Goal: Task Accomplishment & Management: Use online tool/utility

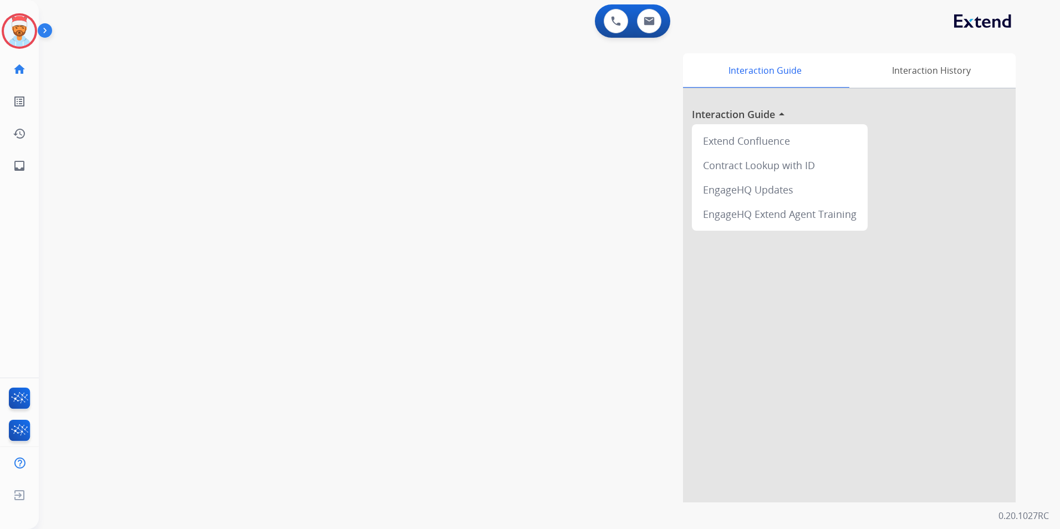
click at [45, 30] on img at bounding box center [47, 32] width 19 height 21
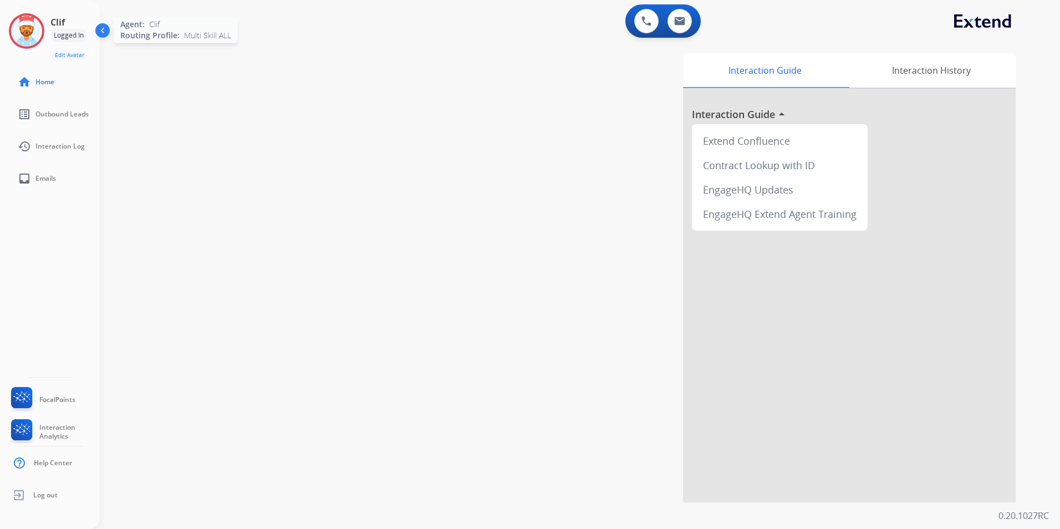
click at [18, 39] on img at bounding box center [26, 31] width 31 height 31
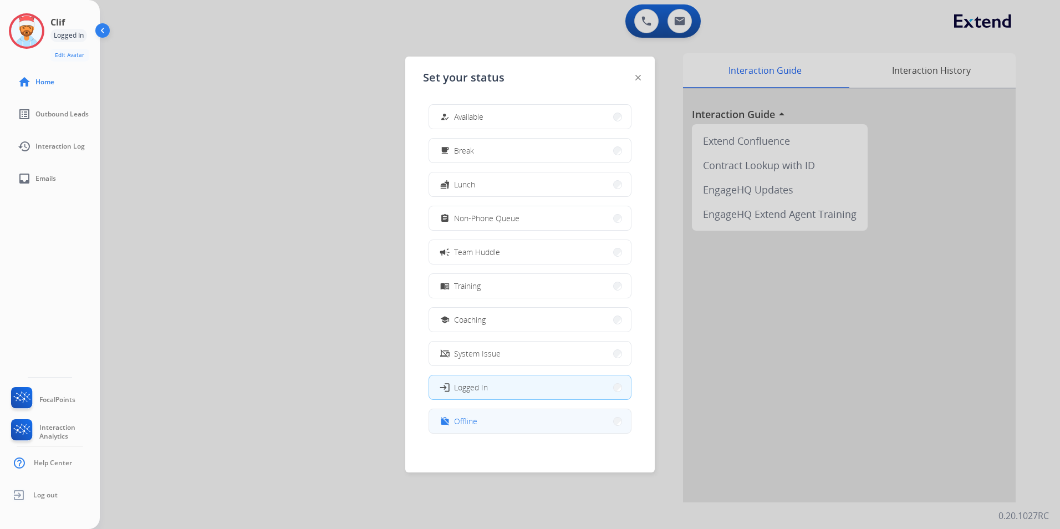
click at [497, 424] on button "work_off Offline" at bounding box center [530, 421] width 202 height 24
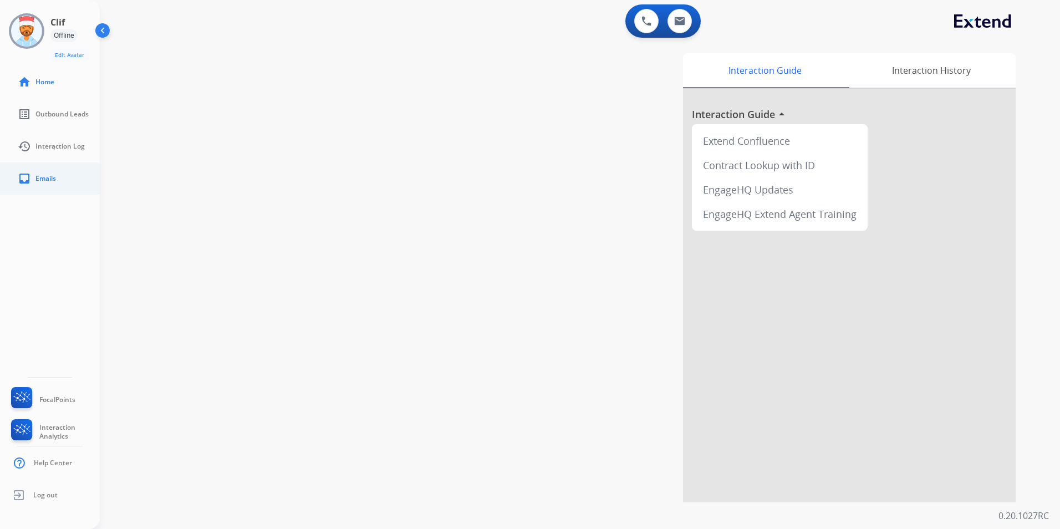
click at [35, 177] on link "inbox Emails" at bounding box center [59, 178] width 100 height 31
select select "**********"
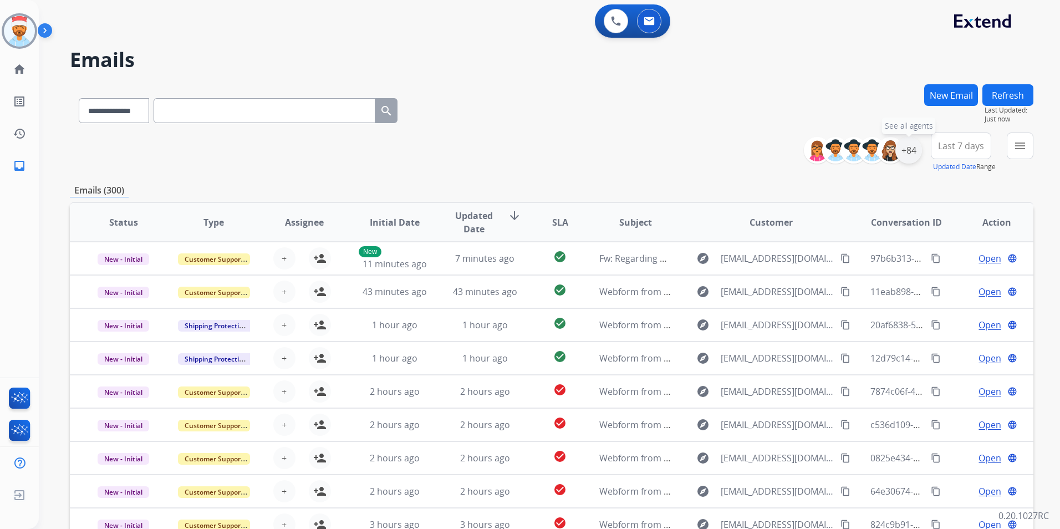
click at [907, 155] on div "+84" at bounding box center [909, 150] width 27 height 27
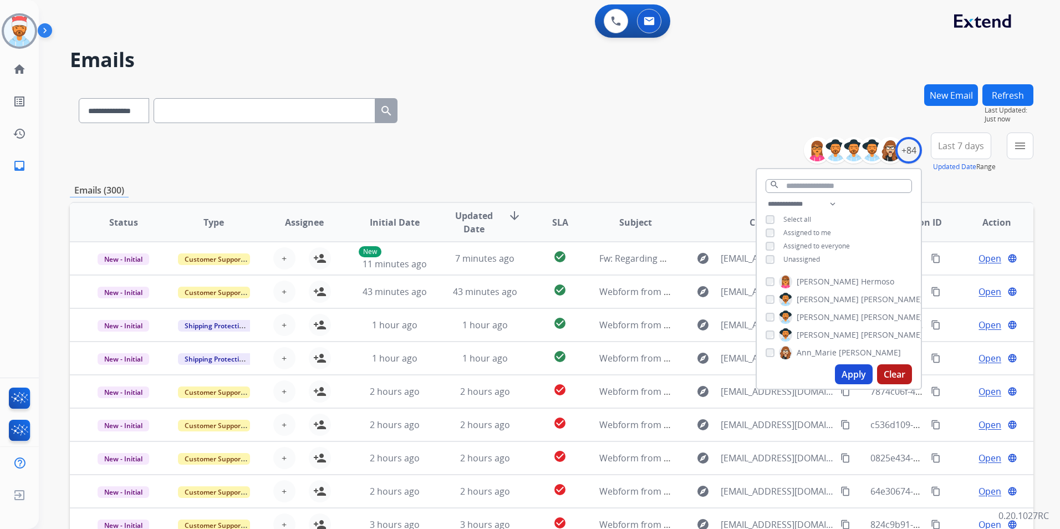
click at [659, 148] on div "**********" at bounding box center [552, 153] width 964 height 40
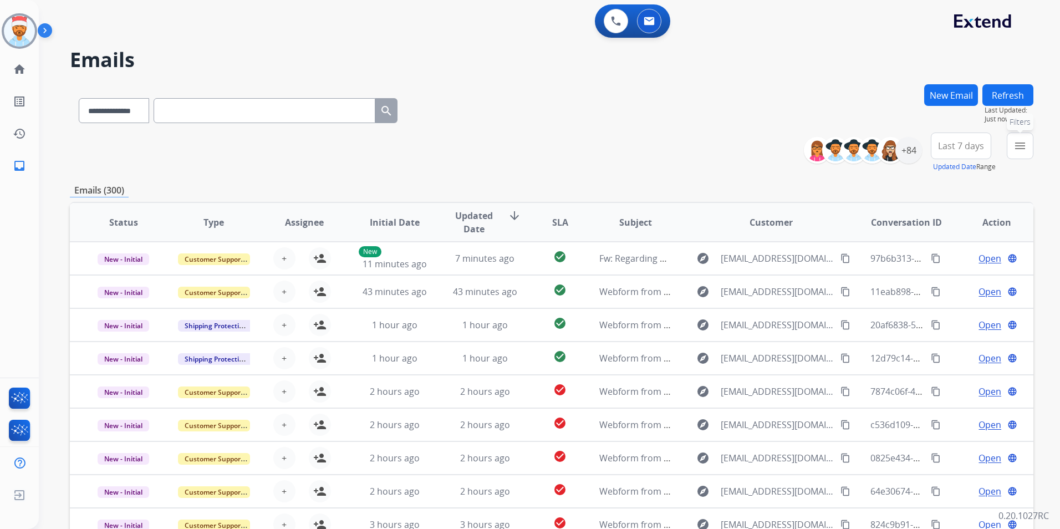
click at [1026, 147] on mat-icon "menu" at bounding box center [1020, 145] width 13 height 13
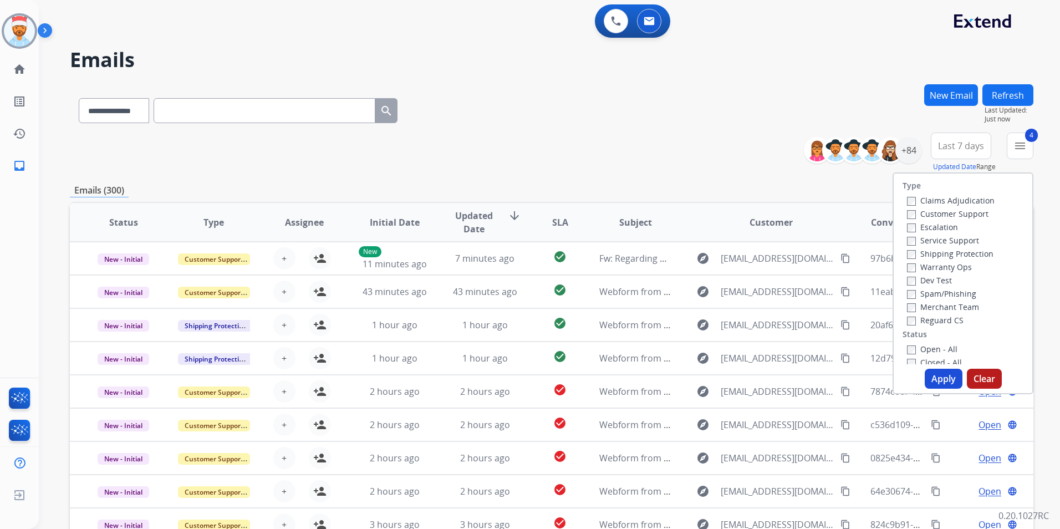
click at [748, 189] on div "Emails (300)" at bounding box center [552, 191] width 964 height 14
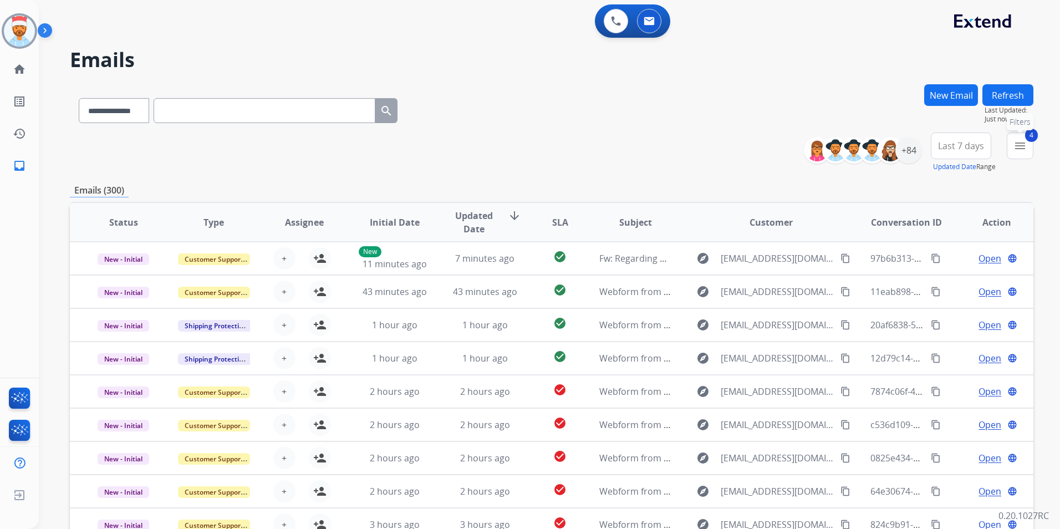
click at [1011, 151] on button "4 menu Filters" at bounding box center [1020, 146] width 27 height 27
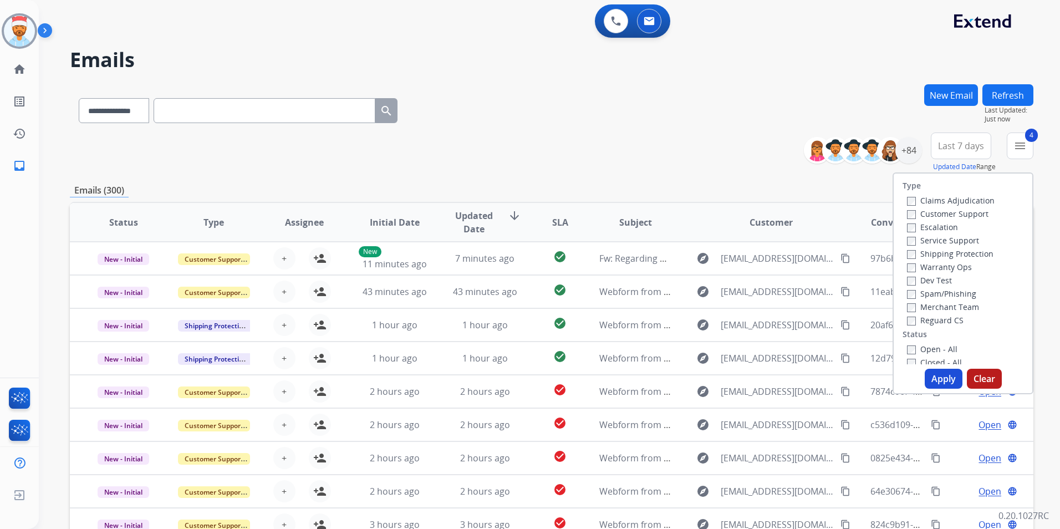
click at [931, 377] on button "Apply" at bounding box center [944, 379] width 38 height 20
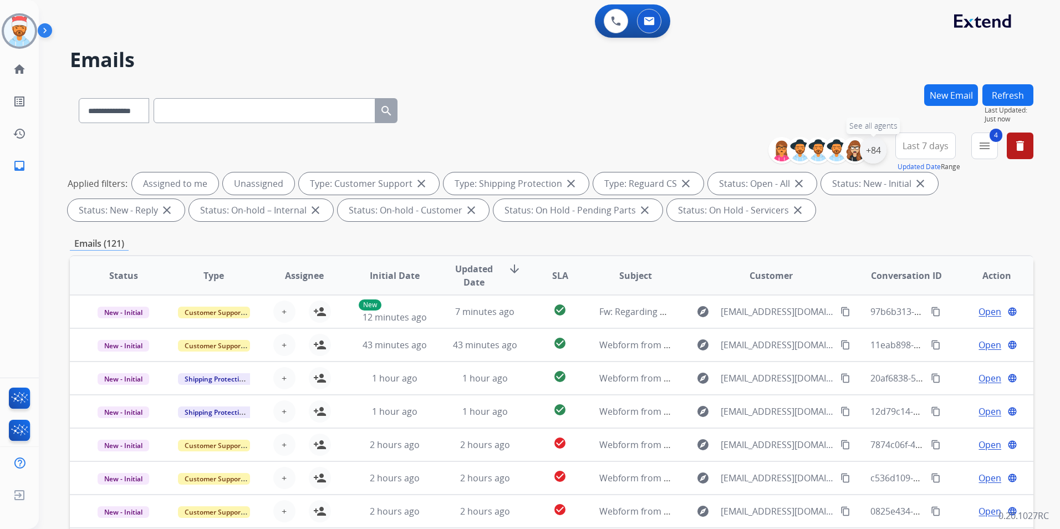
click at [873, 152] on div "+84" at bounding box center [873, 150] width 27 height 27
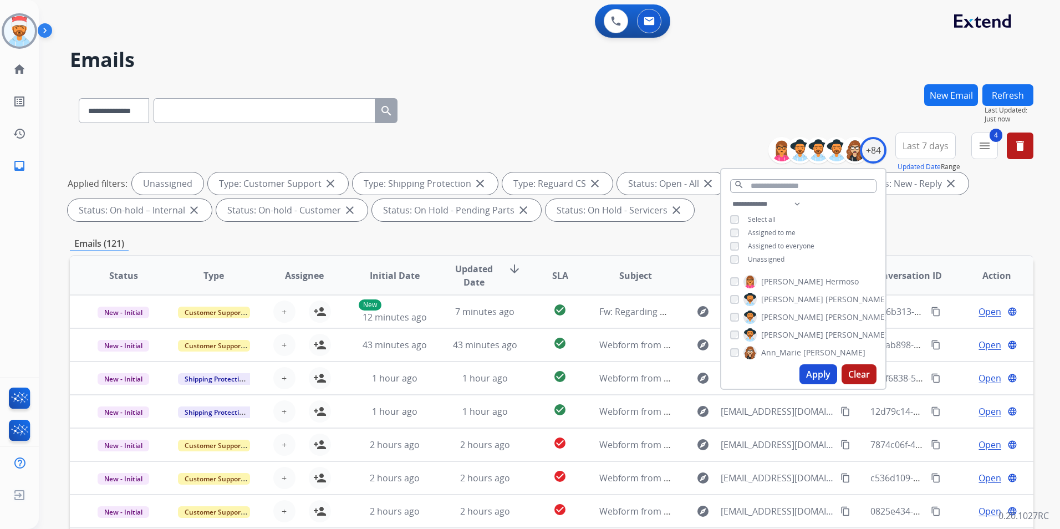
drag, startPoint x: 810, startPoint y: 371, endPoint x: 820, endPoint y: 391, distance: 22.8
click at [811, 372] on button "Apply" at bounding box center [819, 374] width 38 height 20
click at [813, 372] on button "Apply" at bounding box center [819, 374] width 38 height 20
click at [954, 220] on div "Applied filters: Unassigned Type: Customer Support close Type: Shipping Protect…" at bounding box center [550, 196] width 964 height 49
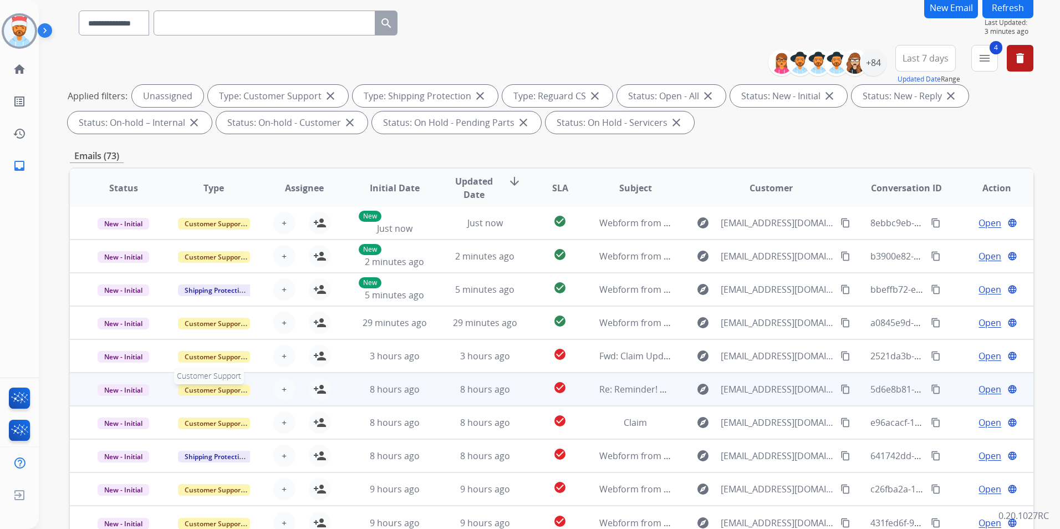
scroll to position [155, 0]
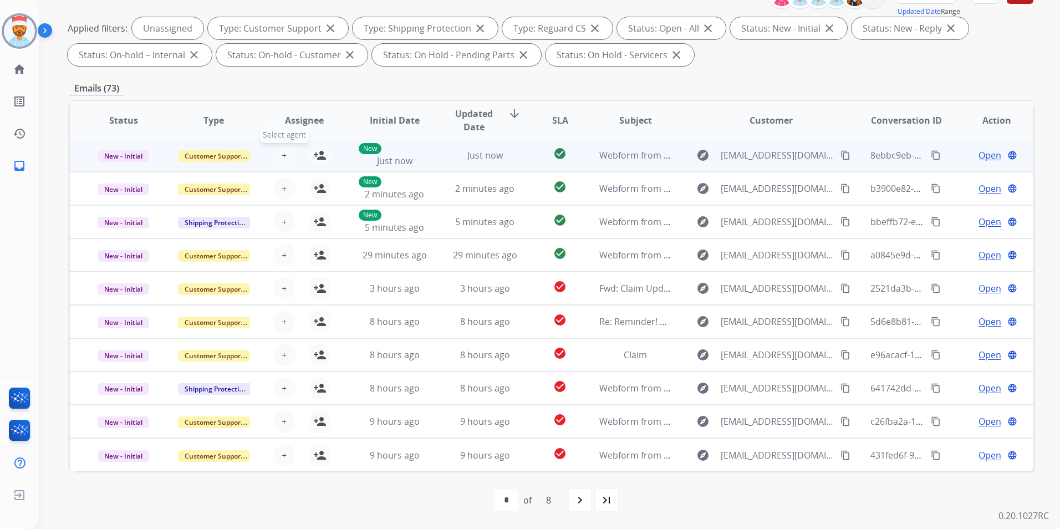
click at [282, 151] on span "+" at bounding box center [284, 155] width 5 height 13
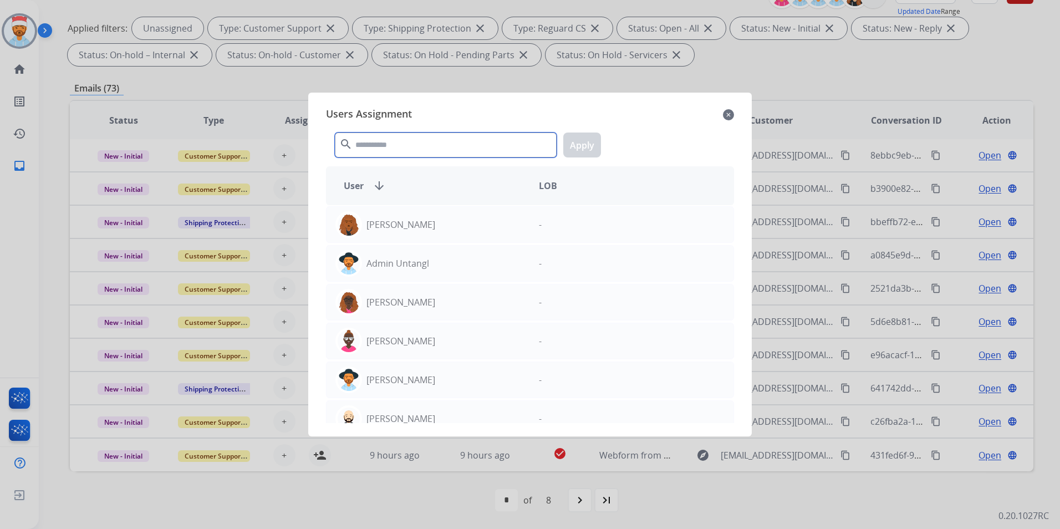
click at [394, 150] on input "text" at bounding box center [446, 145] width 222 height 25
type input "*"
click at [385, 149] on input "text" at bounding box center [446, 145] width 222 height 25
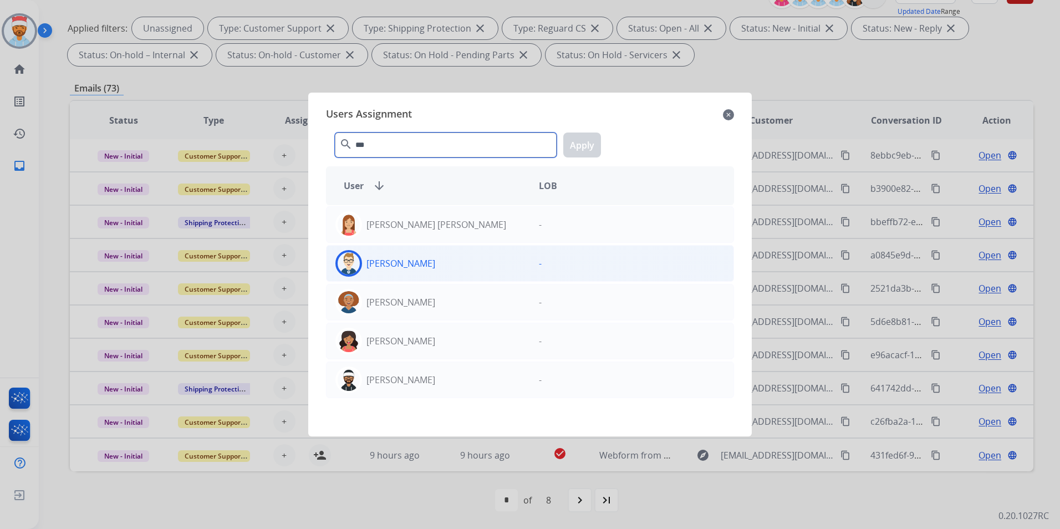
type input "***"
drag, startPoint x: 391, startPoint y: 279, endPoint x: 395, endPoint y: 273, distance: 7.2
click at [393, 276] on div "[PERSON_NAME] -" at bounding box center [530, 263] width 408 height 37
click at [587, 147] on button "Apply" at bounding box center [582, 145] width 38 height 25
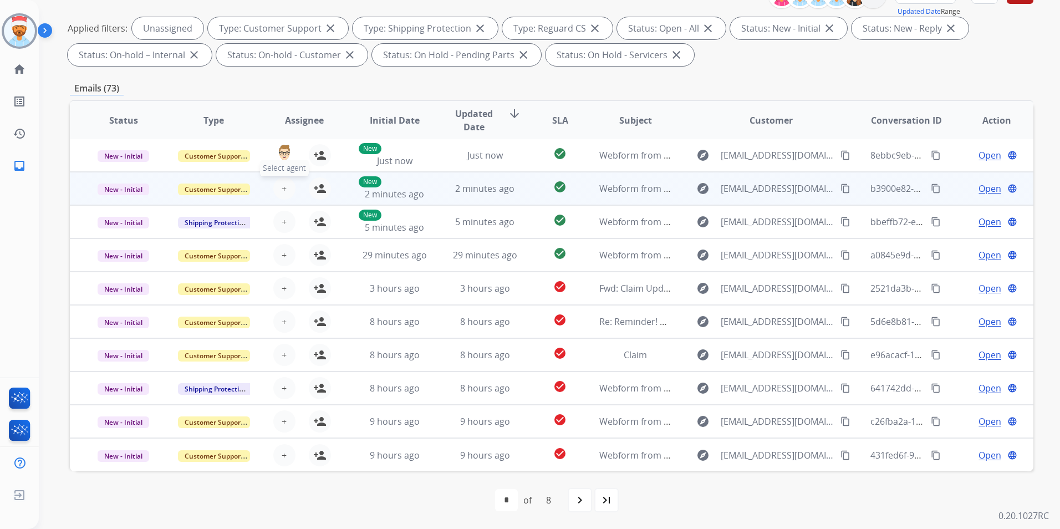
click at [282, 182] on span "+" at bounding box center [284, 188] width 5 height 13
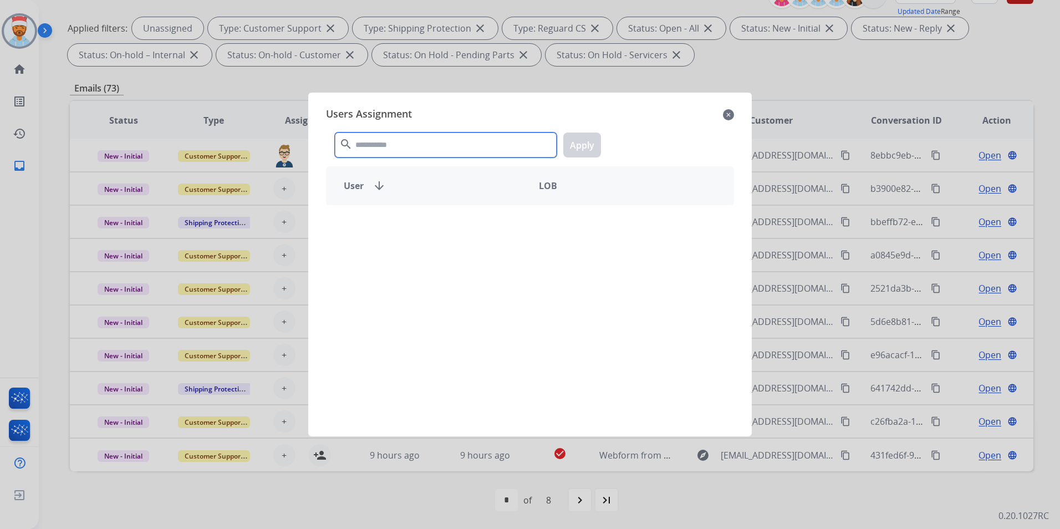
click at [373, 148] on input "text" at bounding box center [446, 145] width 222 height 25
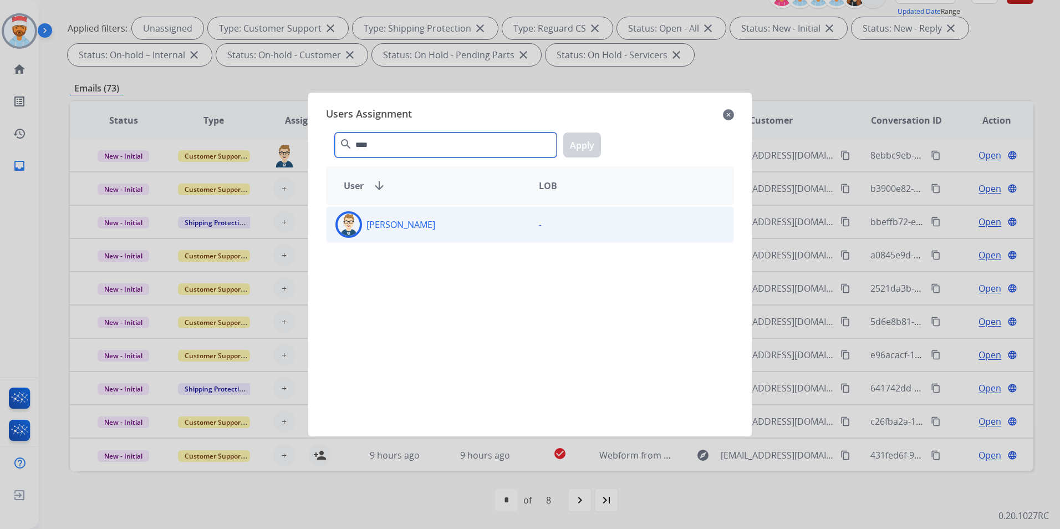
type input "****"
drag, startPoint x: 362, startPoint y: 223, endPoint x: 459, endPoint y: 212, distance: 97.7
click at [364, 222] on div "[PERSON_NAME]" at bounding box center [429, 224] width 204 height 27
click at [587, 144] on button "Apply" at bounding box center [582, 145] width 38 height 25
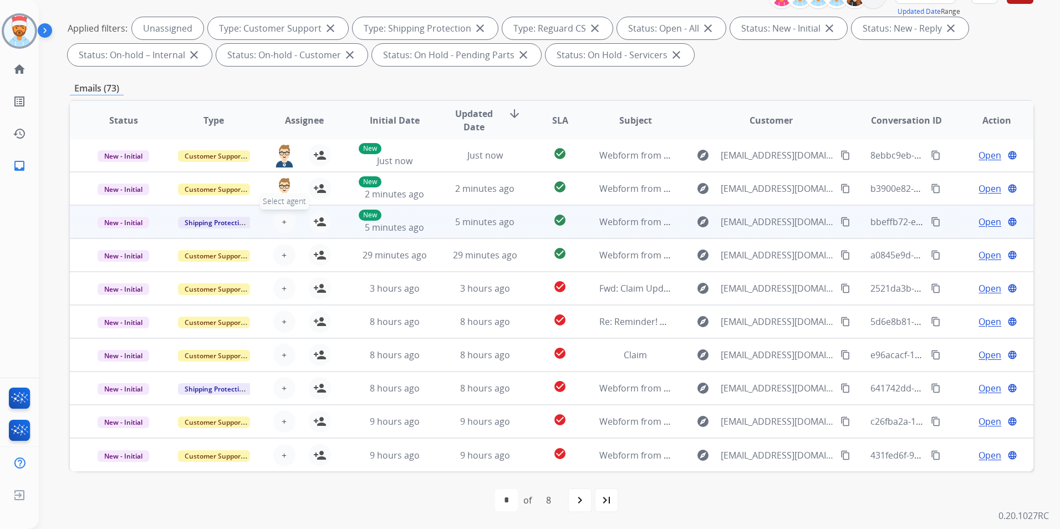
click at [286, 219] on button "+ Select agent" at bounding box center [284, 222] width 22 height 22
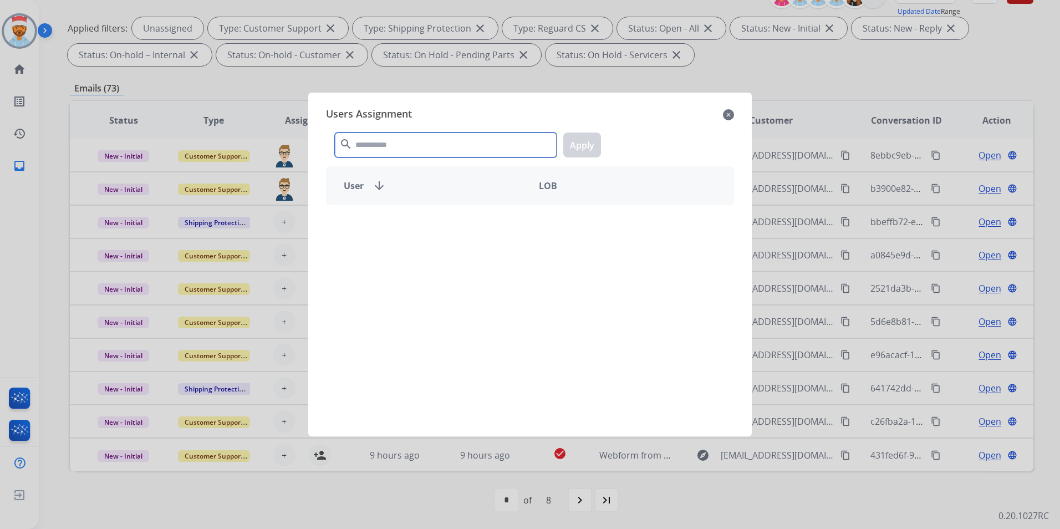
click at [402, 145] on input "text" at bounding box center [446, 145] width 222 height 25
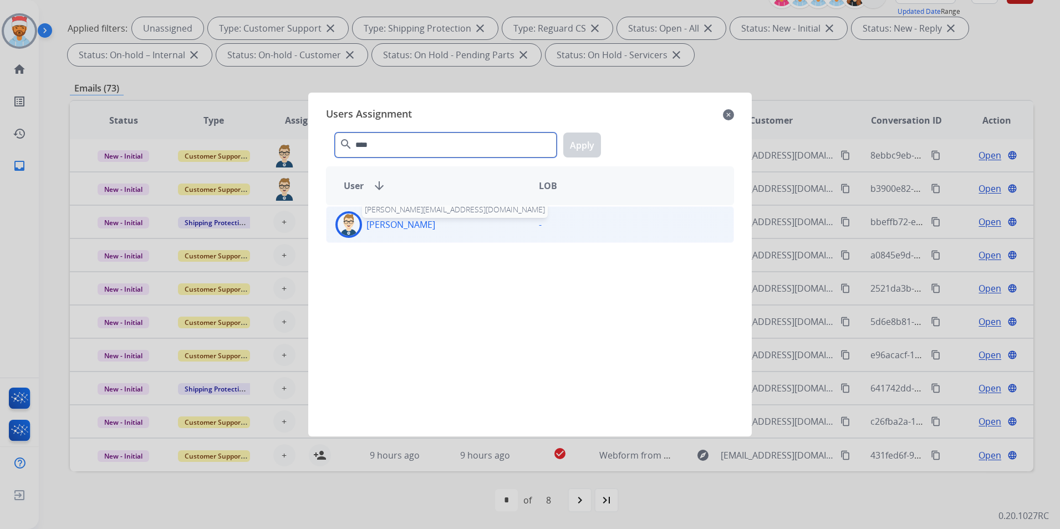
type input "****"
drag, startPoint x: 410, startPoint y: 224, endPoint x: 441, endPoint y: 211, distance: 33.1
click at [410, 225] on p "[PERSON_NAME]" at bounding box center [401, 224] width 69 height 13
click at [580, 144] on button "Apply" at bounding box center [582, 145] width 38 height 25
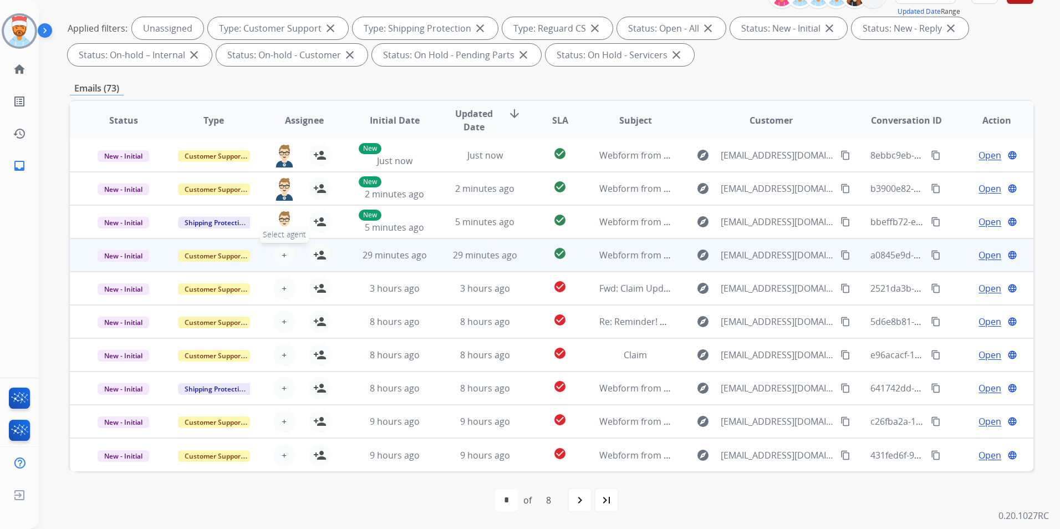
click at [274, 259] on button "+ Select agent" at bounding box center [284, 255] width 22 height 22
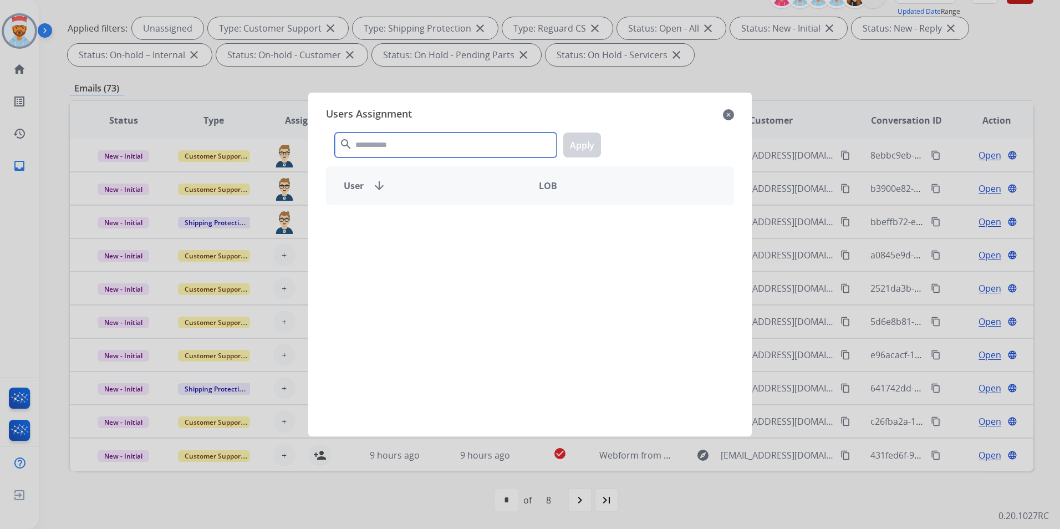
click at [387, 144] on input "text" at bounding box center [446, 145] width 222 height 25
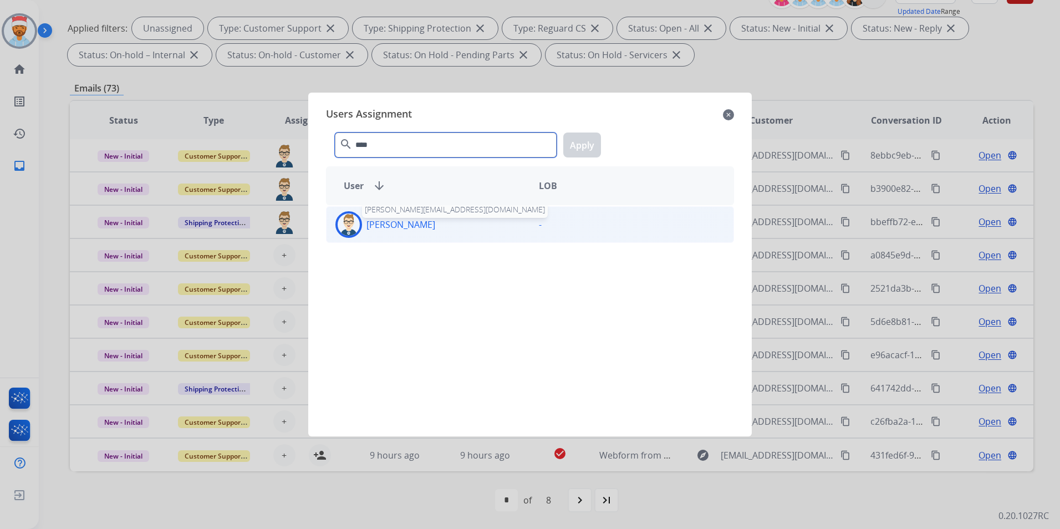
type input "****"
click at [381, 221] on p "[PERSON_NAME]" at bounding box center [401, 224] width 69 height 13
click at [583, 142] on button "Apply" at bounding box center [582, 145] width 38 height 25
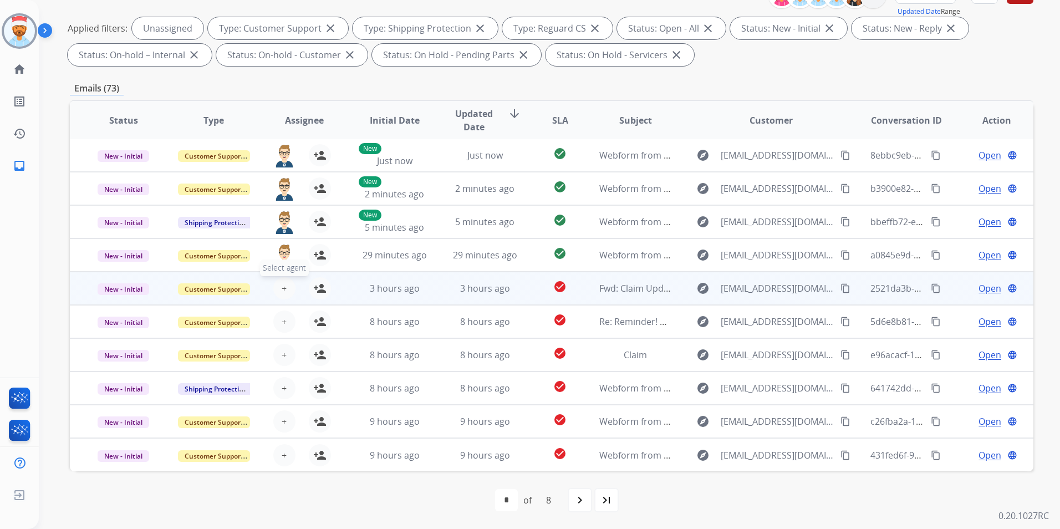
click at [282, 287] on span "+" at bounding box center [284, 288] width 5 height 13
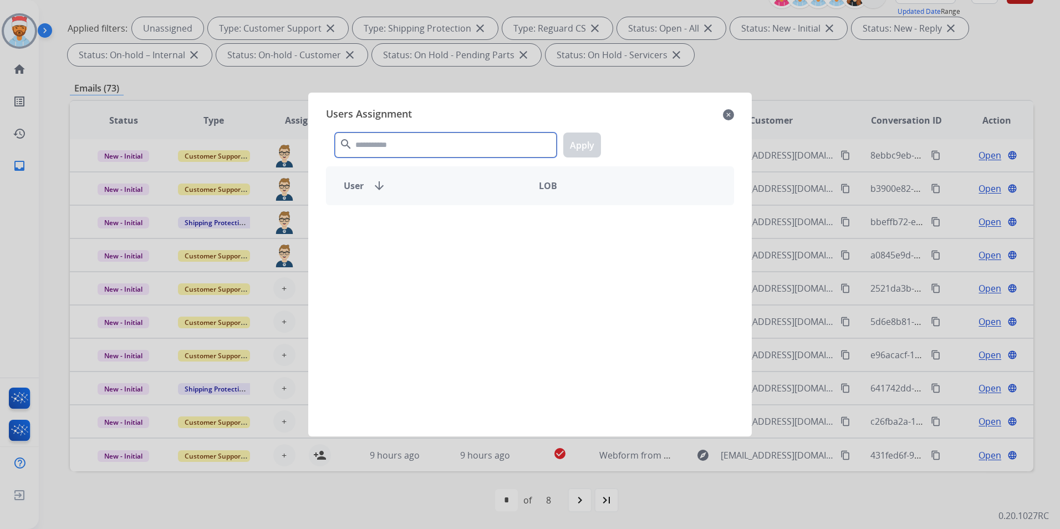
click at [430, 153] on input "text" at bounding box center [446, 145] width 222 height 25
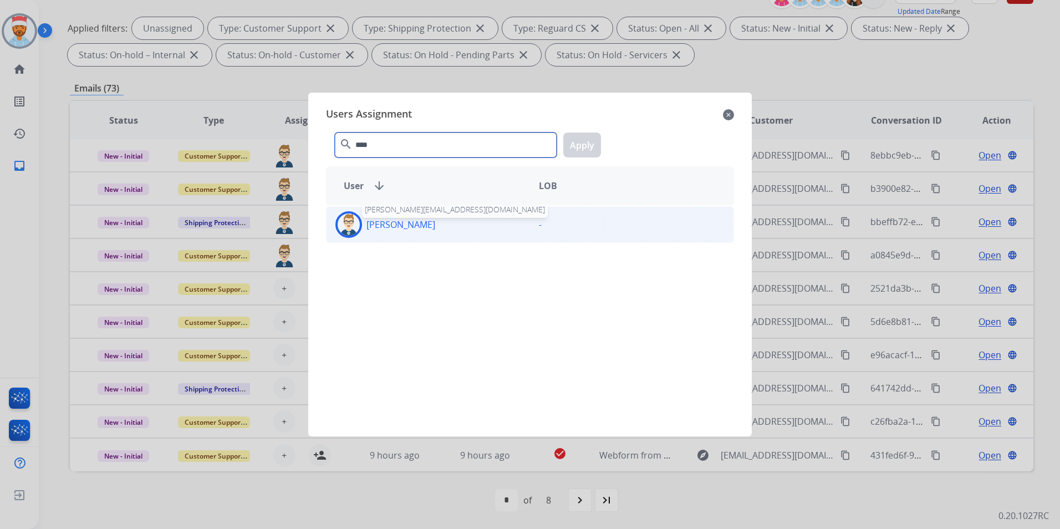
type input "****"
click at [401, 221] on p "[PERSON_NAME]" at bounding box center [401, 224] width 69 height 13
click at [581, 146] on button "Apply" at bounding box center [582, 145] width 38 height 25
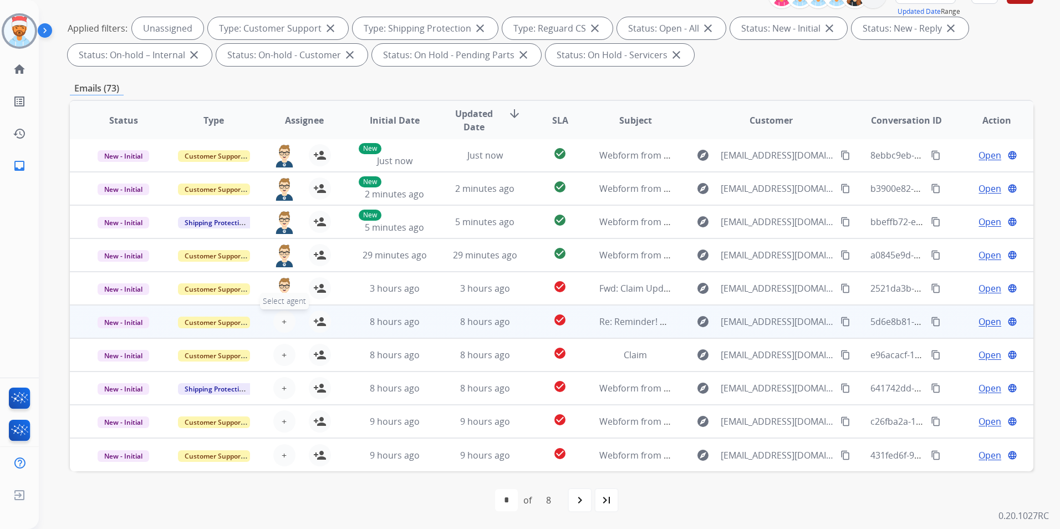
click at [282, 316] on span "+" at bounding box center [284, 321] width 5 height 13
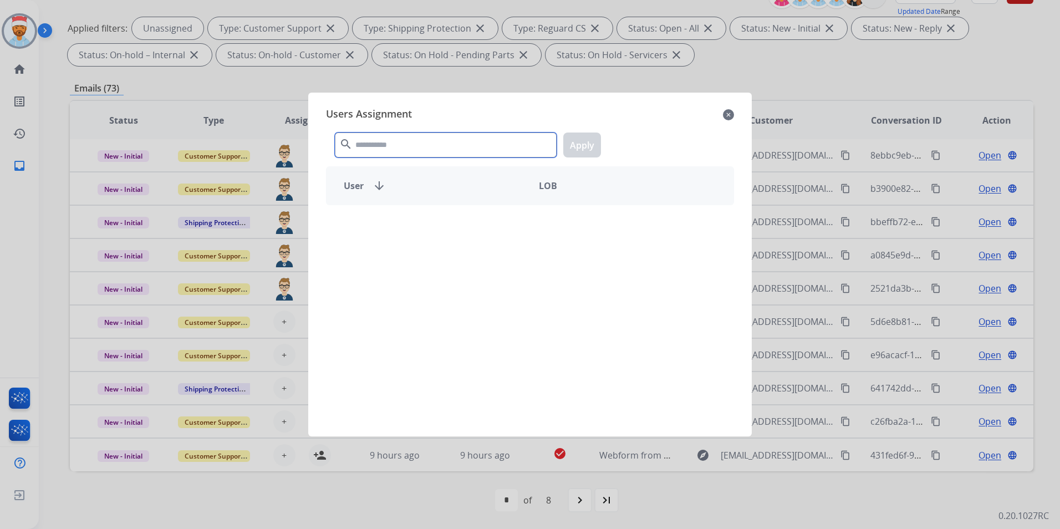
click at [399, 146] on input "text" at bounding box center [446, 145] width 222 height 25
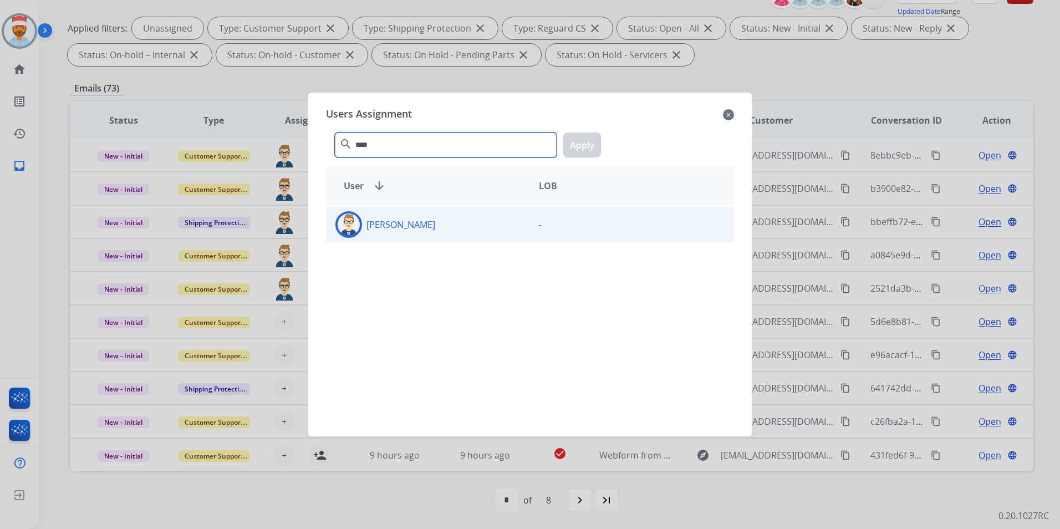
type input "****"
click at [410, 228] on p "[PERSON_NAME]" at bounding box center [401, 224] width 69 height 13
drag, startPoint x: 410, startPoint y: 228, endPoint x: 579, endPoint y: 139, distance: 191.0
click at [579, 139] on button "Apply" at bounding box center [582, 145] width 38 height 25
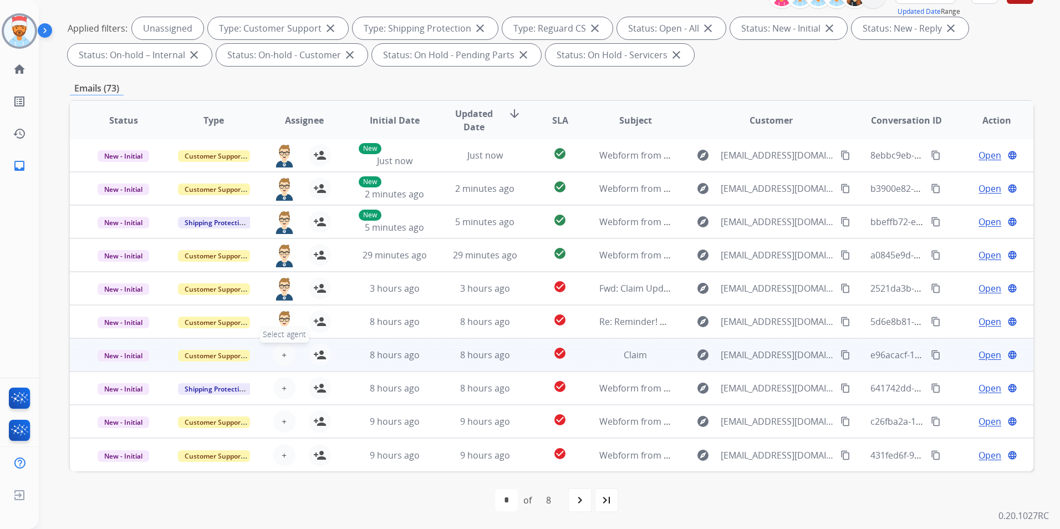
click at [287, 352] on button "+ Select agent" at bounding box center [284, 355] width 22 height 22
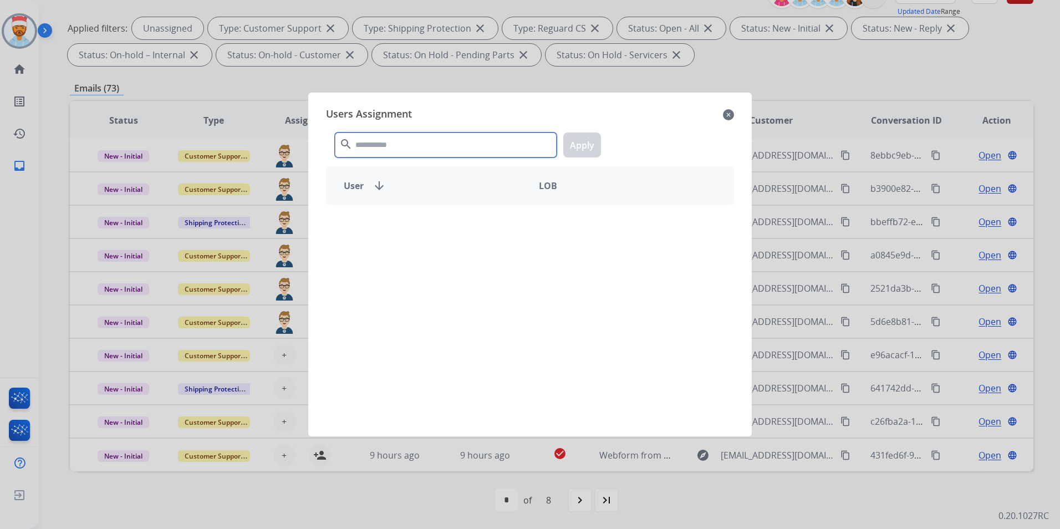
click at [448, 144] on input "text" at bounding box center [446, 145] width 222 height 25
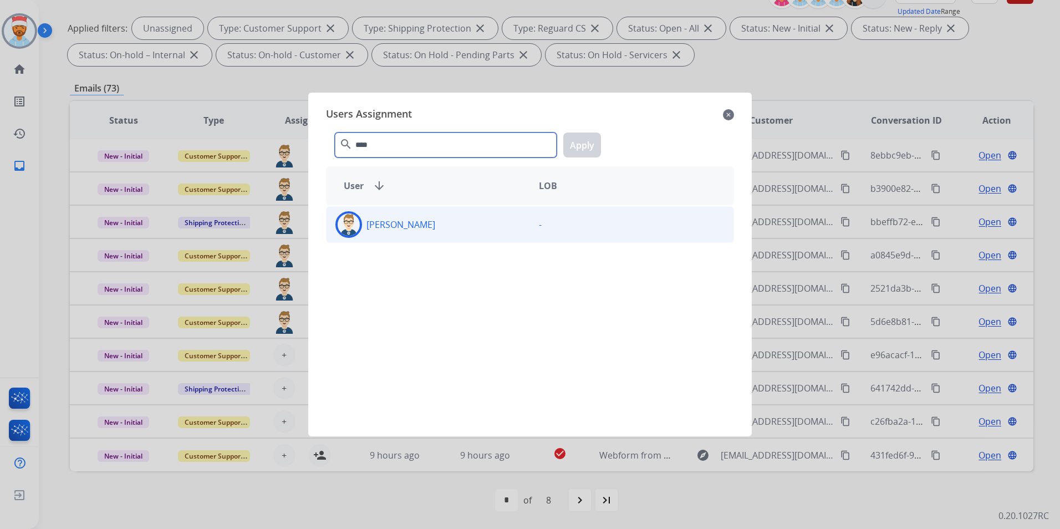
type input "****"
click at [441, 223] on div "[PERSON_NAME]" at bounding box center [429, 224] width 204 height 27
click at [578, 168] on div "User arrow_downward LOB" at bounding box center [530, 185] width 408 height 39
click at [582, 131] on div "**** search Apply" at bounding box center [530, 143] width 408 height 38
click at [583, 140] on button "Apply" at bounding box center [582, 145] width 38 height 25
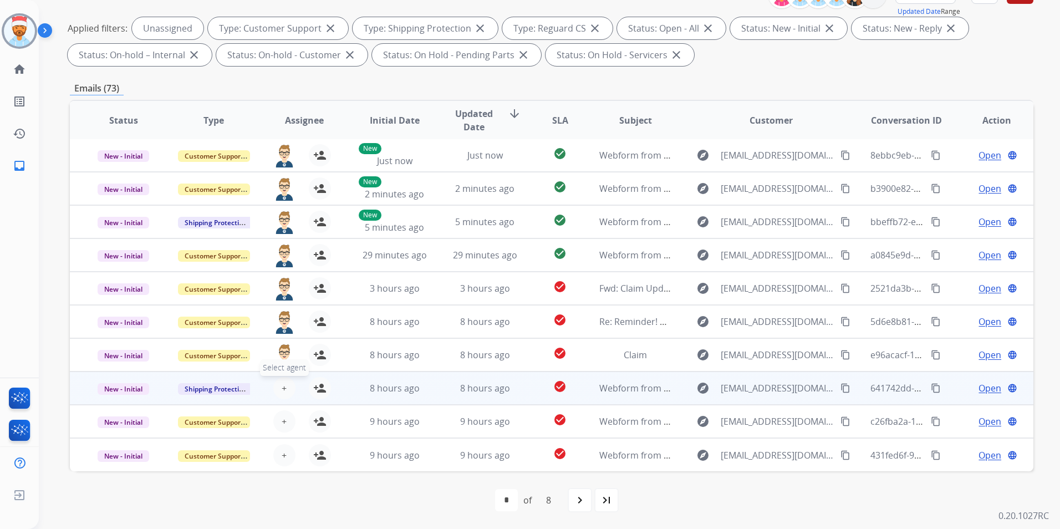
click at [278, 389] on button "+ Select agent" at bounding box center [284, 388] width 22 height 22
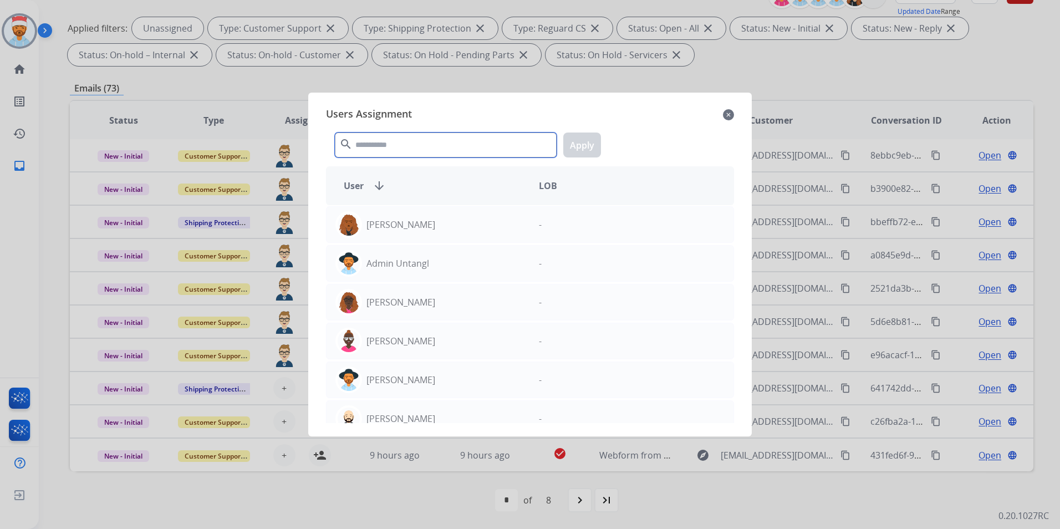
click at [423, 135] on input "text" at bounding box center [446, 145] width 222 height 25
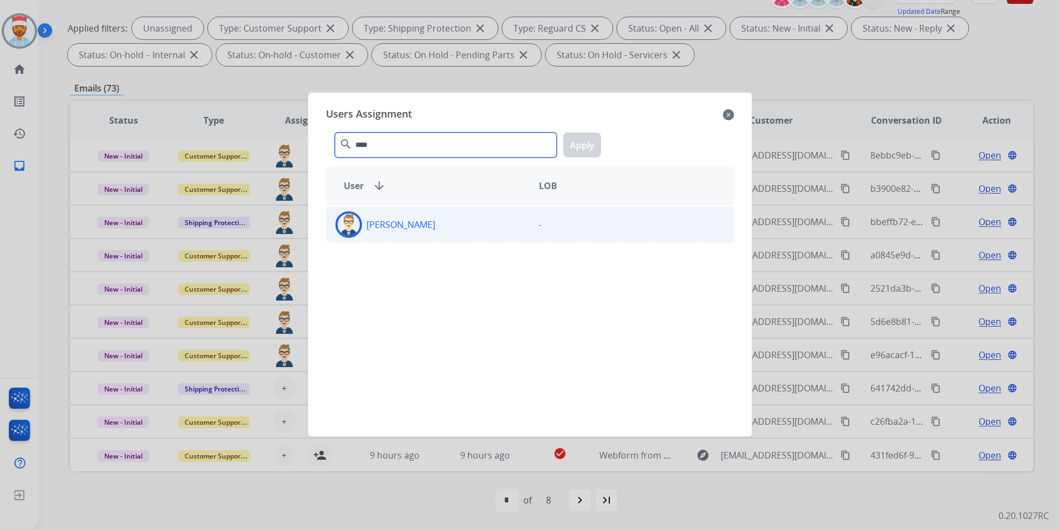
type input "****"
drag, startPoint x: 400, startPoint y: 231, endPoint x: 414, endPoint y: 220, distance: 17.4
click at [400, 230] on p "[PERSON_NAME]" at bounding box center [401, 224] width 69 height 13
click at [592, 135] on button "Apply" at bounding box center [582, 145] width 38 height 25
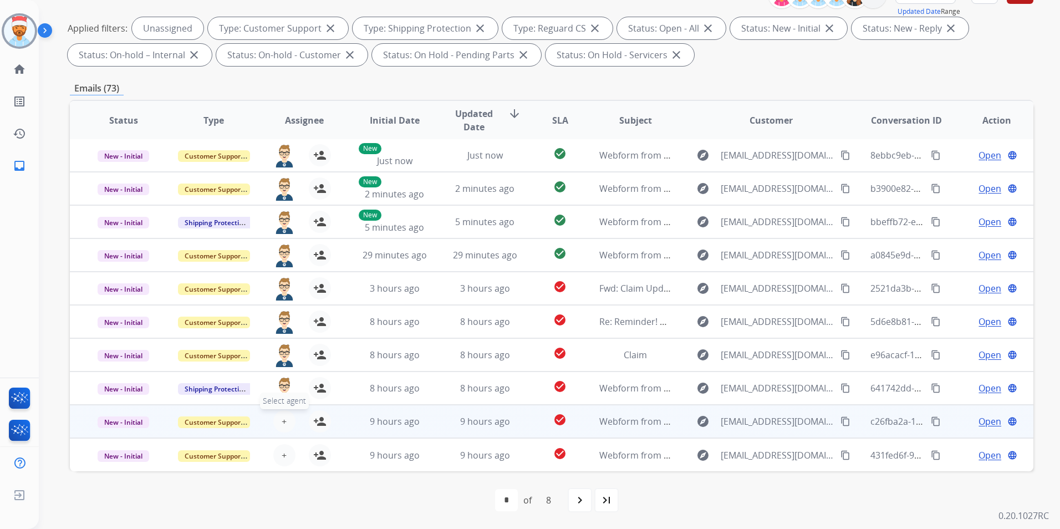
click at [282, 420] on span "+" at bounding box center [284, 421] width 5 height 13
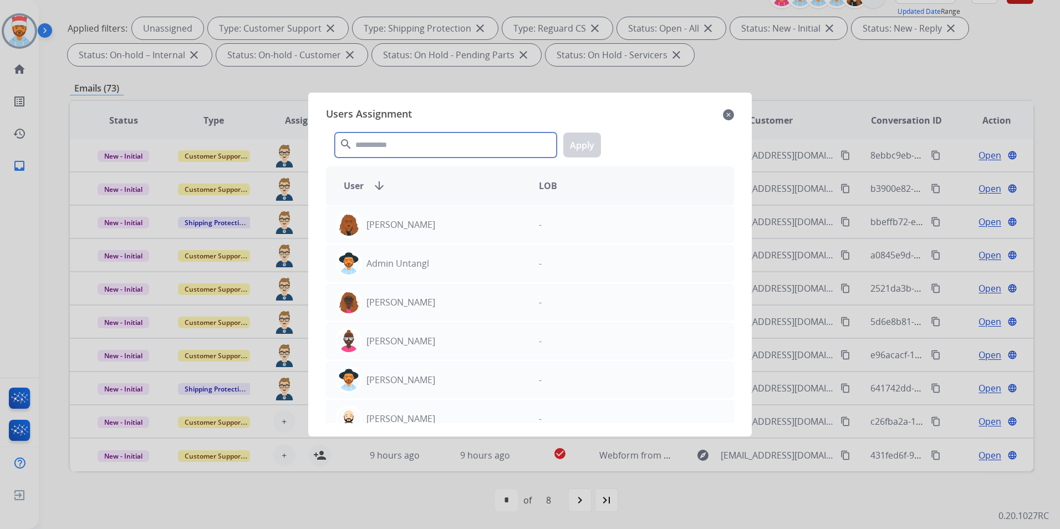
click at [395, 147] on input "text" at bounding box center [446, 145] width 222 height 25
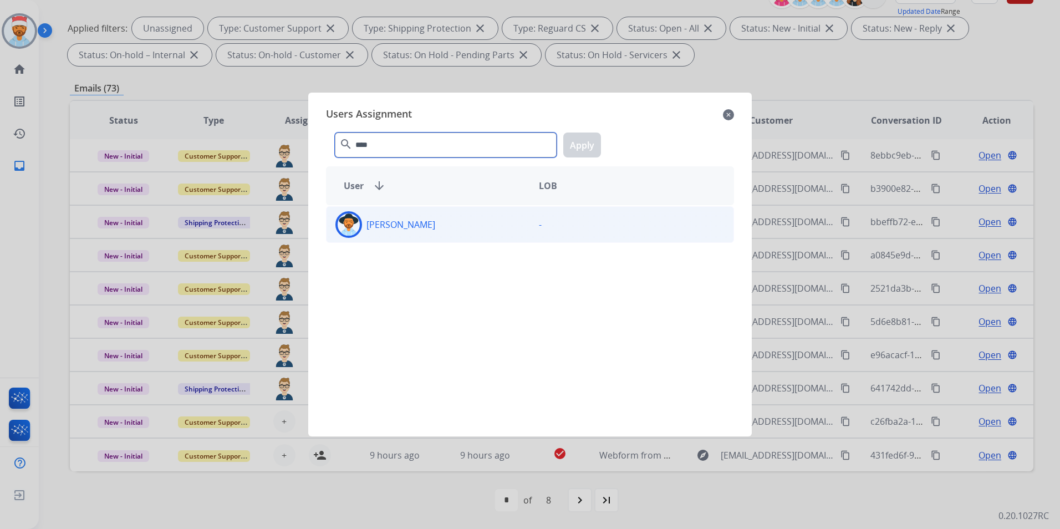
type input "****"
drag, startPoint x: 411, startPoint y: 233, endPoint x: 459, endPoint y: 206, distance: 54.9
click at [411, 234] on div "[PERSON_NAME]" at bounding box center [429, 224] width 204 height 27
click at [586, 141] on button "Apply" at bounding box center [582, 145] width 38 height 25
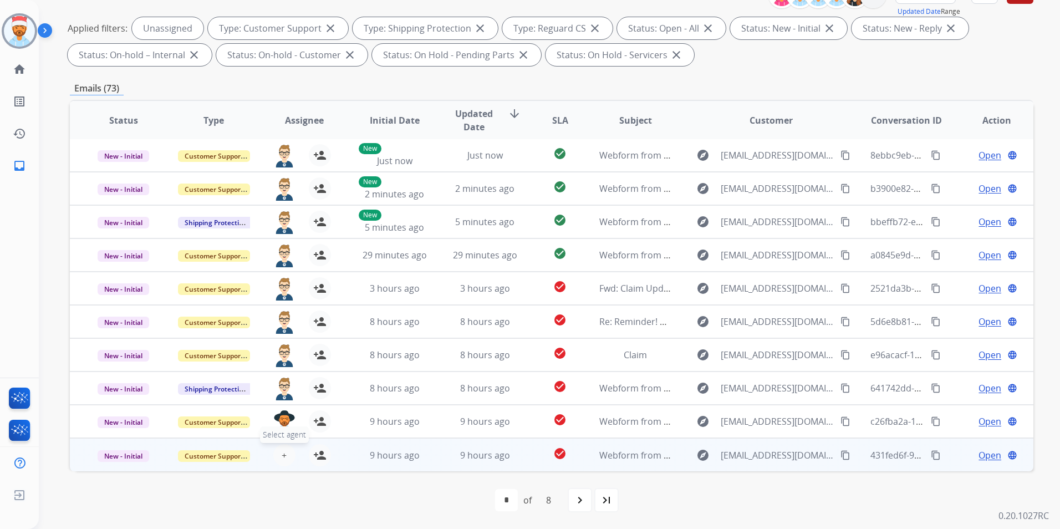
click at [282, 452] on span "+" at bounding box center [284, 455] width 5 height 13
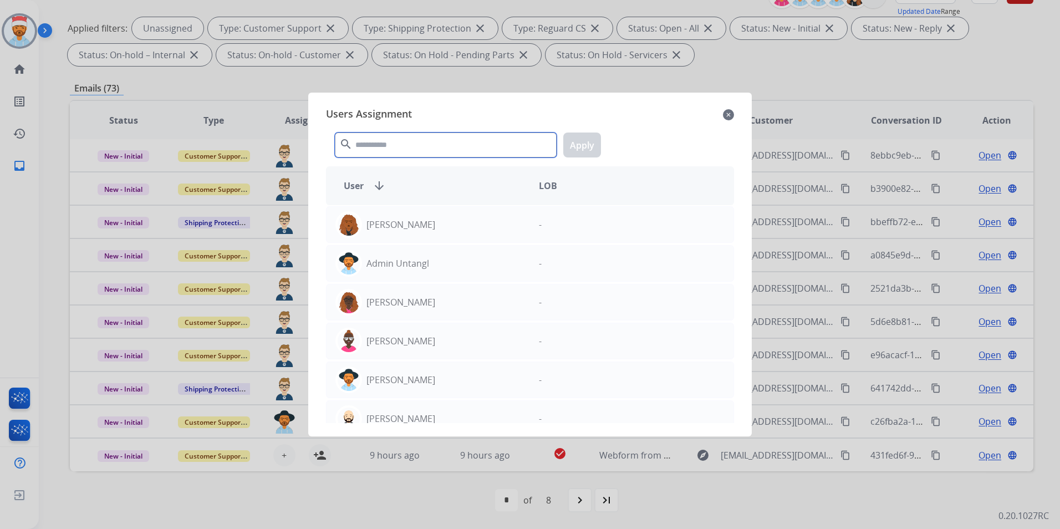
click at [424, 149] on input "text" at bounding box center [446, 145] width 222 height 25
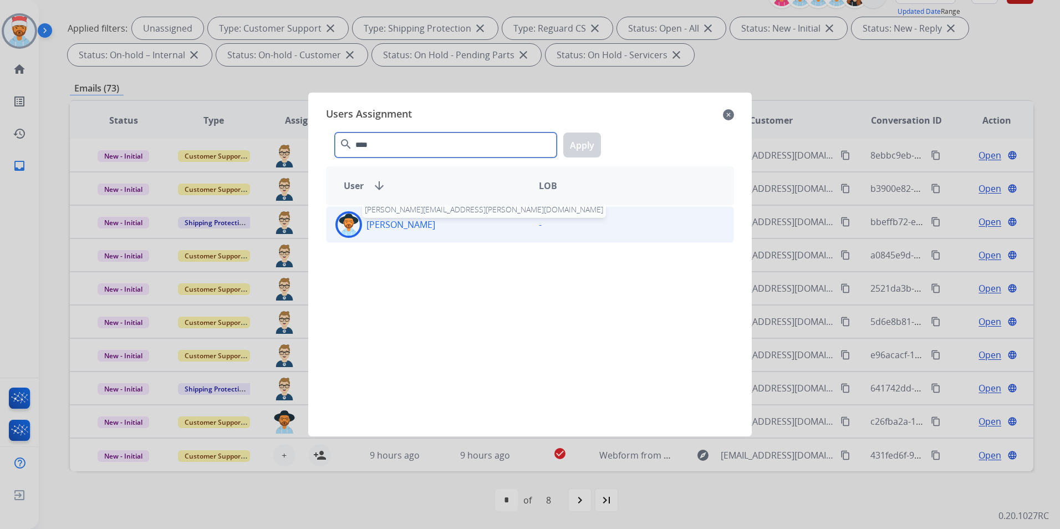
type input "****"
click at [418, 225] on p "[PERSON_NAME]" at bounding box center [401, 224] width 69 height 13
drag, startPoint x: 582, startPoint y: 145, endPoint x: 564, endPoint y: 192, distance: 49.8
click at [583, 145] on button "Apply" at bounding box center [582, 145] width 38 height 25
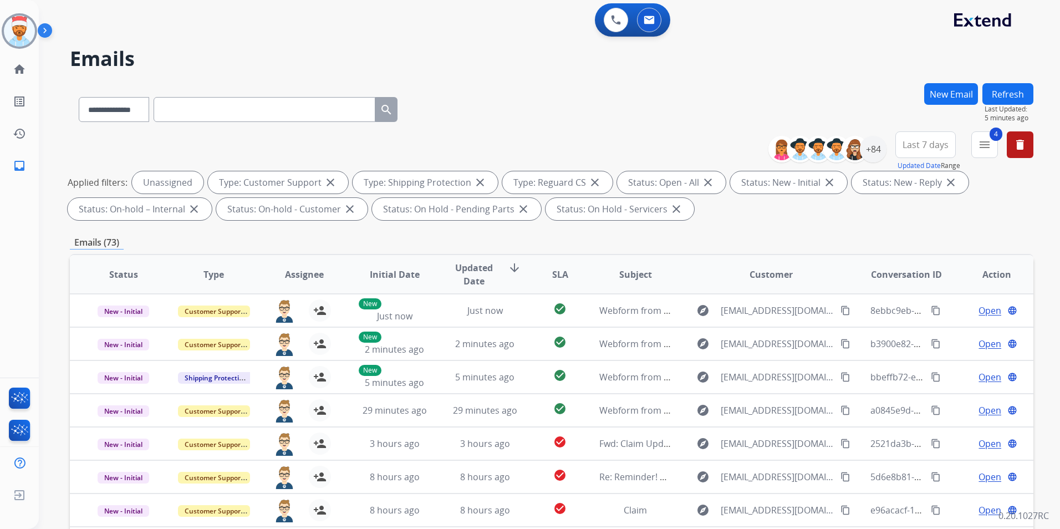
scroll to position [0, 0]
click at [1007, 95] on button "Refresh" at bounding box center [1008, 95] width 51 height 22
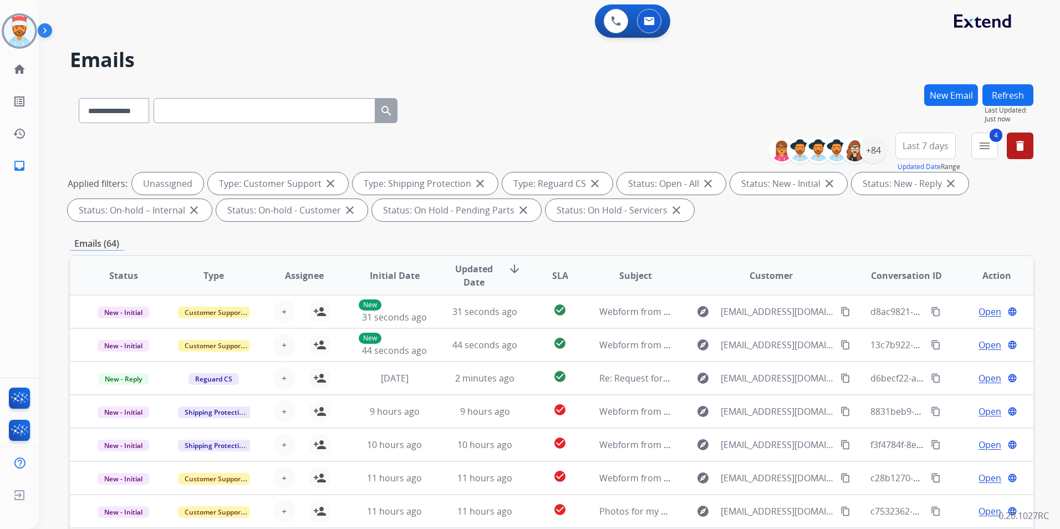
click at [552, 271] on span "SLA" at bounding box center [560, 275] width 16 height 13
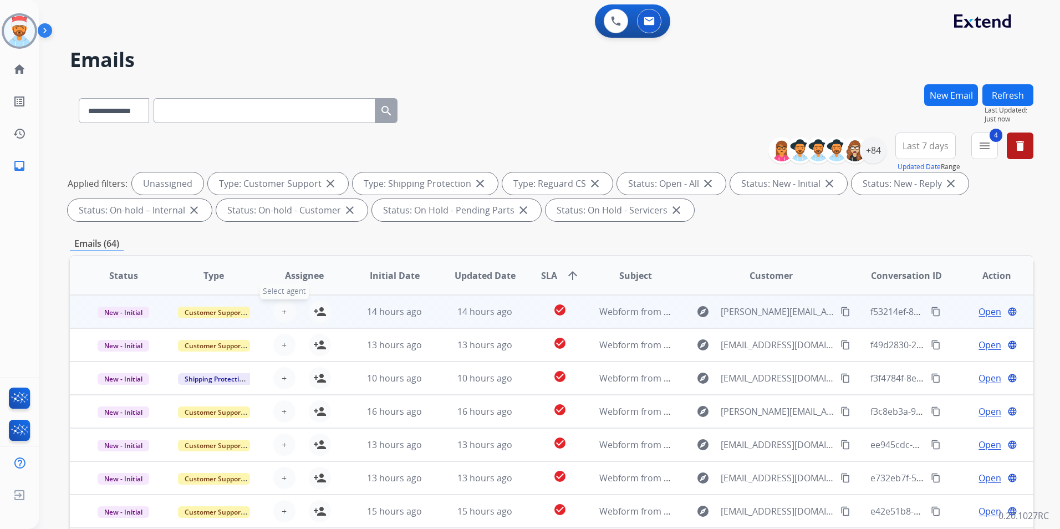
click at [277, 311] on button "+ Select agent" at bounding box center [284, 312] width 22 height 22
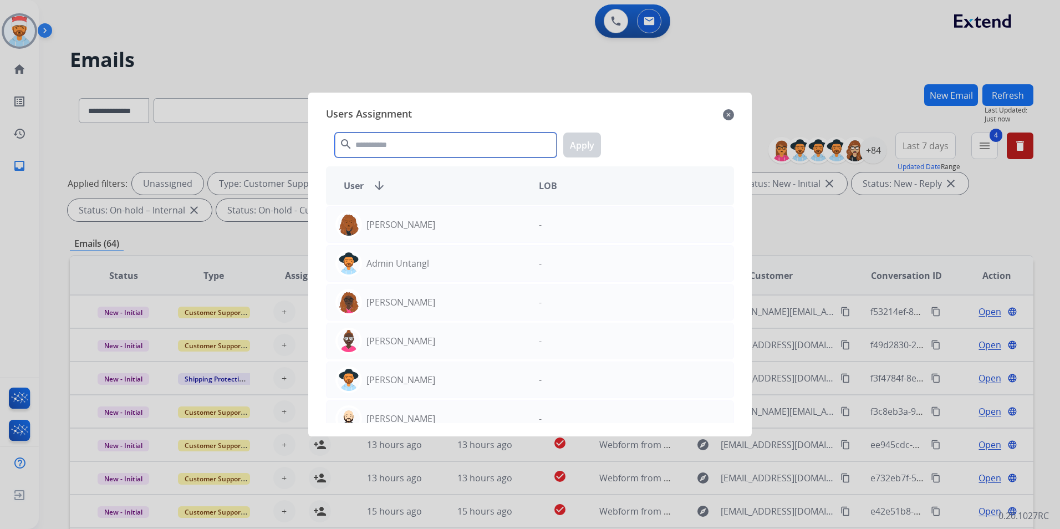
click at [413, 143] on input "text" at bounding box center [446, 145] width 222 height 25
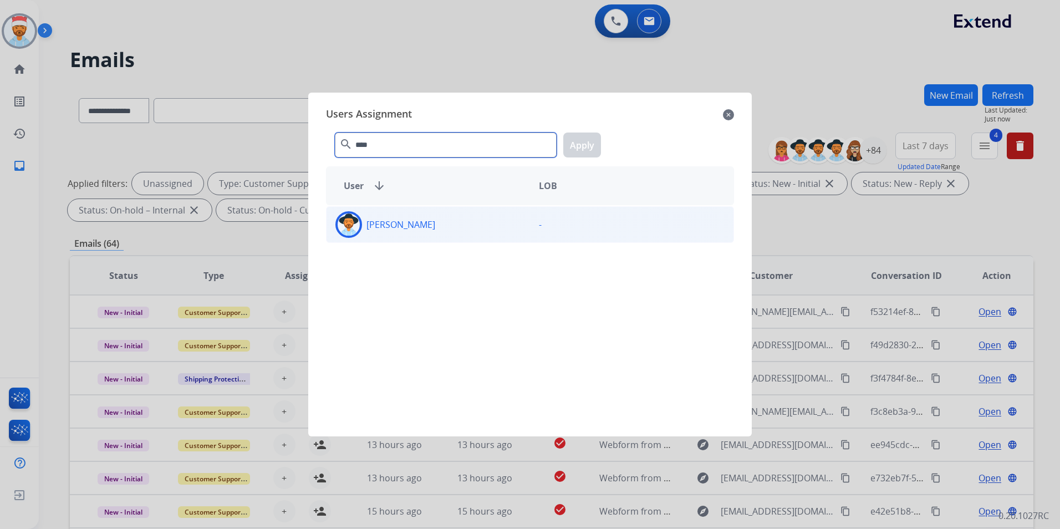
type input "****"
click at [409, 225] on p "[PERSON_NAME]" at bounding box center [401, 224] width 69 height 13
click at [579, 149] on button "Apply" at bounding box center [582, 145] width 38 height 25
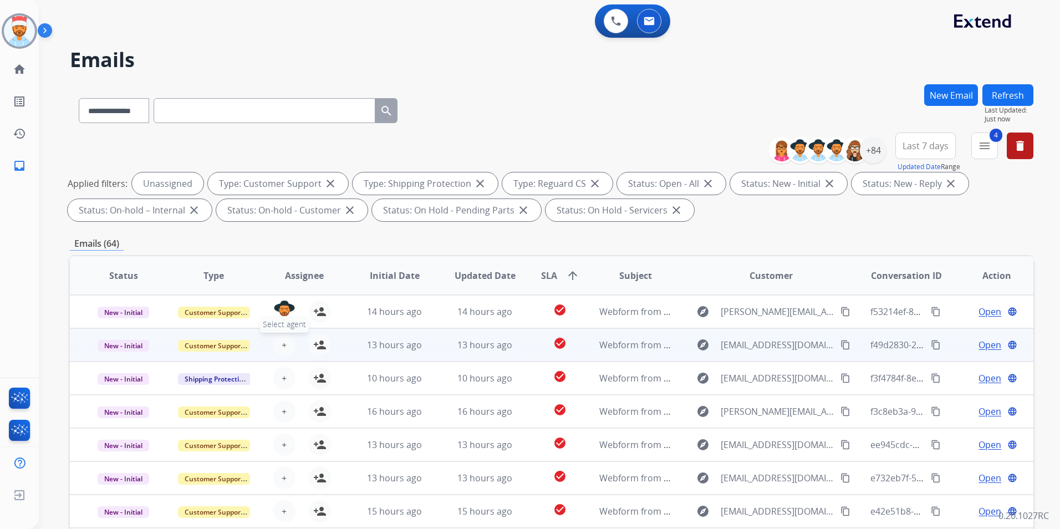
click at [286, 347] on button "+ Select agent" at bounding box center [284, 345] width 22 height 22
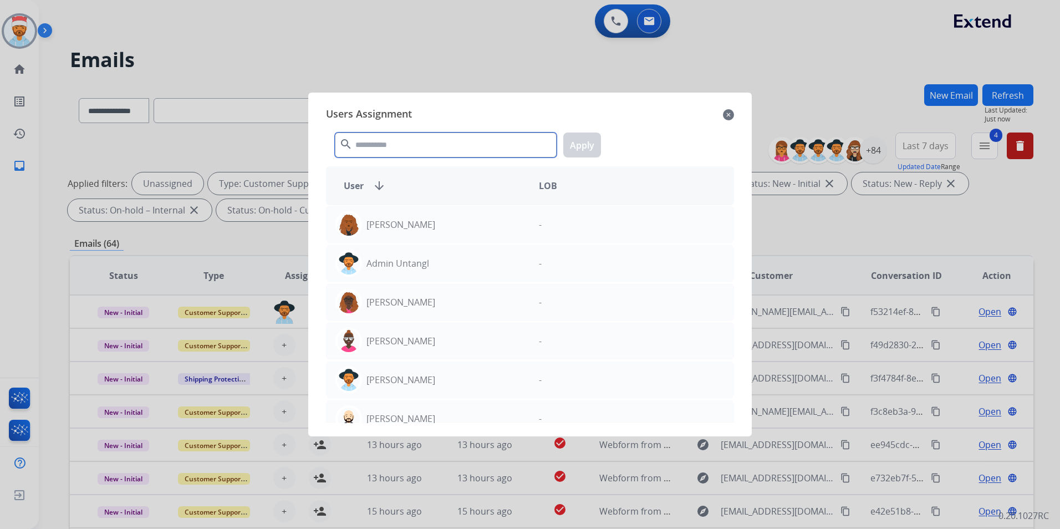
click at [417, 147] on input "text" at bounding box center [446, 145] width 222 height 25
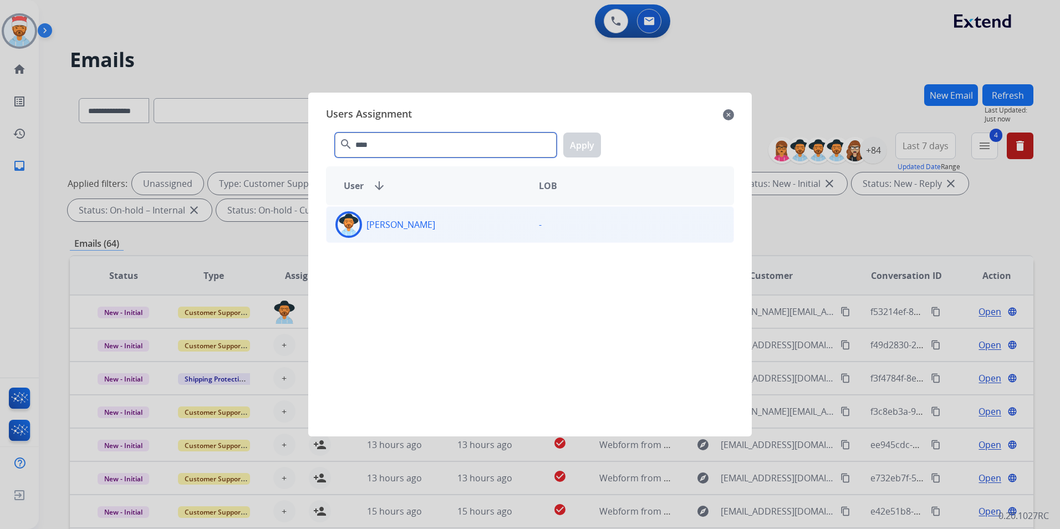
type input "****"
click at [405, 217] on div "[PERSON_NAME]" at bounding box center [429, 224] width 204 height 27
click at [578, 135] on button "Apply" at bounding box center [582, 145] width 38 height 25
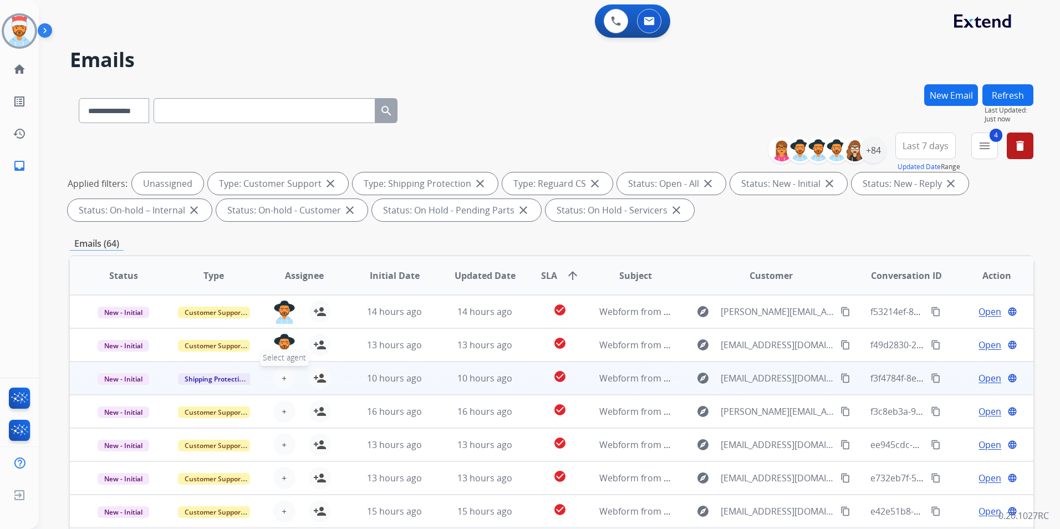
click at [278, 375] on button "+ Select agent" at bounding box center [284, 378] width 22 height 22
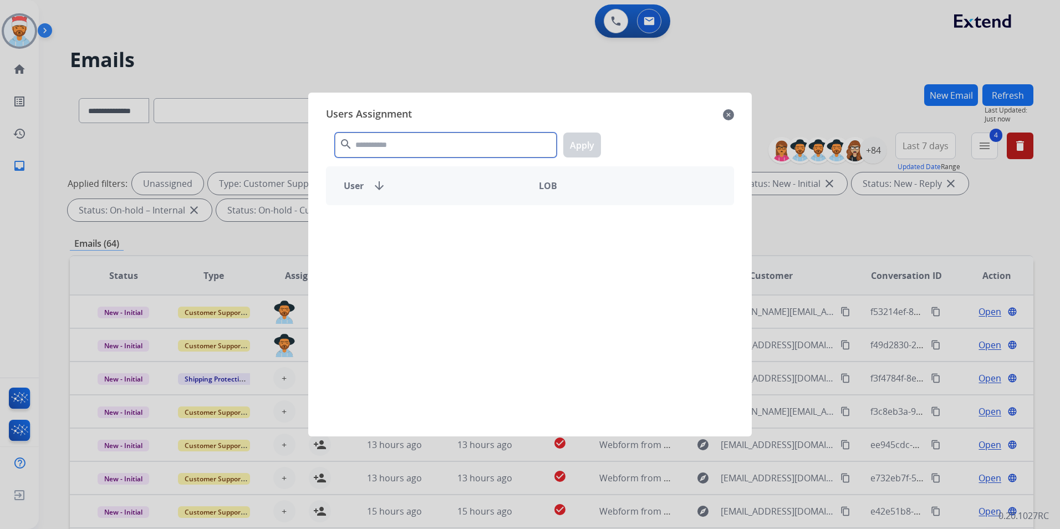
click at [380, 141] on input "text" at bounding box center [446, 145] width 222 height 25
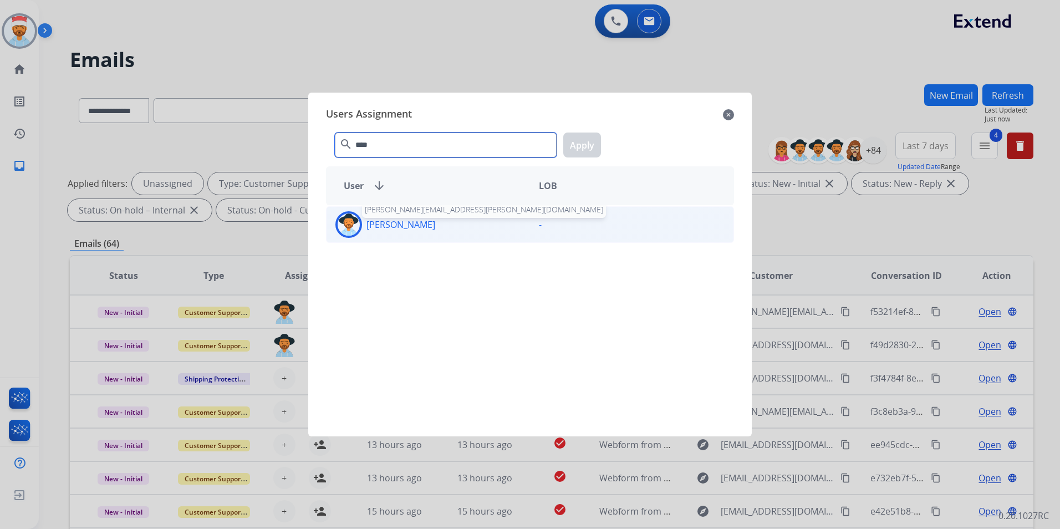
type input "****"
click at [373, 226] on p "[PERSON_NAME]" at bounding box center [401, 224] width 69 height 13
click at [578, 135] on button "Apply" at bounding box center [582, 145] width 38 height 25
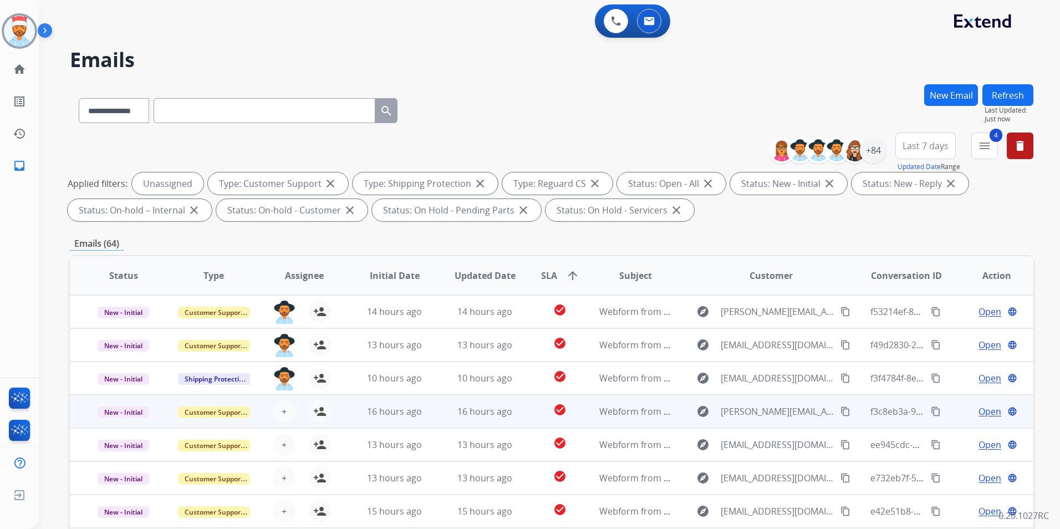
scroll to position [1, 0]
click at [284, 418] on button "+ Select agent" at bounding box center [284, 410] width 22 height 22
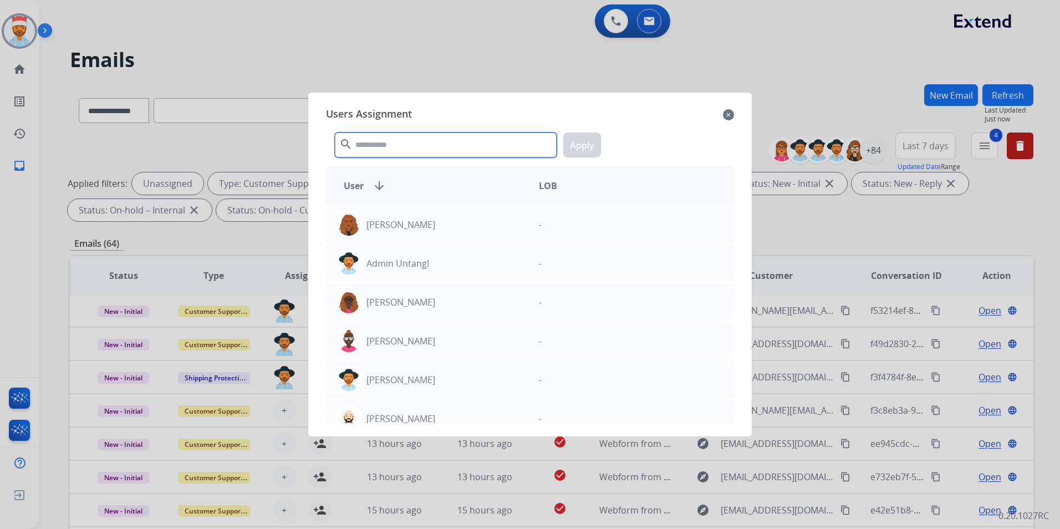
click at [418, 140] on input "text" at bounding box center [446, 145] width 222 height 25
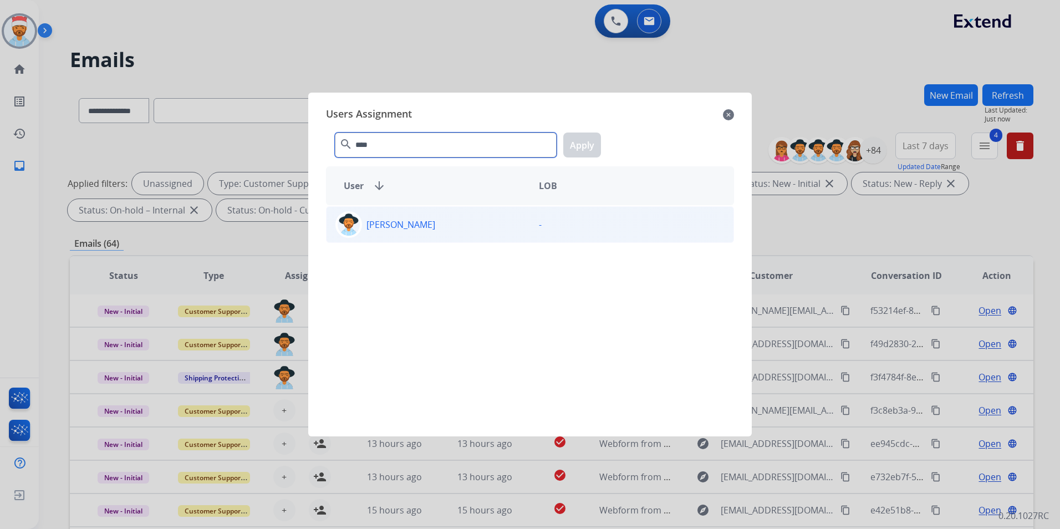
type input "****"
click at [396, 231] on div "[PERSON_NAME]" at bounding box center [429, 224] width 204 height 27
click at [581, 141] on button "Apply" at bounding box center [582, 145] width 38 height 25
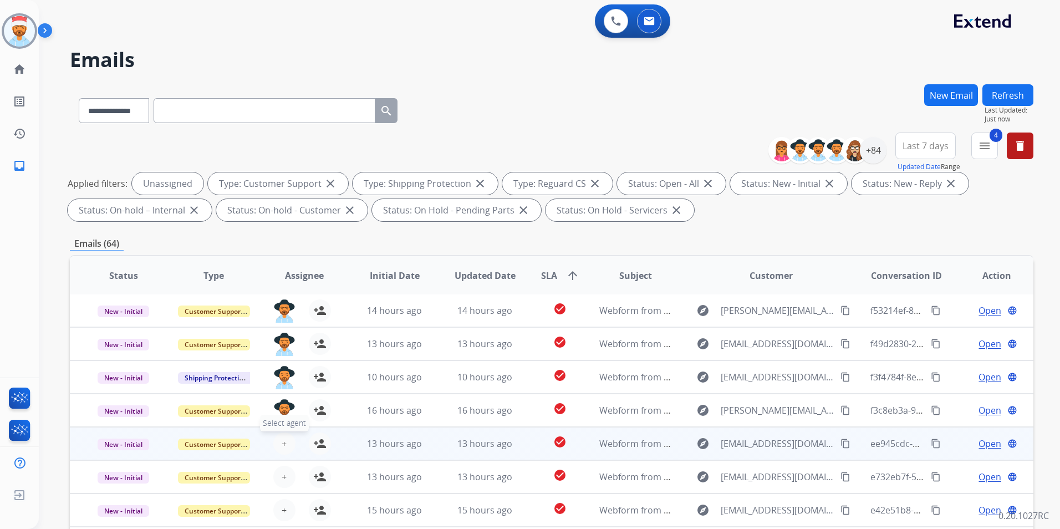
click at [283, 447] on span "+" at bounding box center [284, 443] width 5 height 13
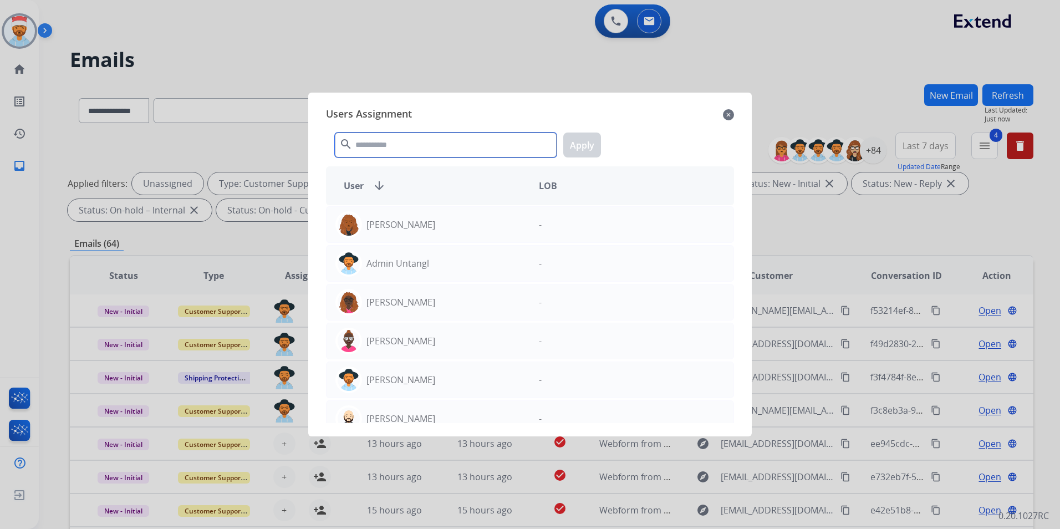
click at [469, 142] on input "text" at bounding box center [446, 145] width 222 height 25
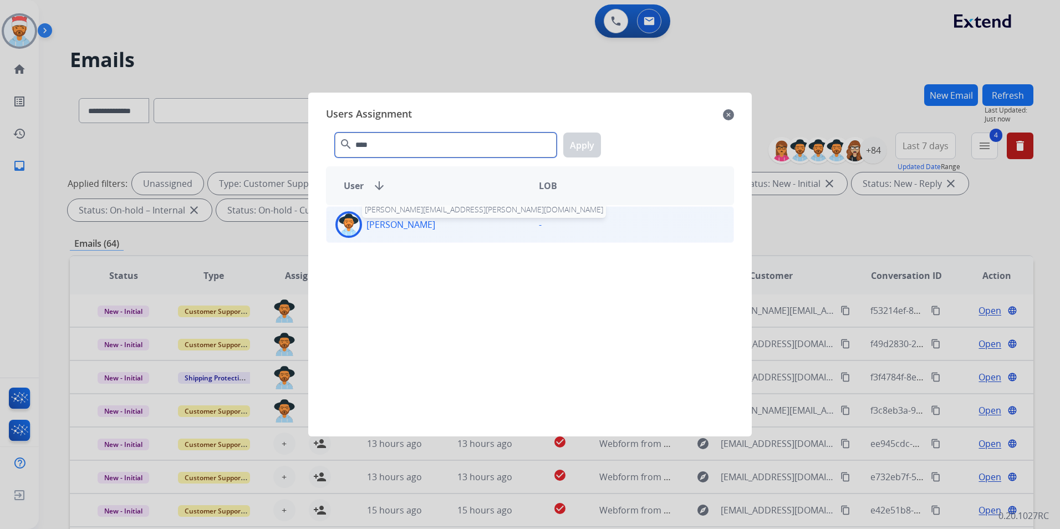
type input "****"
click at [391, 222] on p "[PERSON_NAME]" at bounding box center [401, 224] width 69 height 13
click at [578, 143] on button "Apply" at bounding box center [582, 145] width 38 height 25
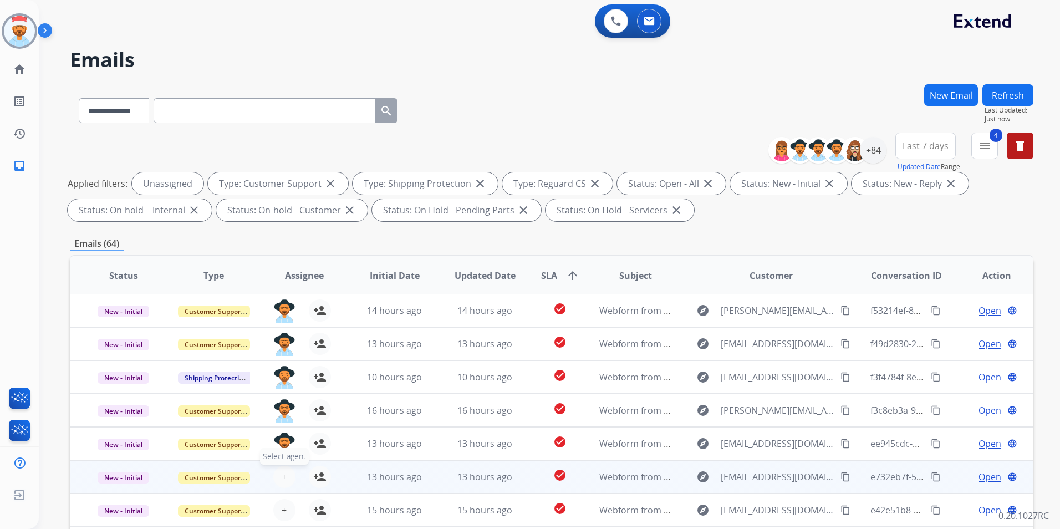
drag, startPoint x: 286, startPoint y: 471, endPoint x: 291, endPoint y: 473, distance: 5.8
click at [291, 473] on button "+ Select agent" at bounding box center [284, 477] width 22 height 22
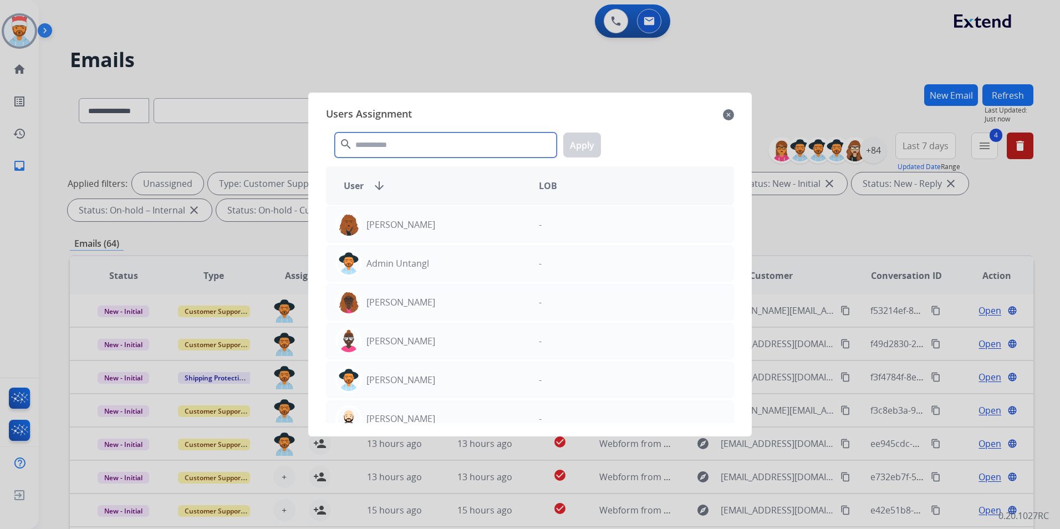
click at [393, 147] on input "text" at bounding box center [446, 145] width 222 height 25
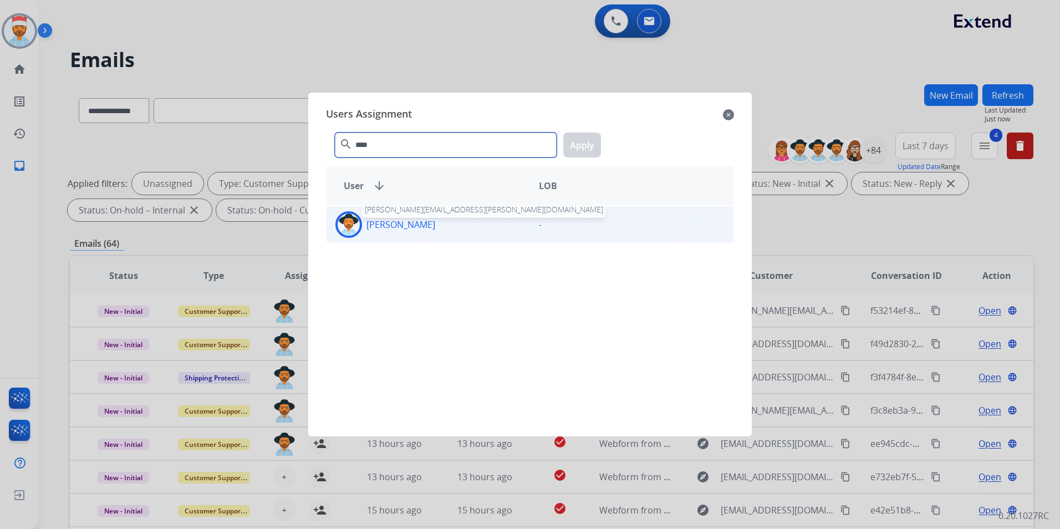
type input "****"
click at [379, 225] on p "[PERSON_NAME]" at bounding box center [401, 224] width 69 height 13
drag, startPoint x: 588, startPoint y: 143, endPoint x: 583, endPoint y: 170, distance: 27.6
click at [588, 142] on button "Apply" at bounding box center [582, 145] width 38 height 25
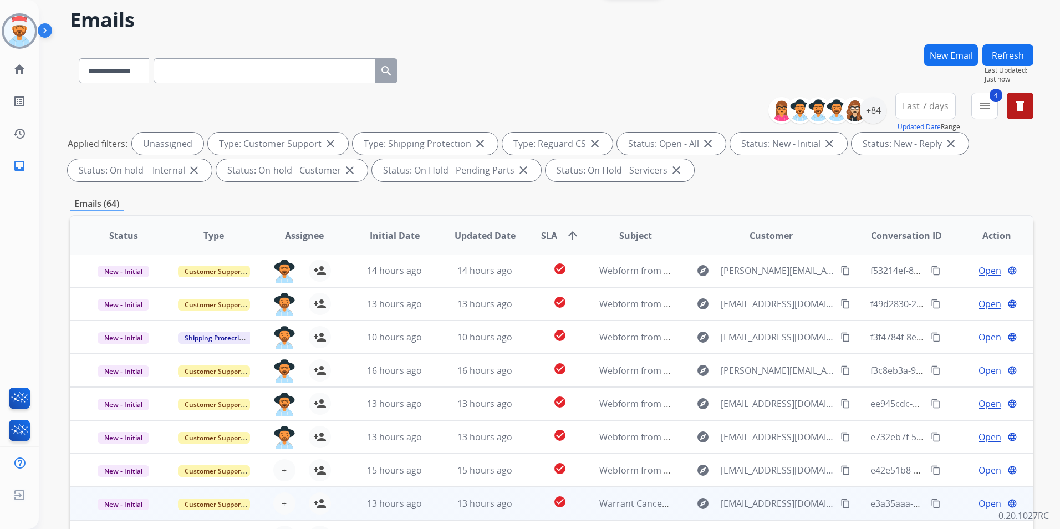
scroll to position [155, 0]
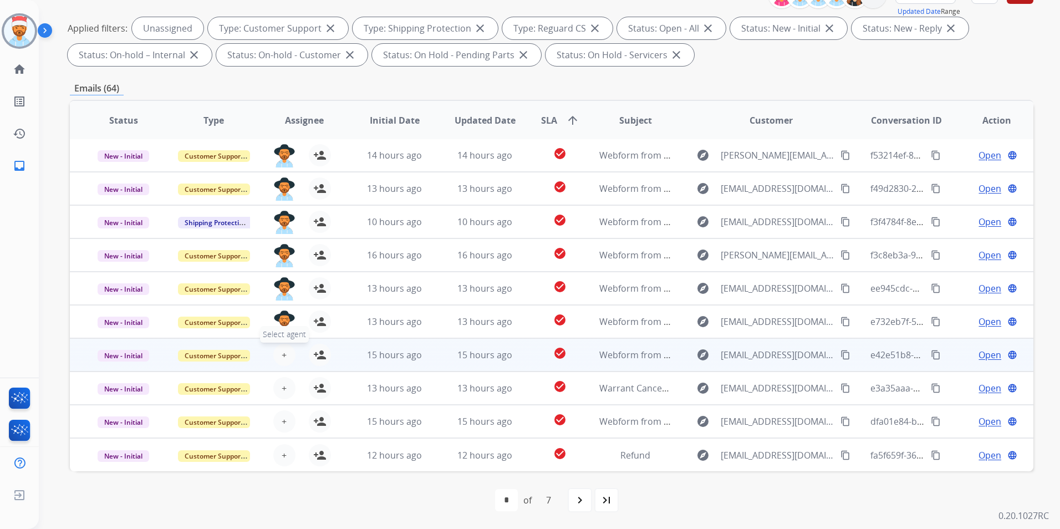
click at [279, 356] on button "+ Select agent" at bounding box center [284, 355] width 22 height 22
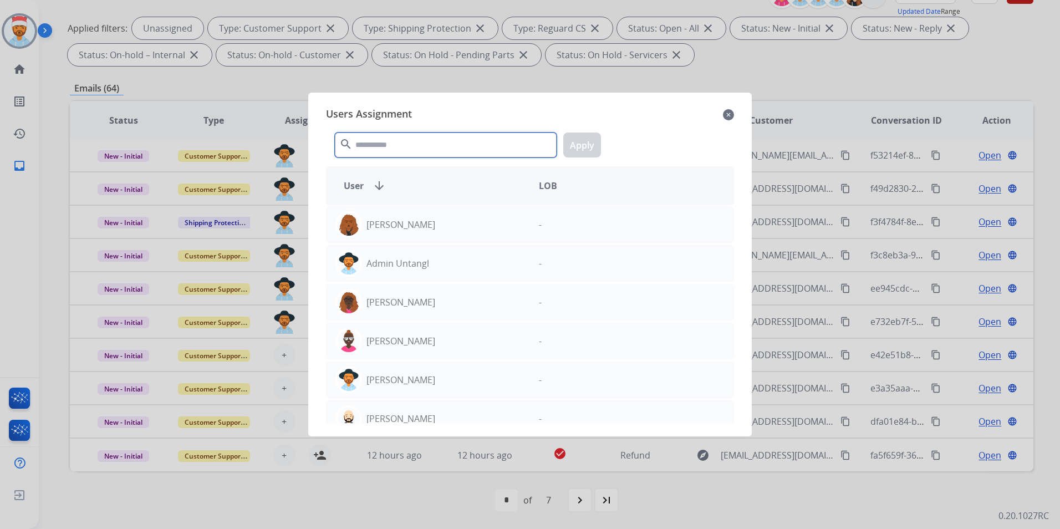
click at [444, 147] on input "text" at bounding box center [446, 145] width 222 height 25
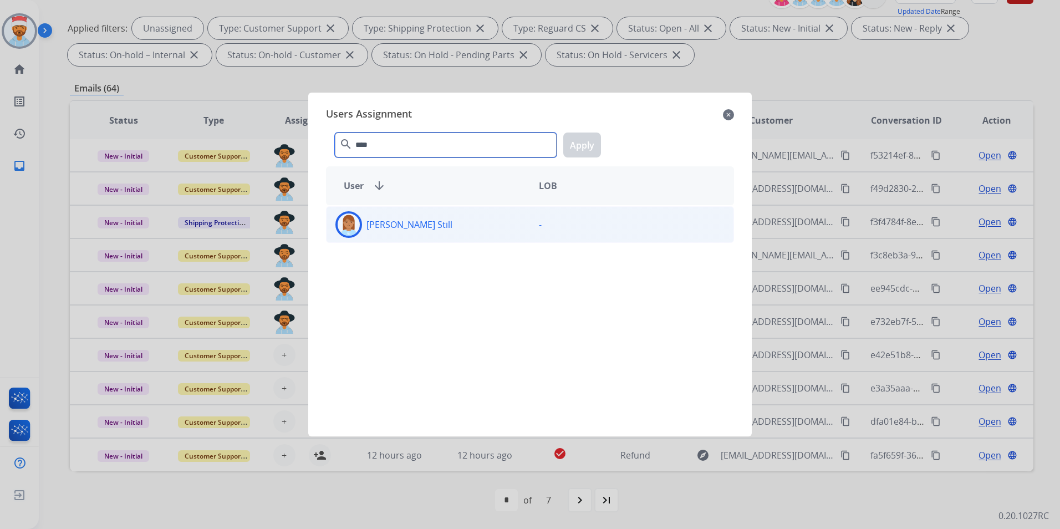
type input "****"
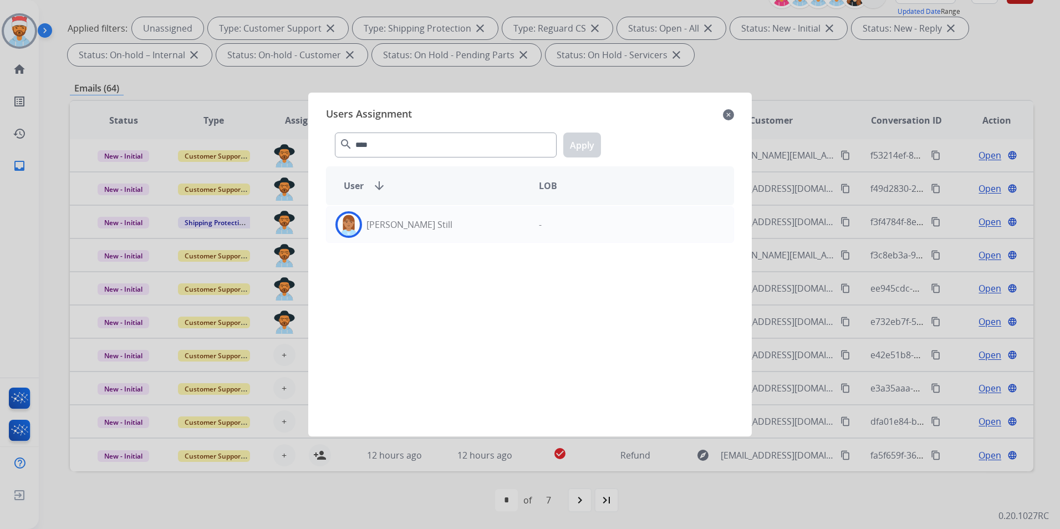
drag, startPoint x: 423, startPoint y: 214, endPoint x: 436, endPoint y: 204, distance: 17.1
click at [423, 215] on div "[PERSON_NAME] Still" at bounding box center [429, 224] width 204 height 27
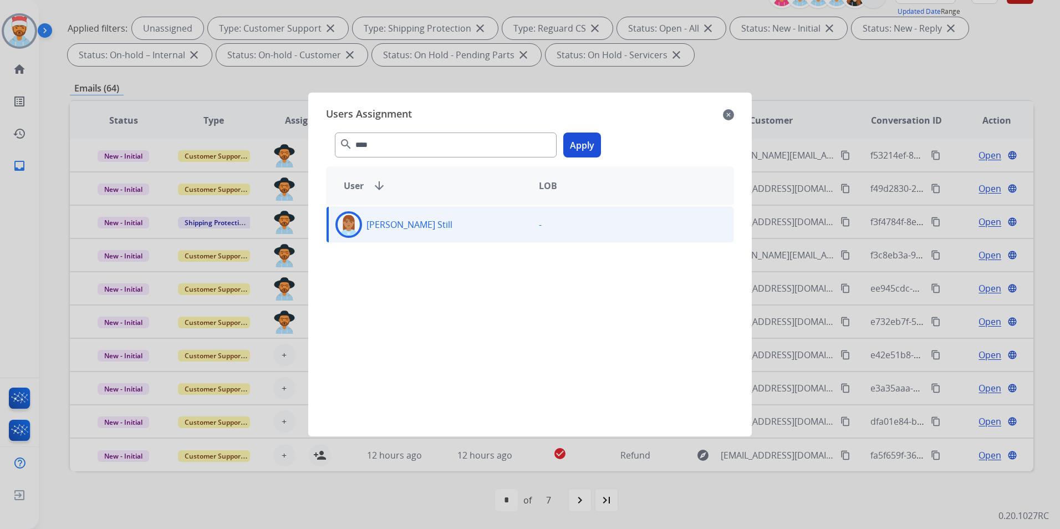
click at [577, 149] on button "Apply" at bounding box center [582, 145] width 38 height 25
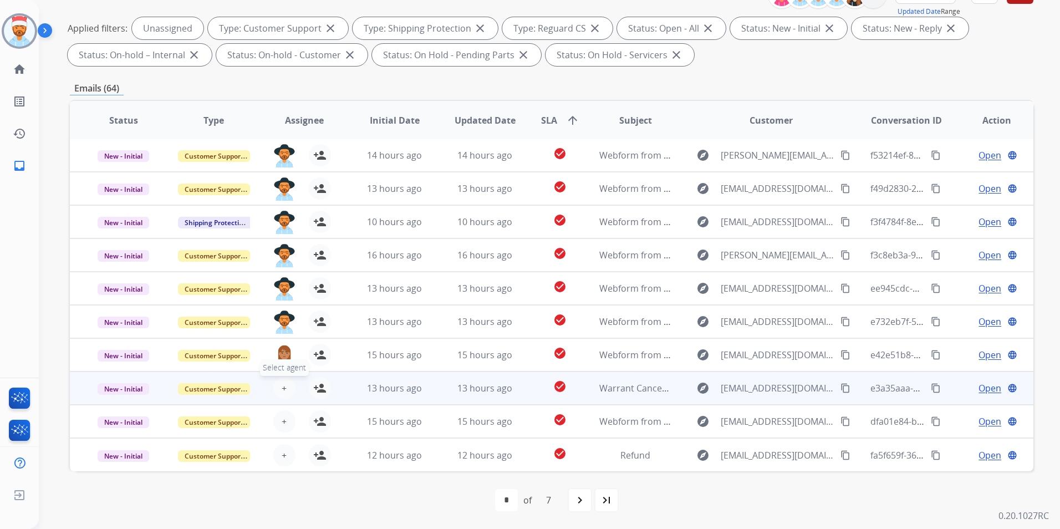
click at [286, 389] on button "+ Select agent" at bounding box center [284, 388] width 22 height 22
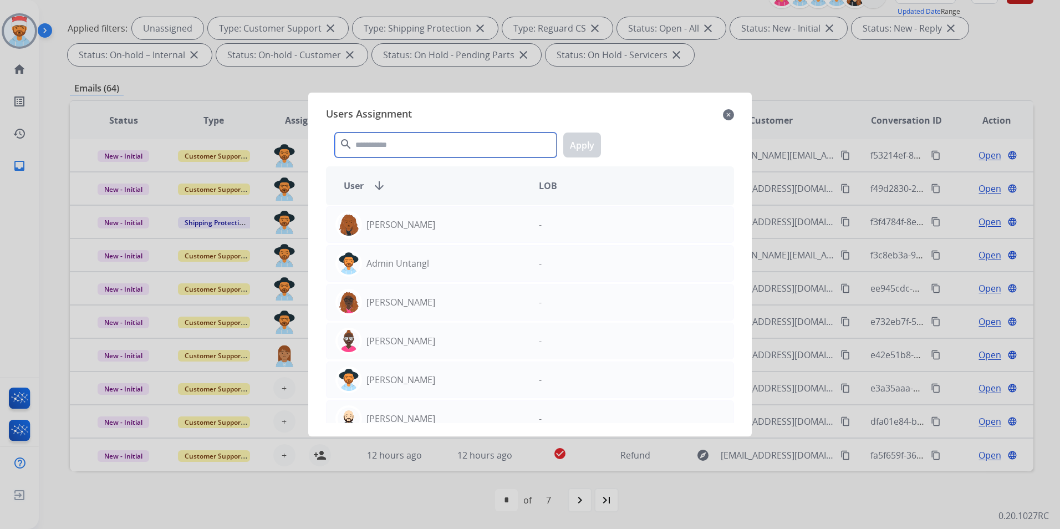
click at [411, 143] on input "text" at bounding box center [446, 145] width 222 height 25
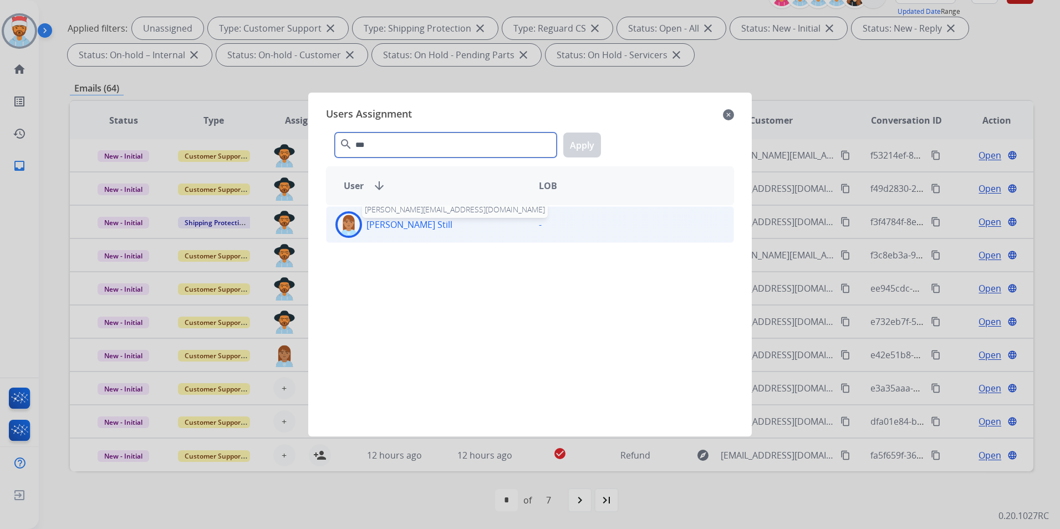
type input "***"
click at [396, 216] on div "[PERSON_NAME] Still" at bounding box center [429, 224] width 204 height 27
click at [584, 145] on button "Apply" at bounding box center [582, 145] width 38 height 25
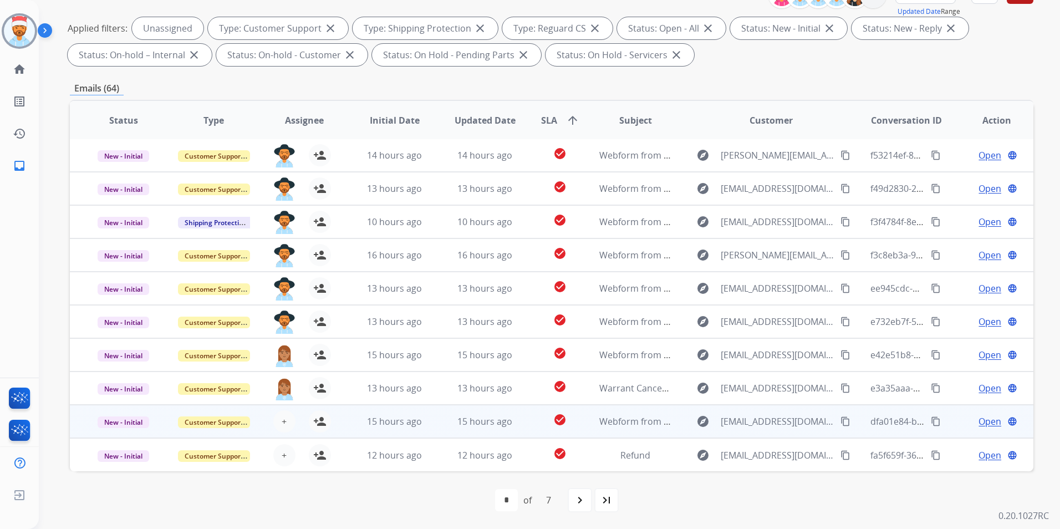
click at [270, 416] on div "+ Select agent person_add Assign to Me" at bounding box center [295, 421] width 71 height 22
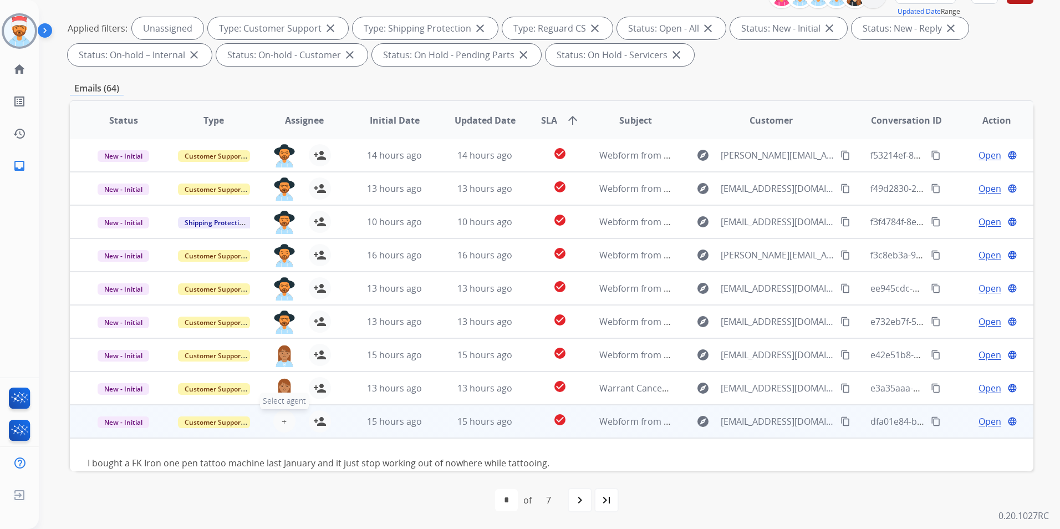
click at [277, 421] on button "+ Select agent" at bounding box center [284, 421] width 22 height 22
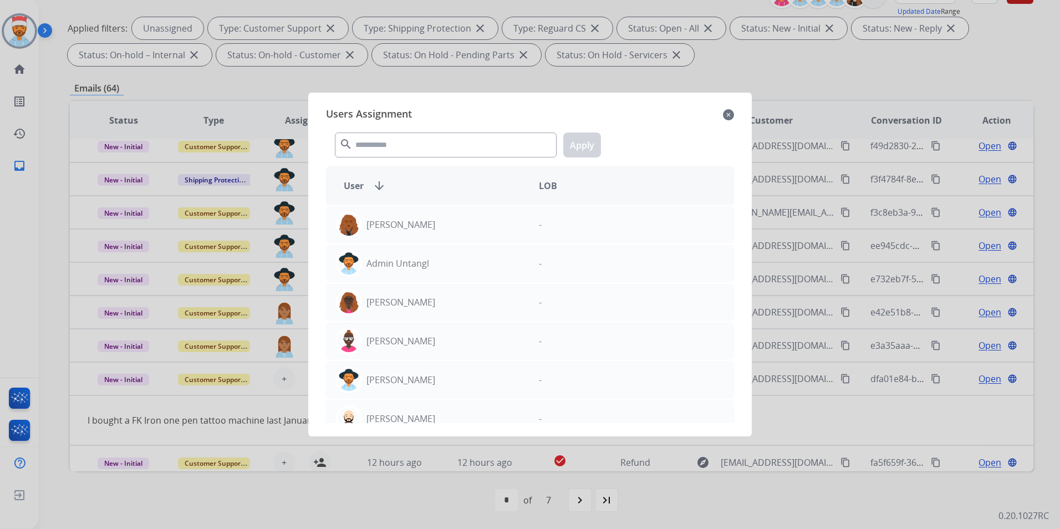
scroll to position [51, 0]
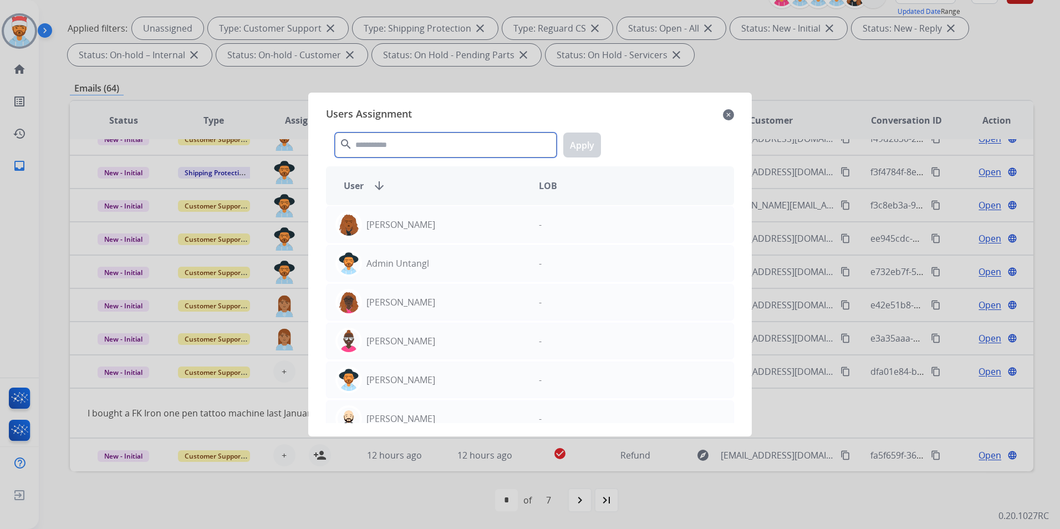
click at [390, 149] on input "text" at bounding box center [446, 145] width 222 height 25
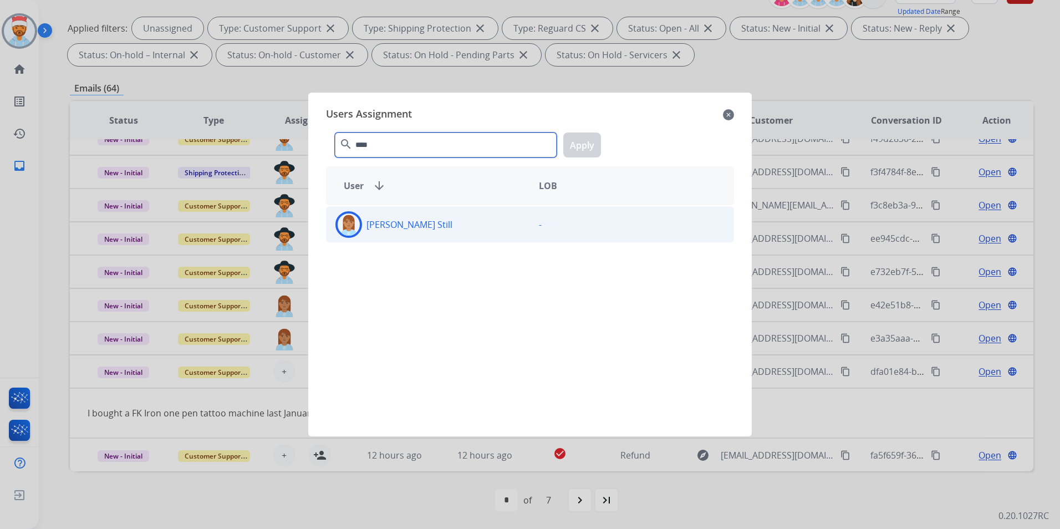
type input "****"
drag, startPoint x: 396, startPoint y: 235, endPoint x: 446, endPoint y: 217, distance: 53.0
click at [396, 232] on div "[PERSON_NAME] Still" at bounding box center [429, 224] width 204 height 27
click at [588, 138] on button "Apply" at bounding box center [582, 145] width 38 height 25
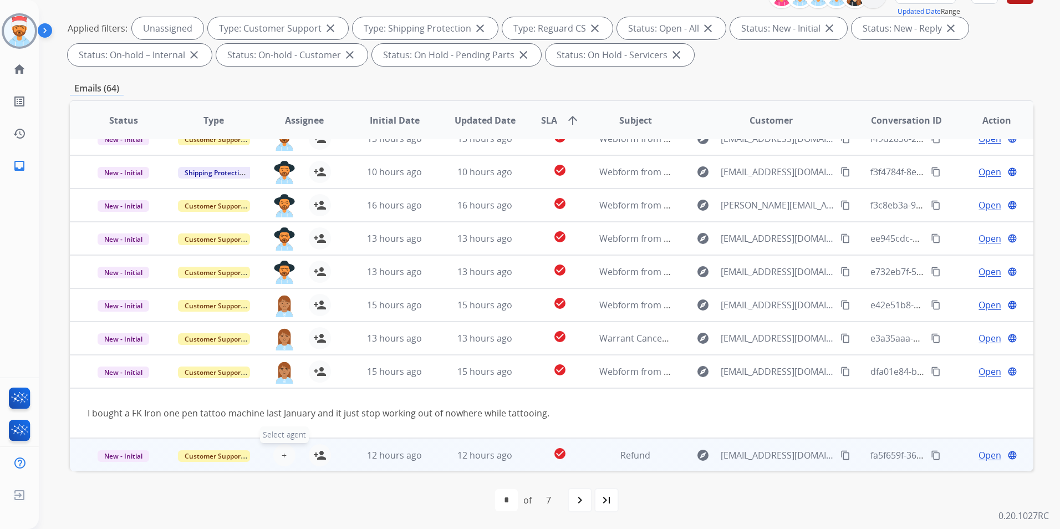
click at [275, 452] on button "+ Select agent" at bounding box center [284, 455] width 22 height 22
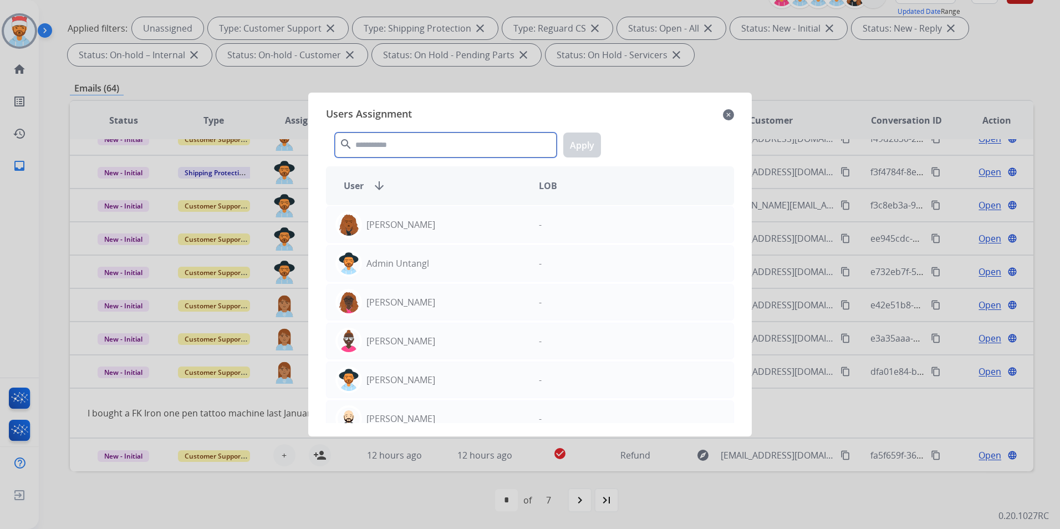
click at [391, 145] on input "text" at bounding box center [446, 145] width 222 height 25
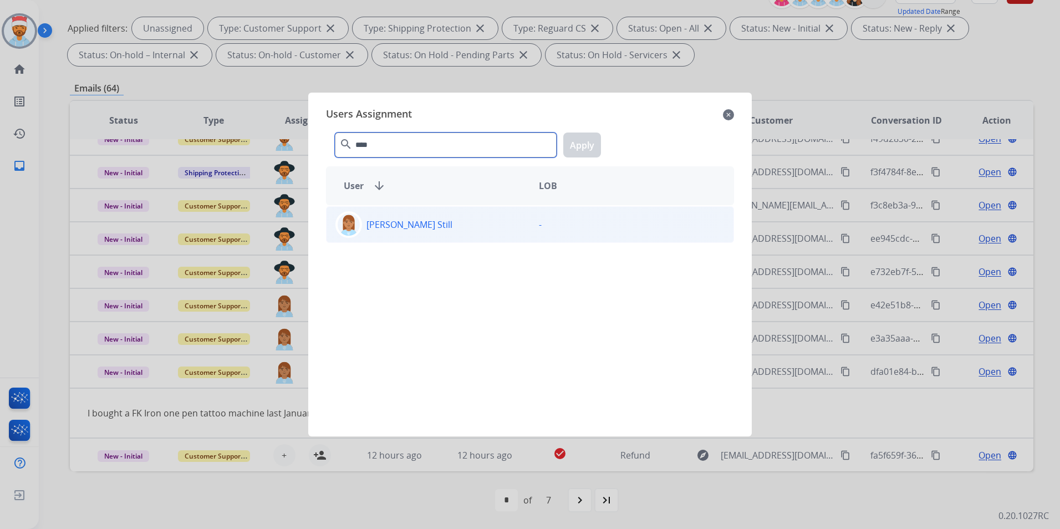
type input "****"
click at [413, 232] on div "[PERSON_NAME] Still" at bounding box center [429, 224] width 204 height 27
drag, startPoint x: 413, startPoint y: 232, endPoint x: 594, endPoint y: 147, distance: 200.7
click at [595, 145] on button "Apply" at bounding box center [582, 145] width 38 height 25
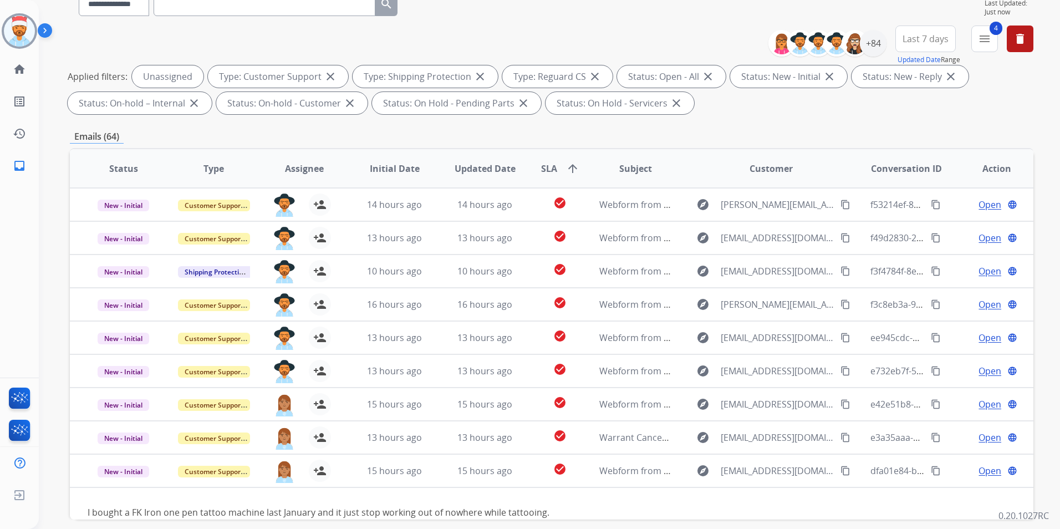
scroll to position [44, 0]
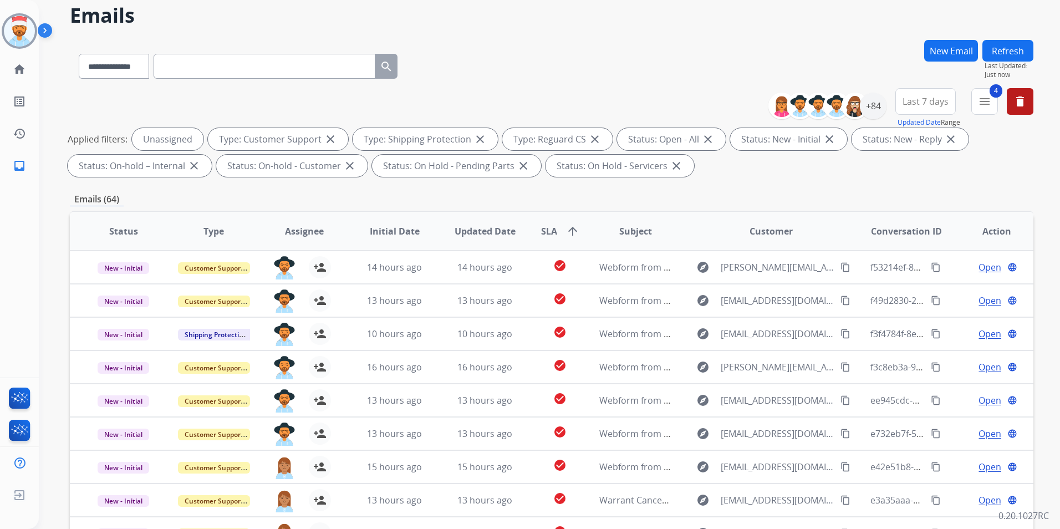
click at [999, 45] on button "Refresh" at bounding box center [1008, 51] width 51 height 22
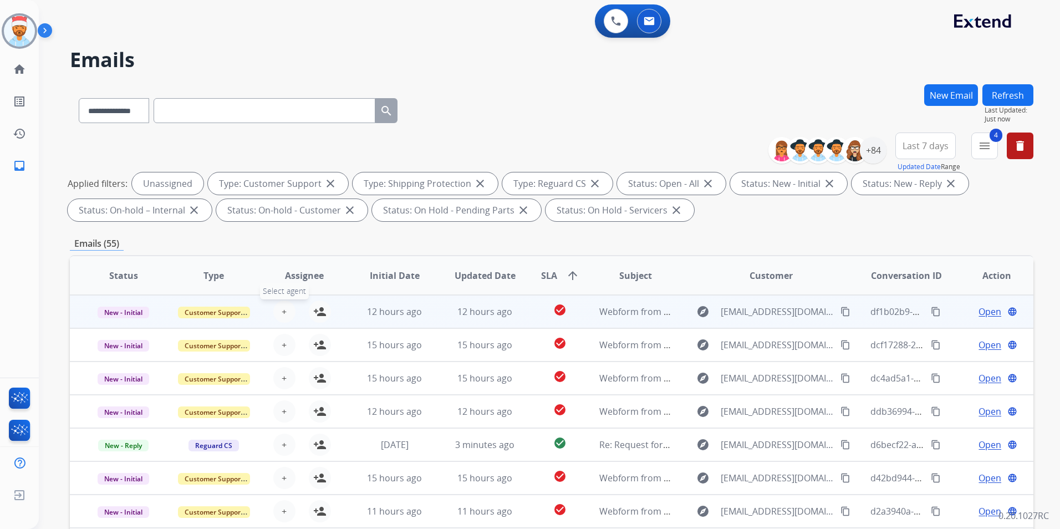
click at [283, 317] on span "+" at bounding box center [284, 311] width 5 height 13
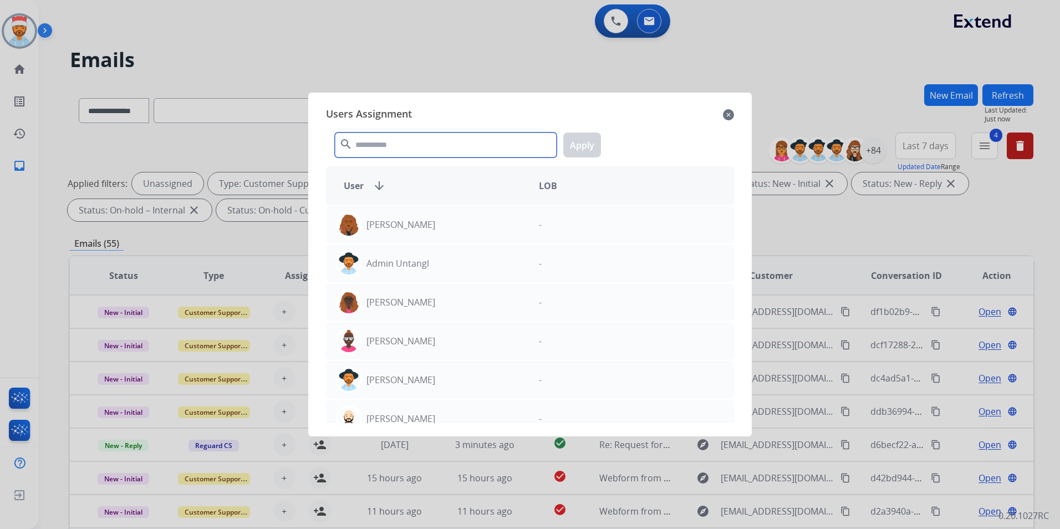
click at [381, 152] on input "text" at bounding box center [446, 145] width 222 height 25
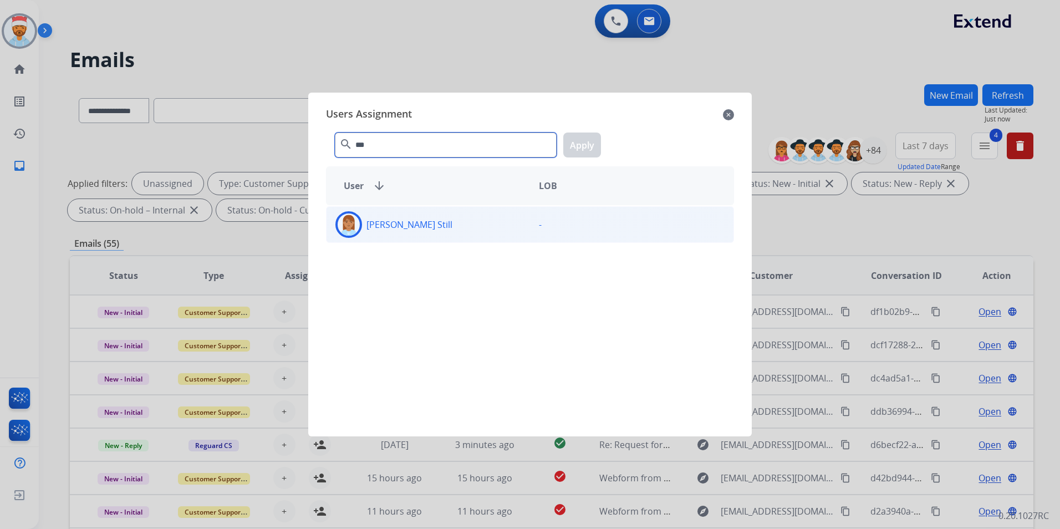
type input "***"
click at [361, 232] on div "[PERSON_NAME] Still" at bounding box center [429, 224] width 204 height 27
click at [584, 159] on div "*** search Apply" at bounding box center [530, 143] width 408 height 38
click at [574, 140] on button "Apply" at bounding box center [582, 145] width 38 height 25
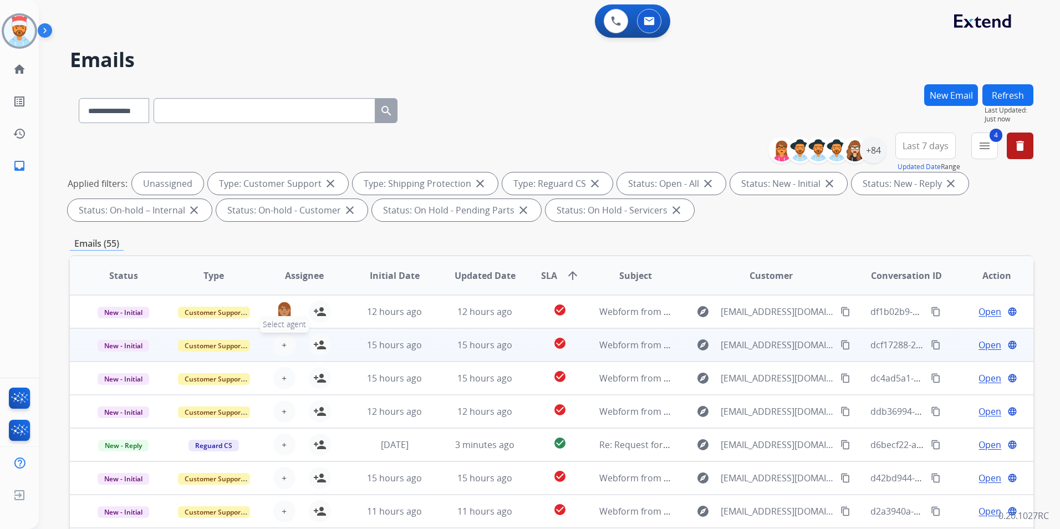
click at [278, 345] on button "+ Select agent" at bounding box center [284, 345] width 22 height 22
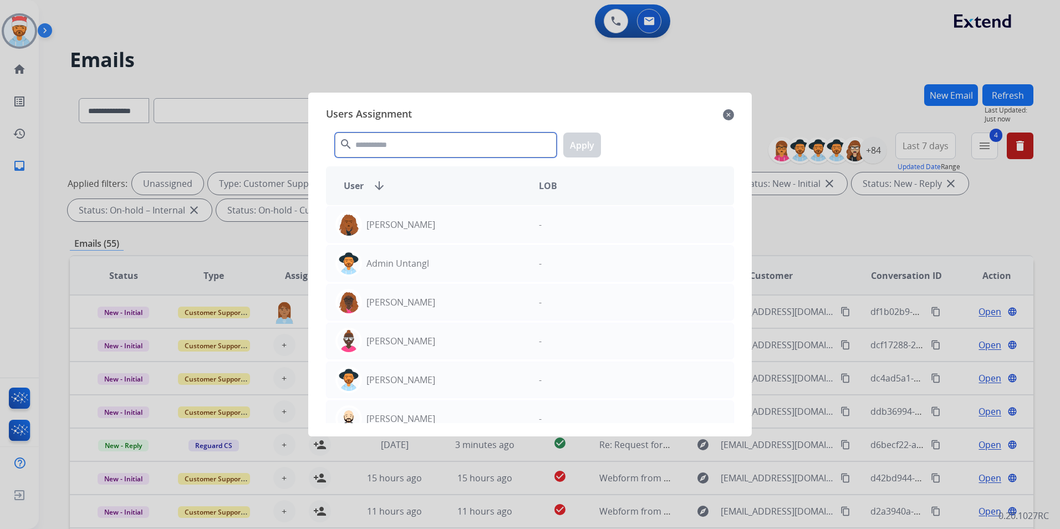
click at [378, 151] on input "text" at bounding box center [446, 145] width 222 height 25
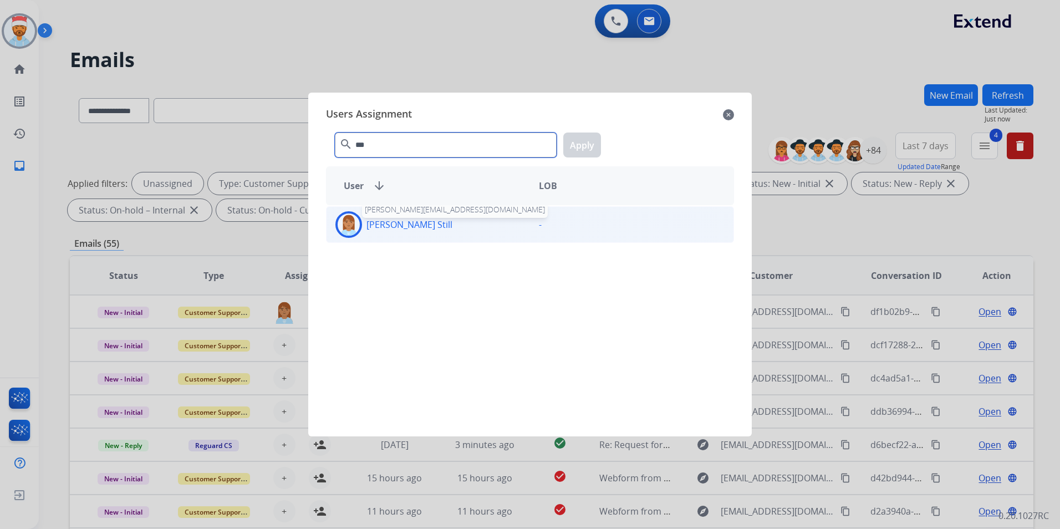
type input "***"
click at [384, 227] on p "[PERSON_NAME] Still" at bounding box center [410, 224] width 86 height 13
click at [579, 147] on button "Apply" at bounding box center [582, 145] width 38 height 25
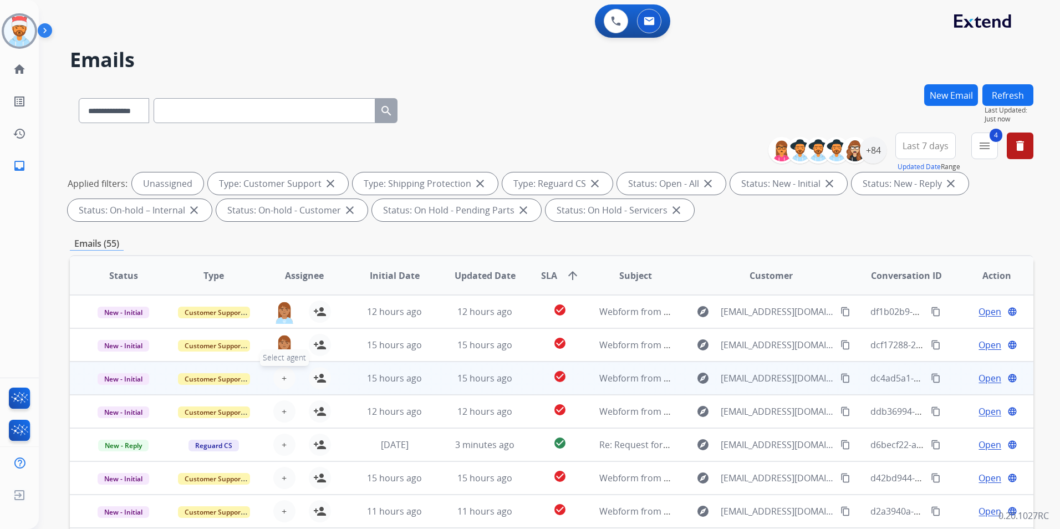
click at [284, 380] on span "+" at bounding box center [284, 378] width 5 height 13
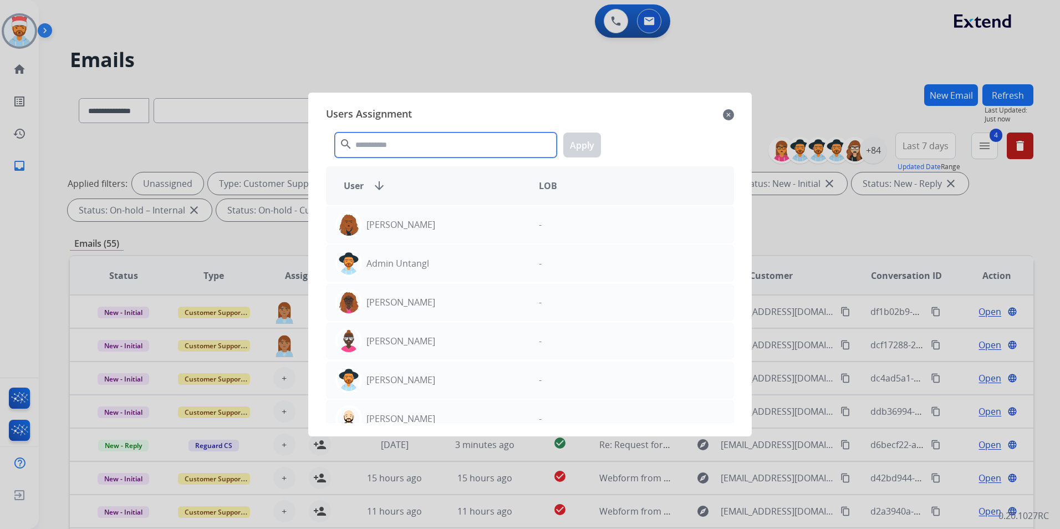
click at [417, 146] on input "text" at bounding box center [446, 145] width 222 height 25
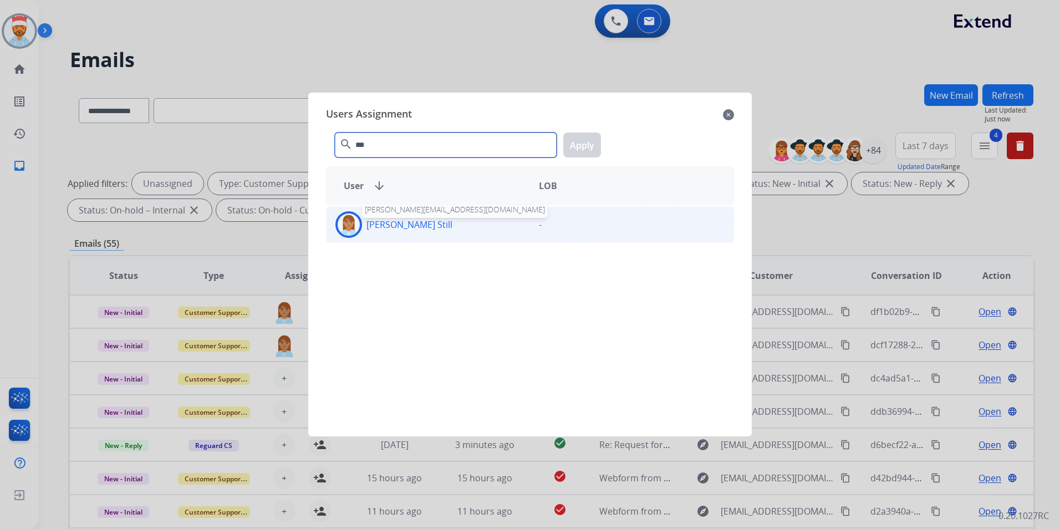
type input "***"
click at [391, 227] on p "[PERSON_NAME] Still" at bounding box center [410, 224] width 86 height 13
click at [573, 145] on button "Apply" at bounding box center [582, 145] width 38 height 25
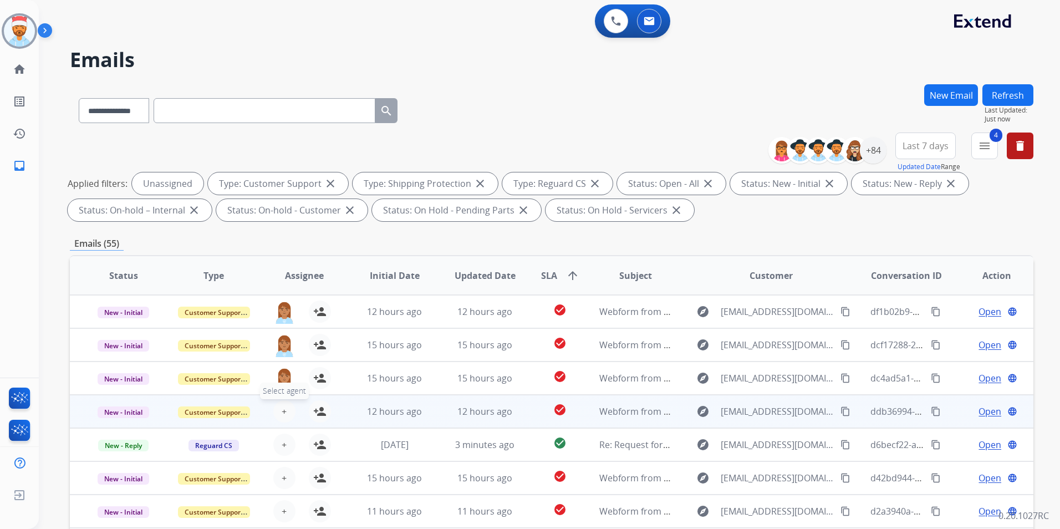
click at [282, 413] on span "+" at bounding box center [284, 411] width 5 height 13
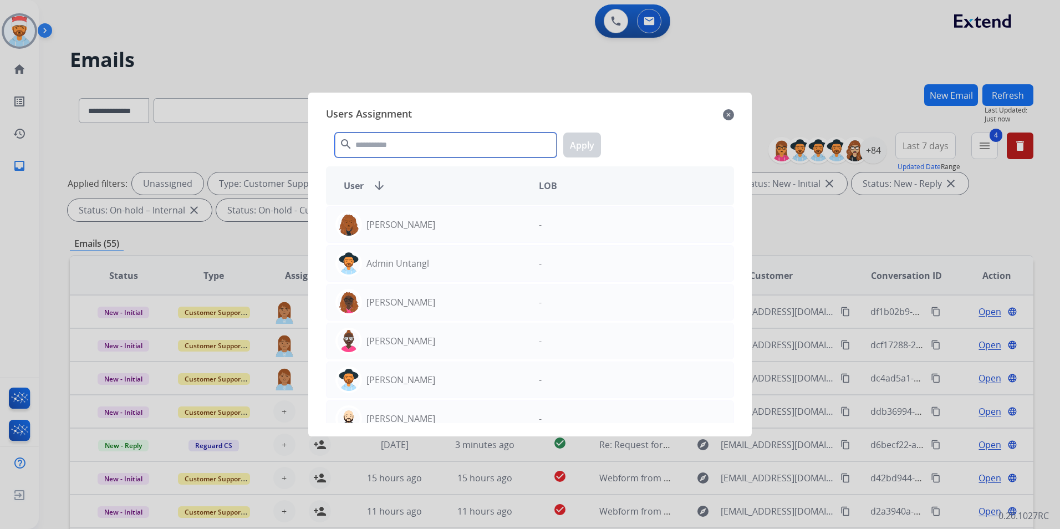
click at [409, 139] on input "text" at bounding box center [446, 145] width 222 height 25
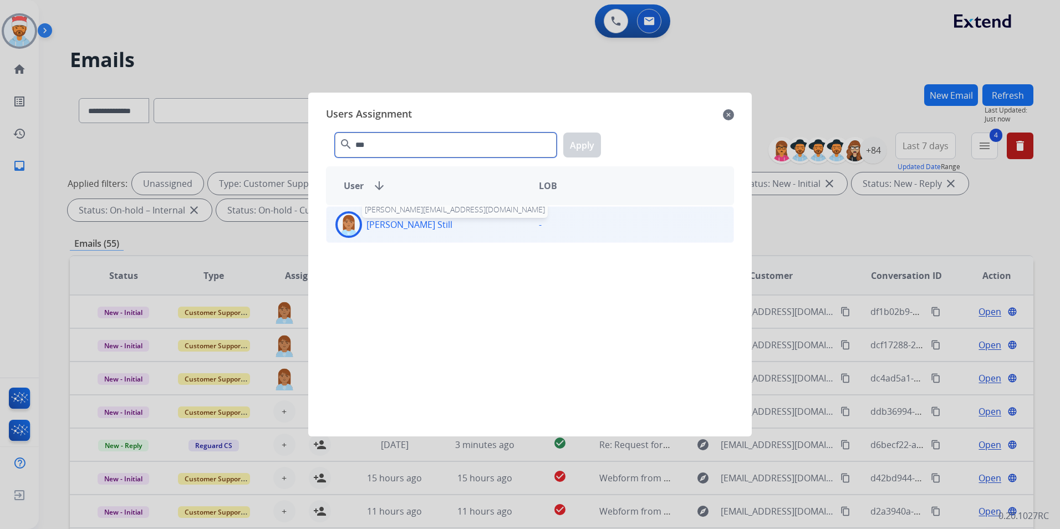
type input "***"
drag, startPoint x: 387, startPoint y: 231, endPoint x: 531, endPoint y: 192, distance: 148.8
click at [388, 231] on p "[PERSON_NAME] Still" at bounding box center [410, 224] width 86 height 13
click at [586, 148] on button "Apply" at bounding box center [582, 145] width 38 height 25
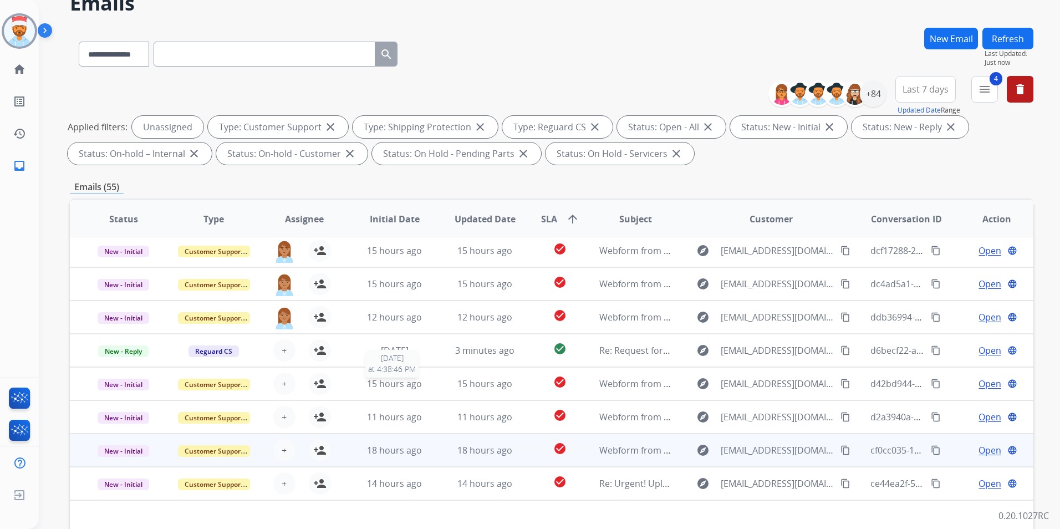
scroll to position [111, 0]
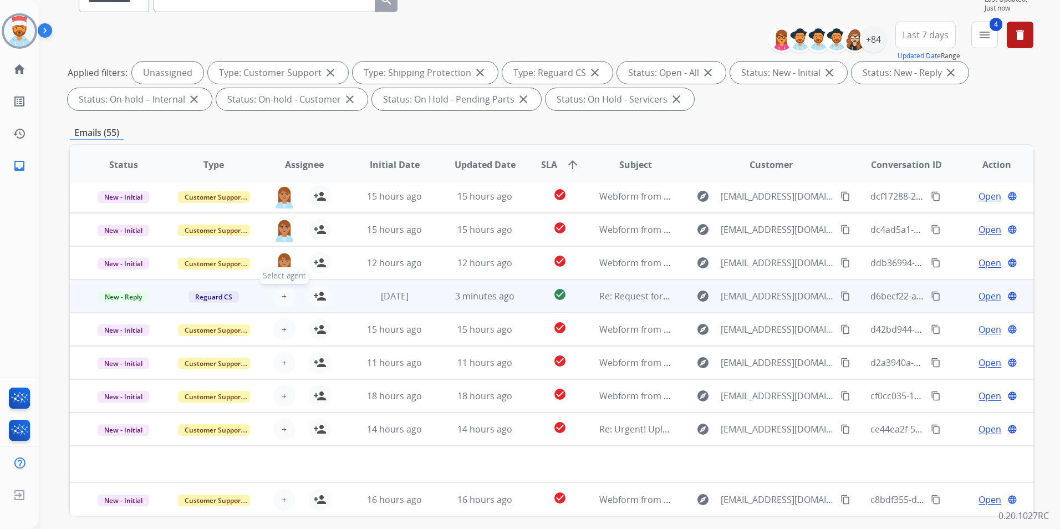
click at [288, 296] on button "+ Select agent" at bounding box center [284, 296] width 22 height 22
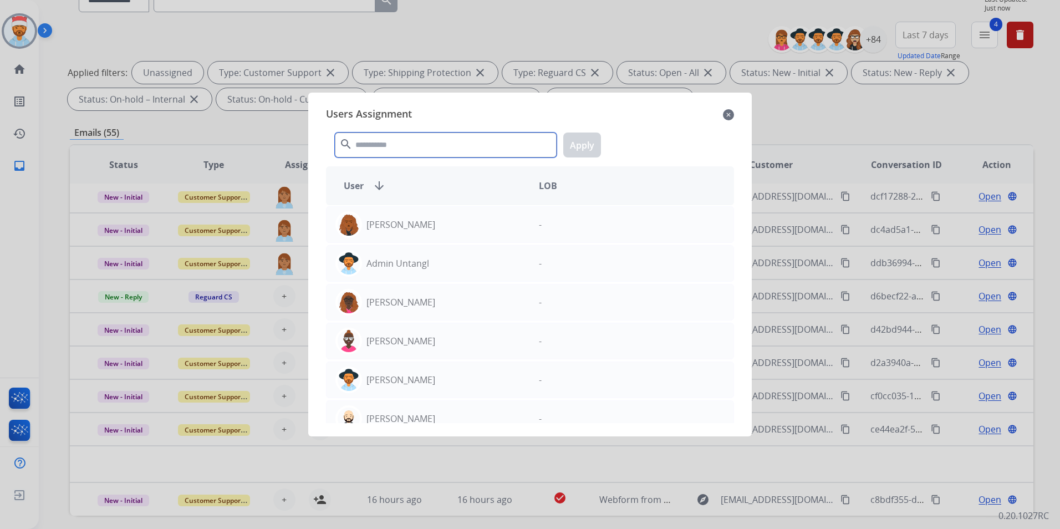
click at [409, 140] on input "text" at bounding box center [446, 145] width 222 height 25
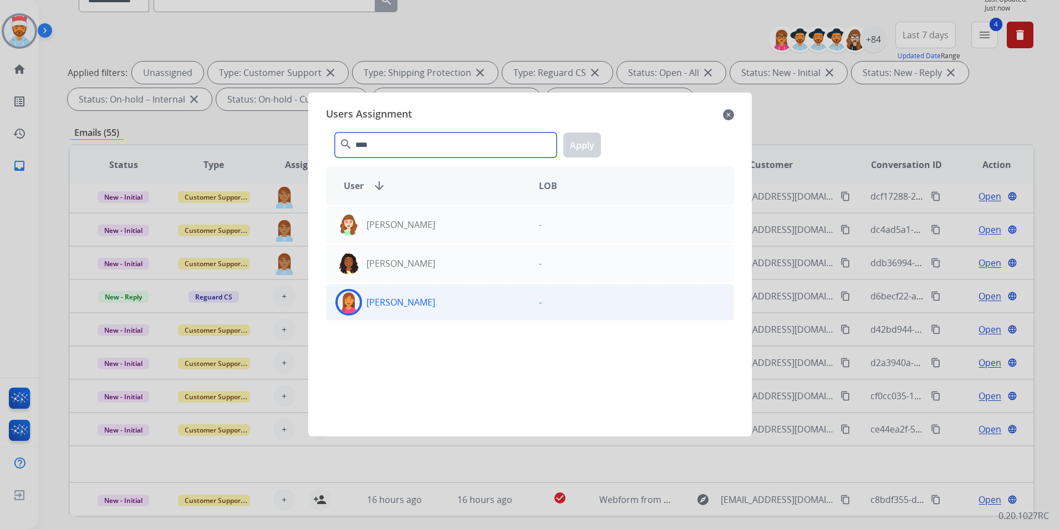
type input "****"
click at [421, 298] on div "[PERSON_NAME]" at bounding box center [429, 302] width 204 height 27
click at [581, 137] on button "Apply" at bounding box center [582, 145] width 38 height 25
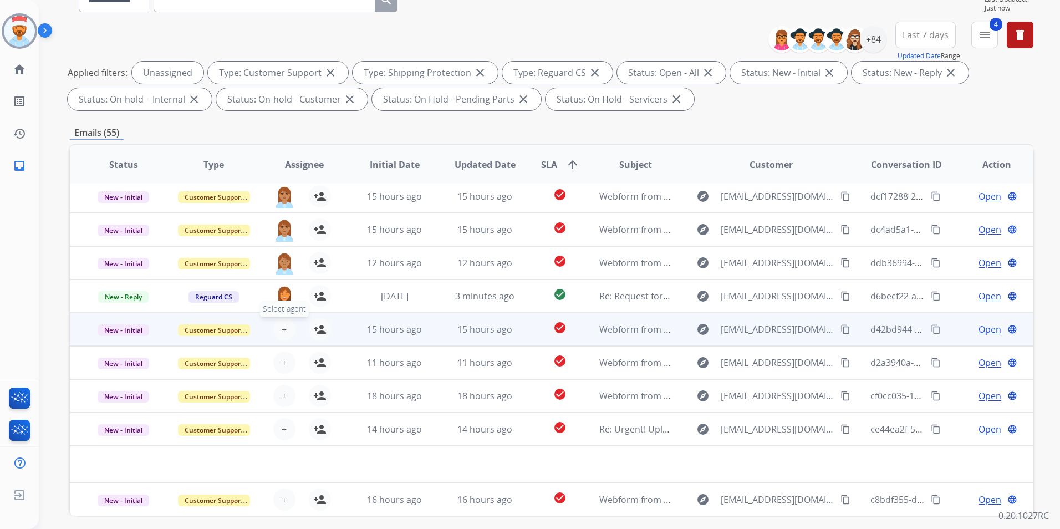
click at [283, 323] on span "+" at bounding box center [284, 329] width 5 height 13
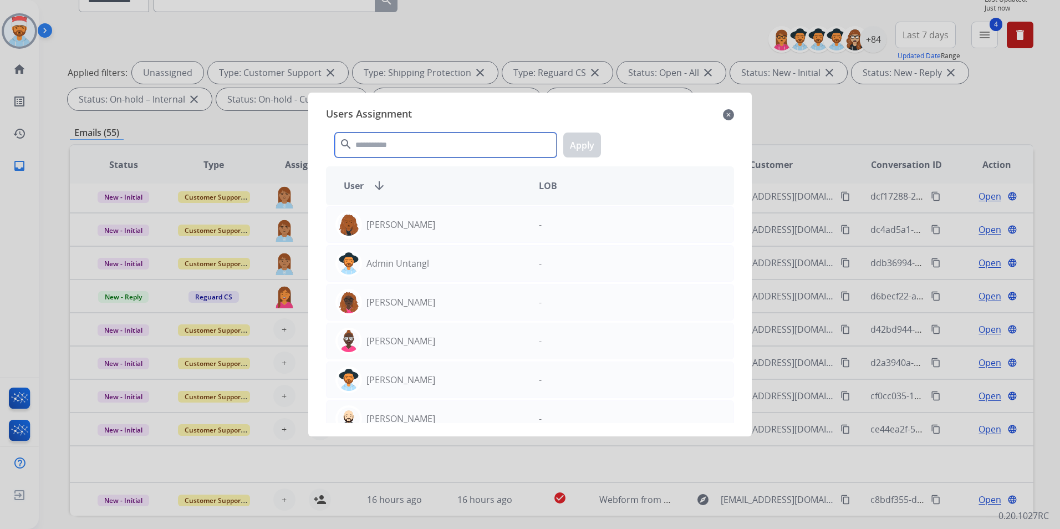
click at [404, 149] on input "text" at bounding box center [446, 145] width 222 height 25
type input "*"
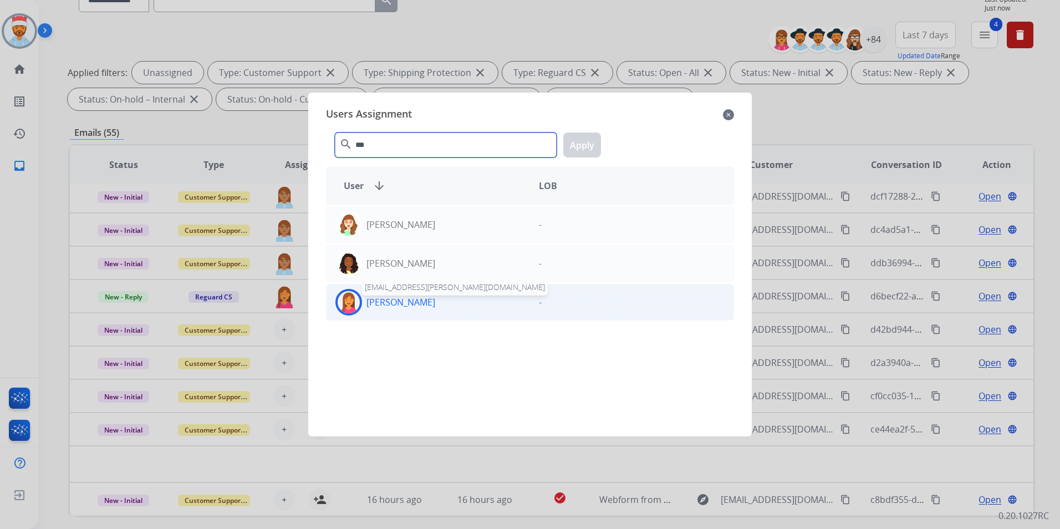
type input "***"
click at [391, 299] on p "[PERSON_NAME]" at bounding box center [401, 302] width 69 height 13
click at [579, 150] on button "Apply" at bounding box center [582, 145] width 38 height 25
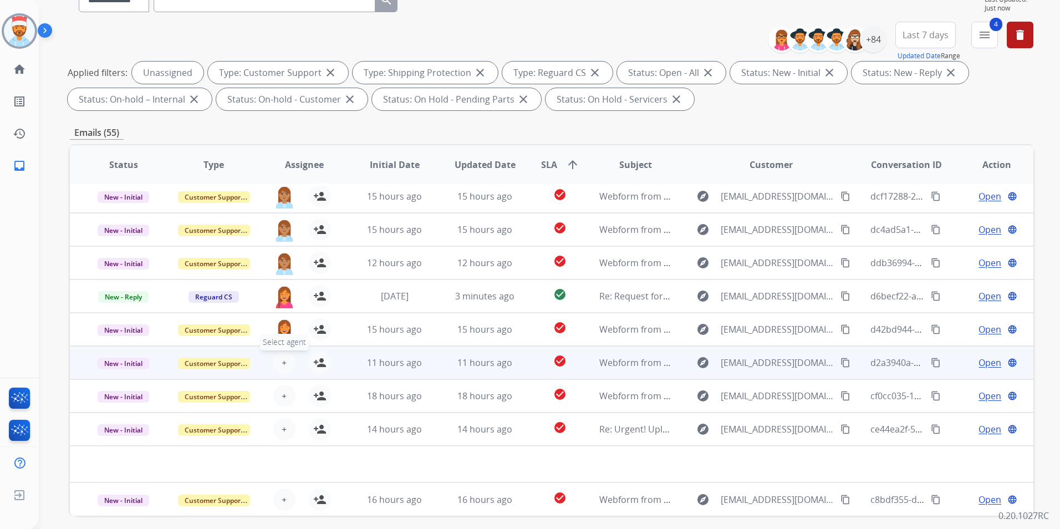
click at [279, 367] on button "+ Select agent" at bounding box center [284, 363] width 22 height 22
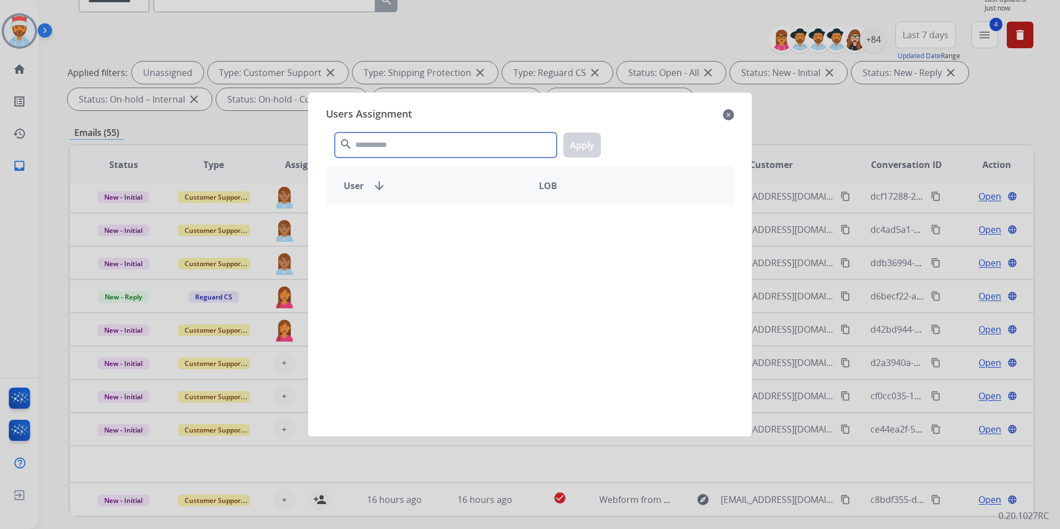
click at [423, 150] on input "text" at bounding box center [446, 145] width 222 height 25
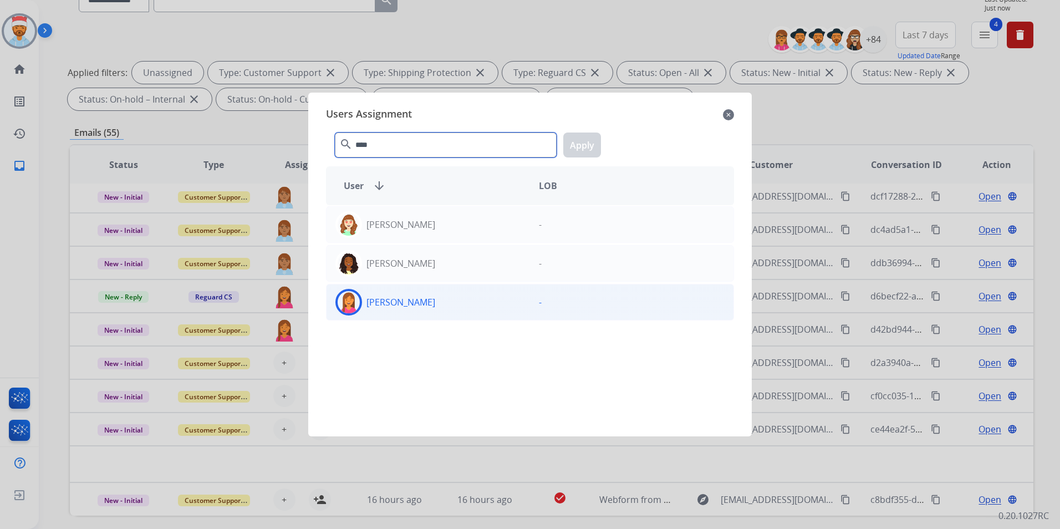
type input "****"
click at [398, 303] on p "[PERSON_NAME]" at bounding box center [401, 302] width 69 height 13
click at [578, 141] on button "Apply" at bounding box center [582, 145] width 38 height 25
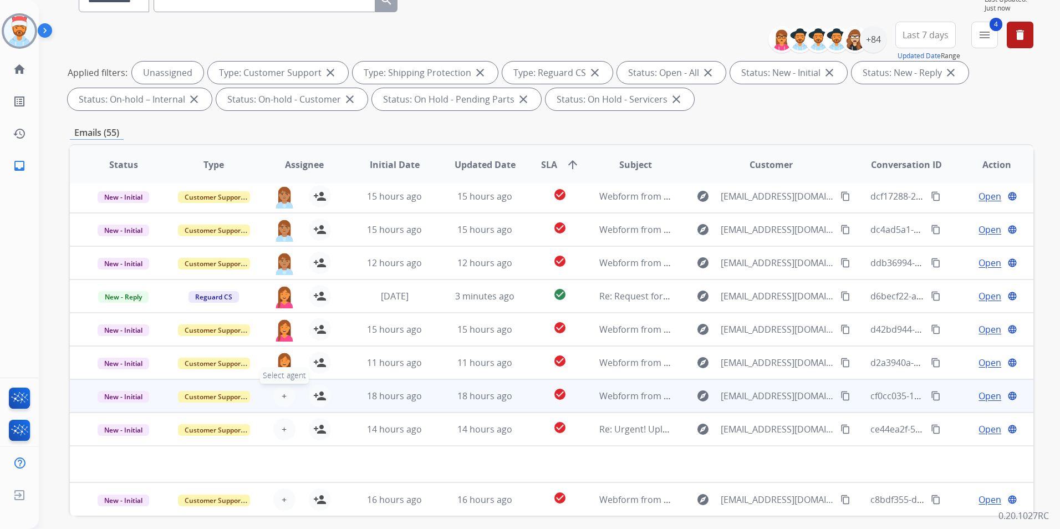
click at [284, 399] on span "+" at bounding box center [284, 395] width 5 height 13
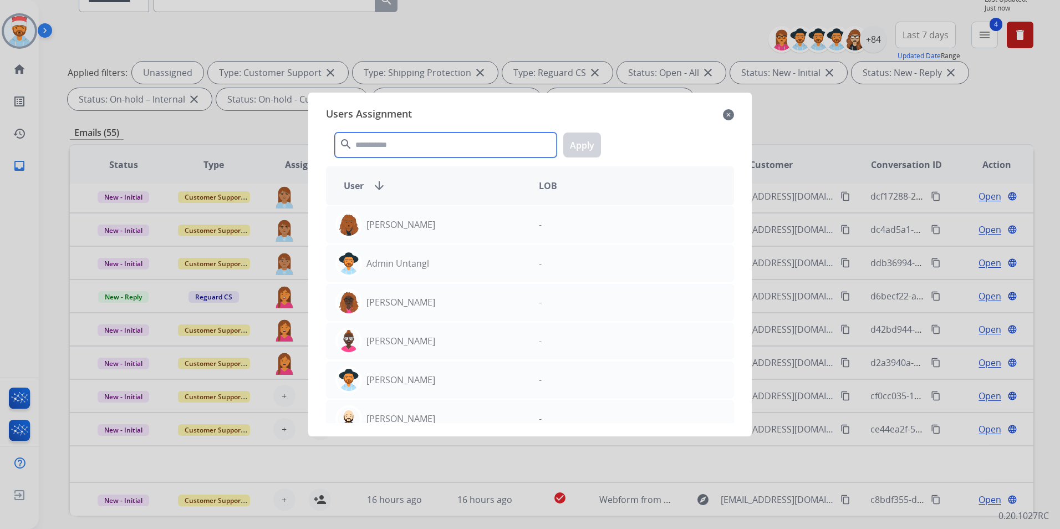
click at [437, 146] on input "text" at bounding box center [446, 145] width 222 height 25
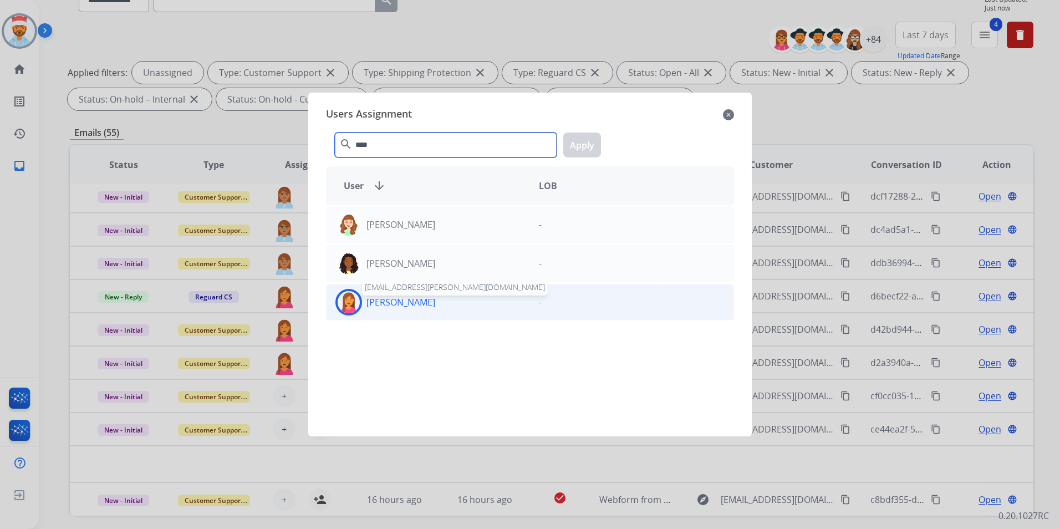
type input "****"
click at [411, 306] on p "[PERSON_NAME]" at bounding box center [401, 302] width 69 height 13
click at [584, 134] on button "Apply" at bounding box center [582, 145] width 38 height 25
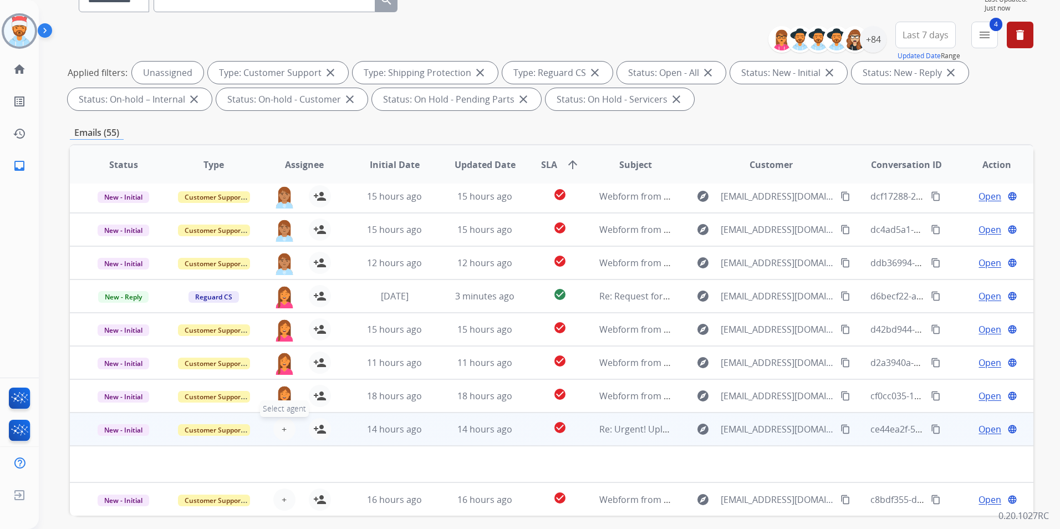
click at [281, 421] on button "+ Select agent" at bounding box center [284, 429] width 22 height 22
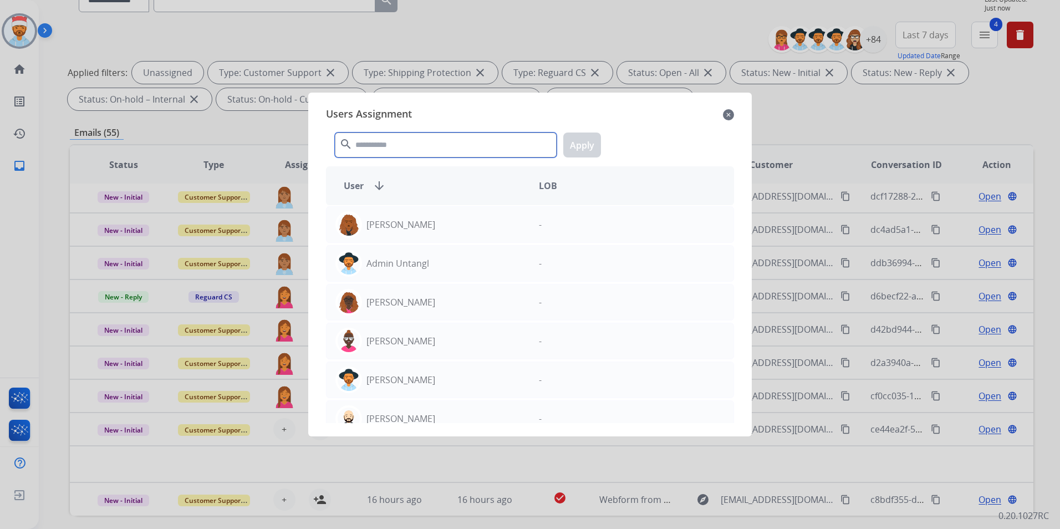
click at [465, 140] on input "text" at bounding box center [446, 145] width 222 height 25
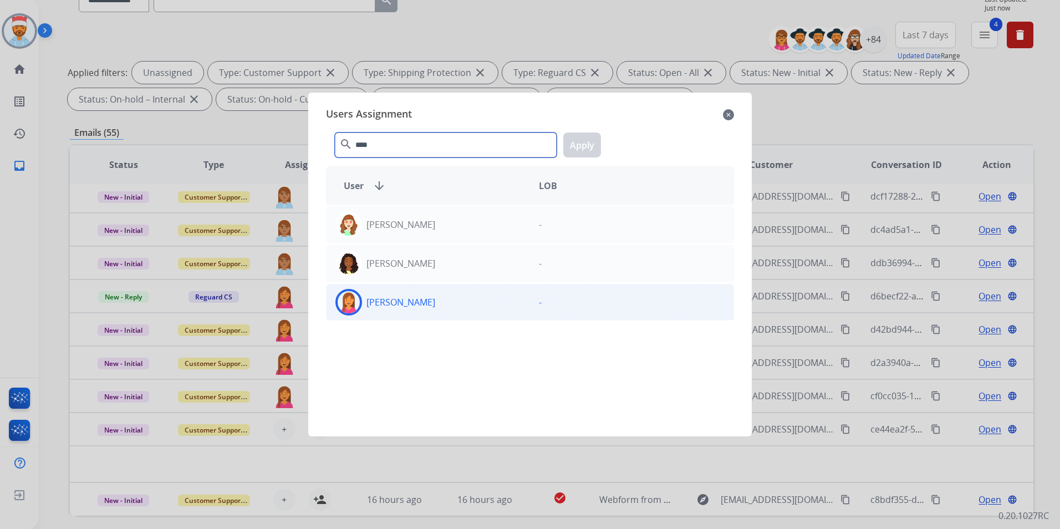
type input "****"
click at [383, 307] on p "[PERSON_NAME]" at bounding box center [401, 302] width 69 height 13
click at [599, 146] on button "Apply" at bounding box center [582, 145] width 38 height 25
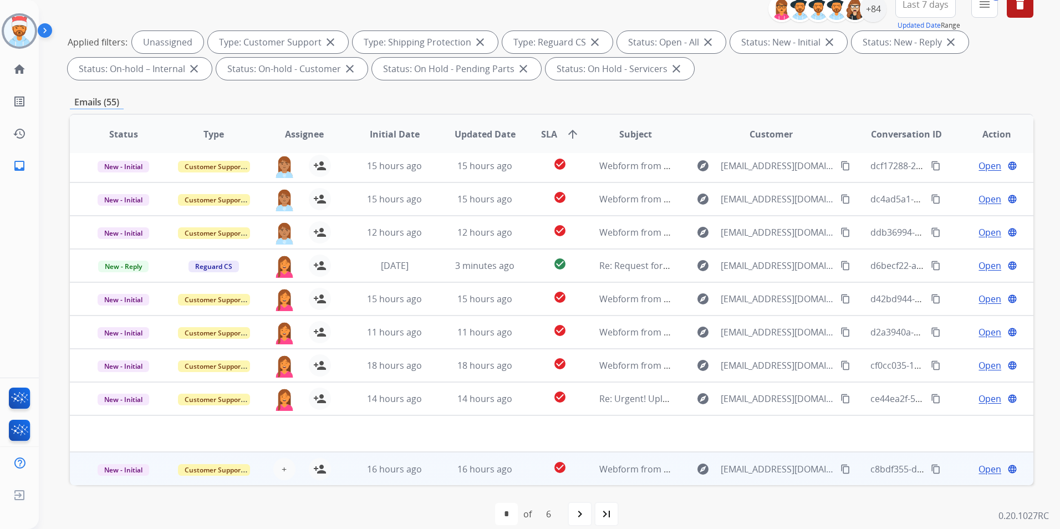
scroll to position [155, 0]
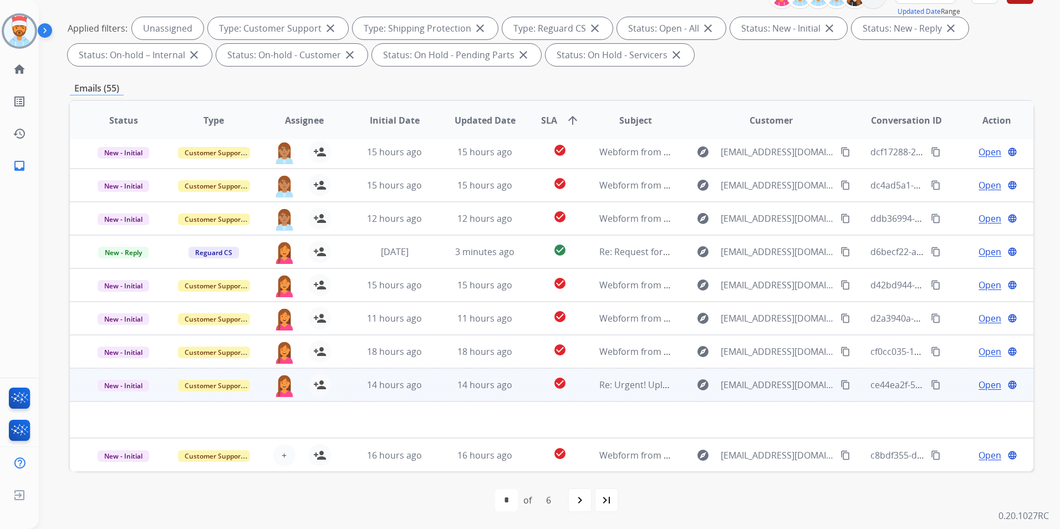
click at [347, 386] on td "14 hours ago" at bounding box center [386, 384] width 90 height 33
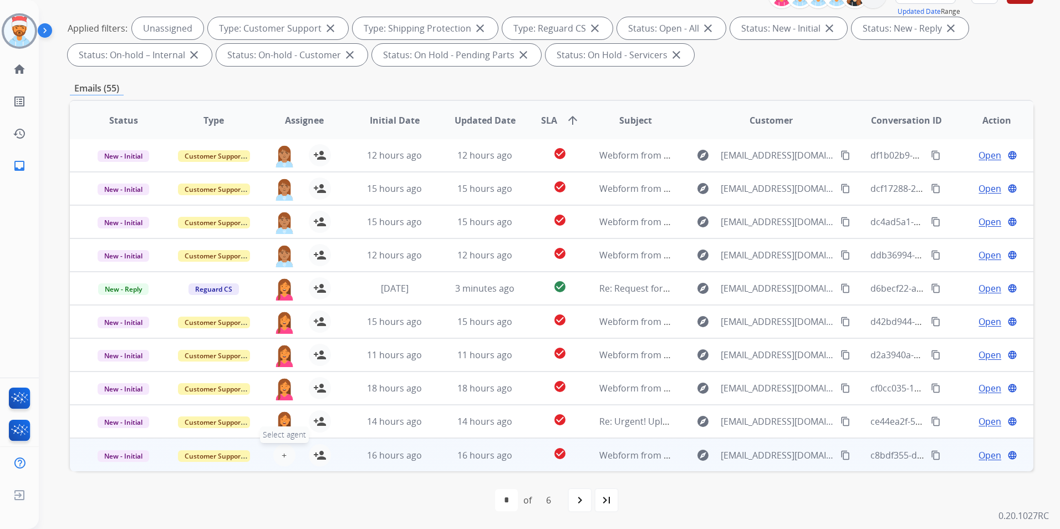
click at [282, 456] on span "+" at bounding box center [284, 455] width 5 height 13
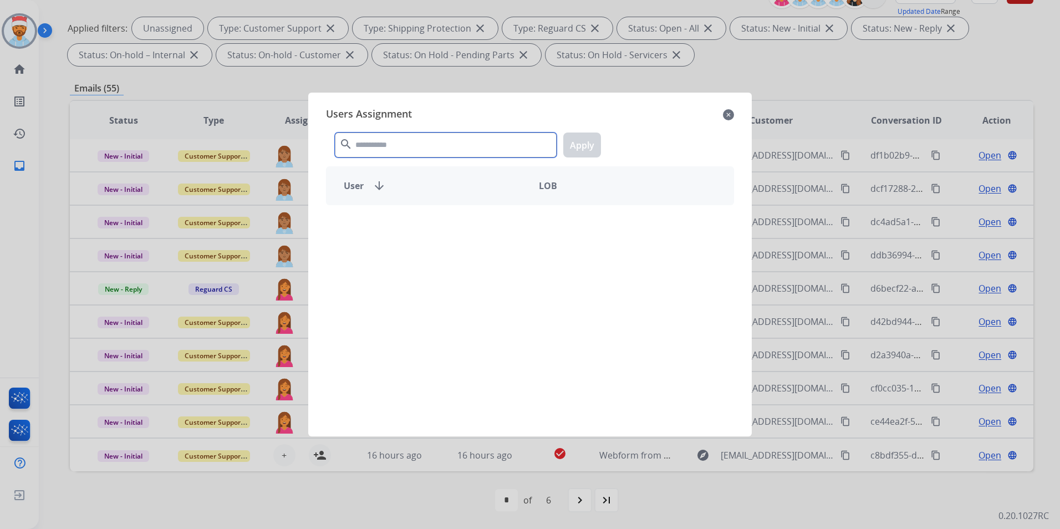
click at [426, 137] on input "text" at bounding box center [446, 145] width 222 height 25
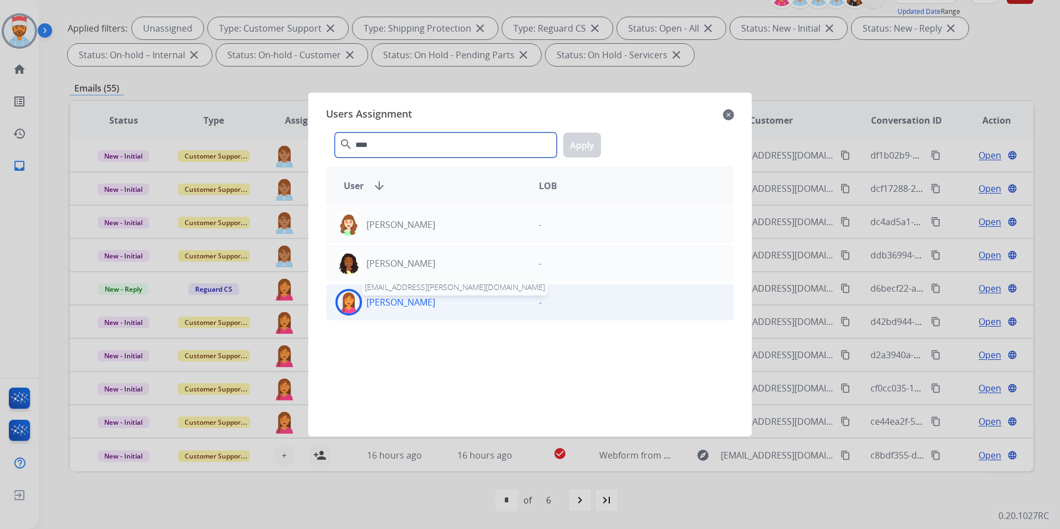
type input "****"
click at [405, 307] on p "[PERSON_NAME]" at bounding box center [401, 302] width 69 height 13
click at [586, 141] on button "Apply" at bounding box center [582, 145] width 38 height 25
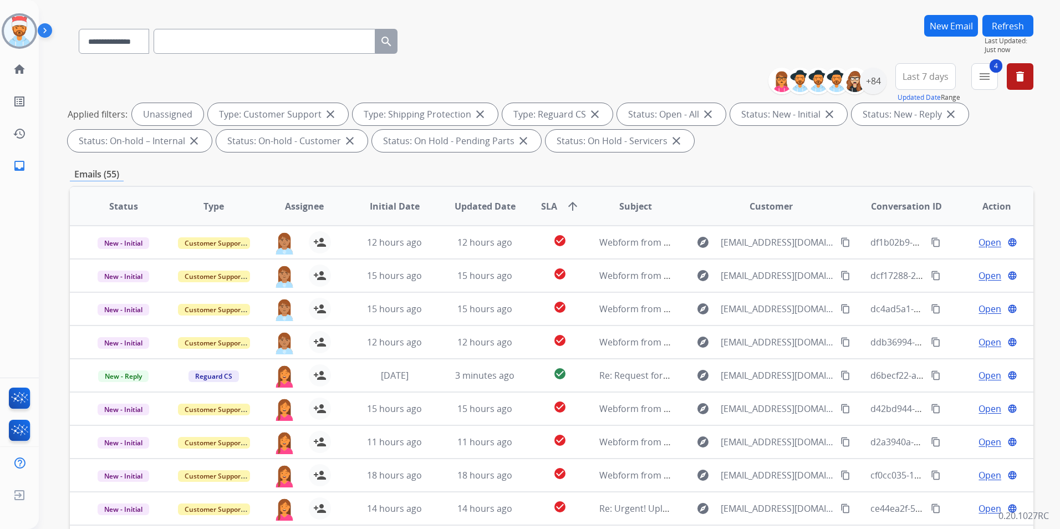
scroll to position [0, 0]
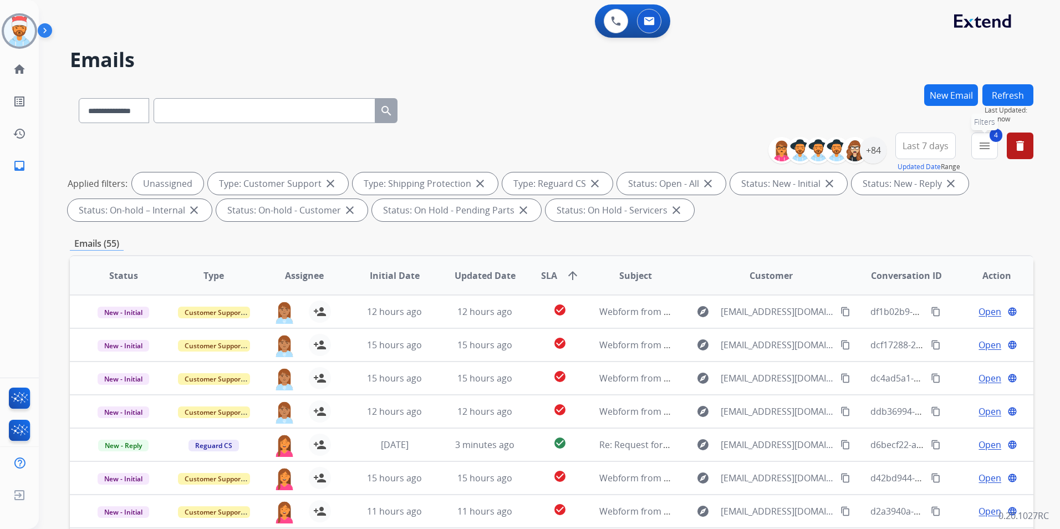
click at [984, 147] on mat-icon "menu" at bounding box center [984, 145] width 13 height 13
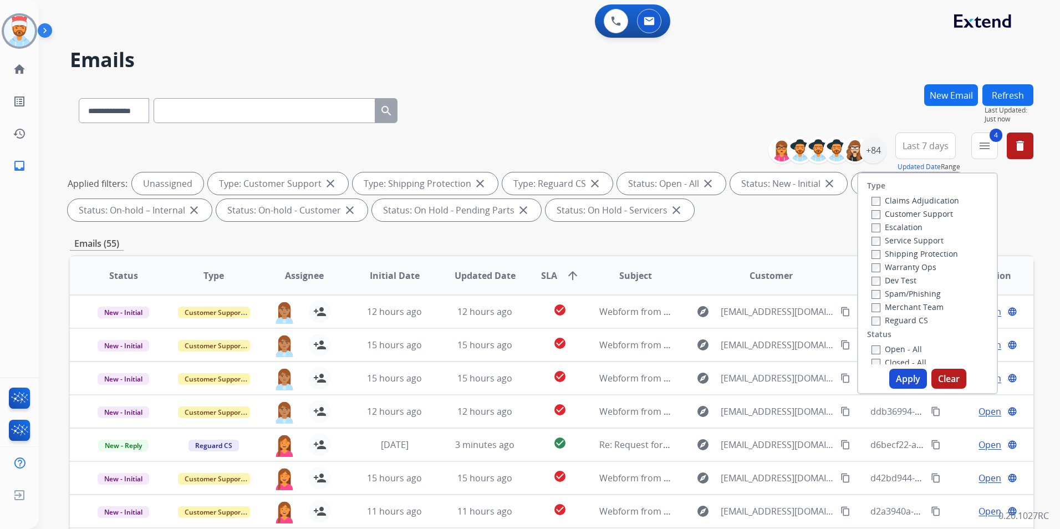
click at [1000, 94] on button "Refresh" at bounding box center [1008, 95] width 51 height 22
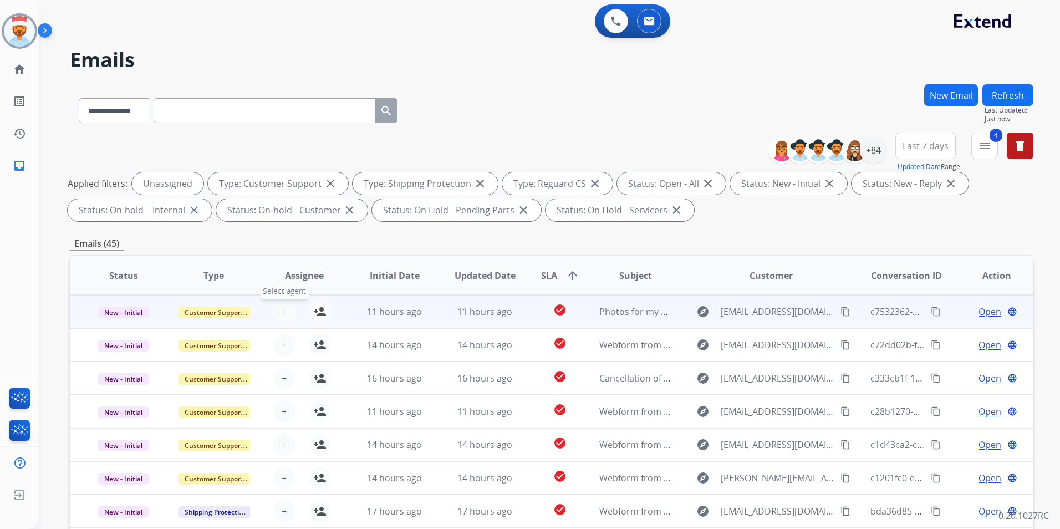
click at [273, 309] on button "+ Select agent" at bounding box center [284, 312] width 22 height 22
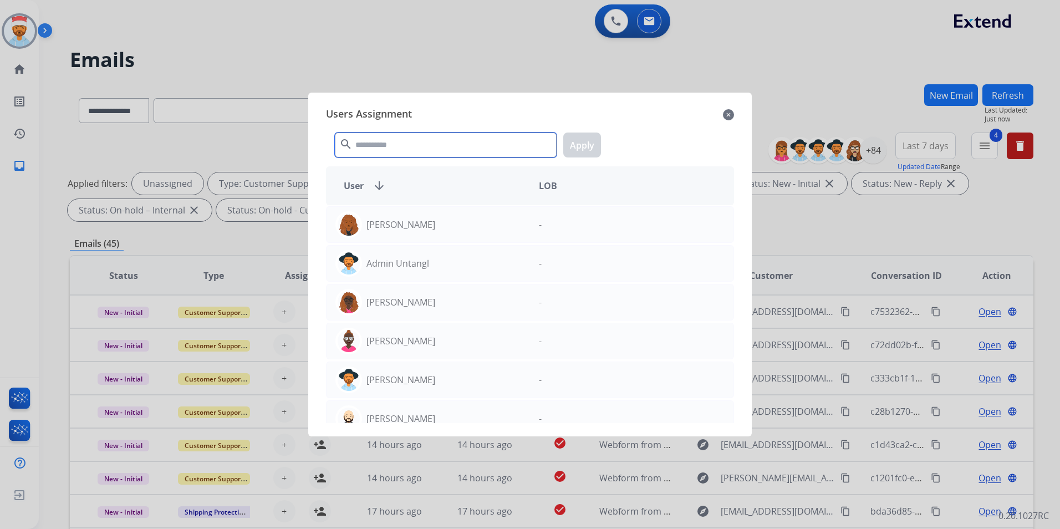
click at [382, 143] on input "text" at bounding box center [446, 145] width 222 height 25
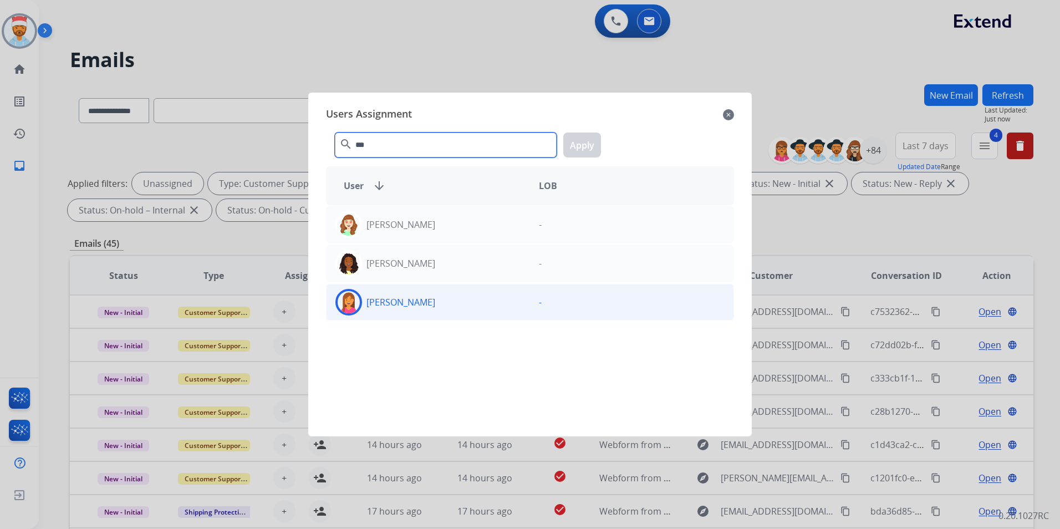
type input "***"
click at [384, 311] on div "[PERSON_NAME]" at bounding box center [429, 302] width 204 height 27
click at [582, 137] on button "Apply" at bounding box center [582, 145] width 38 height 25
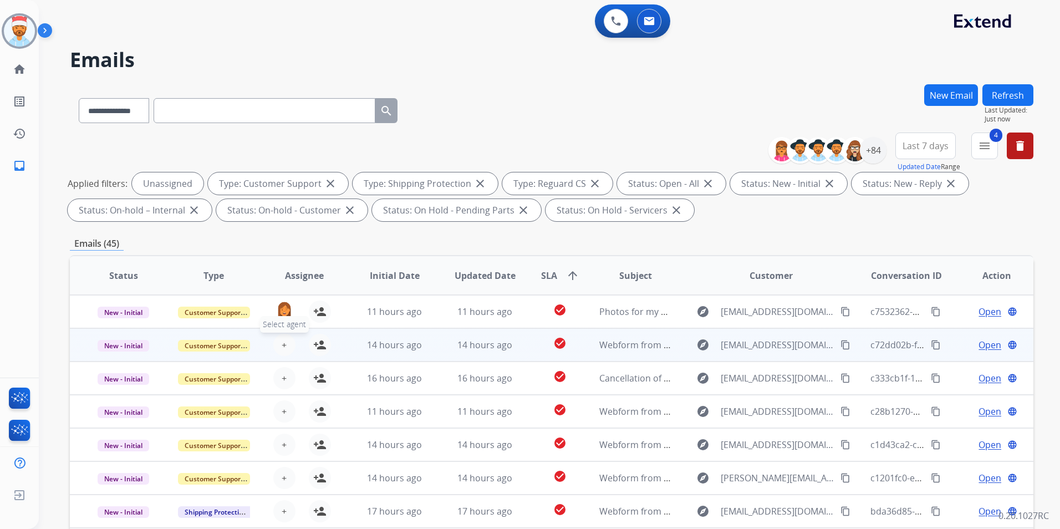
click at [282, 351] on span "+" at bounding box center [284, 344] width 5 height 13
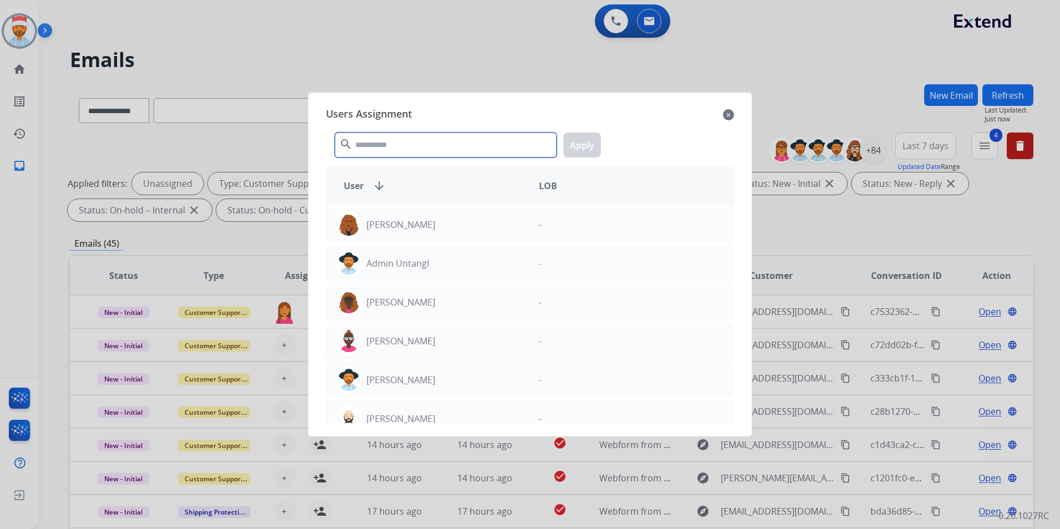
click at [403, 151] on input "text" at bounding box center [446, 145] width 222 height 25
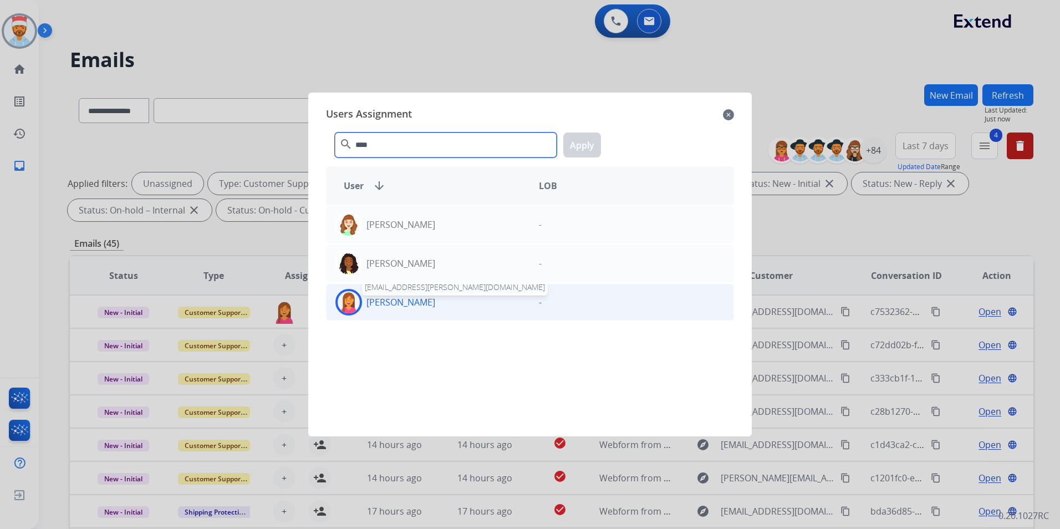
type input "****"
click at [389, 303] on p "[PERSON_NAME]" at bounding box center [401, 302] width 69 height 13
click at [598, 145] on button "Apply" at bounding box center [582, 145] width 38 height 25
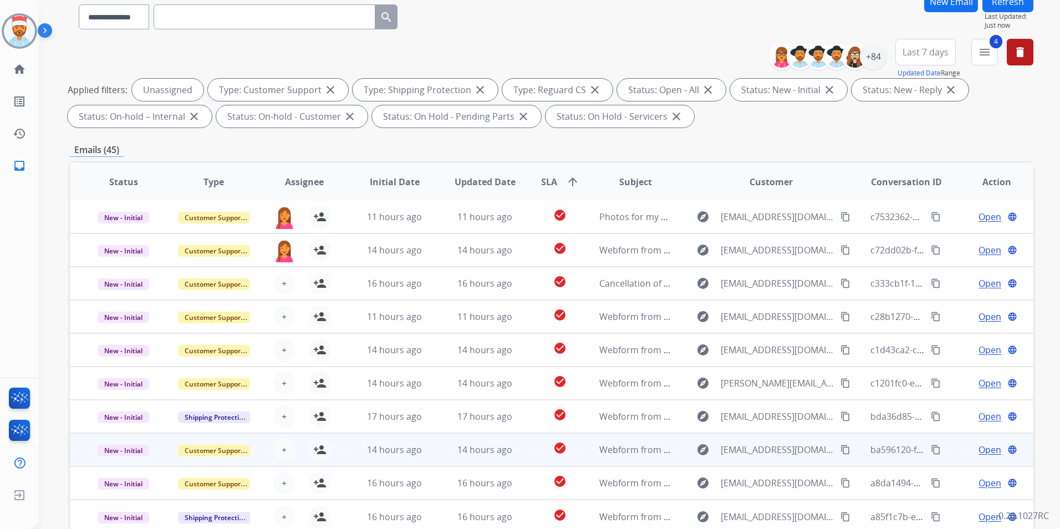
scroll to position [111, 0]
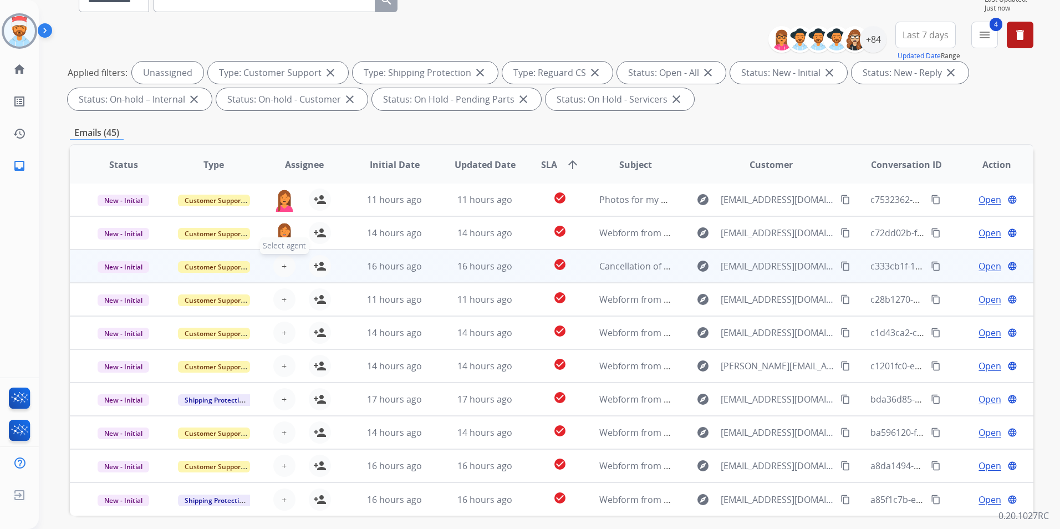
click at [285, 269] on button "+ Select agent" at bounding box center [284, 266] width 22 height 22
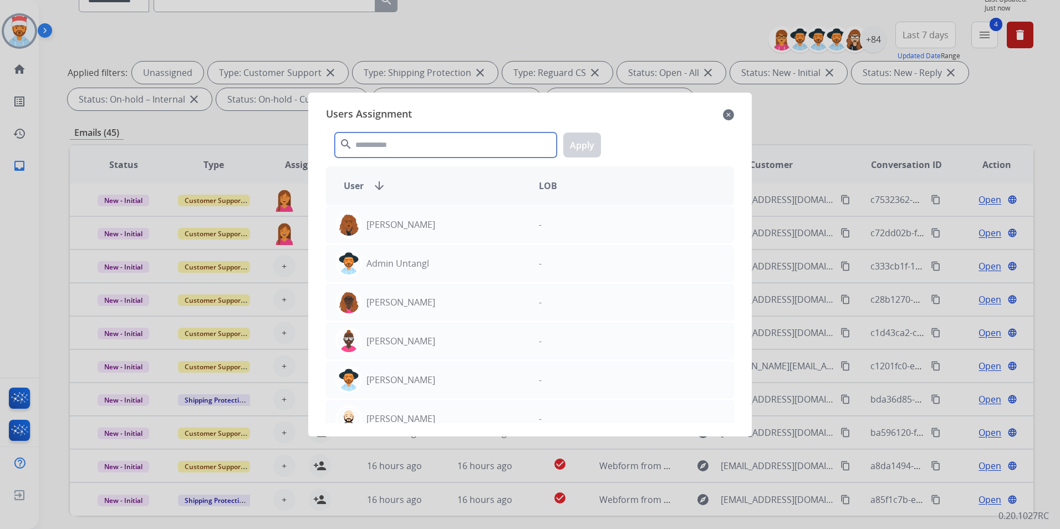
click at [399, 149] on input "text" at bounding box center [446, 145] width 222 height 25
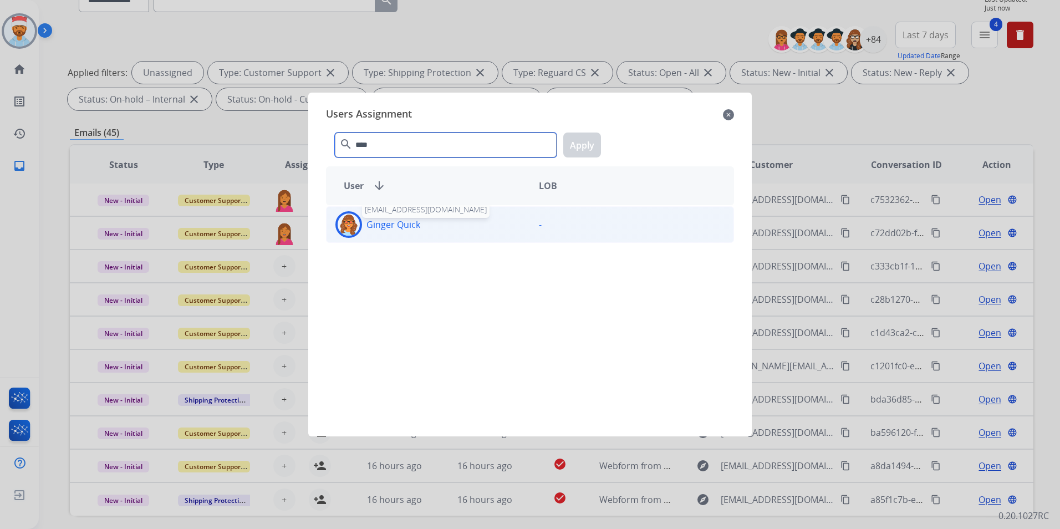
type input "****"
click at [392, 229] on p "Ginger Quick" at bounding box center [394, 224] width 54 height 13
drag, startPoint x: 593, startPoint y: 141, endPoint x: 526, endPoint y: 196, distance: 87.1
click at [592, 141] on button "Apply" at bounding box center [582, 145] width 38 height 25
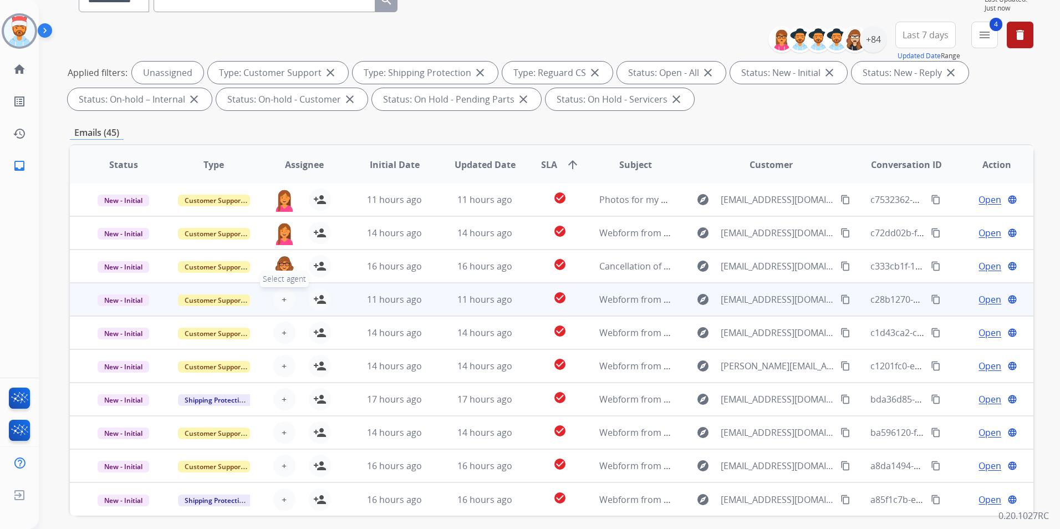
click at [278, 298] on button "+ Select agent" at bounding box center [284, 299] width 22 height 22
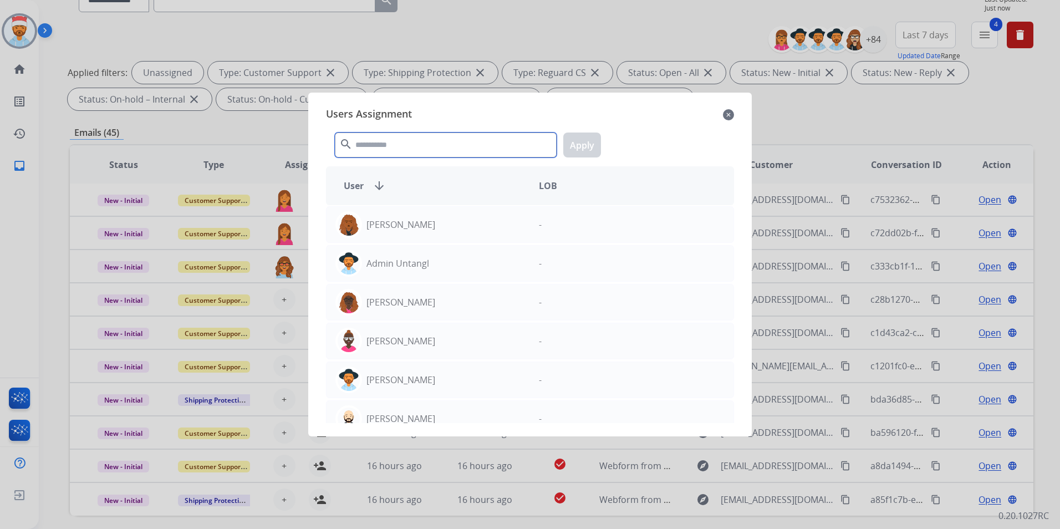
click at [454, 147] on input "text" at bounding box center [446, 145] width 222 height 25
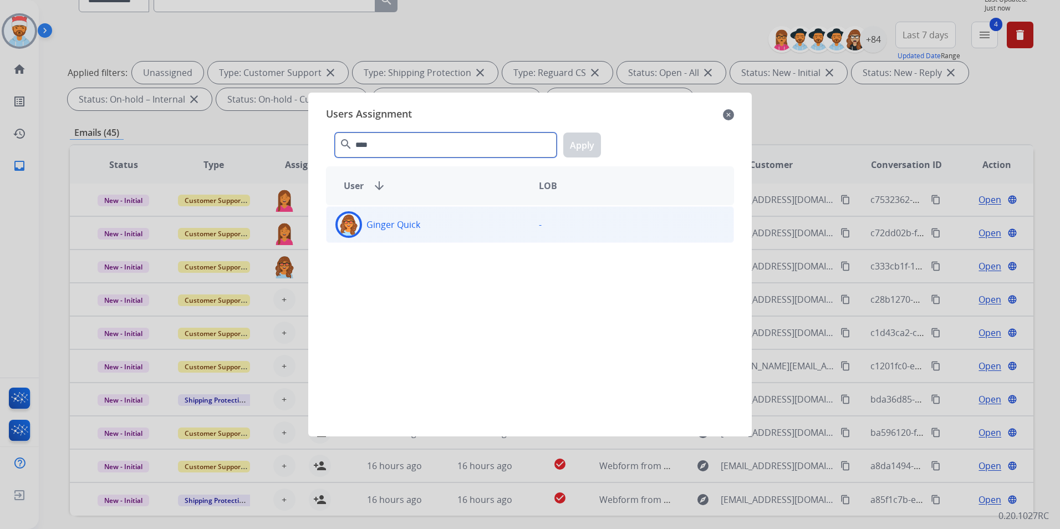
type input "****"
click at [420, 222] on div "Ginger Quick" at bounding box center [429, 224] width 204 height 27
drag, startPoint x: 596, startPoint y: 136, endPoint x: 591, endPoint y: 143, distance: 8.3
click at [595, 138] on button "Apply" at bounding box center [582, 145] width 38 height 25
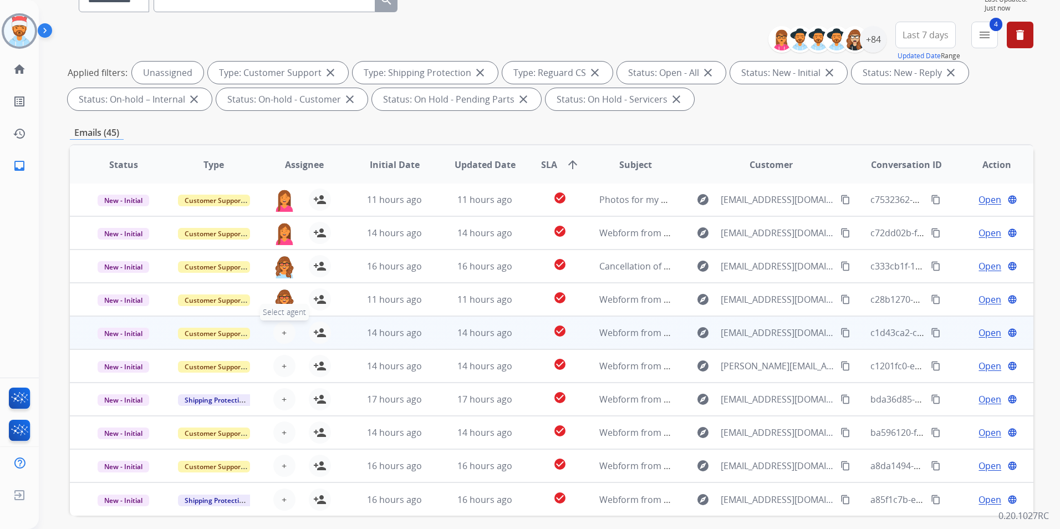
click at [283, 331] on span "+" at bounding box center [284, 332] width 5 height 13
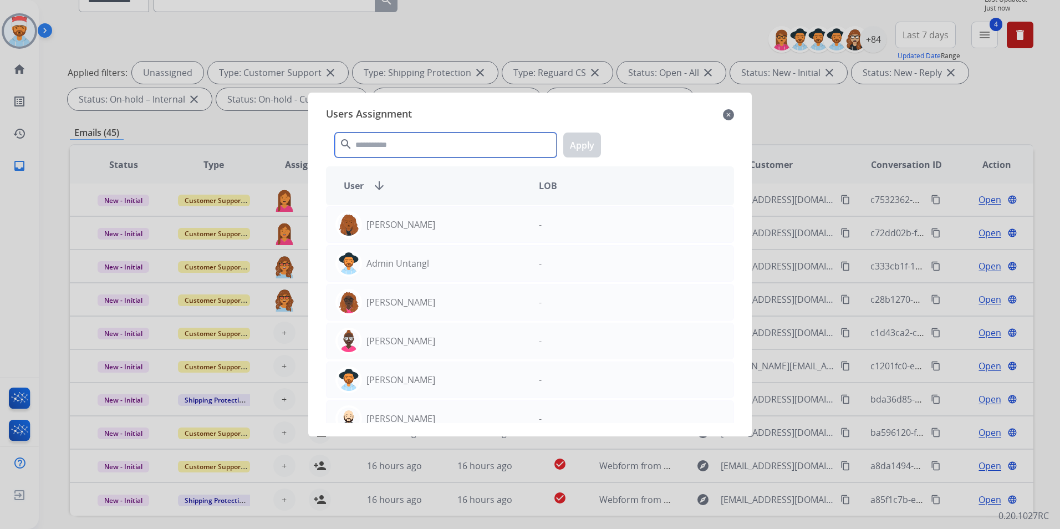
click at [406, 147] on input "text" at bounding box center [446, 145] width 222 height 25
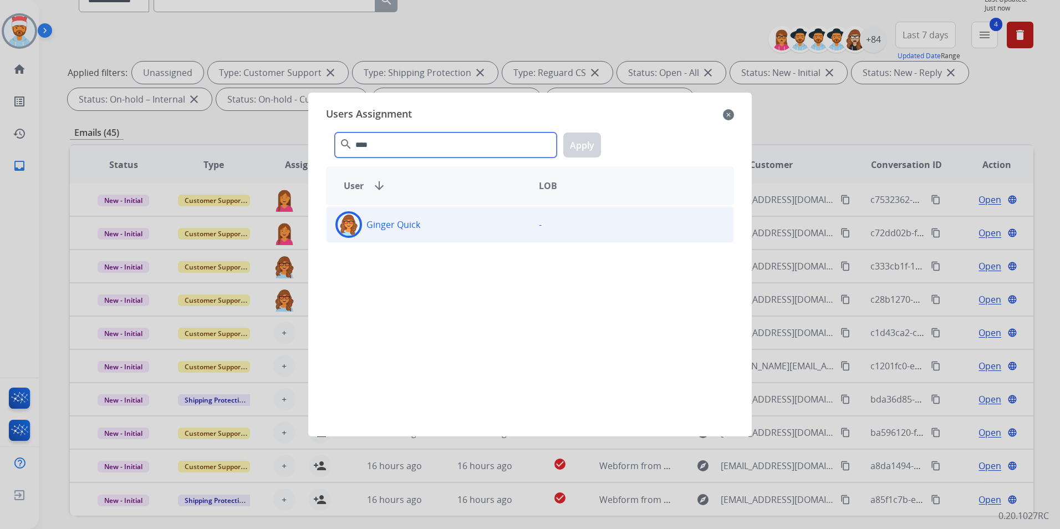
type input "****"
click at [413, 218] on p "Ginger Quick" at bounding box center [394, 224] width 54 height 13
click at [588, 149] on button "Apply" at bounding box center [582, 145] width 38 height 25
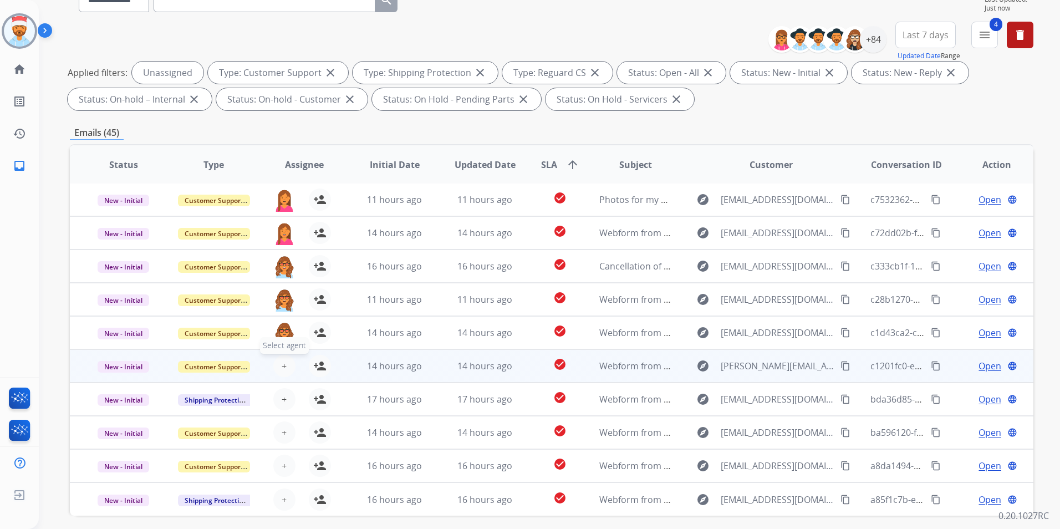
click at [284, 368] on span "+" at bounding box center [284, 365] width 5 height 13
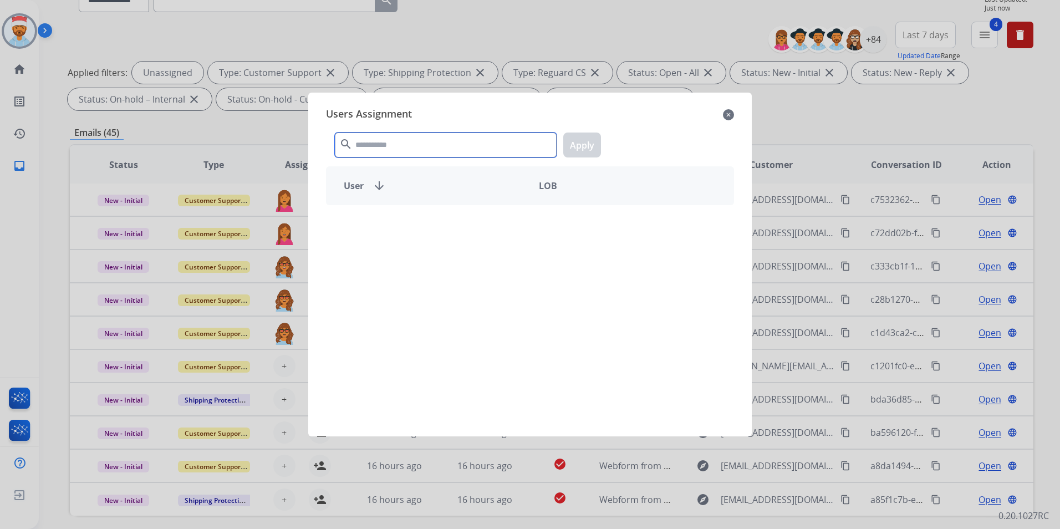
click at [427, 138] on input "text" at bounding box center [446, 145] width 222 height 25
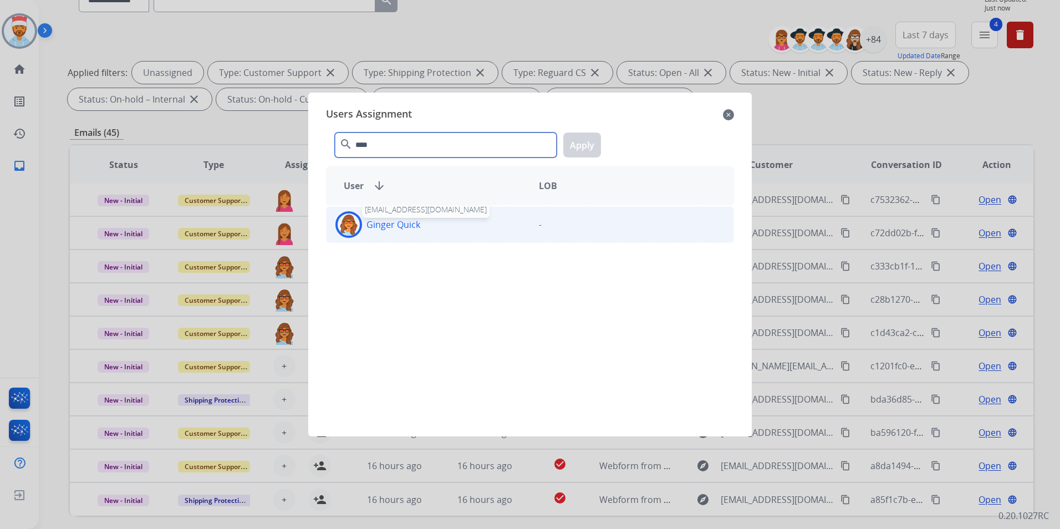
type input "****"
click at [419, 223] on p "Ginger Quick" at bounding box center [394, 224] width 54 height 13
click at [586, 146] on button "Apply" at bounding box center [582, 145] width 38 height 25
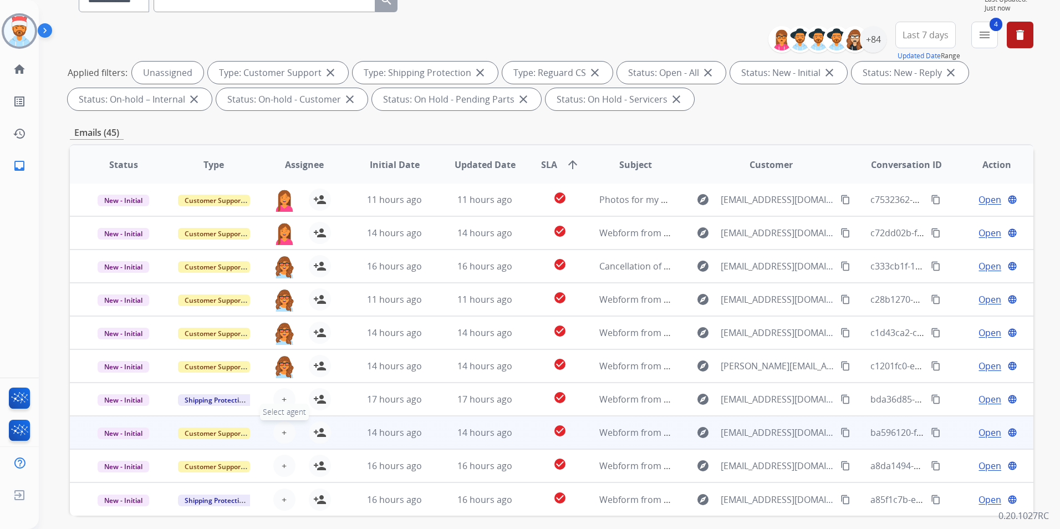
scroll to position [155, 0]
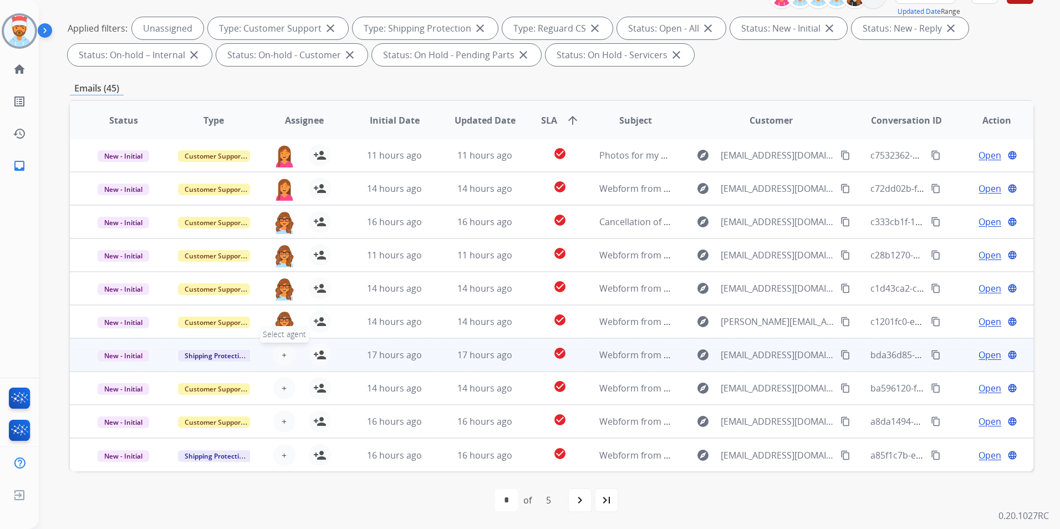
click at [282, 359] on span "+" at bounding box center [284, 354] width 5 height 13
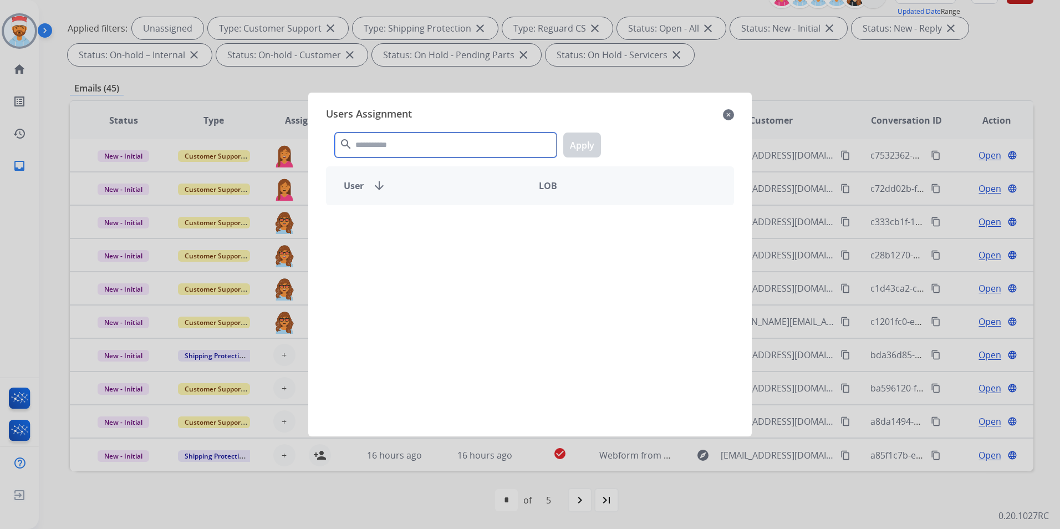
click at [384, 151] on input "text" at bounding box center [446, 145] width 222 height 25
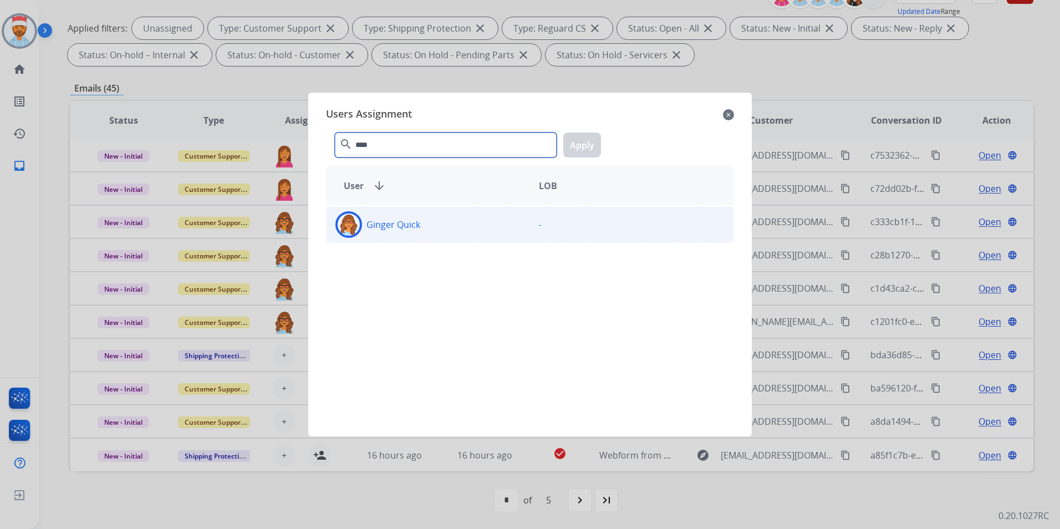
type input "****"
click at [393, 232] on div "Ginger Quick" at bounding box center [429, 224] width 204 height 27
click at [584, 138] on button "Apply" at bounding box center [582, 145] width 38 height 25
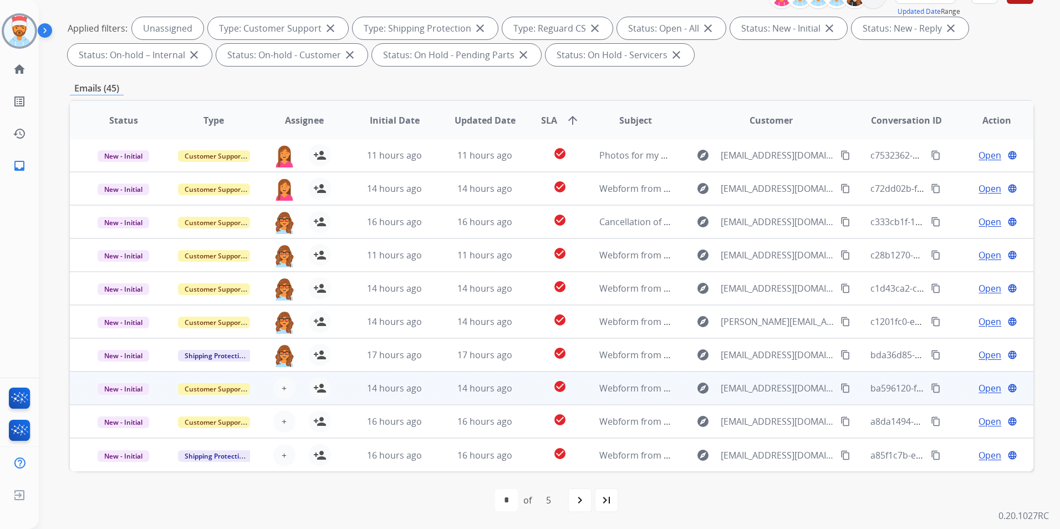
drag, startPoint x: 267, startPoint y: 395, endPoint x: 274, endPoint y: 394, distance: 7.3
click at [268, 395] on div "+ Select agent person_add Assign to Me" at bounding box center [295, 388] width 71 height 22
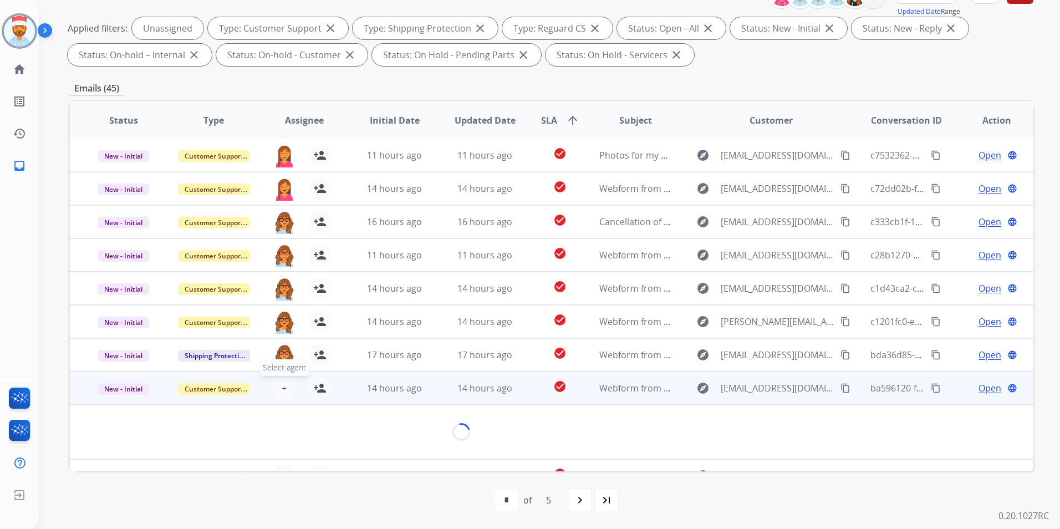
click at [276, 390] on button "+ Select agent" at bounding box center [284, 388] width 22 height 22
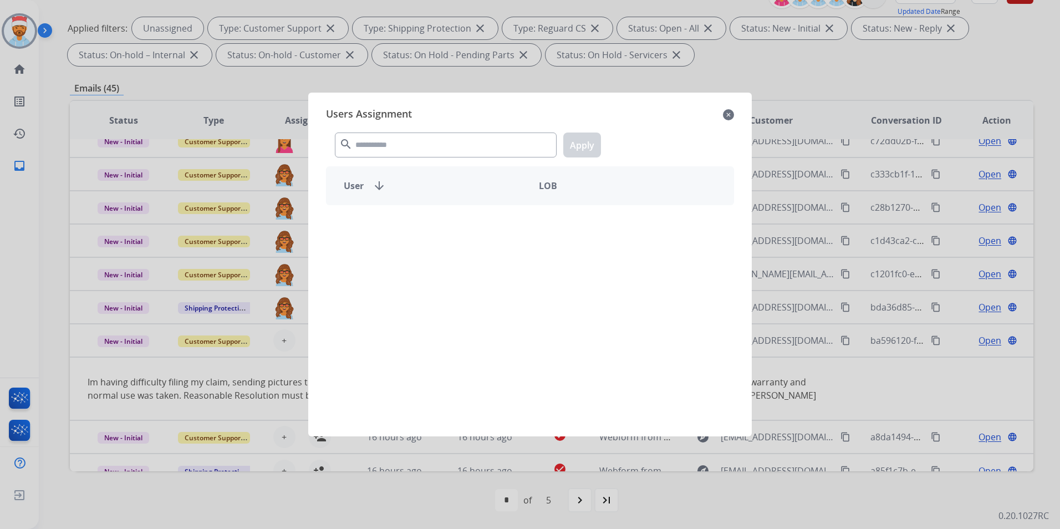
scroll to position [64, 0]
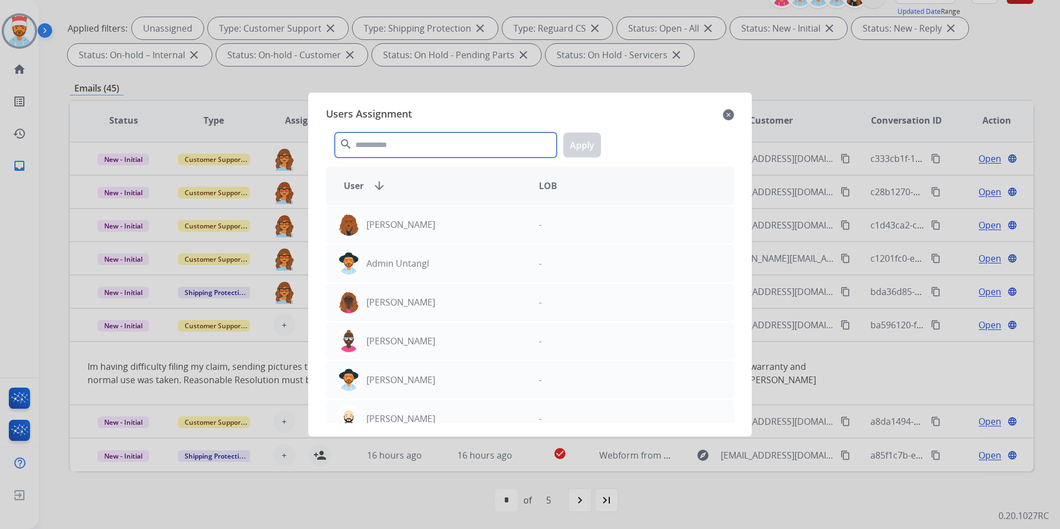
click at [393, 150] on input "text" at bounding box center [446, 145] width 222 height 25
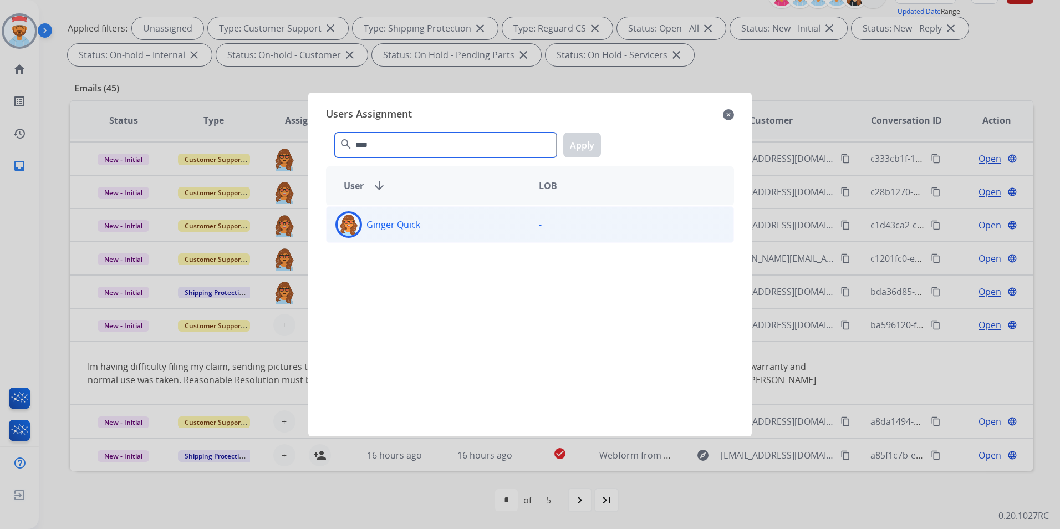
type input "****"
drag, startPoint x: 461, startPoint y: 228, endPoint x: 467, endPoint y: 225, distance: 7.7
click at [460, 228] on div "Ginger Quick" at bounding box center [429, 224] width 204 height 27
click at [567, 143] on button "Apply" at bounding box center [582, 145] width 38 height 25
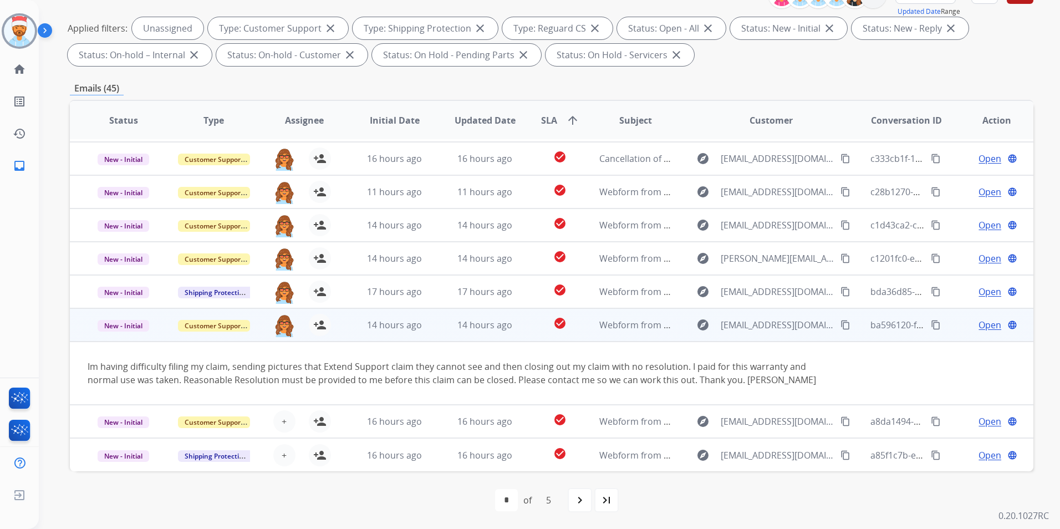
click at [344, 324] on td "14 hours ago" at bounding box center [386, 324] width 90 height 33
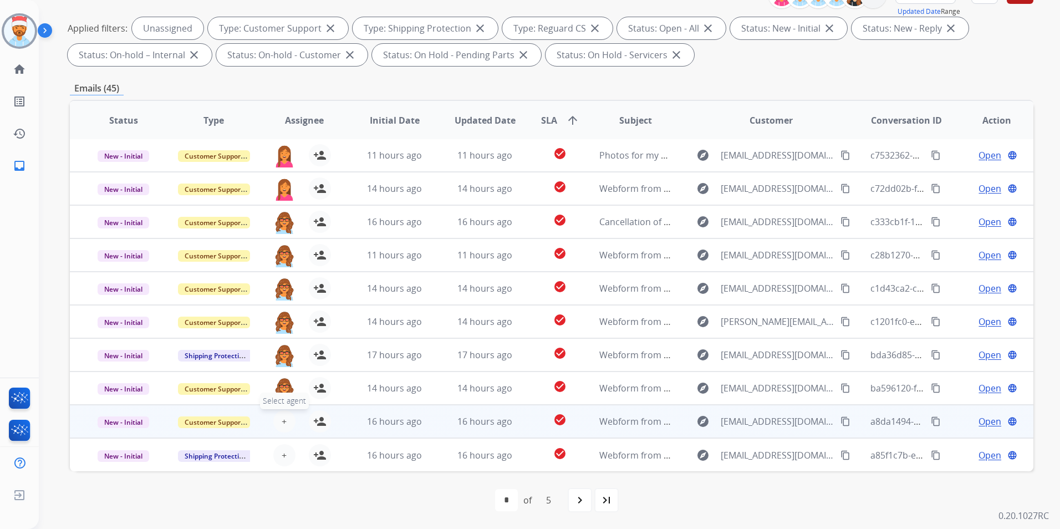
click at [291, 415] on button "+ Select agent" at bounding box center [284, 421] width 22 height 22
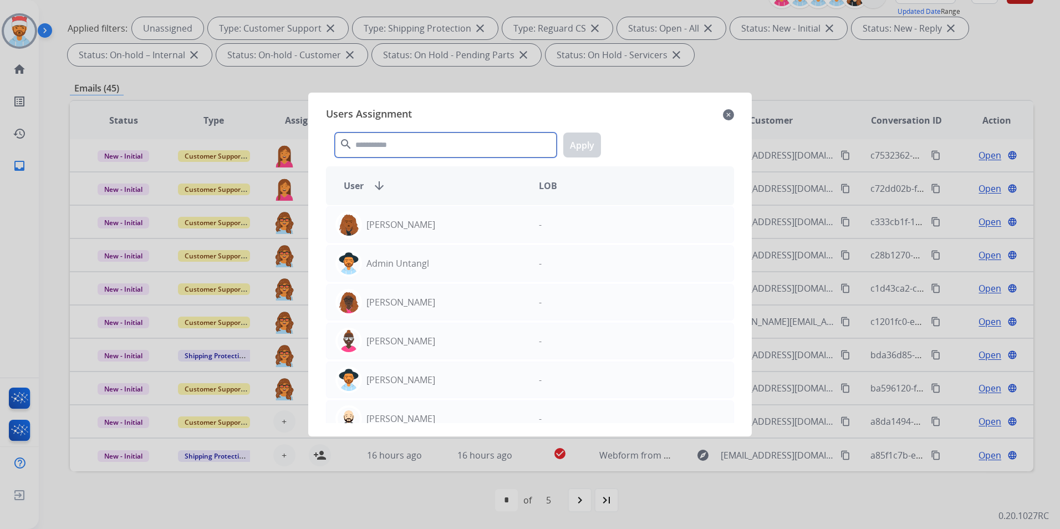
click at [416, 133] on input "text" at bounding box center [446, 145] width 222 height 25
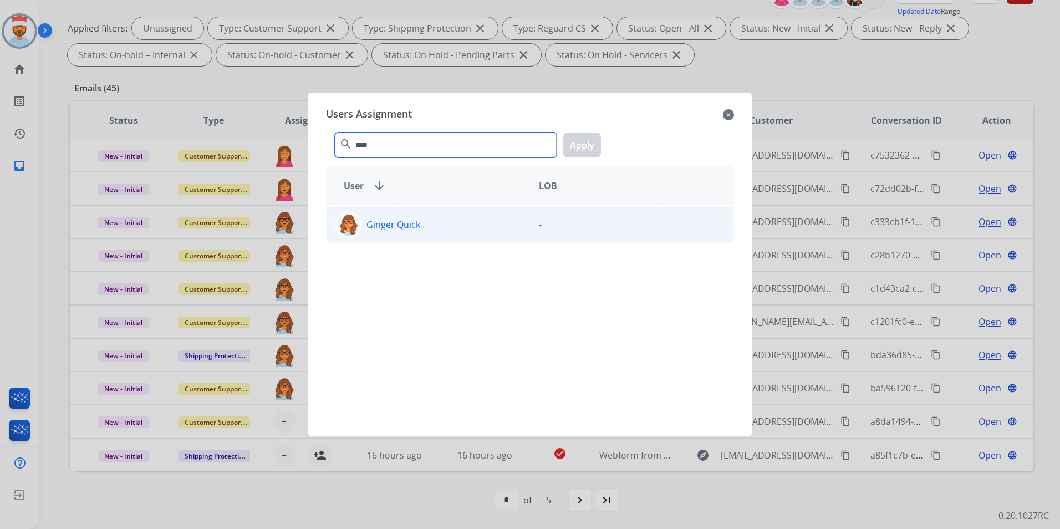
type input "****"
click at [384, 223] on p "Ginger Quick" at bounding box center [394, 224] width 54 height 13
click at [584, 144] on button "Apply" at bounding box center [582, 145] width 38 height 25
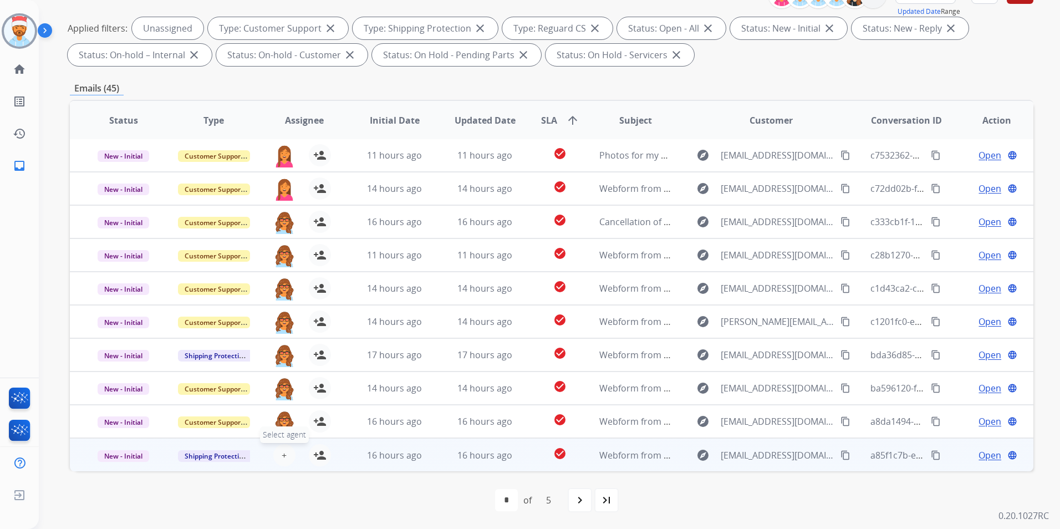
click at [273, 450] on button "+ Select agent" at bounding box center [284, 455] width 22 height 22
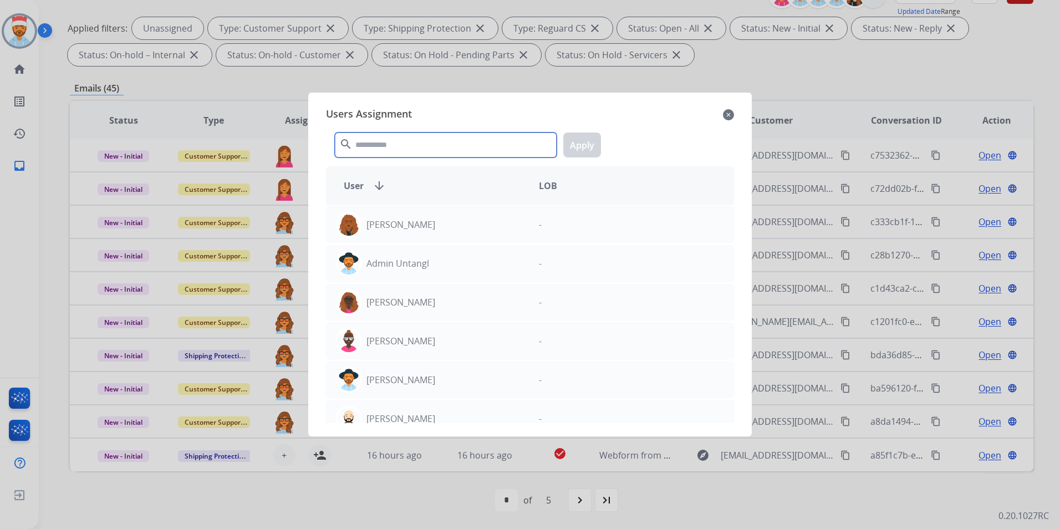
click at [378, 147] on input "text" at bounding box center [446, 145] width 222 height 25
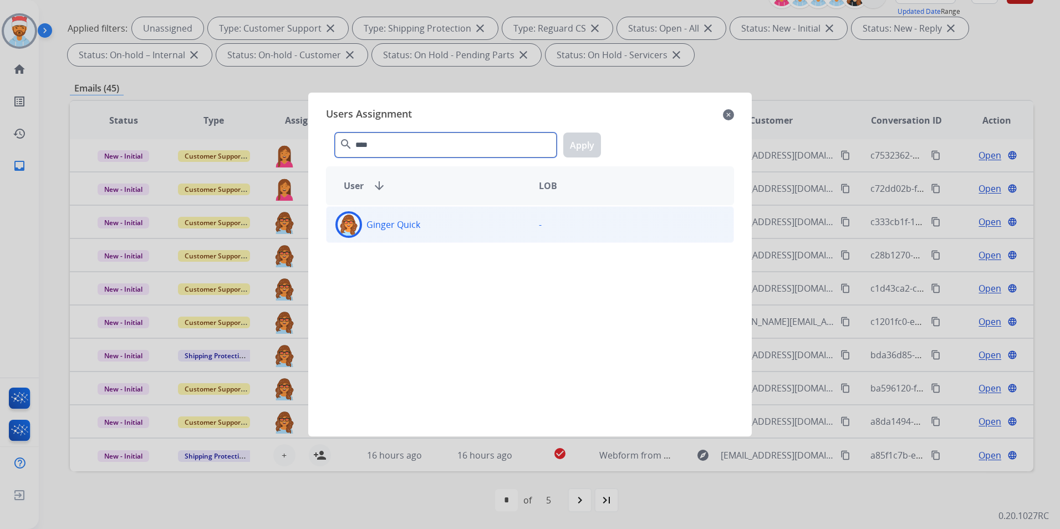
type input "****"
click at [345, 217] on img at bounding box center [349, 224] width 22 height 22
click at [587, 134] on button "Apply" at bounding box center [582, 145] width 38 height 25
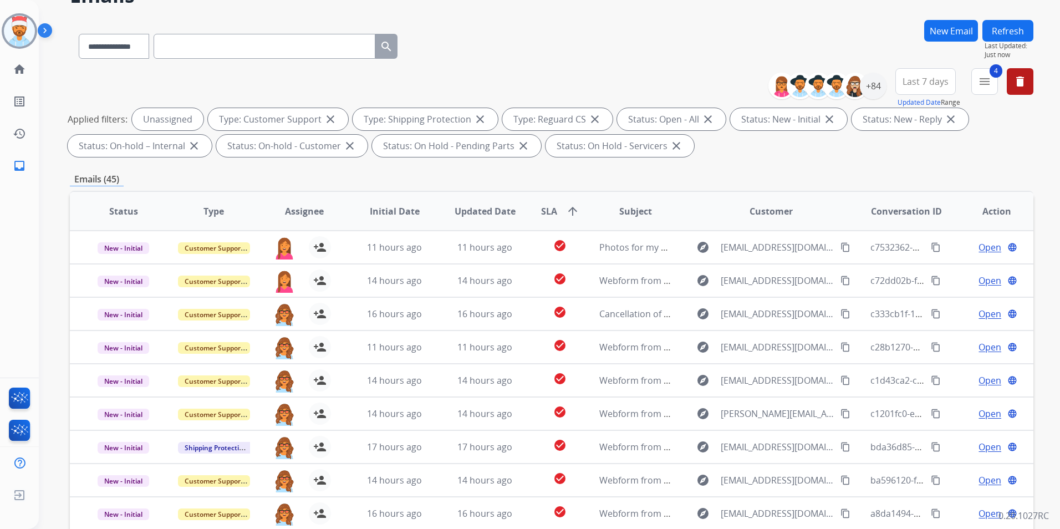
scroll to position [0, 0]
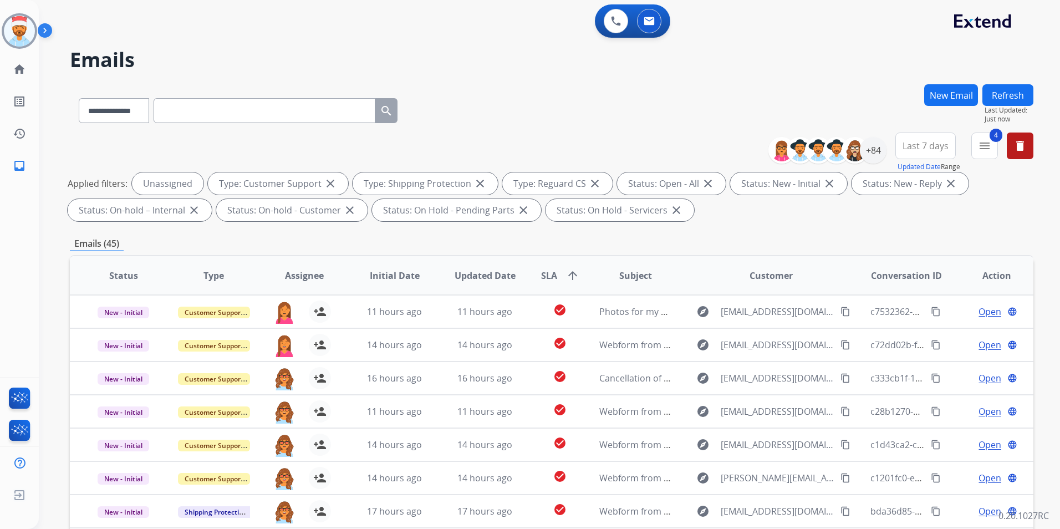
click at [1007, 78] on div "**********" at bounding box center [536, 304] width 995 height 529
click at [1006, 90] on button "Refresh" at bounding box center [1008, 95] width 51 height 22
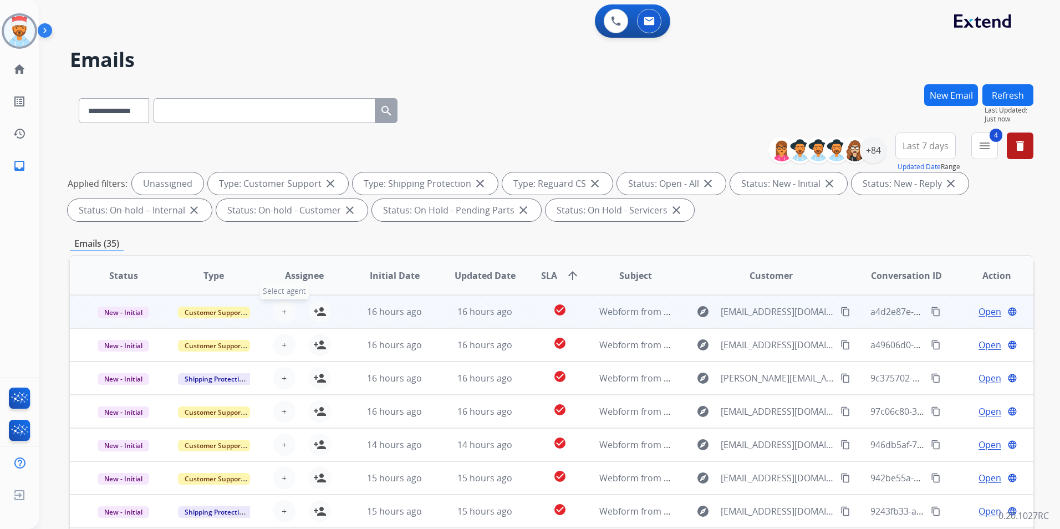
click at [282, 310] on button "+ Select agent" at bounding box center [284, 312] width 22 height 22
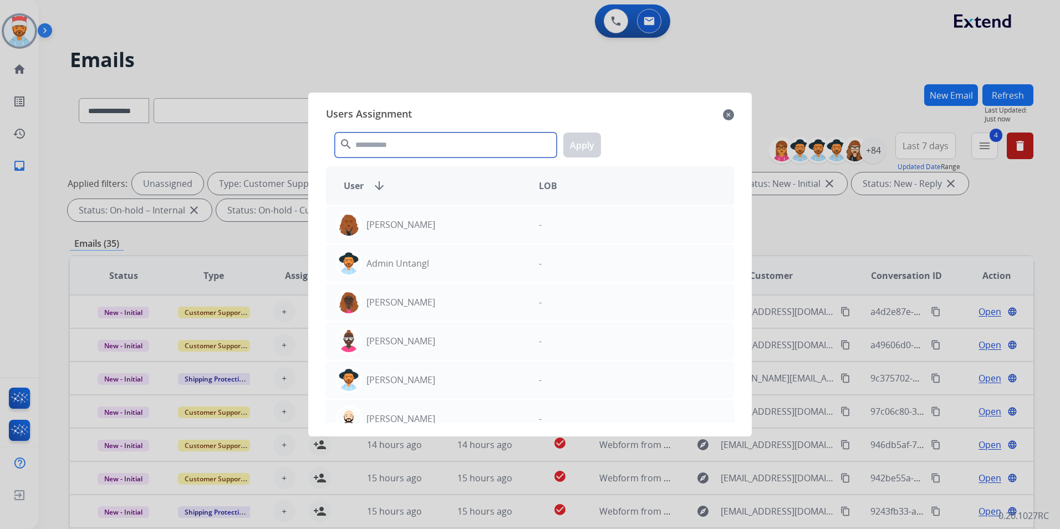
click at [382, 152] on input "text" at bounding box center [446, 145] width 222 height 25
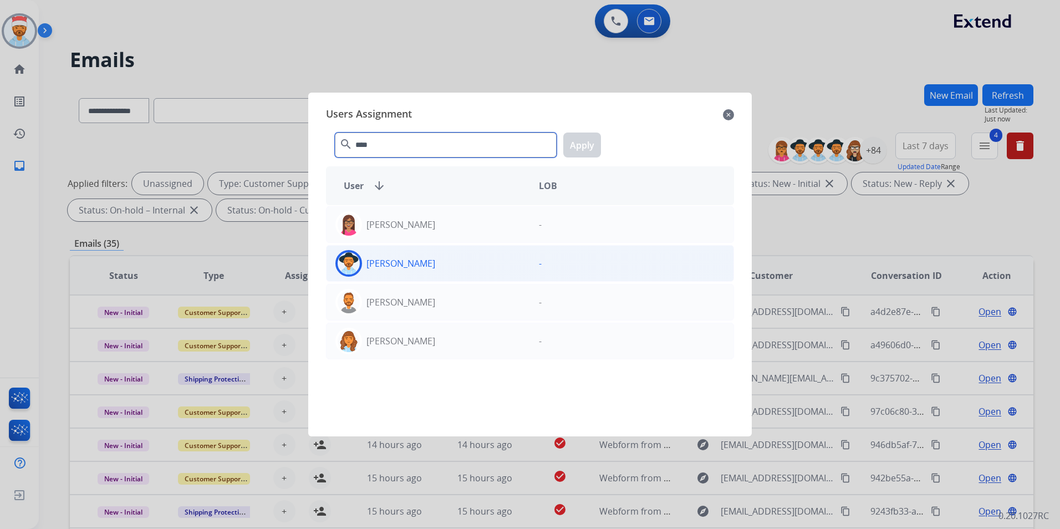
type input "****"
click at [360, 267] on div at bounding box center [348, 263] width 27 height 27
click at [576, 142] on button "Apply" at bounding box center [582, 145] width 38 height 25
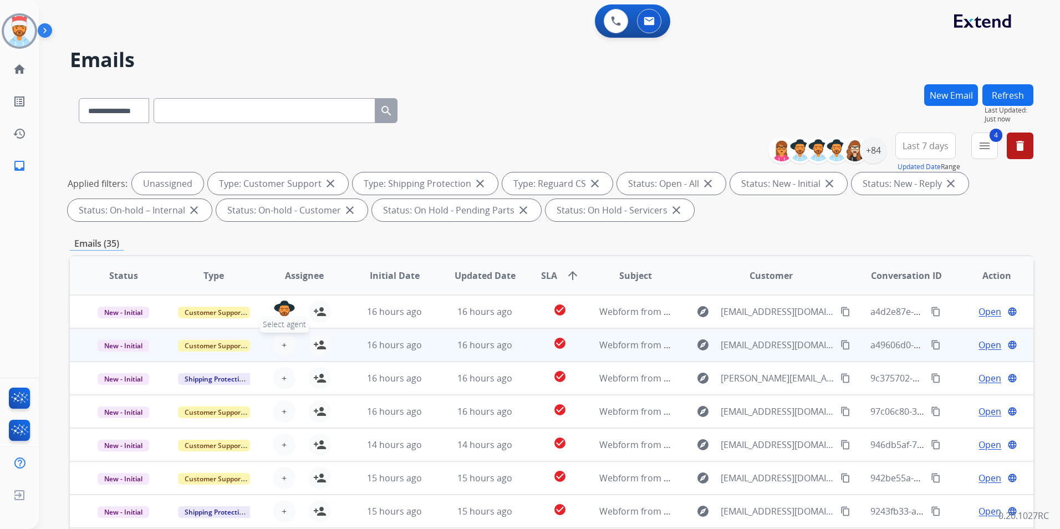
click at [277, 354] on div "+ Select agent person_add Assign to Me" at bounding box center [296, 344] width 90 height 31
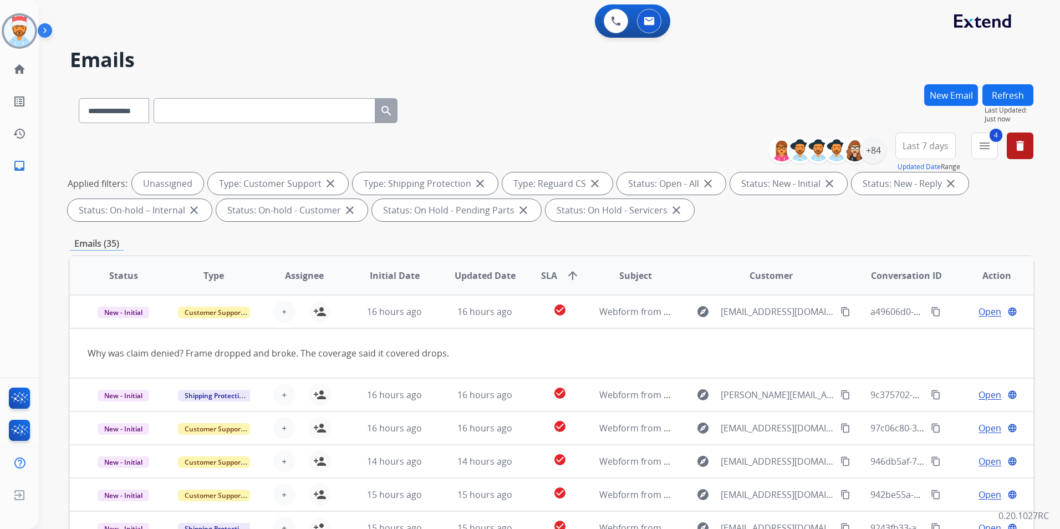
drag, startPoint x: 353, startPoint y: 316, endPoint x: 337, endPoint y: 321, distance: 17.2
click at [354, 316] on td "16 hours ago" at bounding box center [386, 311] width 90 height 33
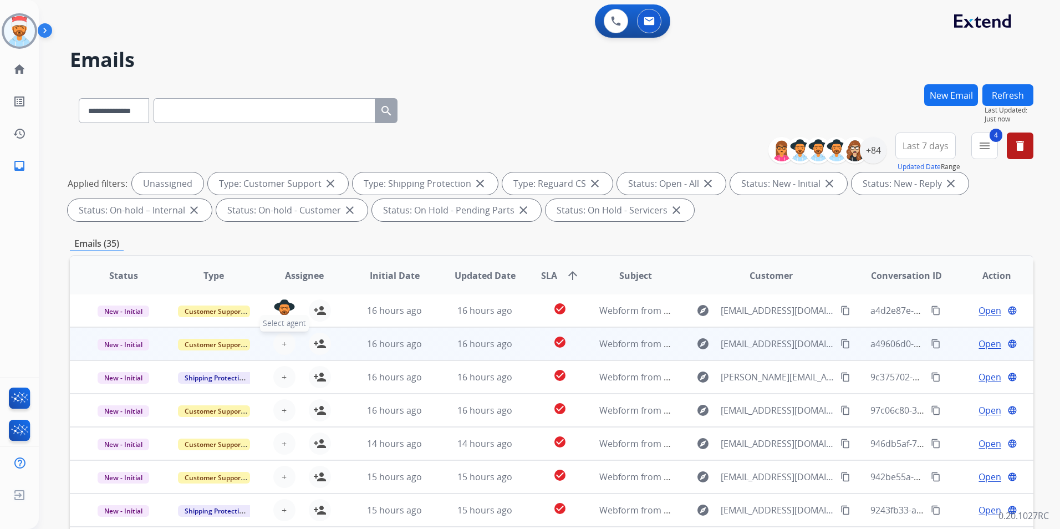
click at [283, 344] on span "+" at bounding box center [284, 343] width 5 height 13
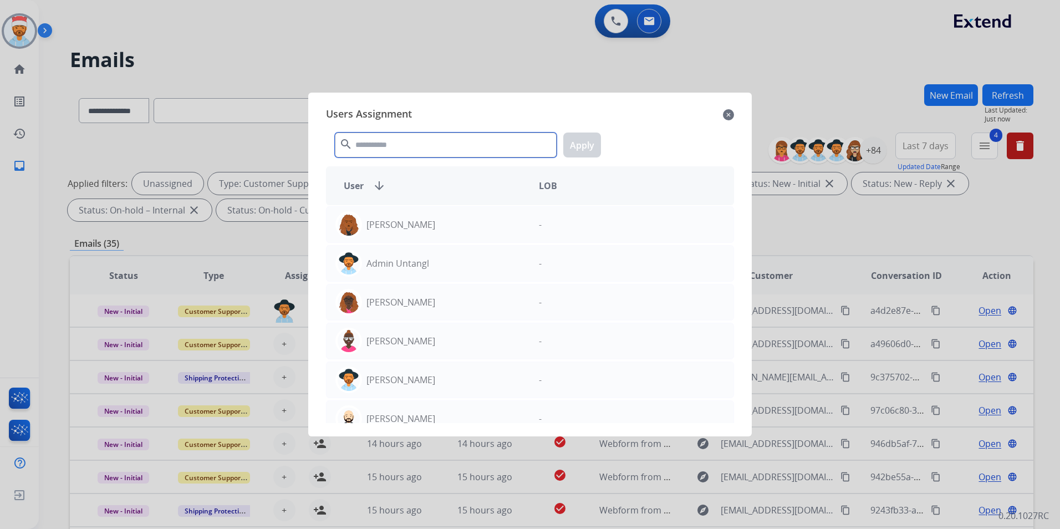
click at [398, 149] on input "text" at bounding box center [446, 145] width 222 height 25
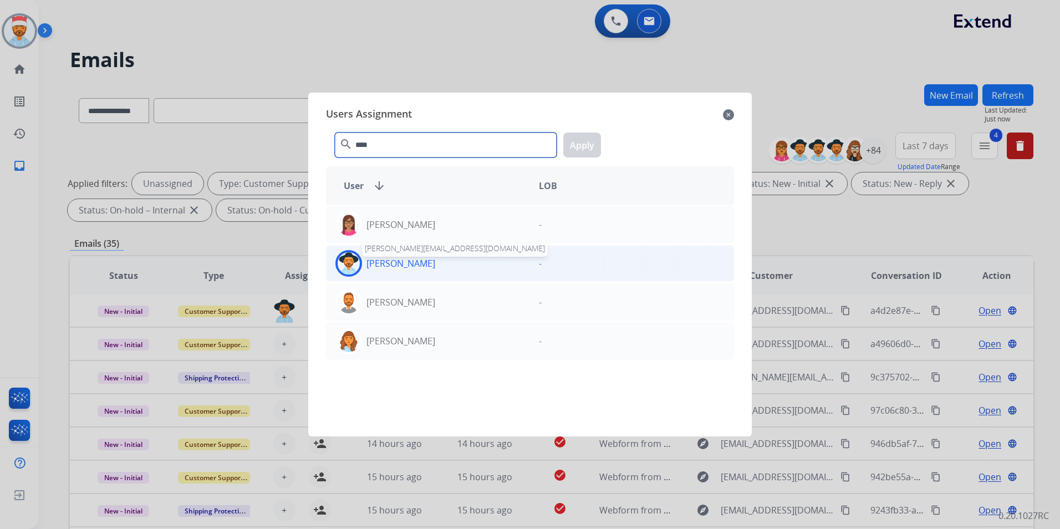
type input "****"
click at [381, 267] on p "[PERSON_NAME]" at bounding box center [401, 263] width 69 height 13
click at [593, 140] on button "Apply" at bounding box center [582, 145] width 38 height 25
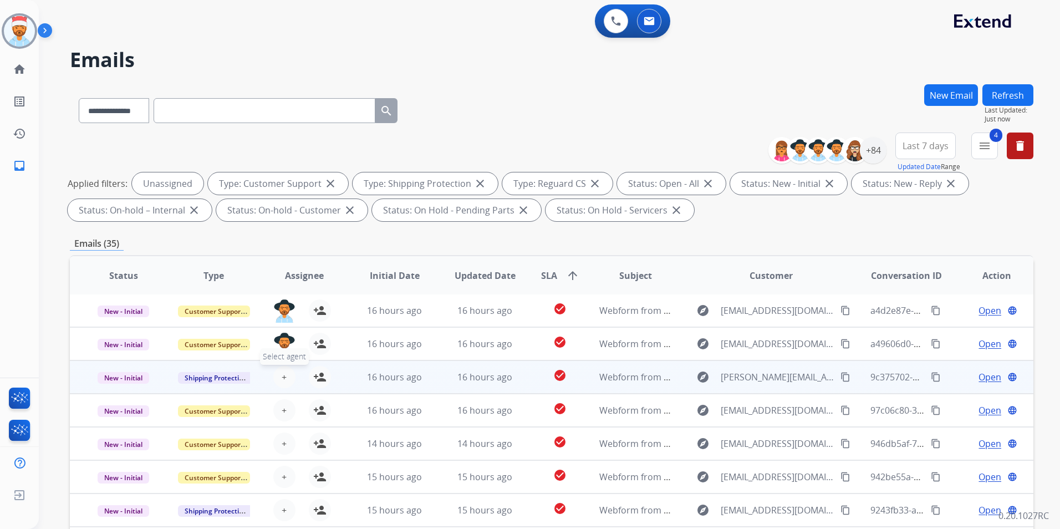
click at [282, 372] on span "+" at bounding box center [284, 376] width 5 height 13
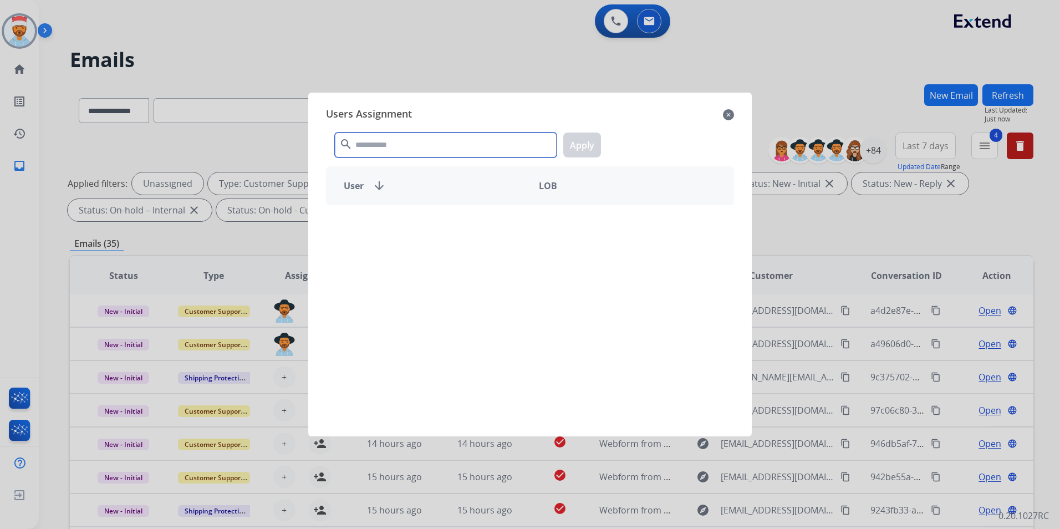
click at [400, 143] on input "text" at bounding box center [446, 145] width 222 height 25
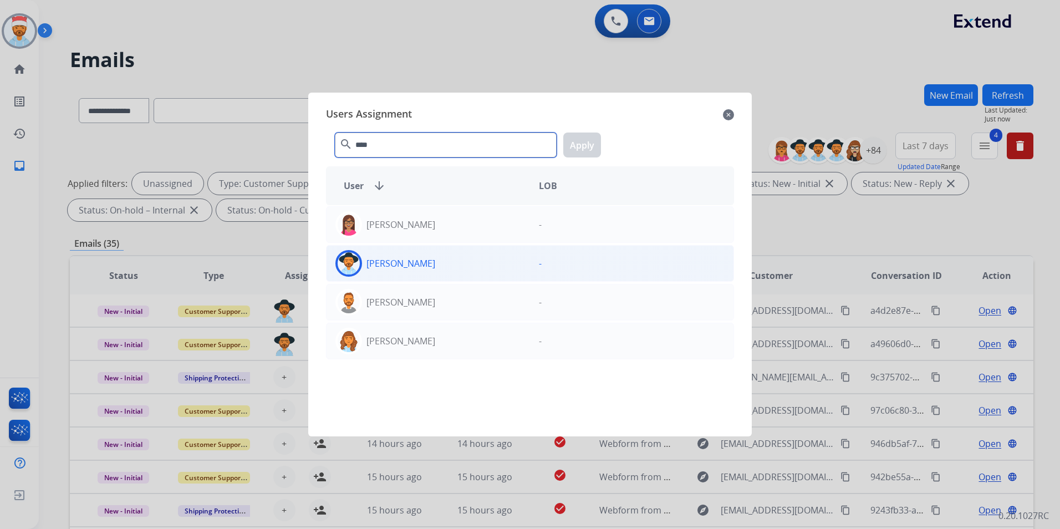
type input "****"
click at [367, 255] on div "[PERSON_NAME]" at bounding box center [429, 263] width 204 height 27
click at [567, 145] on button "Apply" at bounding box center [582, 145] width 38 height 25
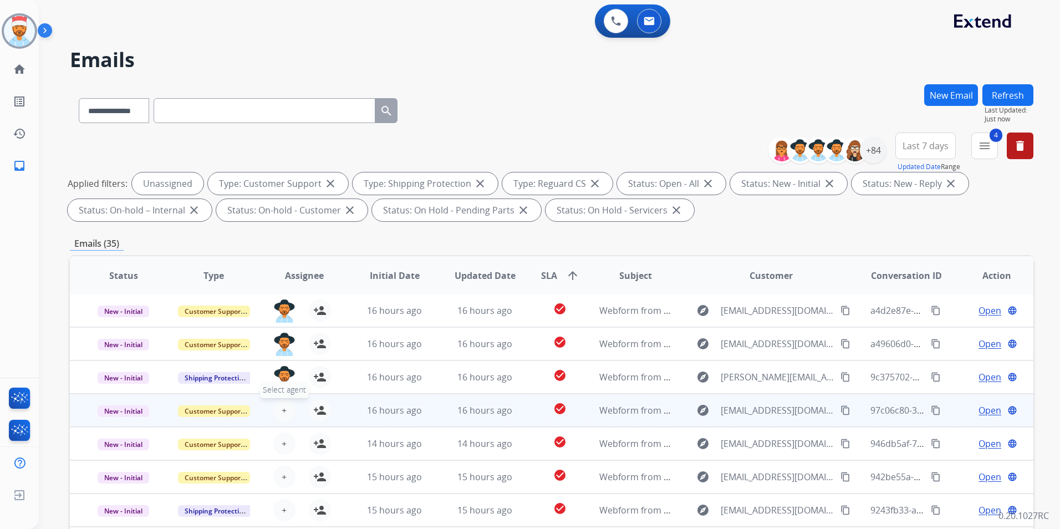
click at [290, 405] on button "+ Select agent" at bounding box center [284, 410] width 22 height 22
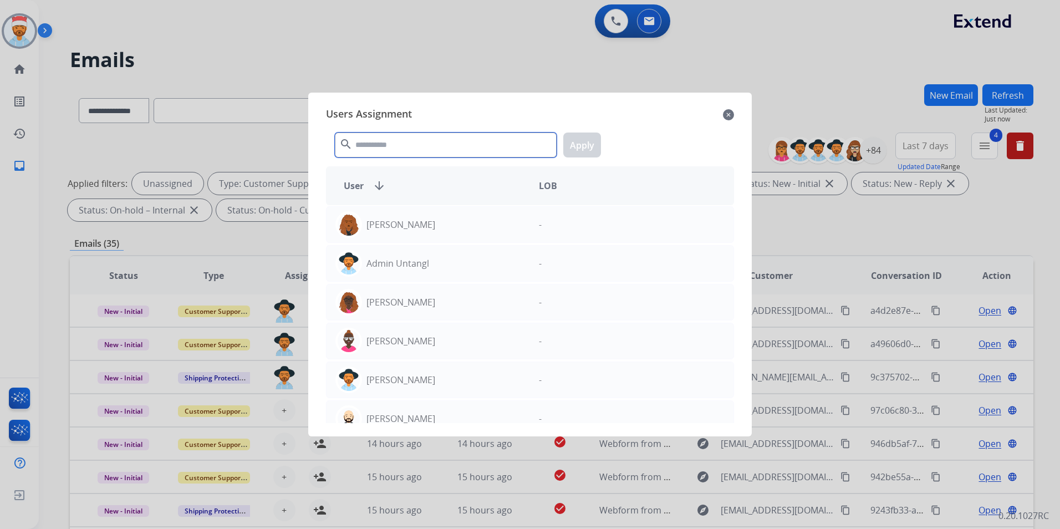
click at [445, 148] on input "text" at bounding box center [446, 145] width 222 height 25
click at [391, 147] on input "text" at bounding box center [446, 145] width 222 height 25
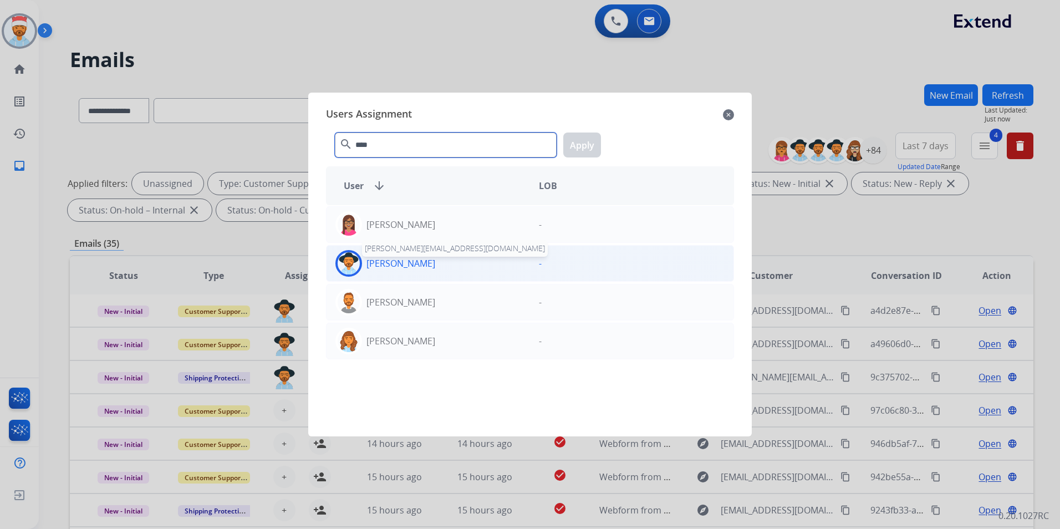
type input "****"
click at [386, 266] on p "[PERSON_NAME]" at bounding box center [401, 263] width 69 height 13
click at [589, 145] on button "Apply" at bounding box center [582, 145] width 38 height 25
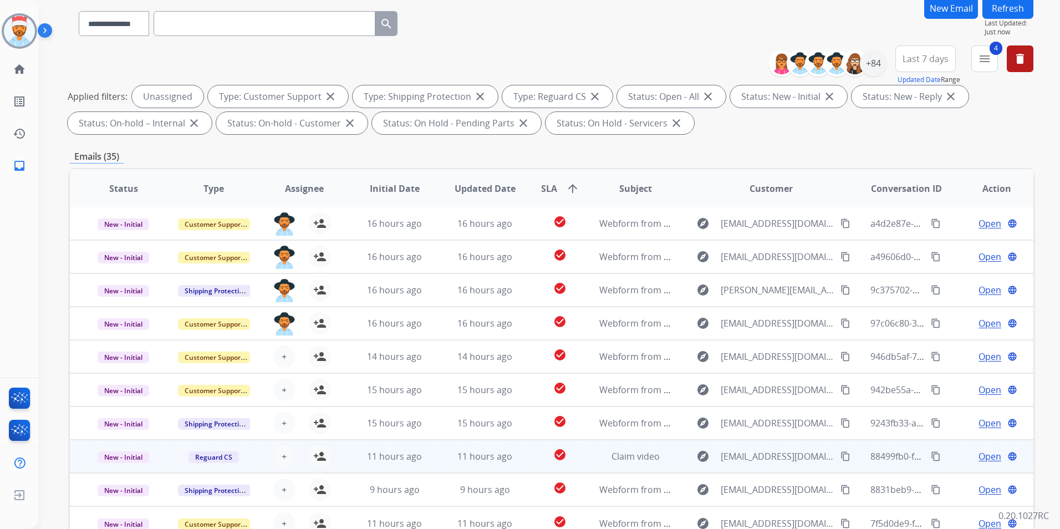
scroll to position [111, 0]
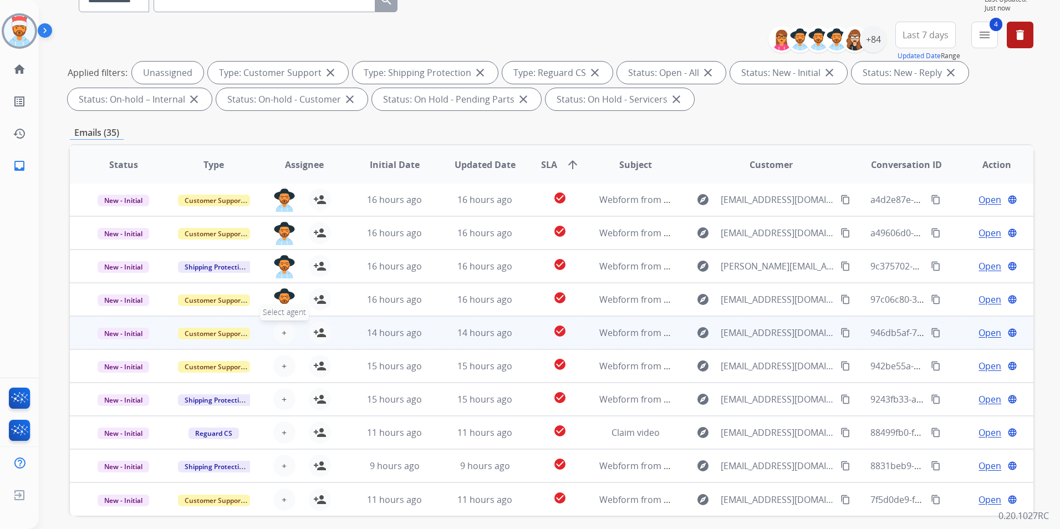
click at [288, 329] on button "+ Select agent" at bounding box center [284, 333] width 22 height 22
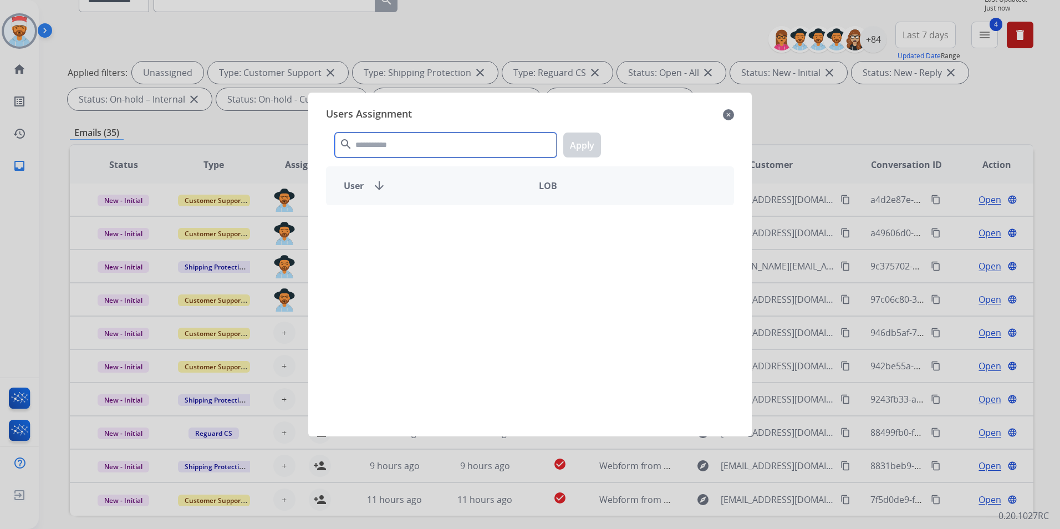
click at [388, 154] on input "text" at bounding box center [446, 145] width 222 height 25
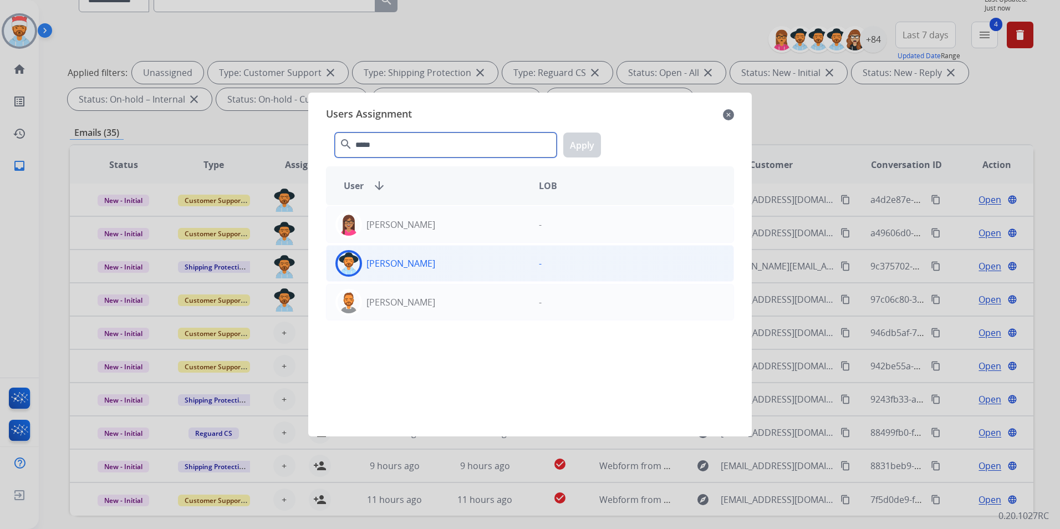
type input "*****"
drag, startPoint x: 353, startPoint y: 268, endPoint x: 454, endPoint y: 243, distance: 104.0
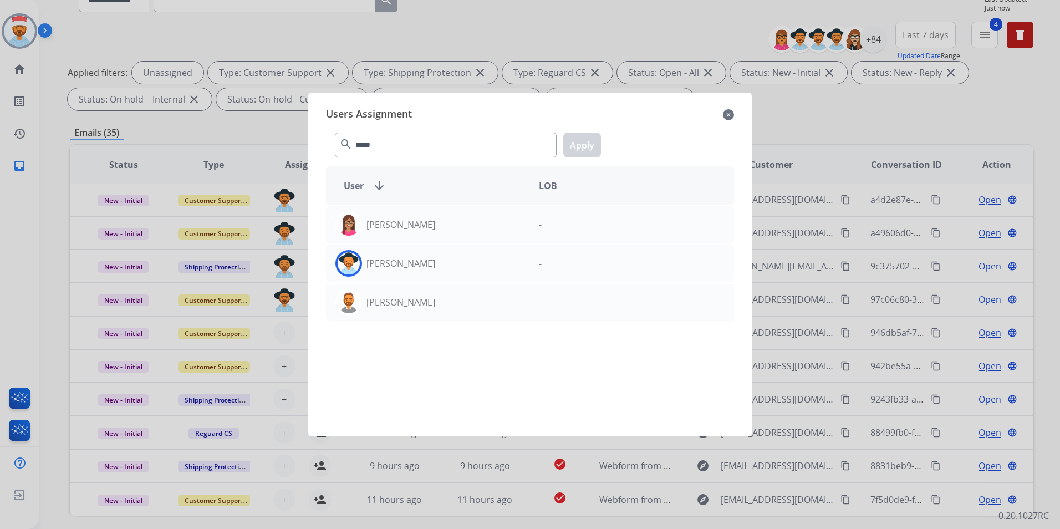
click at [353, 267] on img at bounding box center [349, 263] width 22 height 22
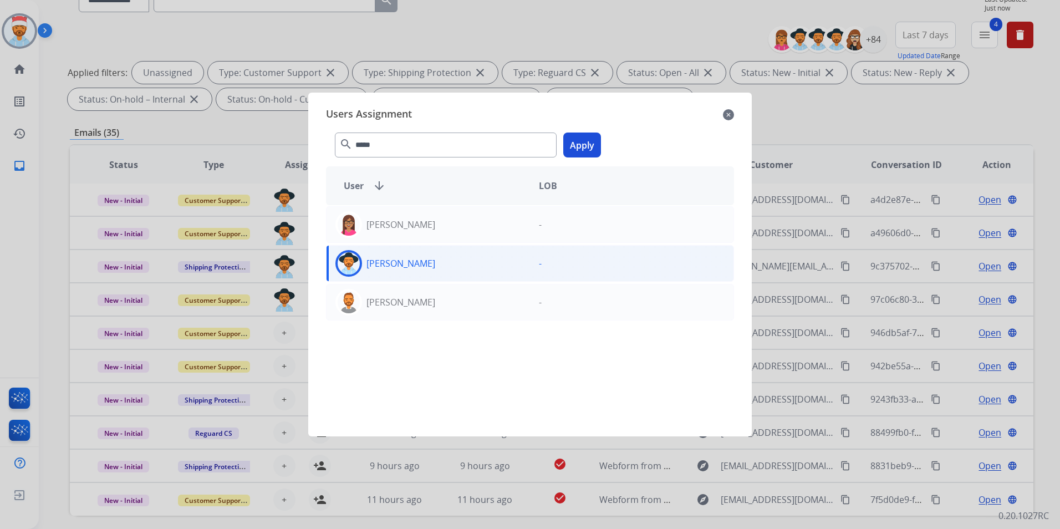
click at [574, 149] on button "Apply" at bounding box center [582, 145] width 38 height 25
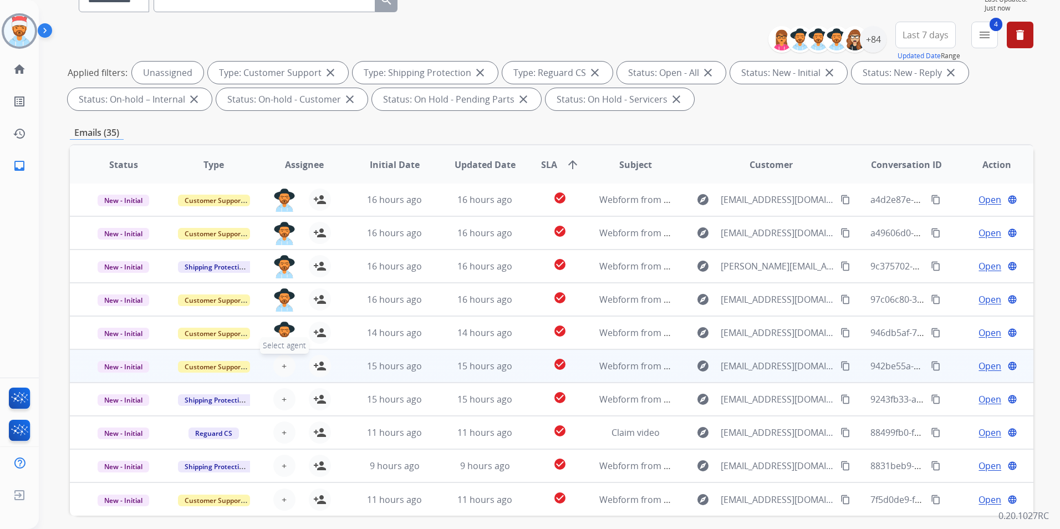
click at [282, 367] on span "+" at bounding box center [284, 365] width 5 height 13
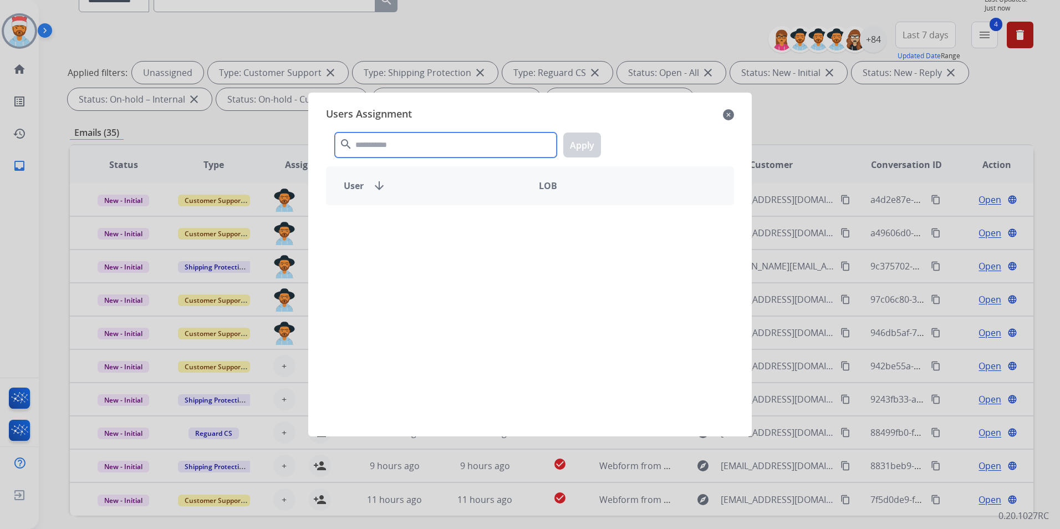
click at [424, 149] on input "text" at bounding box center [446, 145] width 222 height 25
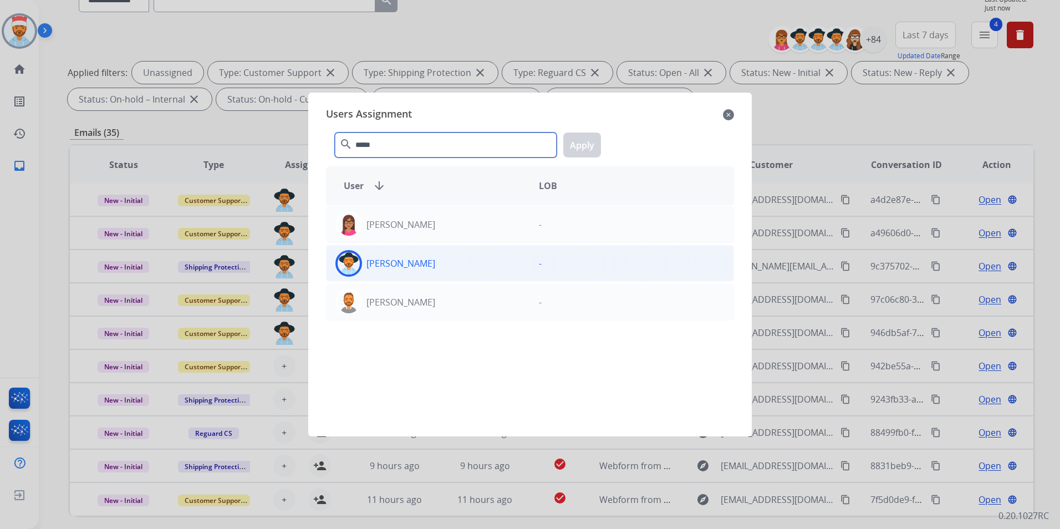
type input "*****"
click at [347, 264] on img at bounding box center [349, 263] width 22 height 22
click at [594, 146] on button "Apply" at bounding box center [582, 145] width 38 height 25
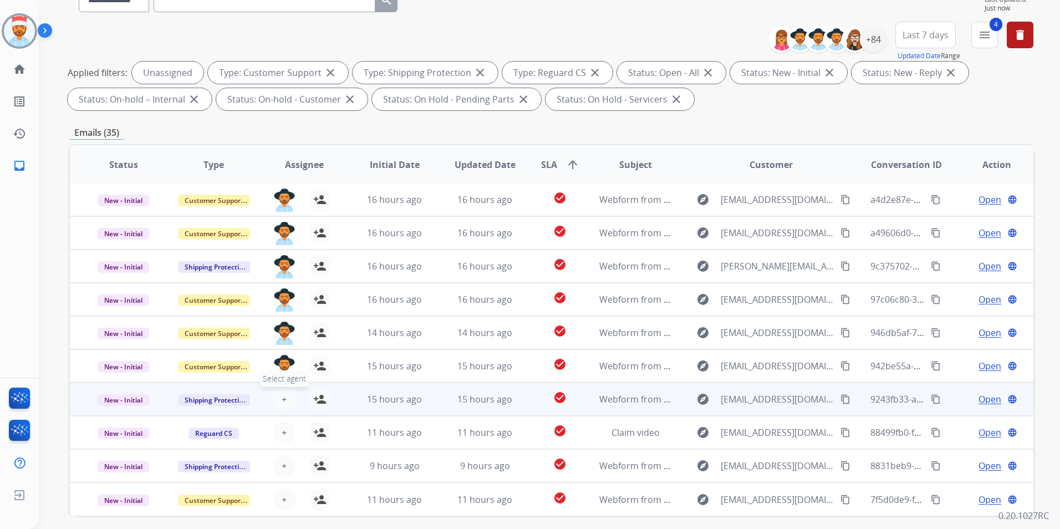
click at [277, 405] on button "+ Select agent" at bounding box center [284, 399] width 22 height 22
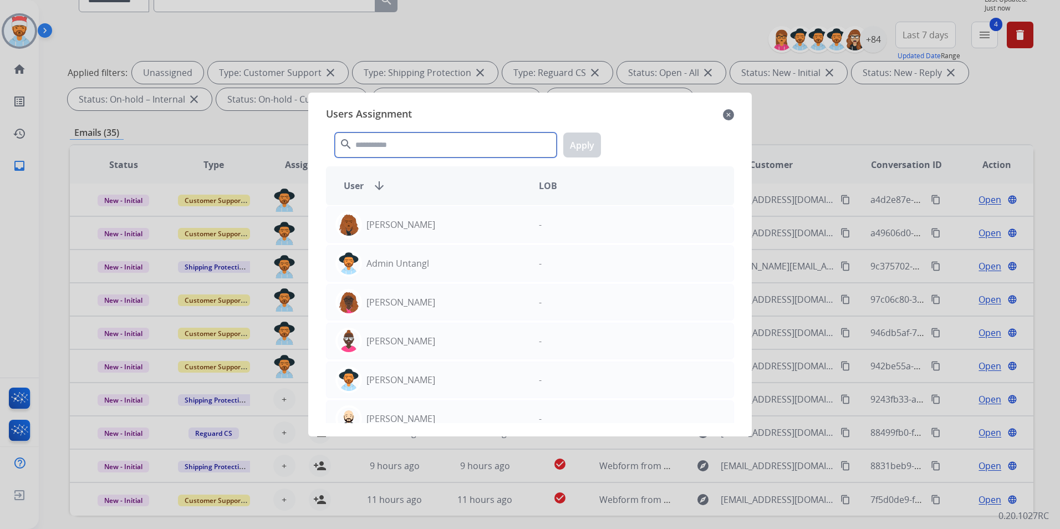
click at [395, 144] on input "text" at bounding box center [446, 145] width 222 height 25
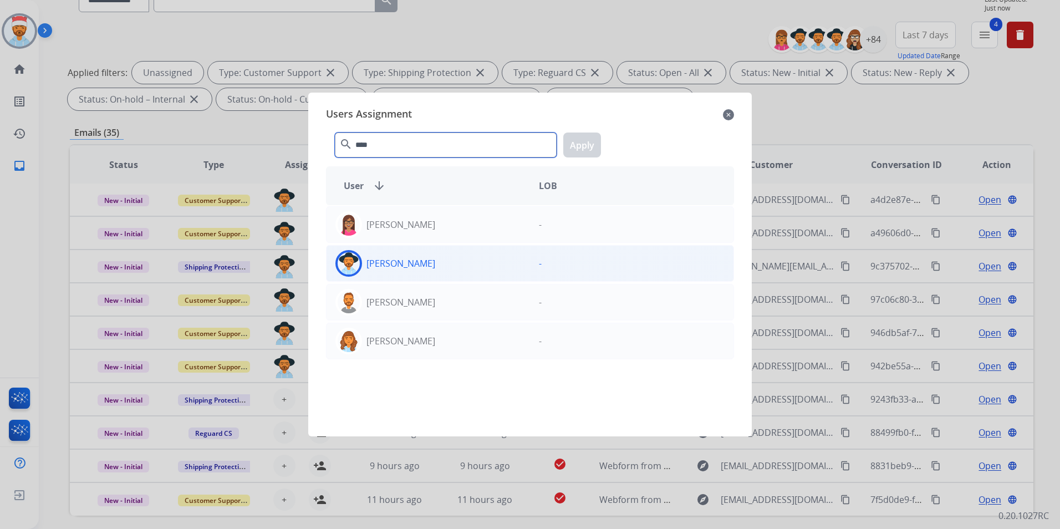
type input "****"
click at [360, 270] on div at bounding box center [348, 263] width 27 height 27
click at [588, 145] on button "Apply" at bounding box center [582, 145] width 38 height 25
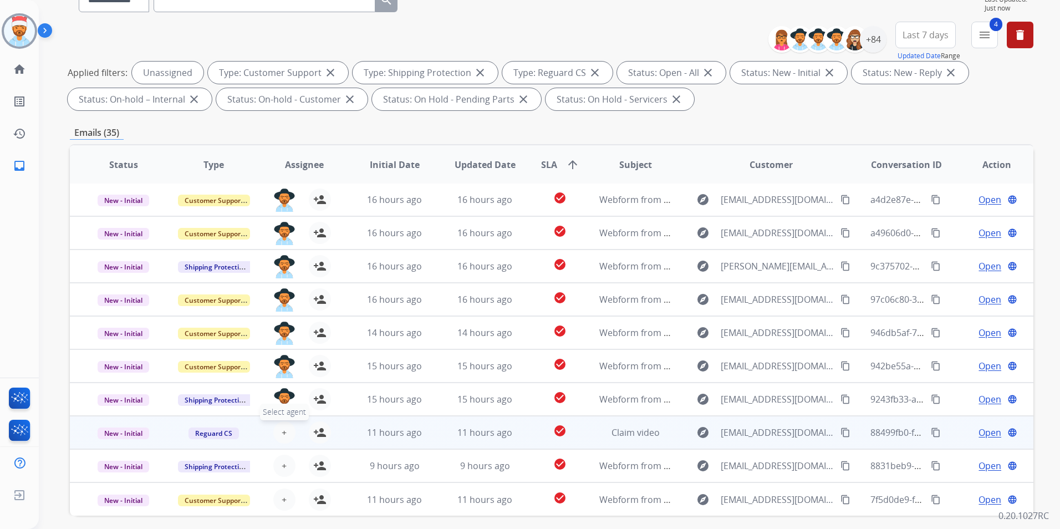
click at [283, 431] on span "+" at bounding box center [284, 432] width 5 height 13
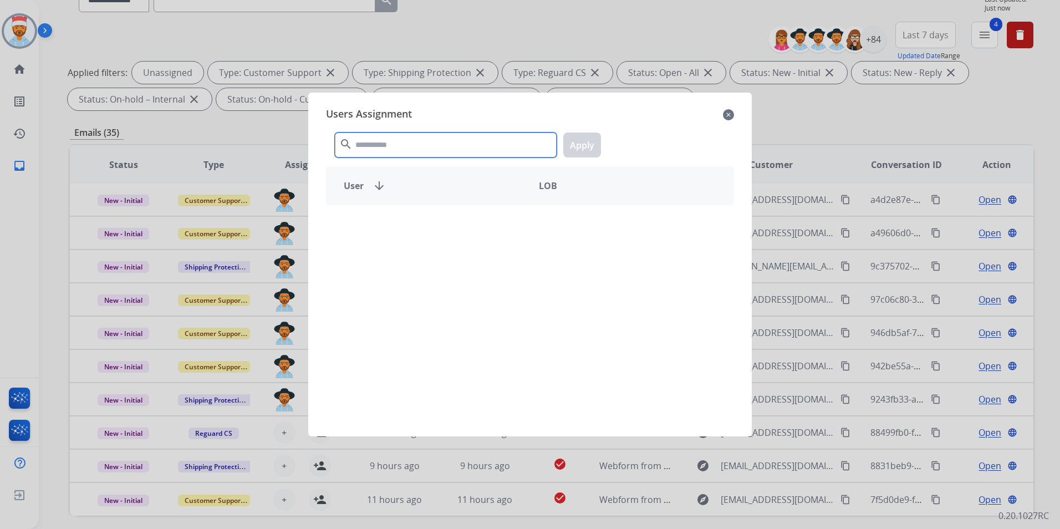
click at [476, 141] on input "text" at bounding box center [446, 145] width 222 height 25
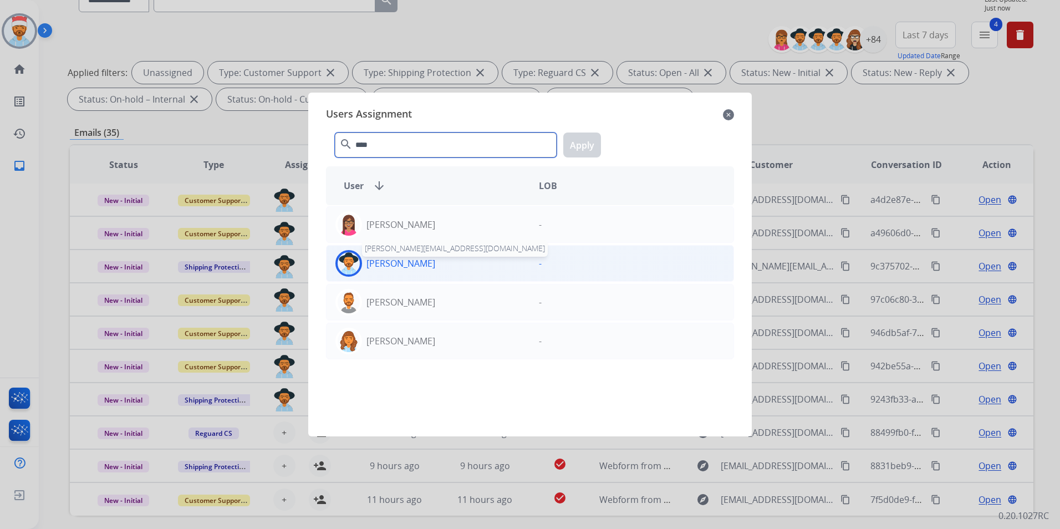
type input "****"
click at [420, 263] on p "[PERSON_NAME]" at bounding box center [401, 263] width 69 height 13
click at [601, 141] on div "**** search Apply" at bounding box center [530, 143] width 408 height 38
click at [592, 147] on button "Apply" at bounding box center [582, 145] width 38 height 25
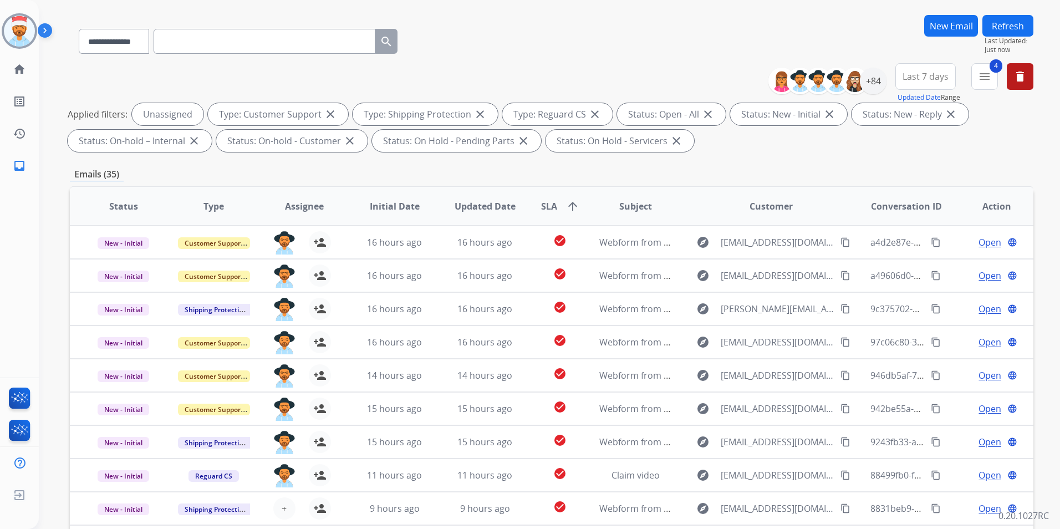
scroll to position [0, 0]
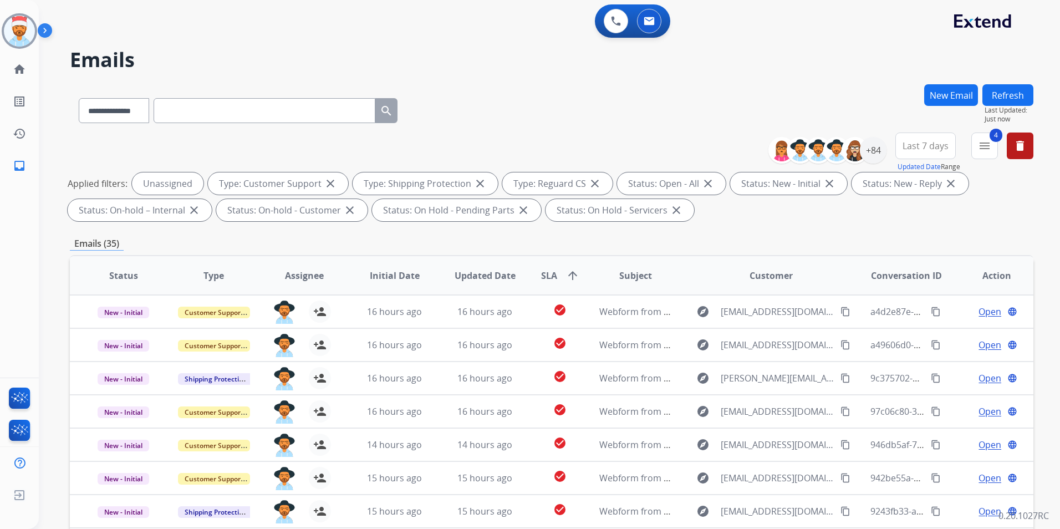
click at [1009, 98] on button "Refresh" at bounding box center [1008, 95] width 51 height 22
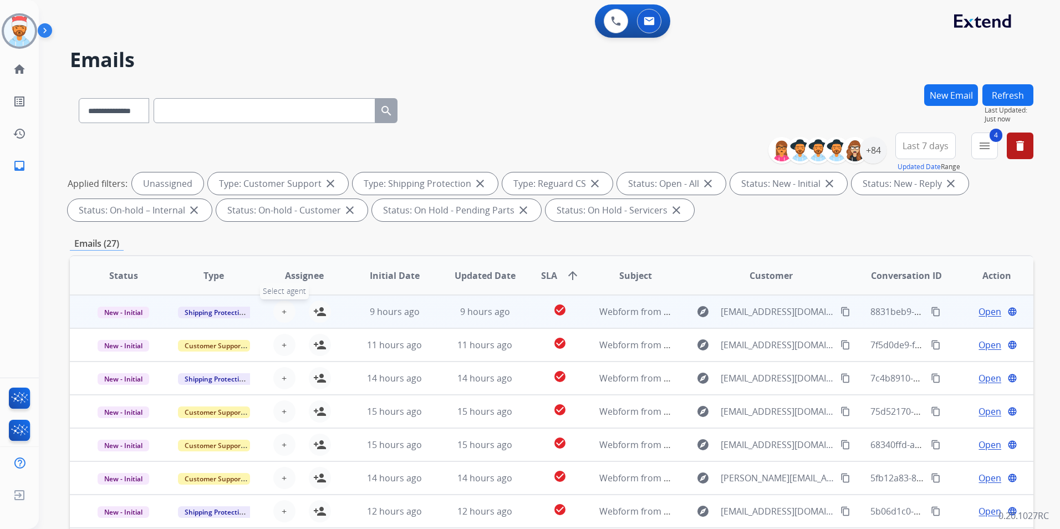
click at [278, 314] on button "+ Select agent" at bounding box center [284, 312] width 22 height 22
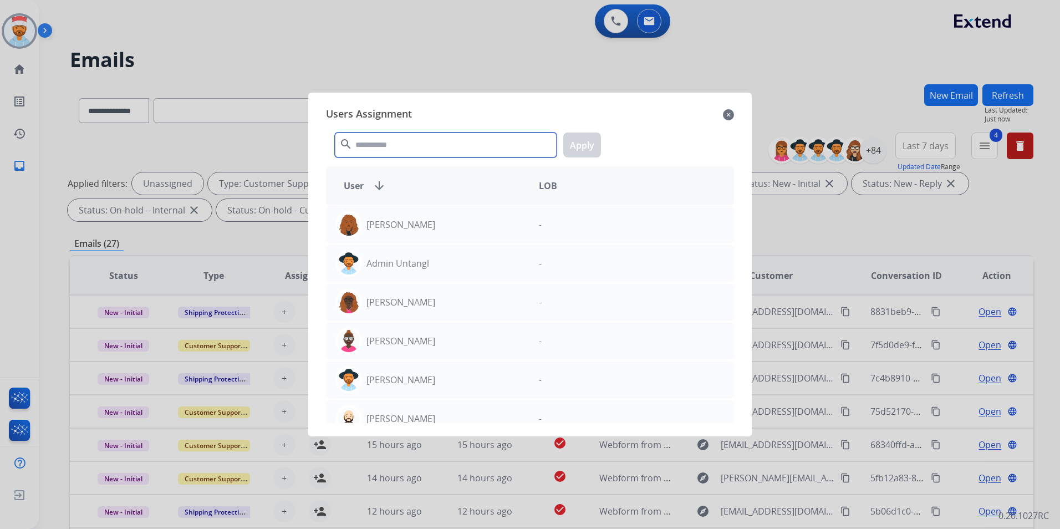
click at [378, 147] on input "text" at bounding box center [446, 145] width 222 height 25
type input "*"
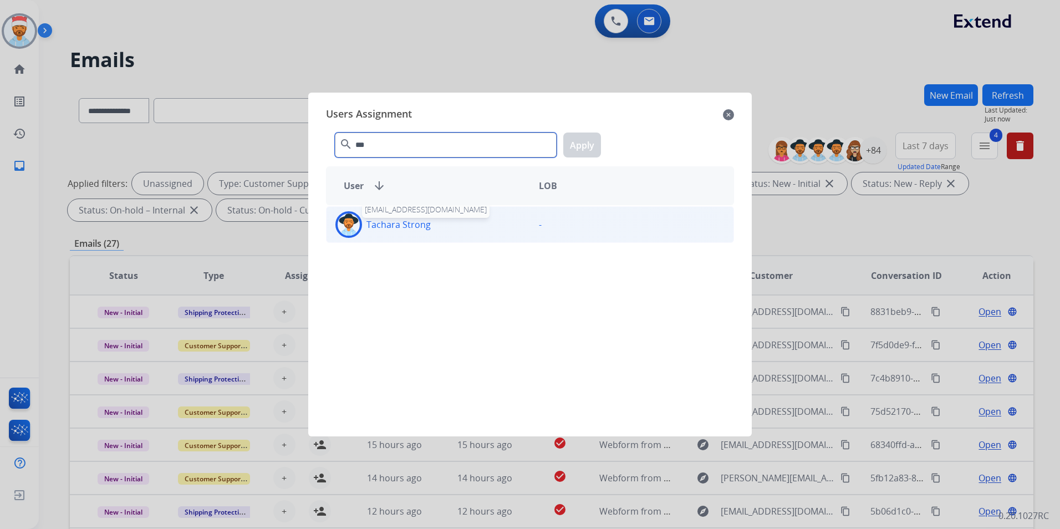
type input "***"
click at [393, 228] on p "Tachara Strong" at bounding box center [399, 224] width 64 height 13
click at [589, 141] on button "Apply" at bounding box center [582, 145] width 38 height 25
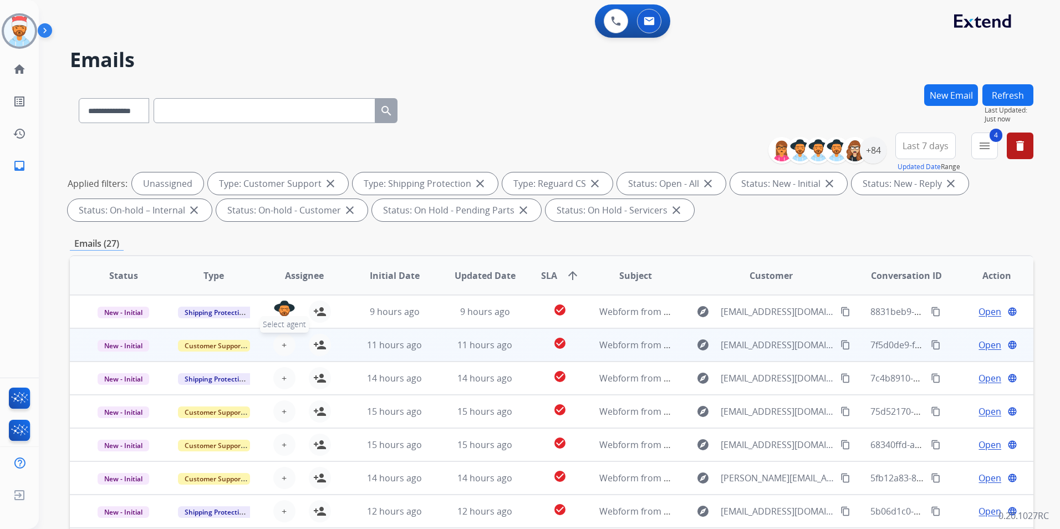
click at [286, 339] on button "+ Select agent" at bounding box center [284, 345] width 22 height 22
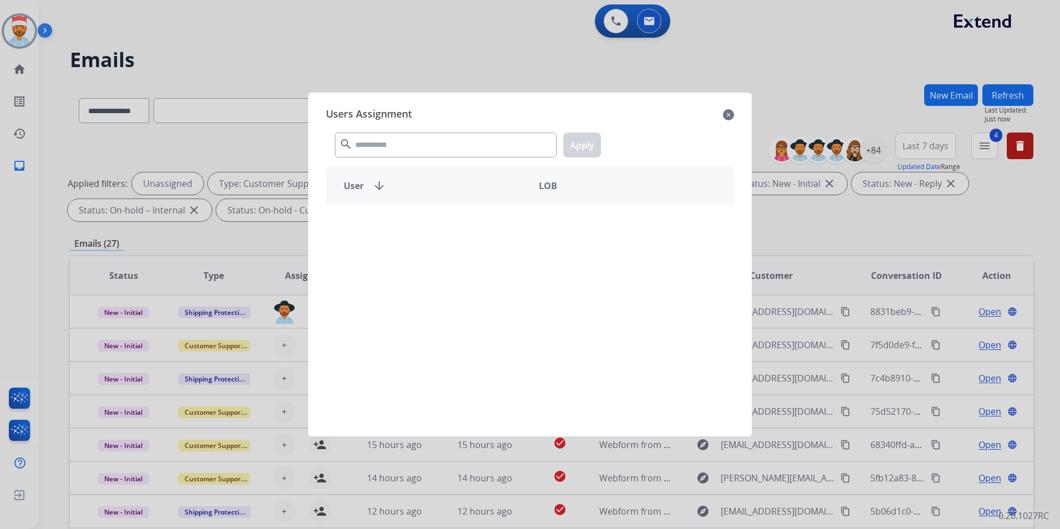
click at [385, 157] on div "search Apply" at bounding box center [530, 143] width 408 height 38
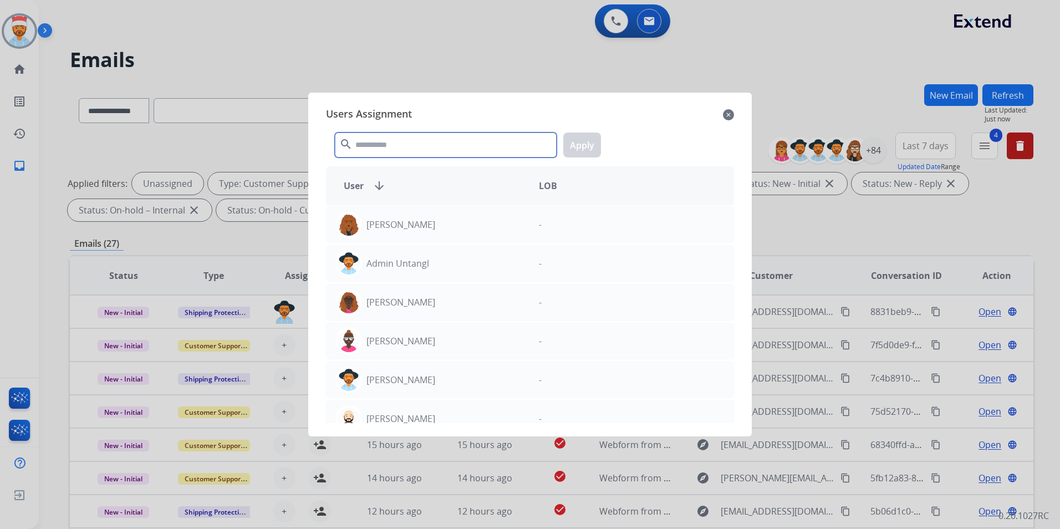
click at [386, 144] on input "text" at bounding box center [446, 145] width 222 height 25
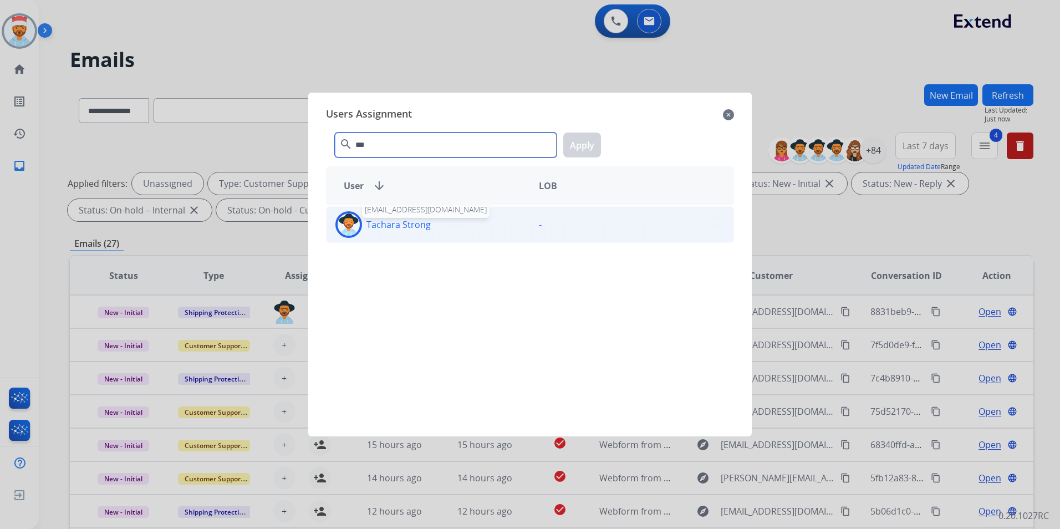
type input "***"
click at [391, 226] on p "Tachara Strong" at bounding box center [399, 224] width 64 height 13
click at [580, 140] on button "Apply" at bounding box center [582, 145] width 38 height 25
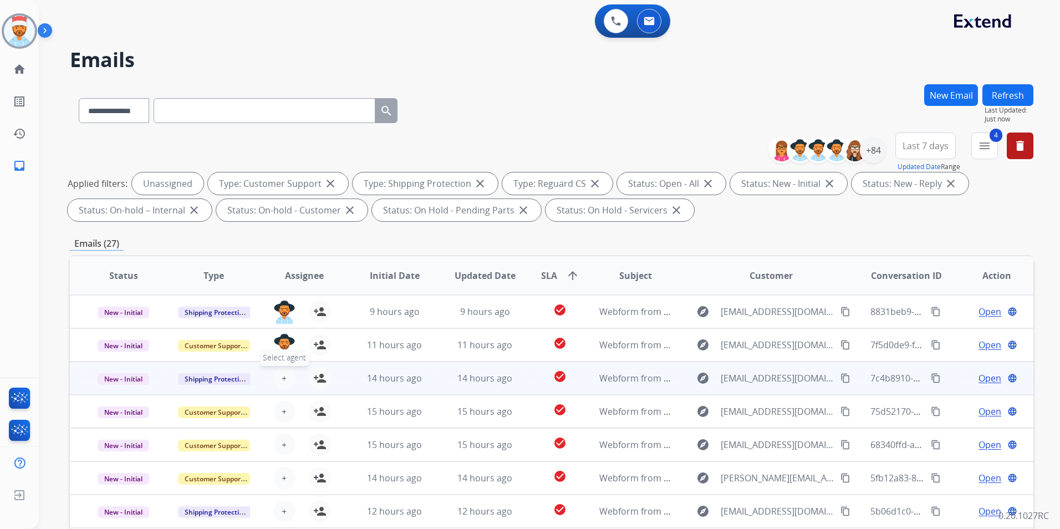
click at [288, 373] on button "+ Select agent" at bounding box center [284, 378] width 22 height 22
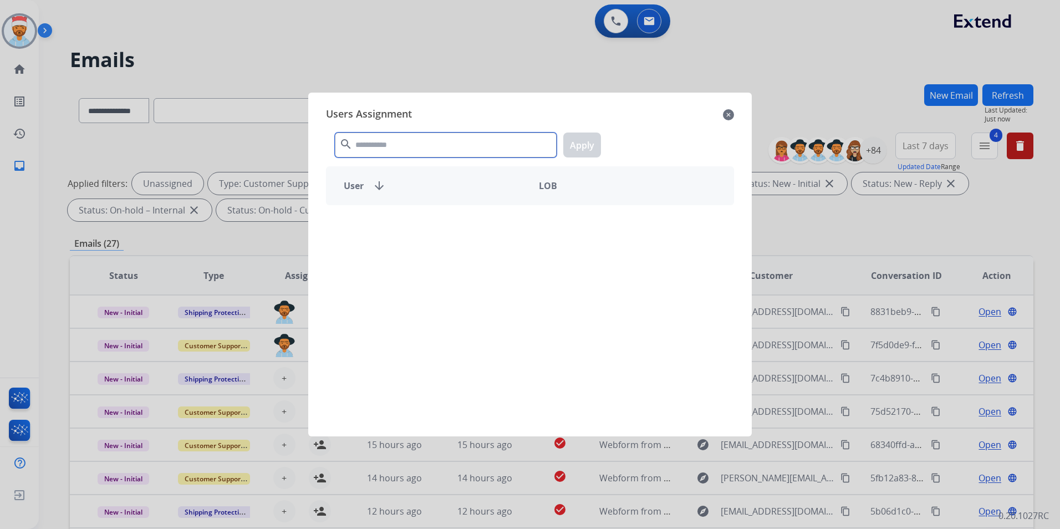
click at [410, 156] on input "text" at bounding box center [446, 145] width 222 height 25
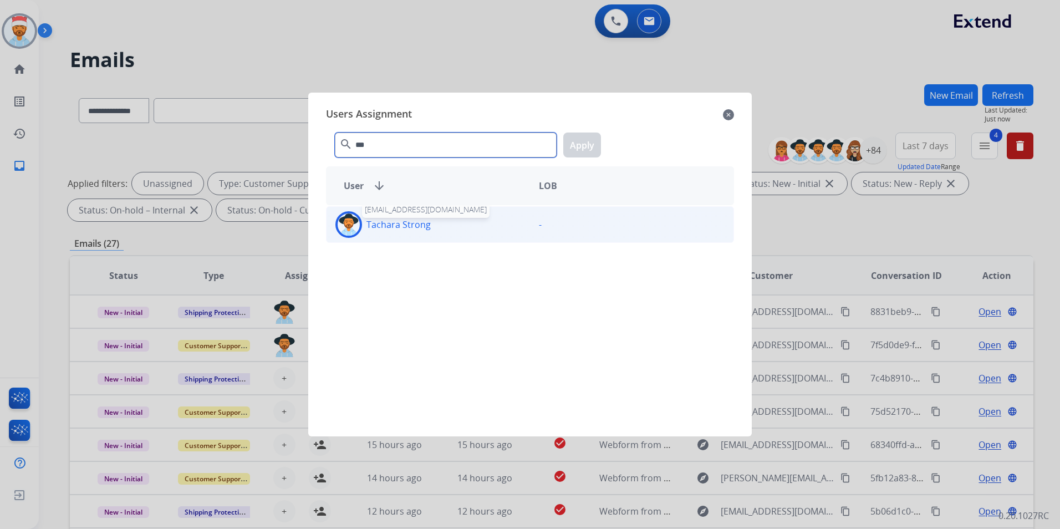
type input "***"
click at [393, 219] on p "Tachara Strong" at bounding box center [399, 224] width 64 height 13
click at [583, 143] on button "Apply" at bounding box center [582, 145] width 38 height 25
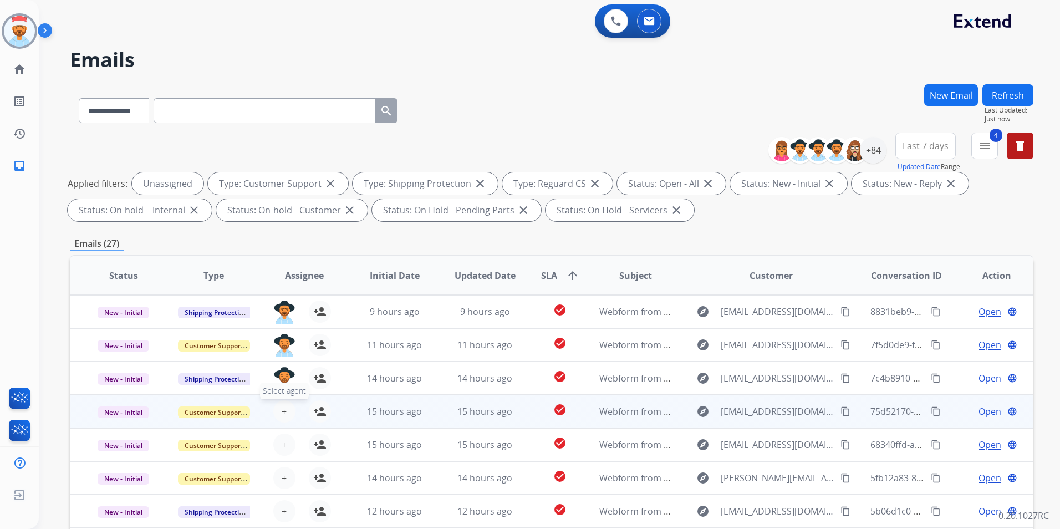
click at [286, 401] on div "+ Select agent person_add Assign to Me" at bounding box center [295, 411] width 71 height 22
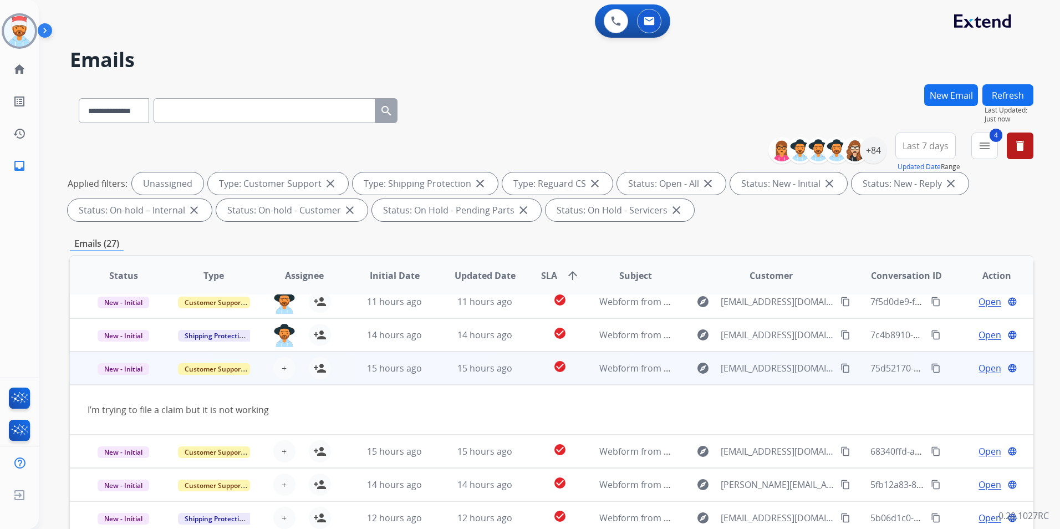
scroll to position [51, 0]
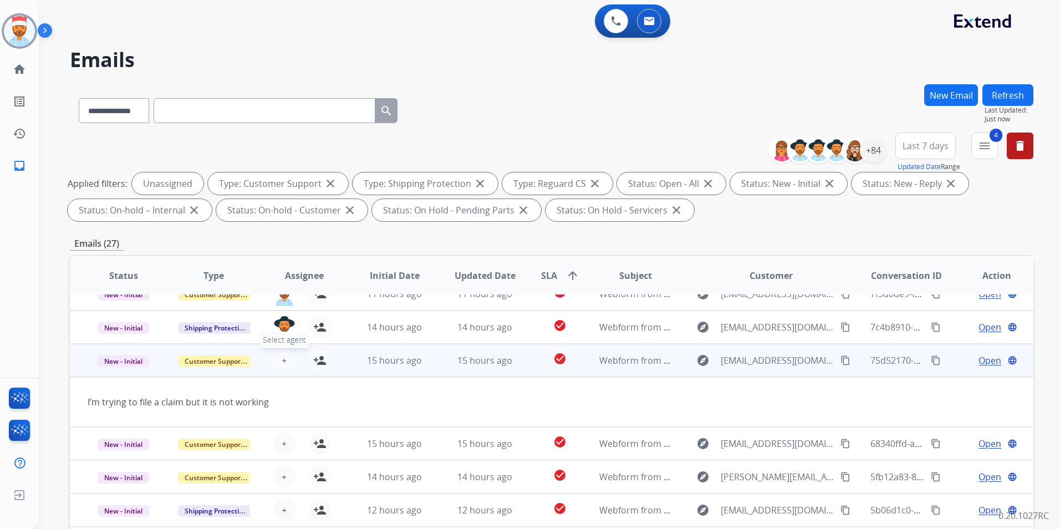
click at [278, 361] on button "+ Select agent" at bounding box center [284, 360] width 22 height 22
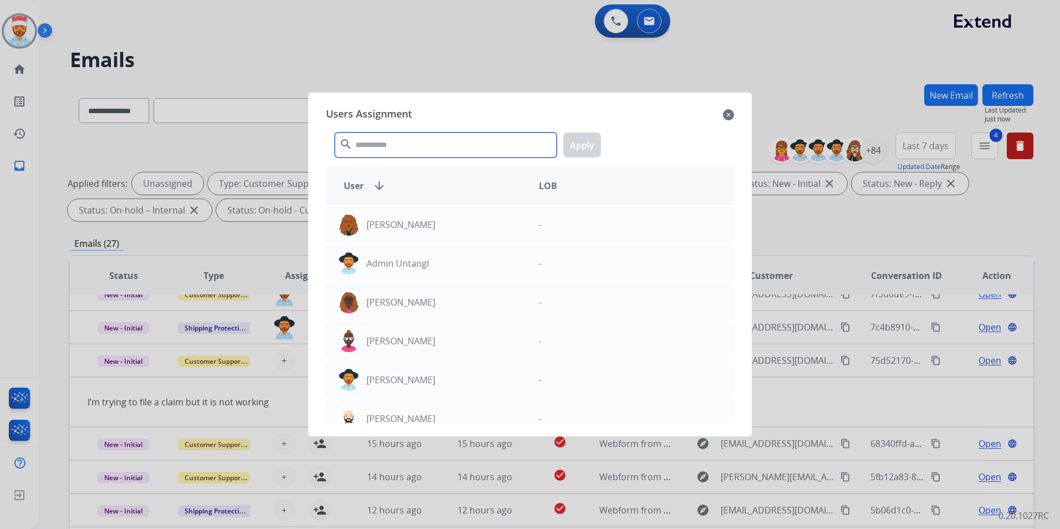
click at [440, 145] on input "text" at bounding box center [446, 145] width 222 height 25
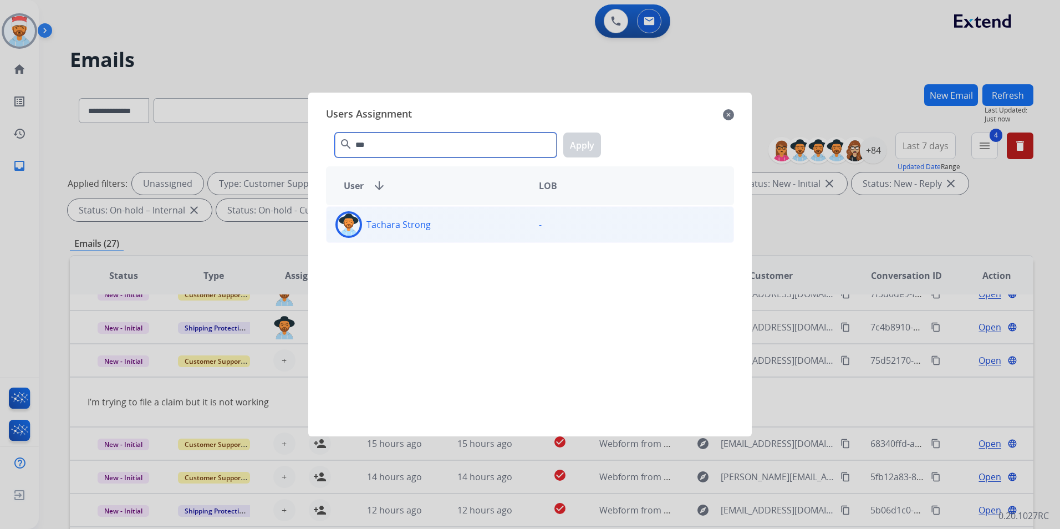
type input "***"
click at [401, 226] on p "Tachara Strong" at bounding box center [399, 224] width 64 height 13
click at [571, 144] on button "Apply" at bounding box center [582, 145] width 38 height 25
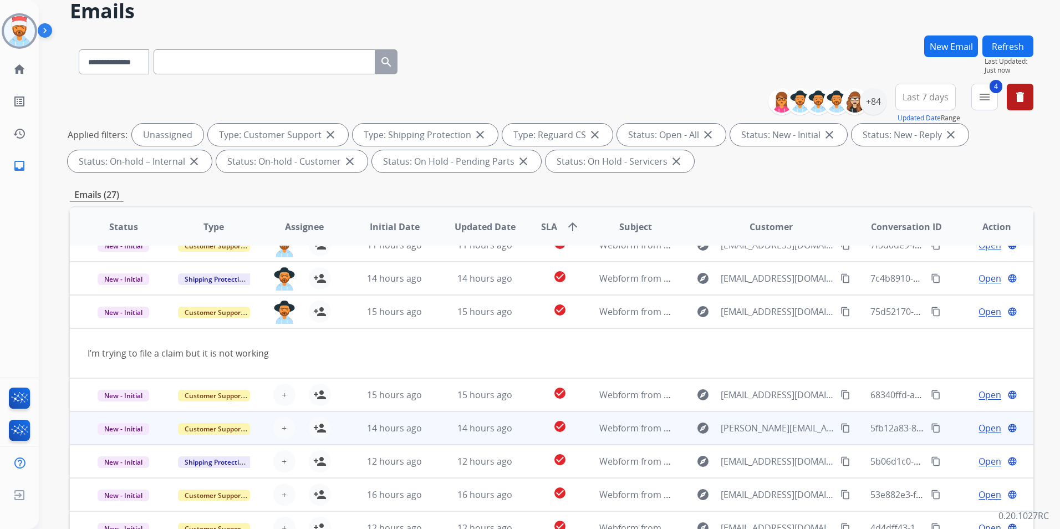
scroll to position [111, 0]
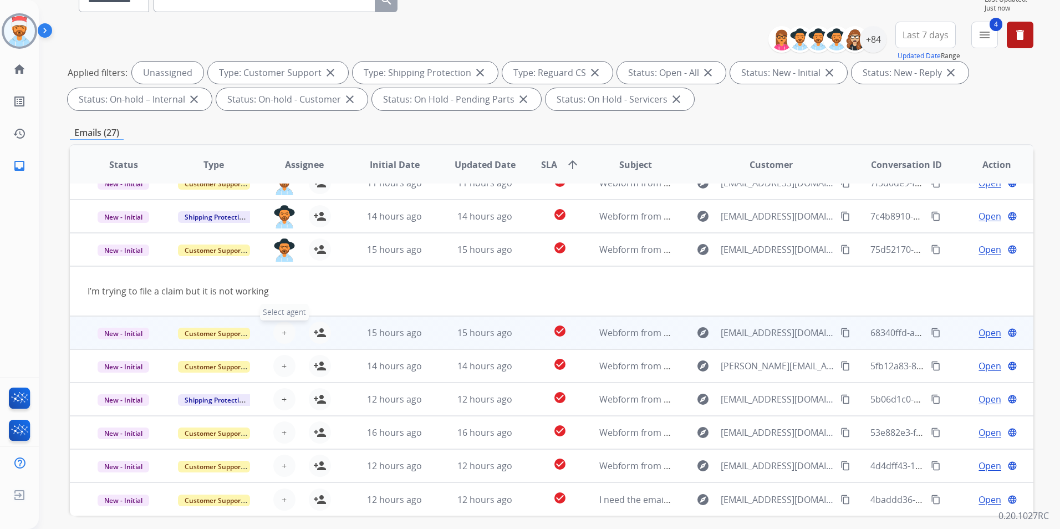
click at [289, 325] on button "+ Select agent" at bounding box center [284, 333] width 22 height 22
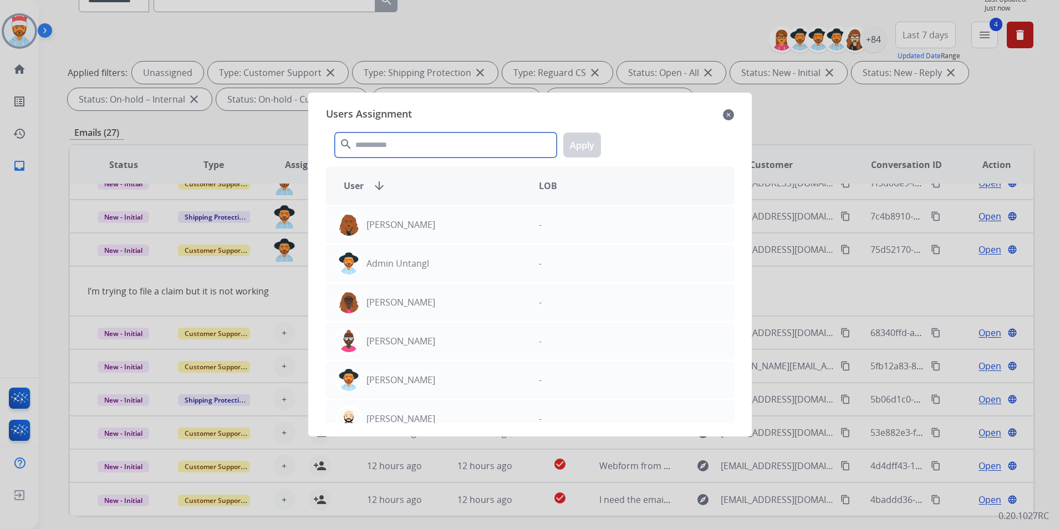
click at [414, 140] on input "text" at bounding box center [446, 145] width 222 height 25
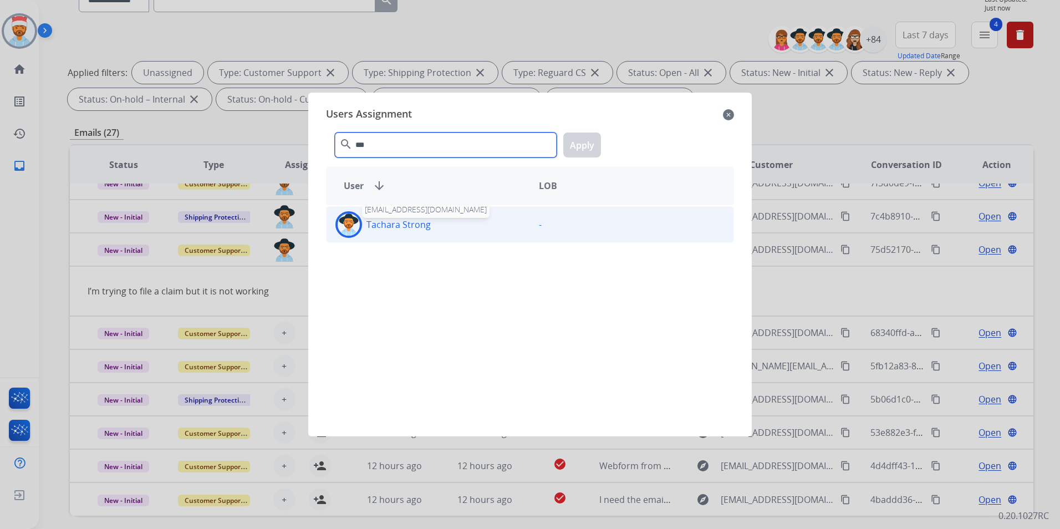
type input "***"
drag, startPoint x: 405, startPoint y: 231, endPoint x: 531, endPoint y: 161, distance: 143.7
click at [405, 229] on p "Tachara Strong" at bounding box center [399, 224] width 64 height 13
click at [581, 146] on button "Apply" at bounding box center [582, 145] width 38 height 25
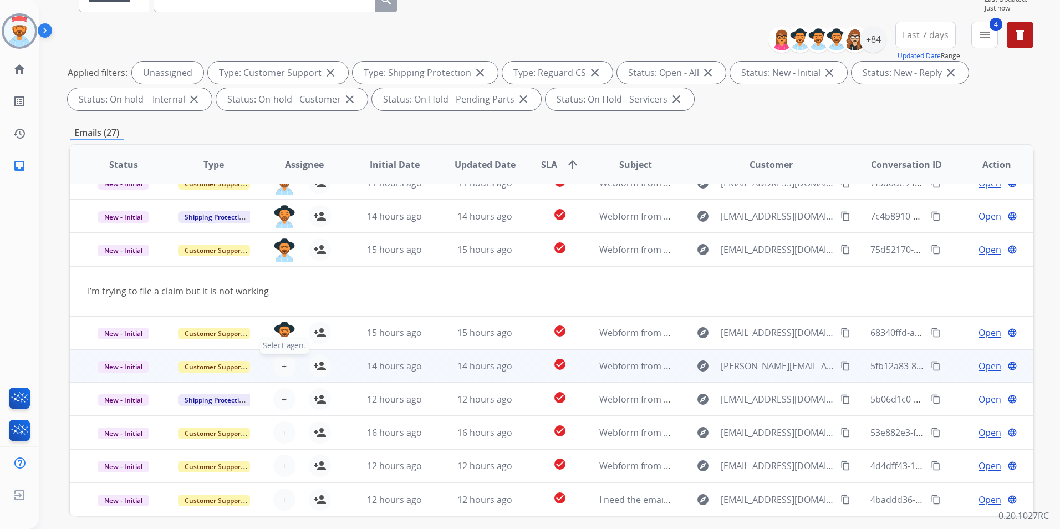
click at [283, 367] on span "+" at bounding box center [284, 365] width 5 height 13
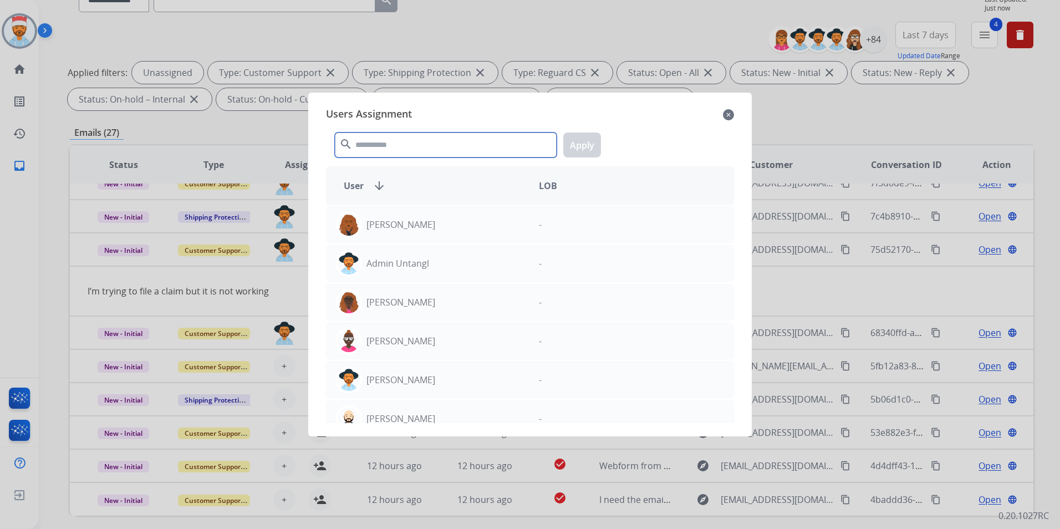
click at [417, 150] on input "text" at bounding box center [446, 145] width 222 height 25
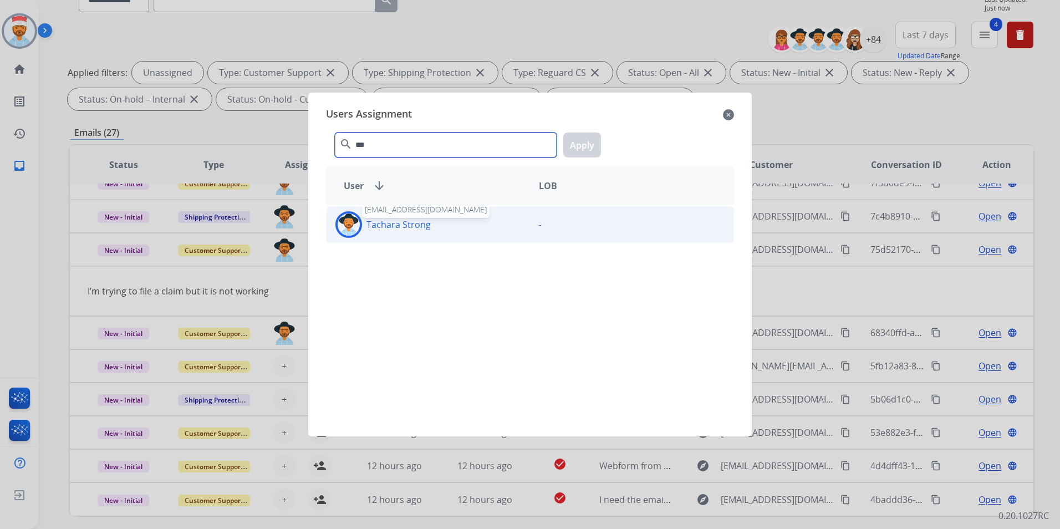
type input "***"
click at [406, 225] on p "Tachara Strong" at bounding box center [399, 224] width 64 height 13
click at [574, 149] on button "Apply" at bounding box center [582, 145] width 38 height 25
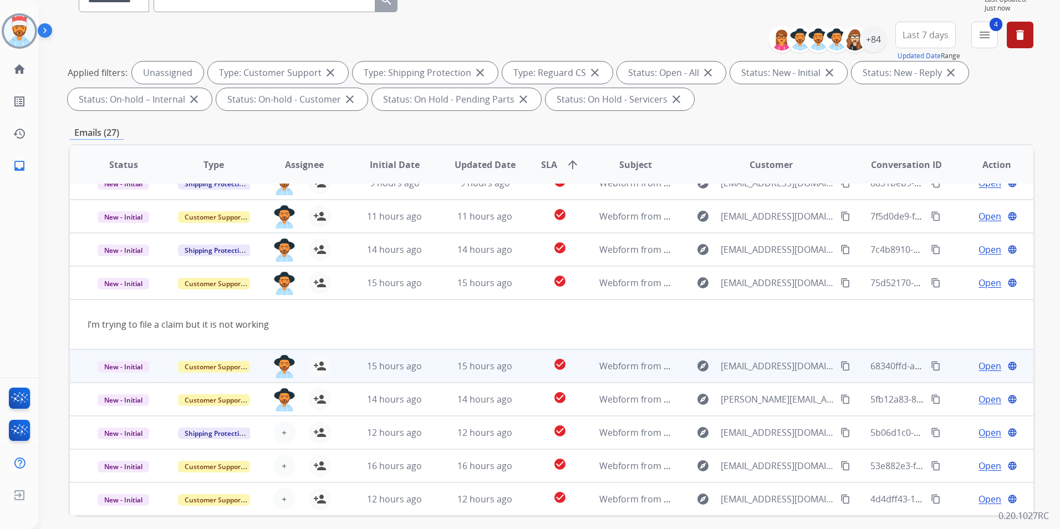
scroll to position [0, 0]
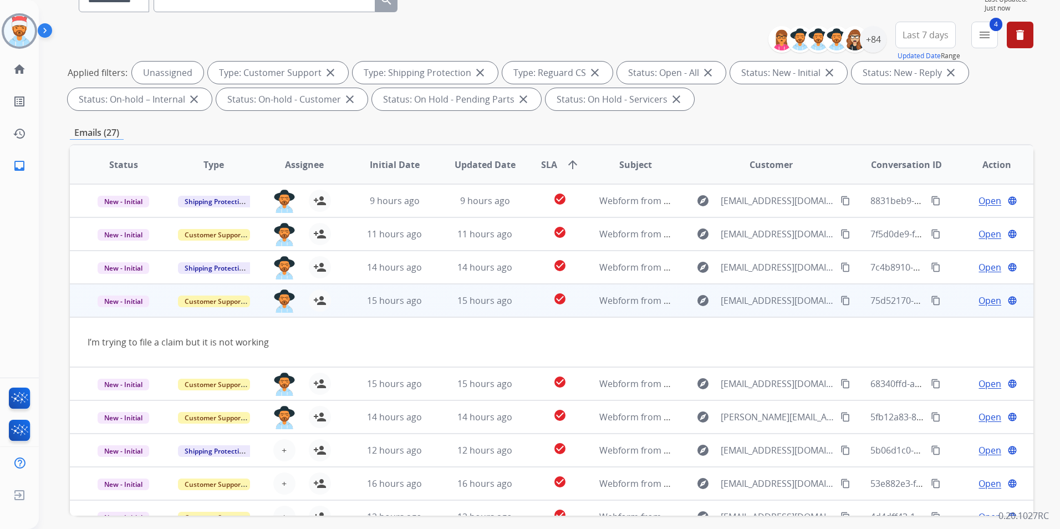
click at [345, 299] on td "15 hours ago" at bounding box center [386, 300] width 90 height 33
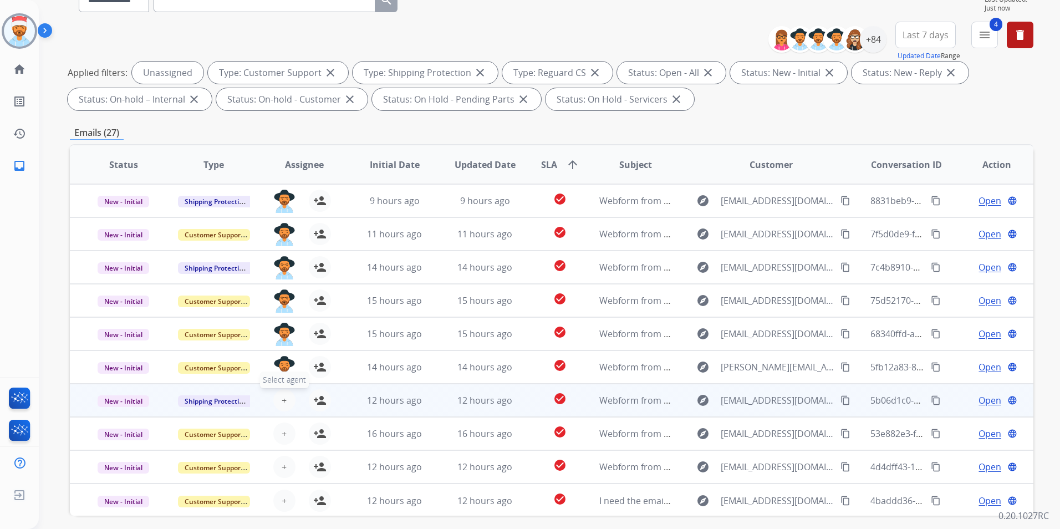
click at [284, 395] on span "+" at bounding box center [284, 400] width 5 height 13
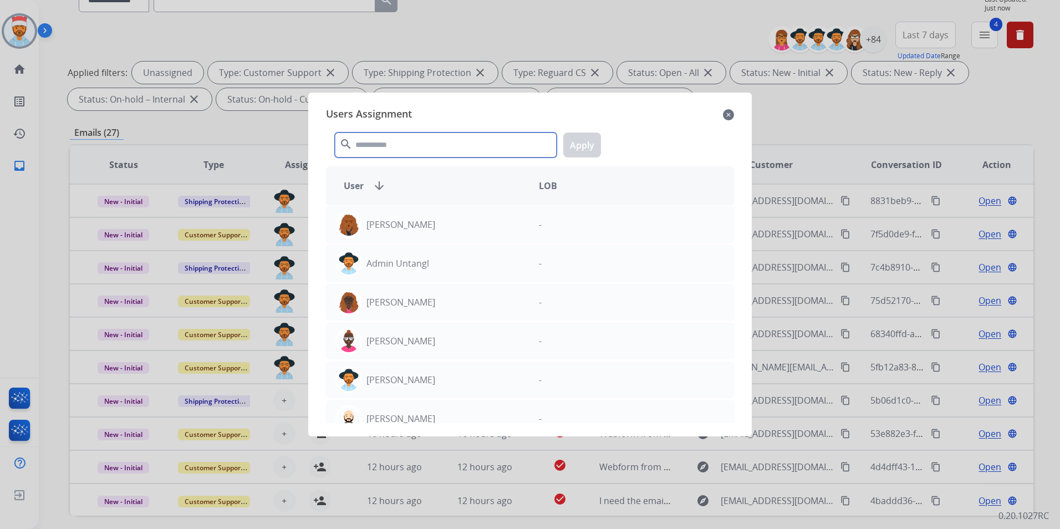
click at [454, 149] on input "text" at bounding box center [446, 145] width 222 height 25
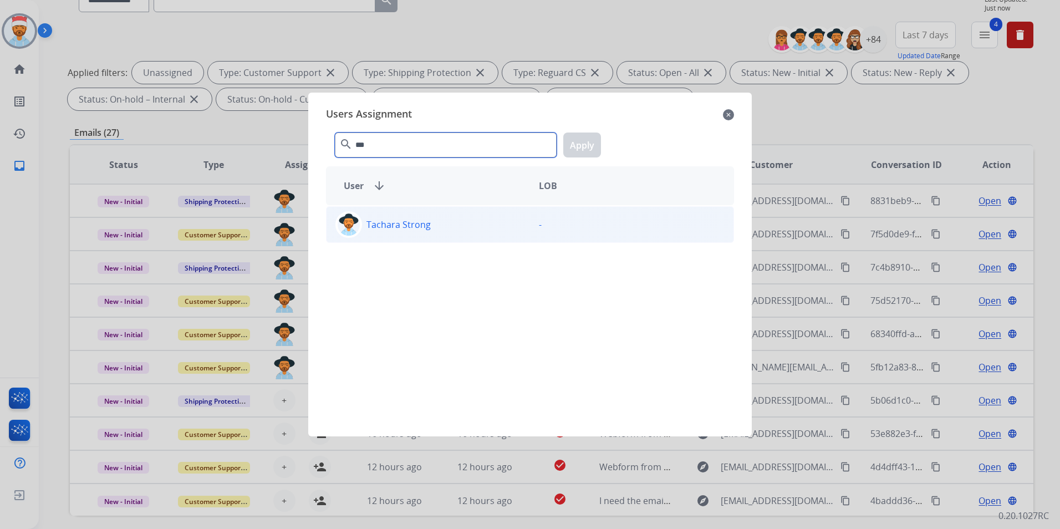
type input "***"
drag, startPoint x: 412, startPoint y: 236, endPoint x: 443, endPoint y: 228, distance: 32.0
click at [412, 236] on div "Tachara Strong" at bounding box center [429, 224] width 204 height 27
click at [578, 149] on button "Apply" at bounding box center [582, 145] width 38 height 25
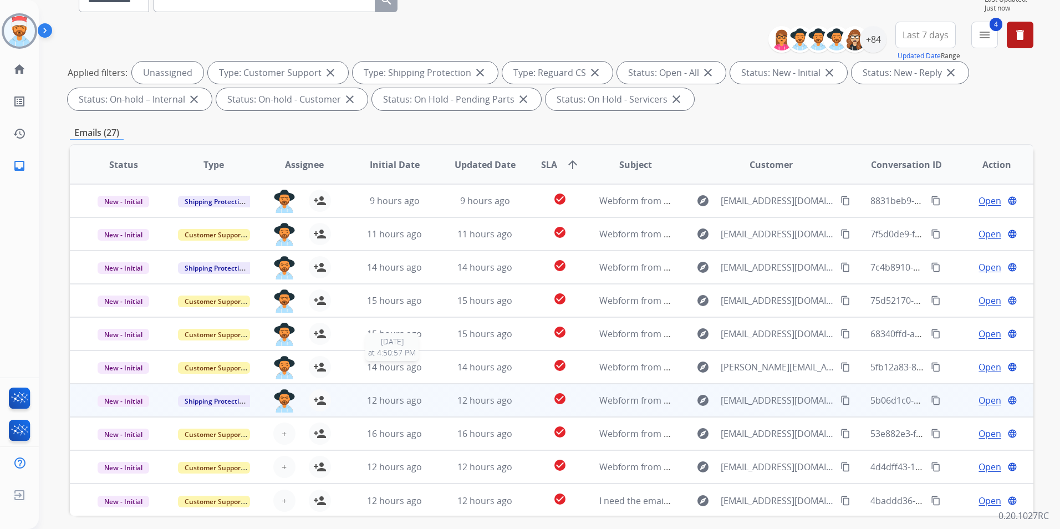
scroll to position [1, 0]
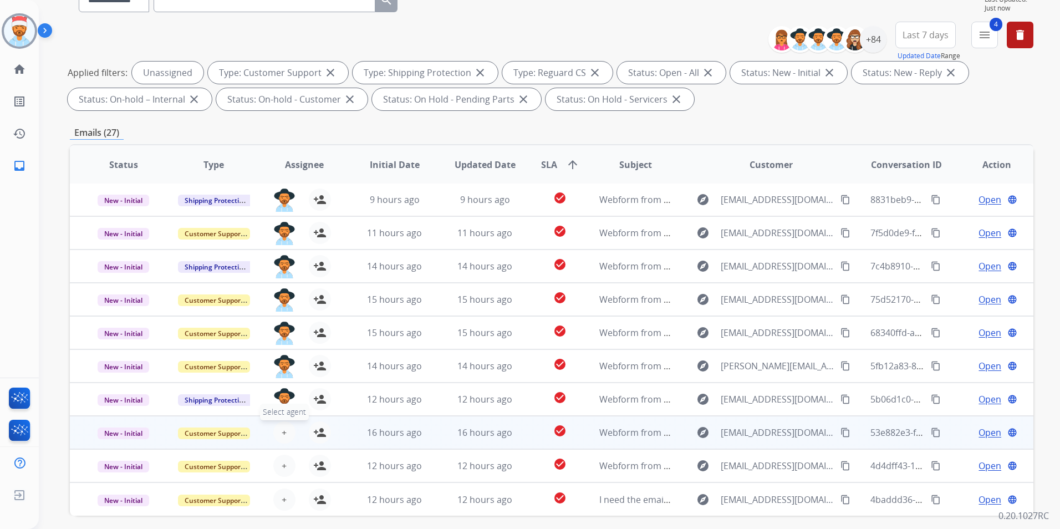
drag, startPoint x: 291, startPoint y: 424, endPoint x: 282, endPoint y: 427, distance: 9.3
click at [289, 426] on div "+ Select agent person_add Assign to Me" at bounding box center [295, 432] width 71 height 22
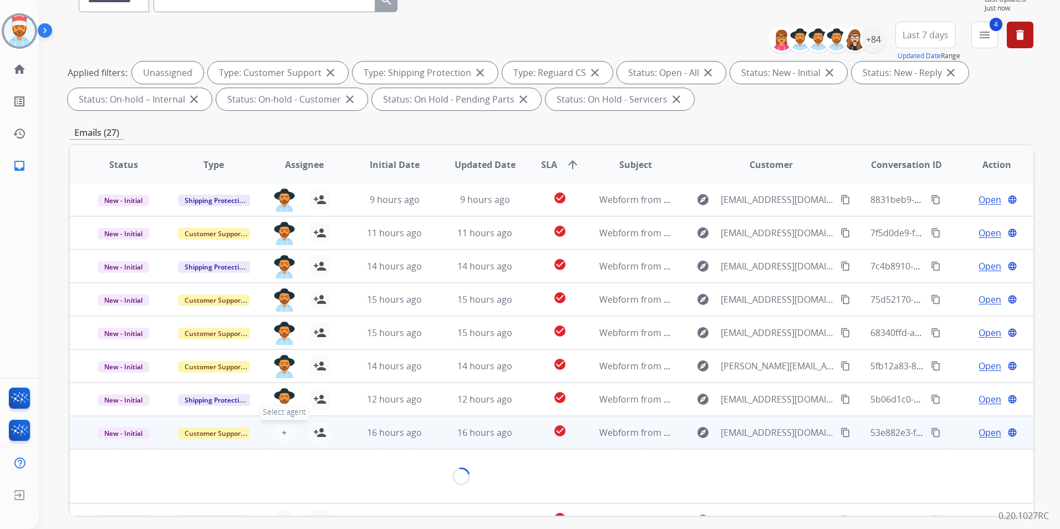
click at [282, 428] on div "+ Select agent person_add Assign to Me" at bounding box center [296, 432] width 90 height 31
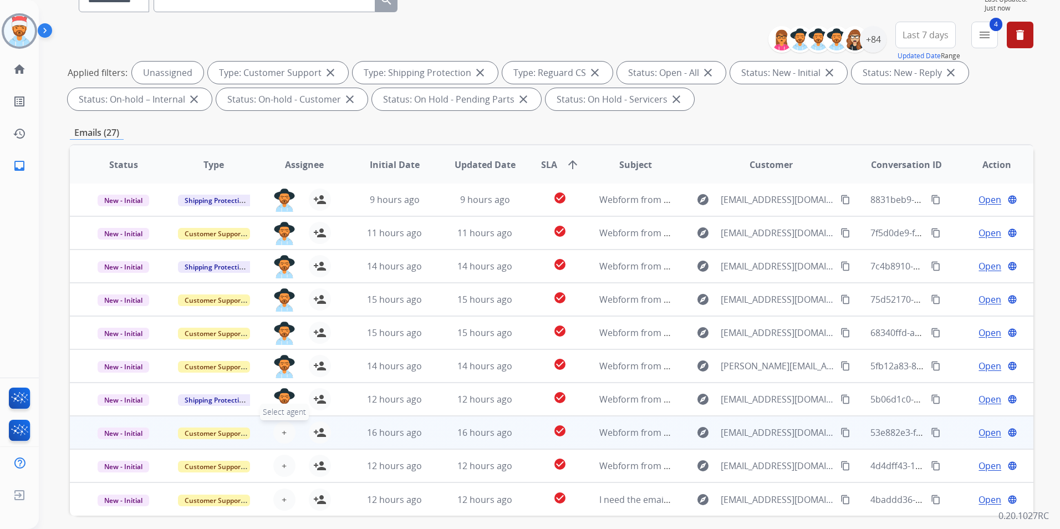
click at [284, 433] on span "+" at bounding box center [284, 432] width 5 height 13
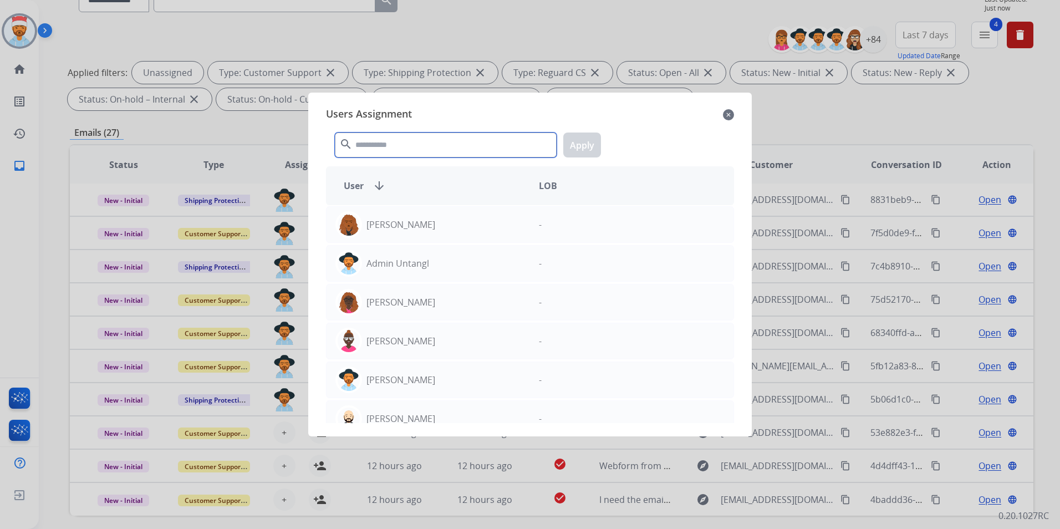
drag, startPoint x: 455, startPoint y: 140, endPoint x: 447, endPoint y: 146, distance: 9.5
click at [455, 140] on input "text" at bounding box center [446, 145] width 222 height 25
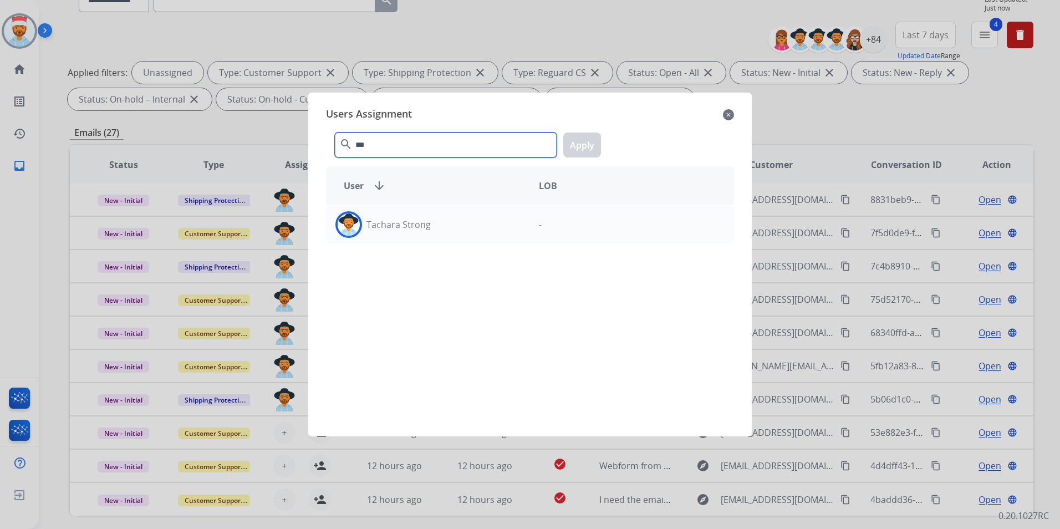
type input "***"
click at [429, 231] on p "Tachara Strong" at bounding box center [399, 224] width 64 height 13
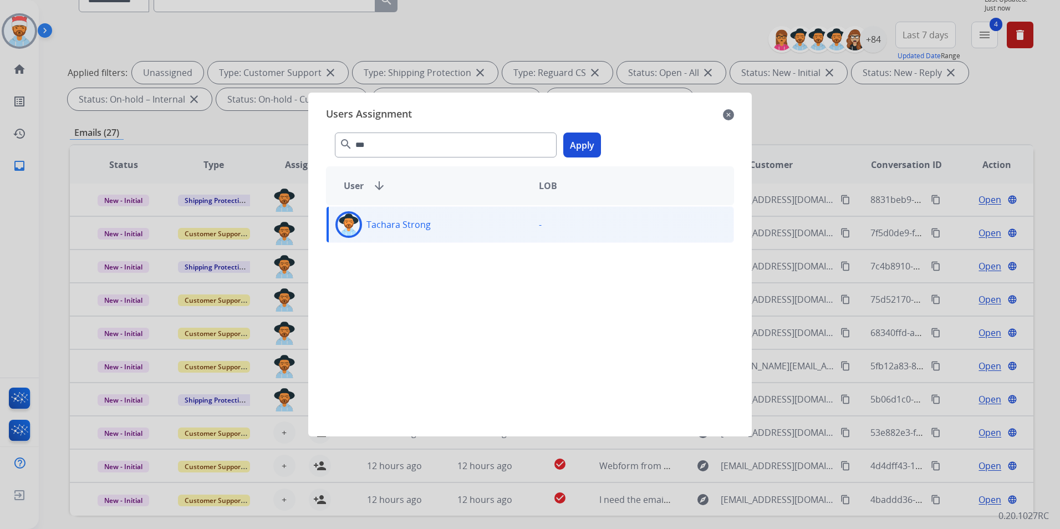
click at [583, 150] on button "Apply" at bounding box center [582, 145] width 38 height 25
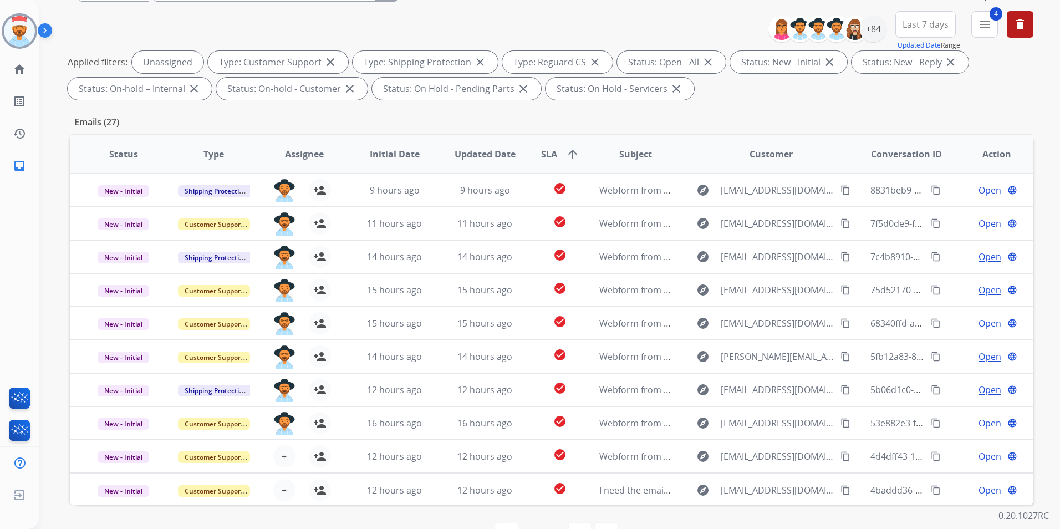
scroll to position [0, 0]
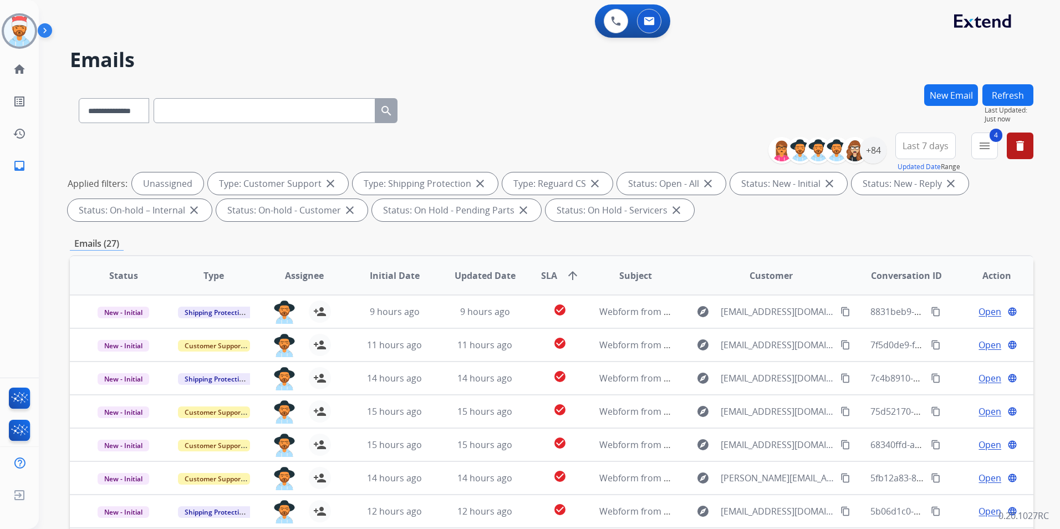
click at [1015, 91] on button "Refresh" at bounding box center [1008, 95] width 51 height 22
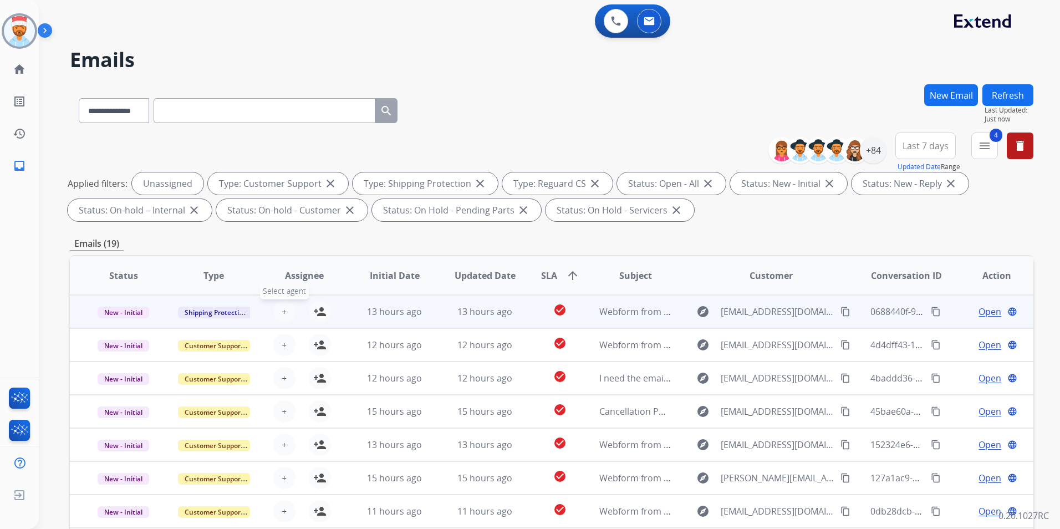
click at [277, 309] on button "+ Select agent" at bounding box center [284, 312] width 22 height 22
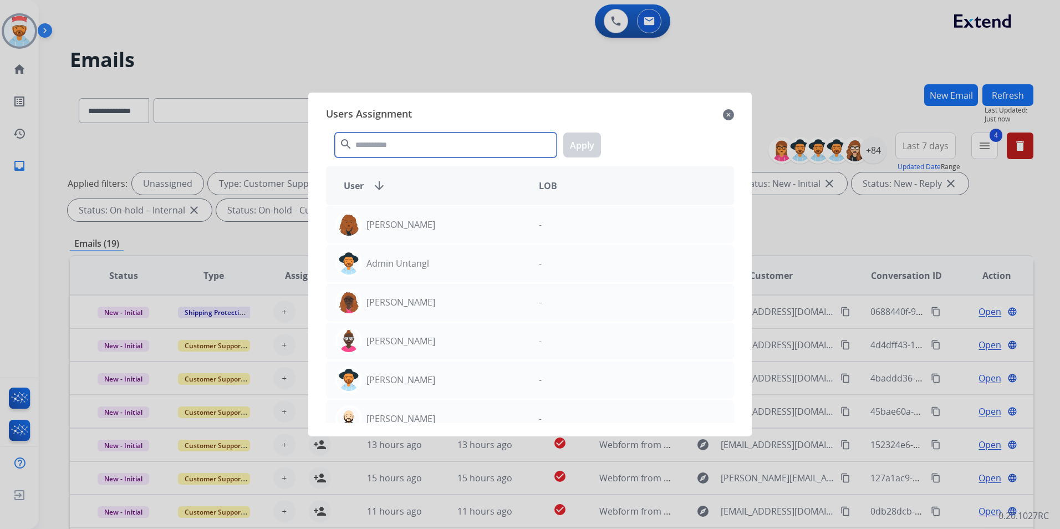
click at [401, 144] on input "text" at bounding box center [446, 145] width 222 height 25
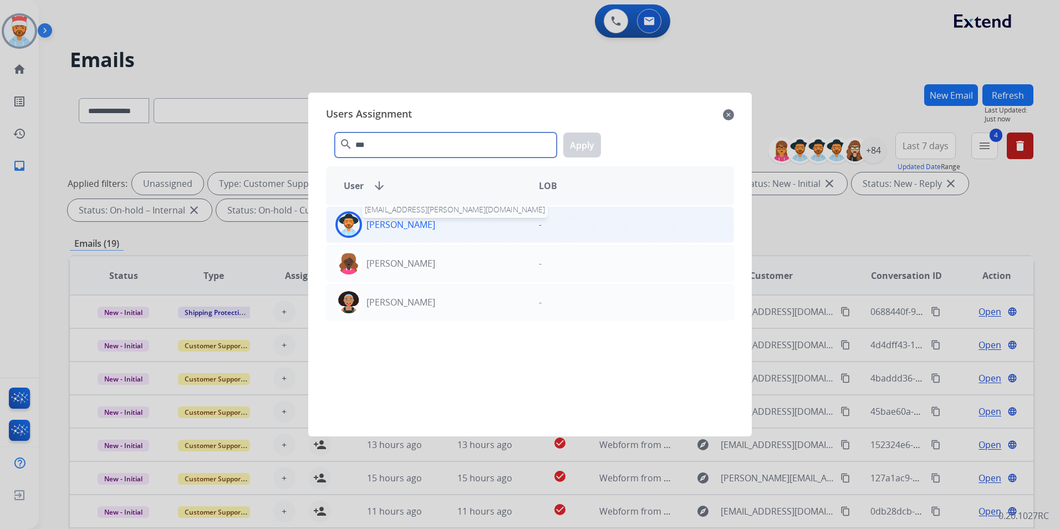
type input "***"
click at [400, 228] on p "[PERSON_NAME]" at bounding box center [401, 224] width 69 height 13
click at [578, 146] on button "Apply" at bounding box center [582, 145] width 38 height 25
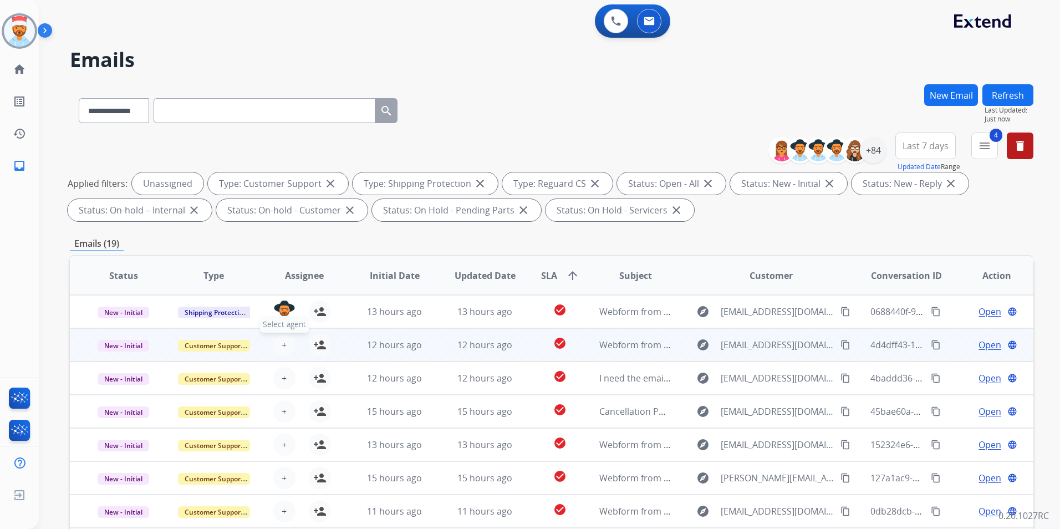
click at [282, 346] on span "+" at bounding box center [284, 344] width 5 height 13
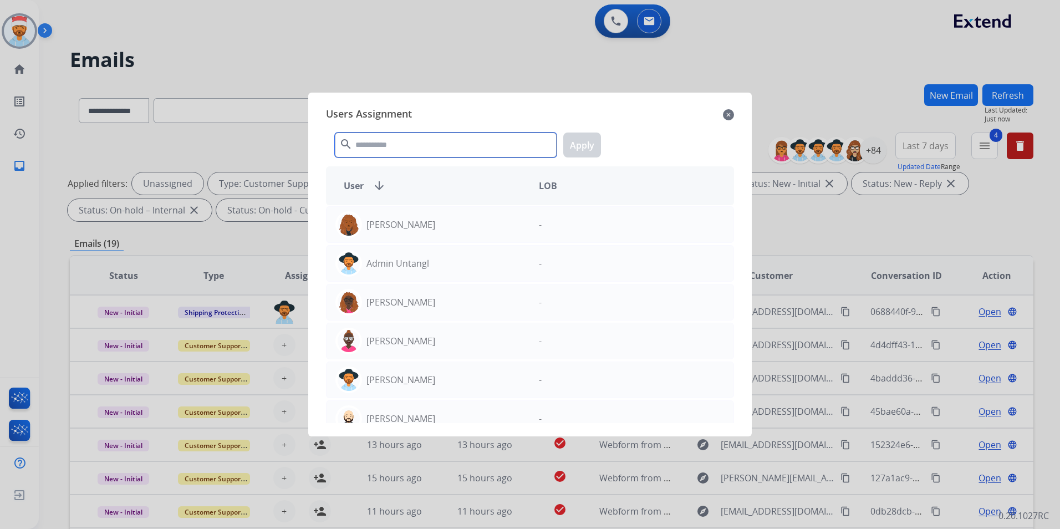
click at [400, 142] on input "text" at bounding box center [446, 145] width 222 height 25
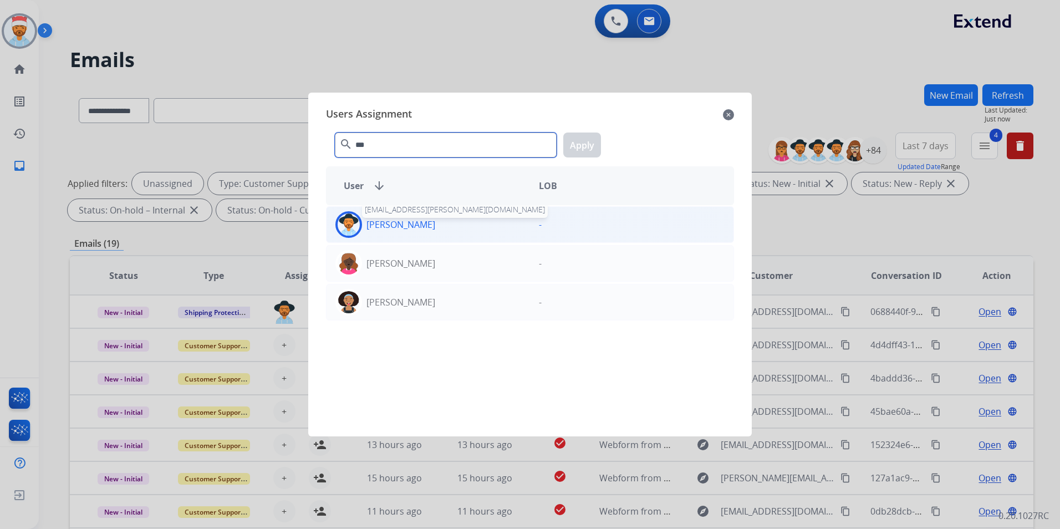
type input "***"
click at [402, 221] on p "[PERSON_NAME]" at bounding box center [401, 224] width 69 height 13
click at [587, 146] on button "Apply" at bounding box center [582, 145] width 38 height 25
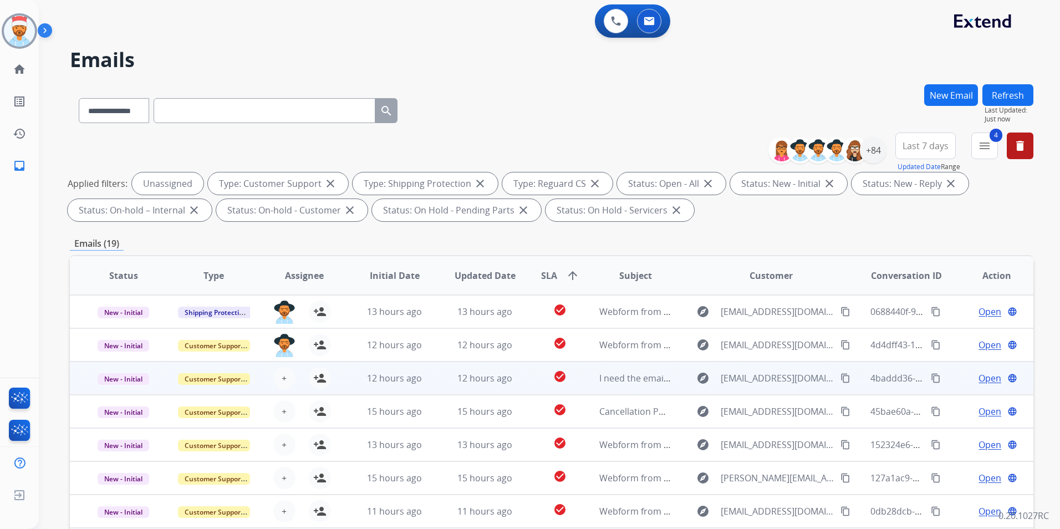
click at [266, 378] on div "+ Select agent person_add Assign to Me" at bounding box center [295, 378] width 71 height 22
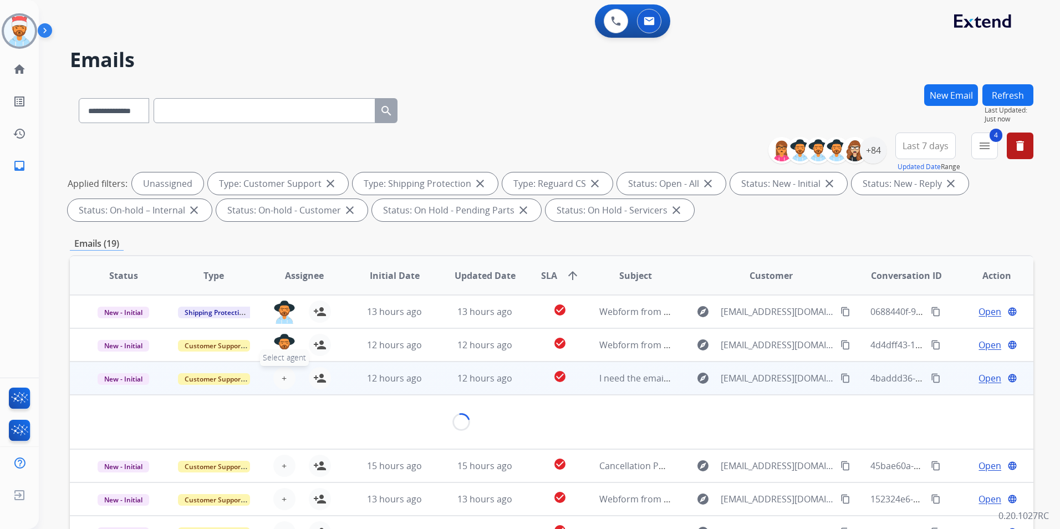
click at [287, 377] on button "+ Select agent" at bounding box center [284, 378] width 22 height 22
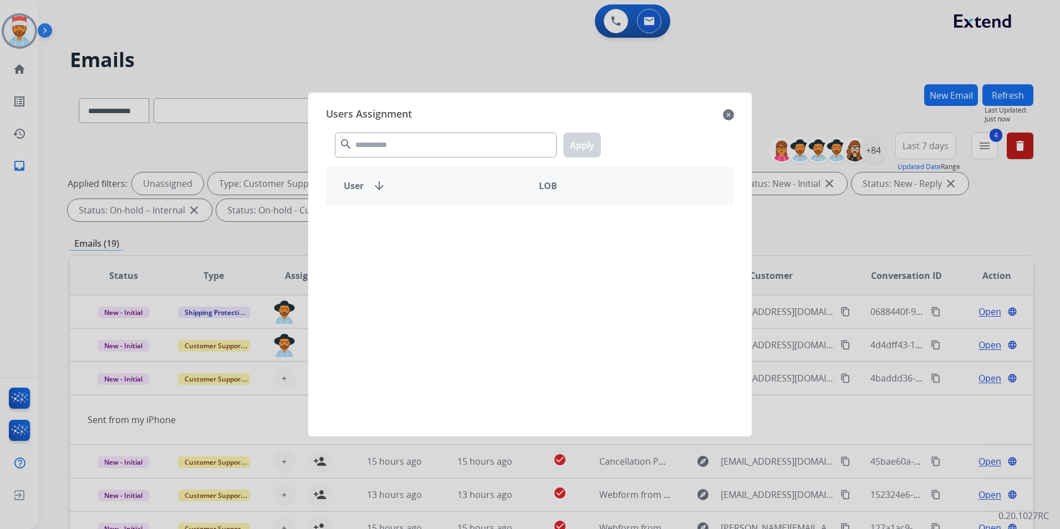
scroll to position [50, 0]
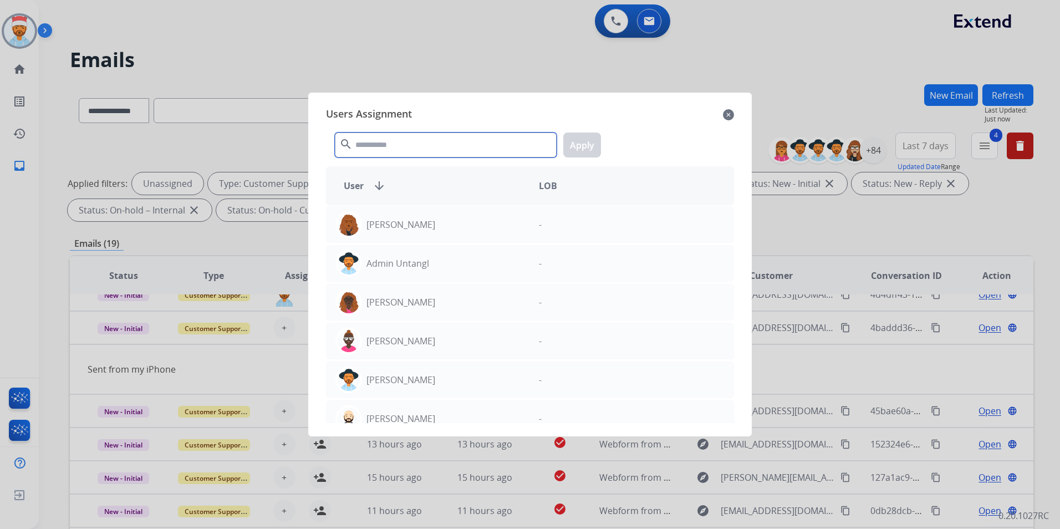
click at [424, 150] on input "text" at bounding box center [446, 145] width 222 height 25
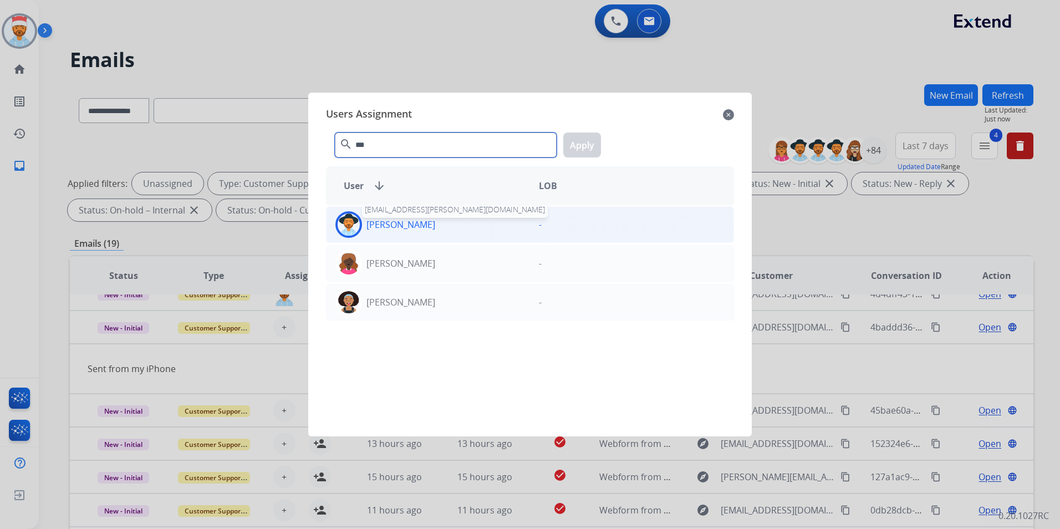
type input "***"
click at [408, 222] on p "[PERSON_NAME]" at bounding box center [401, 224] width 69 height 13
drag, startPoint x: 594, startPoint y: 145, endPoint x: 577, endPoint y: 159, distance: 21.7
click at [593, 145] on button "Apply" at bounding box center [582, 145] width 38 height 25
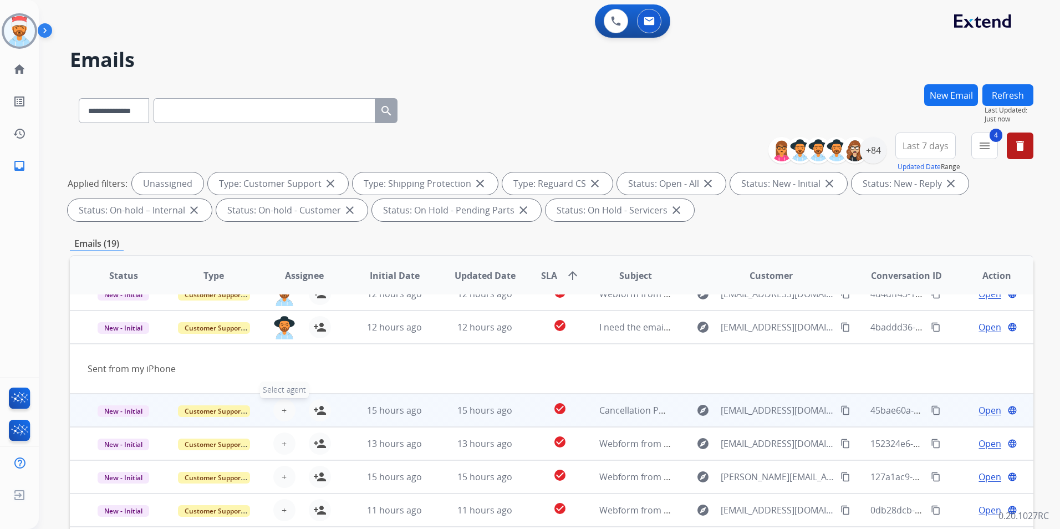
click at [282, 411] on span "+" at bounding box center [284, 410] width 5 height 13
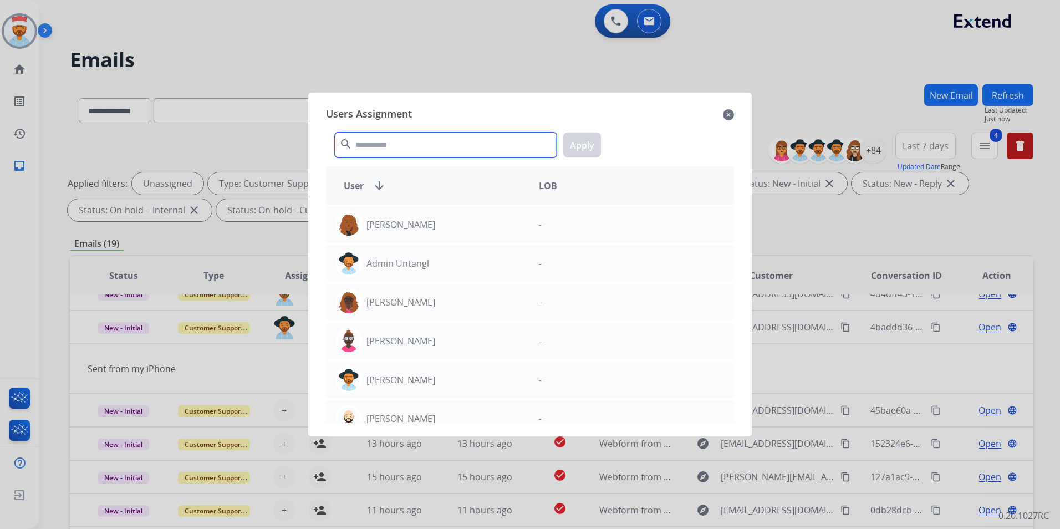
click at [413, 148] on input "text" at bounding box center [446, 145] width 222 height 25
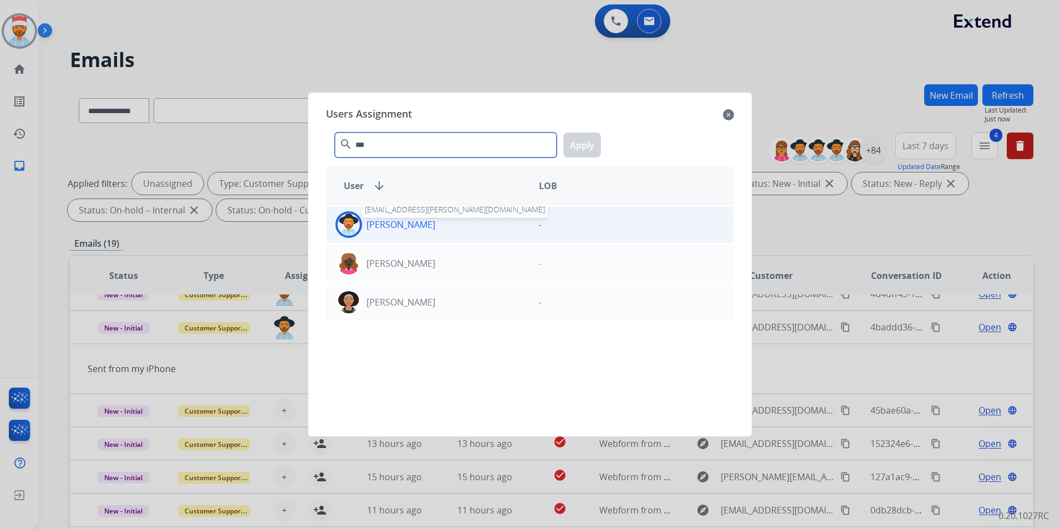
type input "***"
click at [421, 223] on p "[PERSON_NAME]" at bounding box center [401, 224] width 69 height 13
drag, startPoint x: 421, startPoint y: 223, endPoint x: 579, endPoint y: 156, distance: 171.5
click at [585, 143] on button "Apply" at bounding box center [582, 145] width 38 height 25
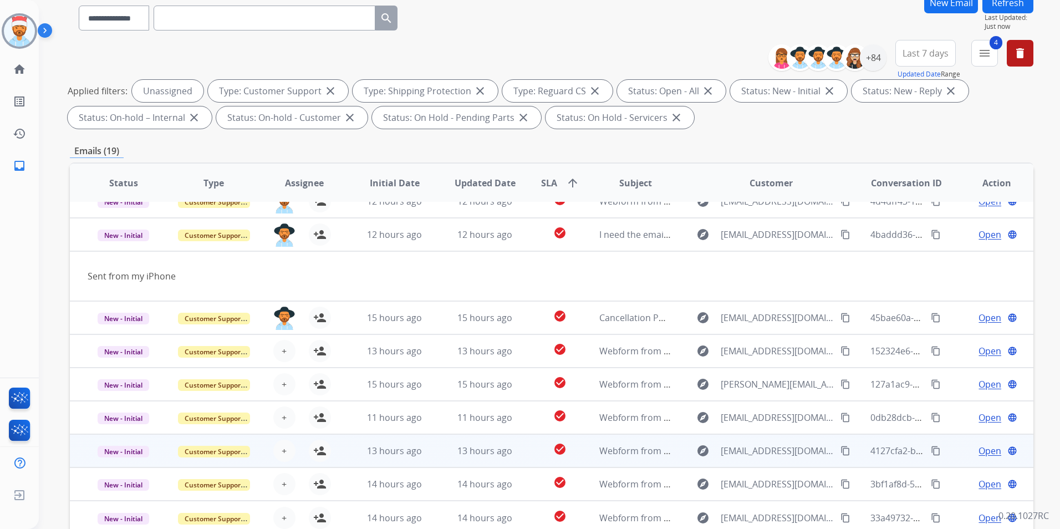
scroll to position [155, 0]
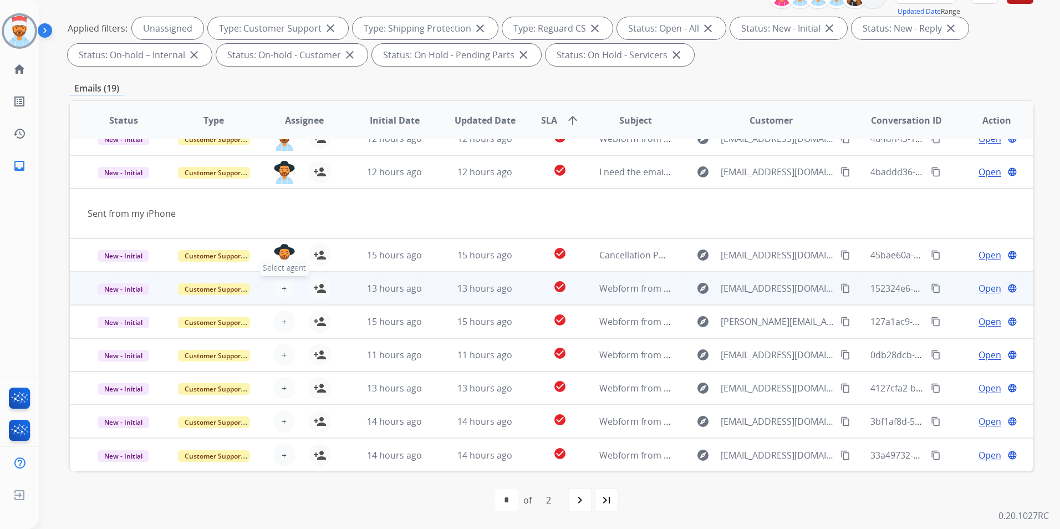
click at [285, 280] on button "+ Select agent" at bounding box center [284, 288] width 22 height 22
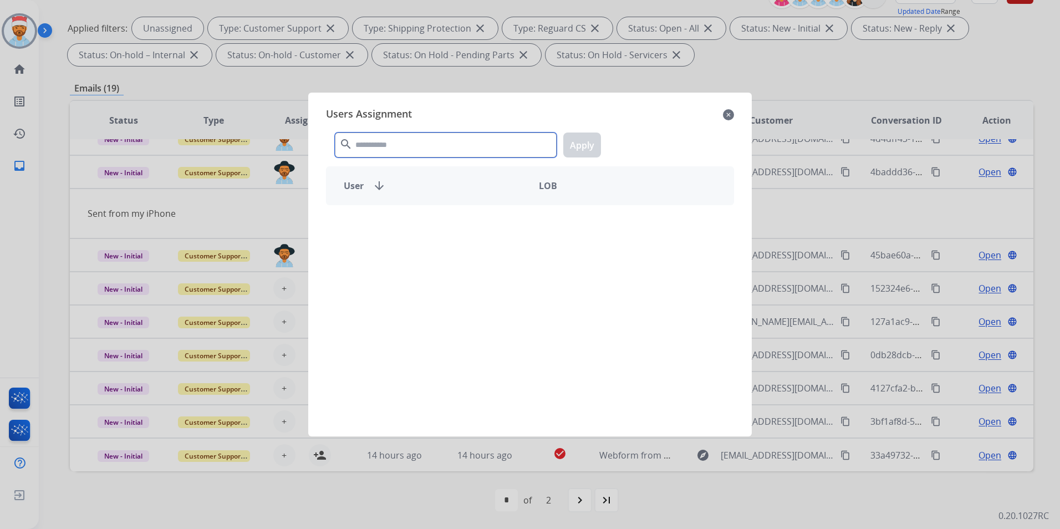
click at [414, 136] on input "text" at bounding box center [446, 145] width 222 height 25
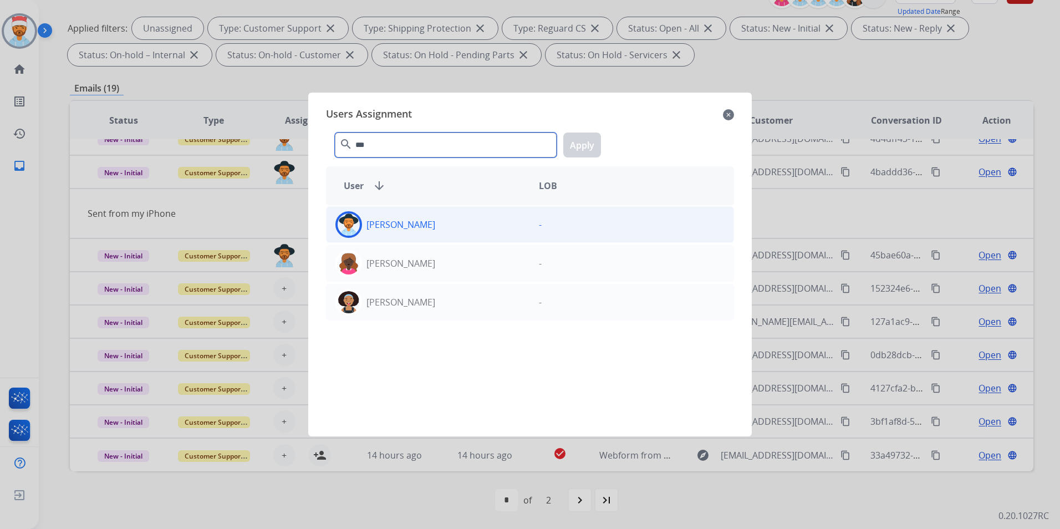
type input "***"
drag, startPoint x: 406, startPoint y: 222, endPoint x: 497, endPoint y: 205, distance: 93.2
click at [406, 222] on p "[PERSON_NAME]" at bounding box center [401, 224] width 69 height 13
click at [583, 139] on button "Apply" at bounding box center [582, 145] width 38 height 25
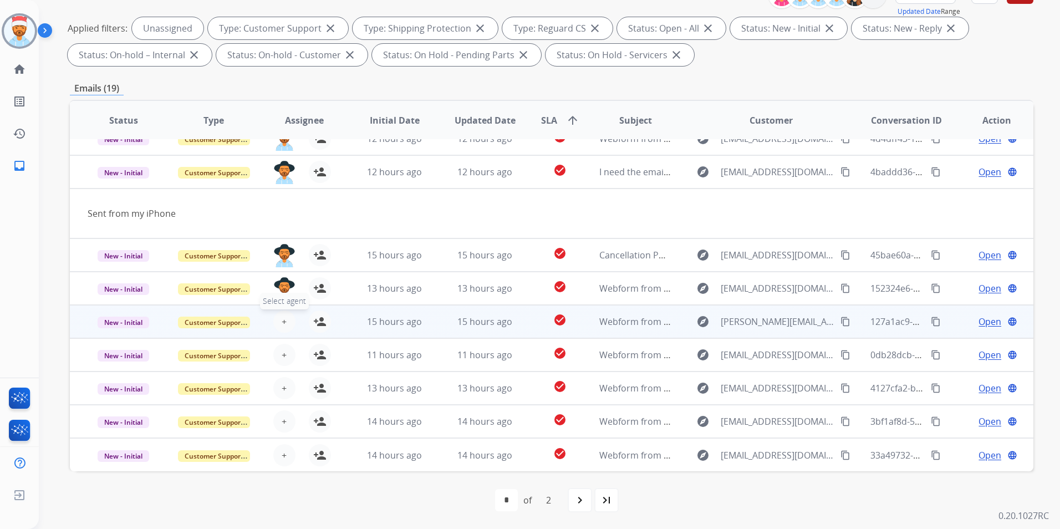
click at [282, 323] on span "+" at bounding box center [284, 321] width 5 height 13
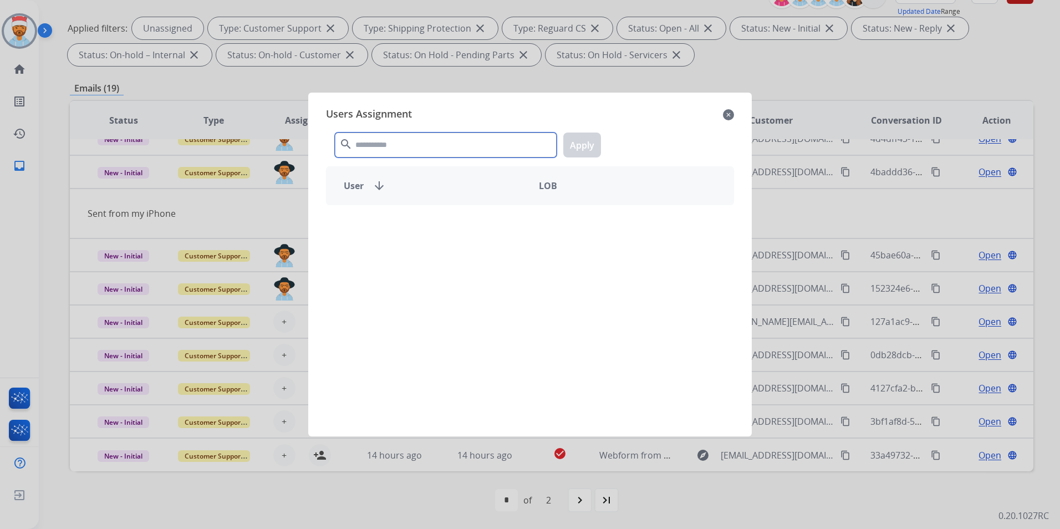
click at [398, 140] on input "text" at bounding box center [446, 145] width 222 height 25
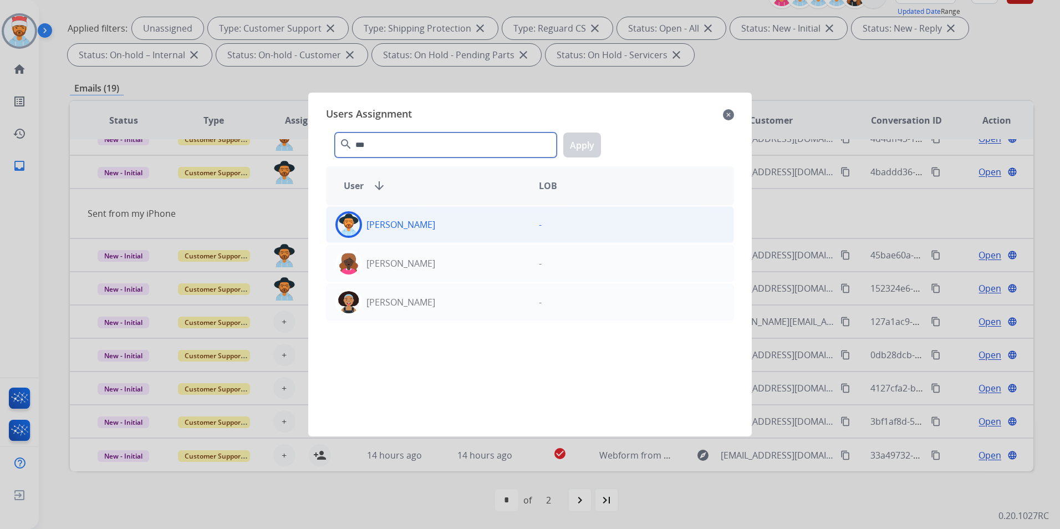
type input "***"
click at [430, 225] on div "[PERSON_NAME]" at bounding box center [429, 224] width 204 height 27
click at [590, 139] on button "Apply" at bounding box center [582, 145] width 38 height 25
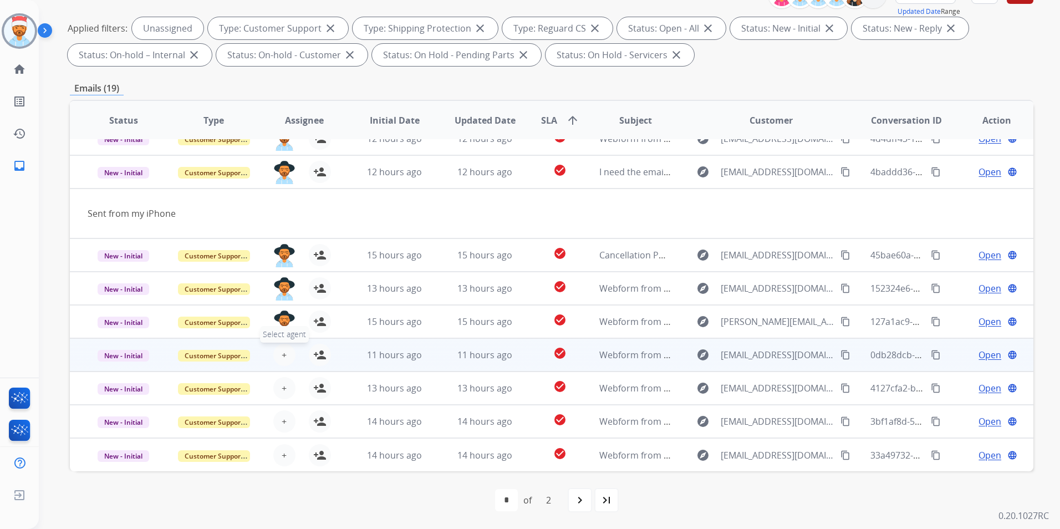
click at [282, 352] on span "+" at bounding box center [284, 354] width 5 height 13
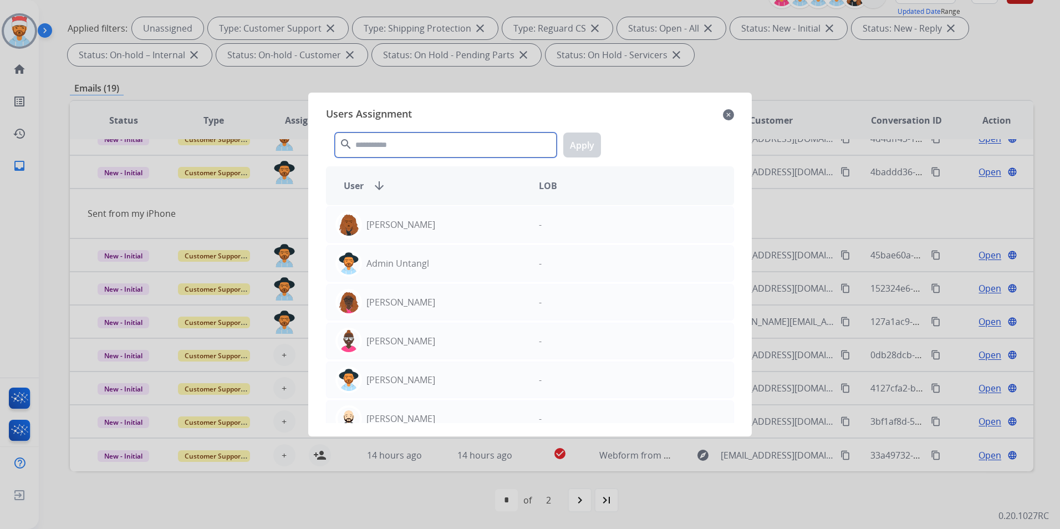
click at [437, 148] on input "text" at bounding box center [446, 145] width 222 height 25
click at [284, 355] on div at bounding box center [530, 264] width 1060 height 529
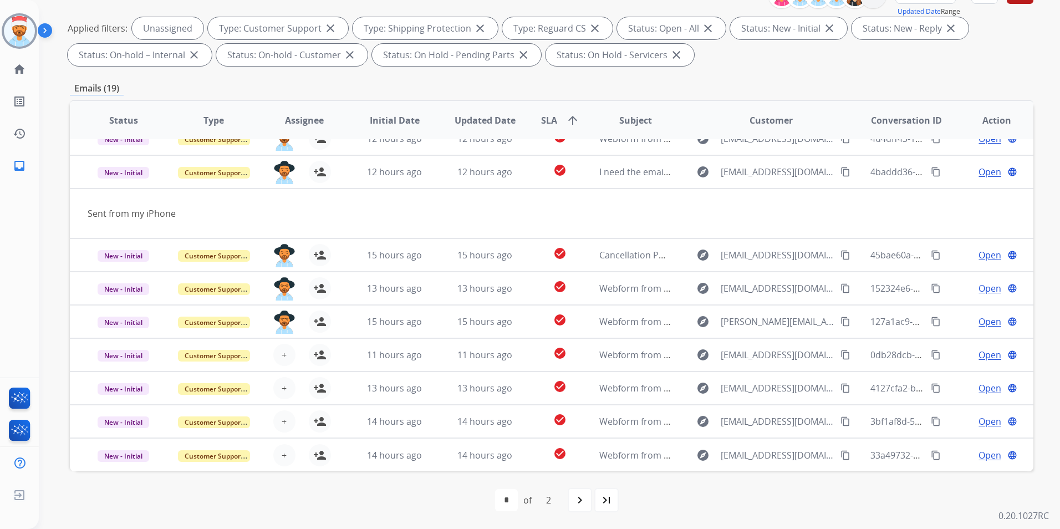
click at [284, 355] on span "+" at bounding box center [284, 354] width 5 height 13
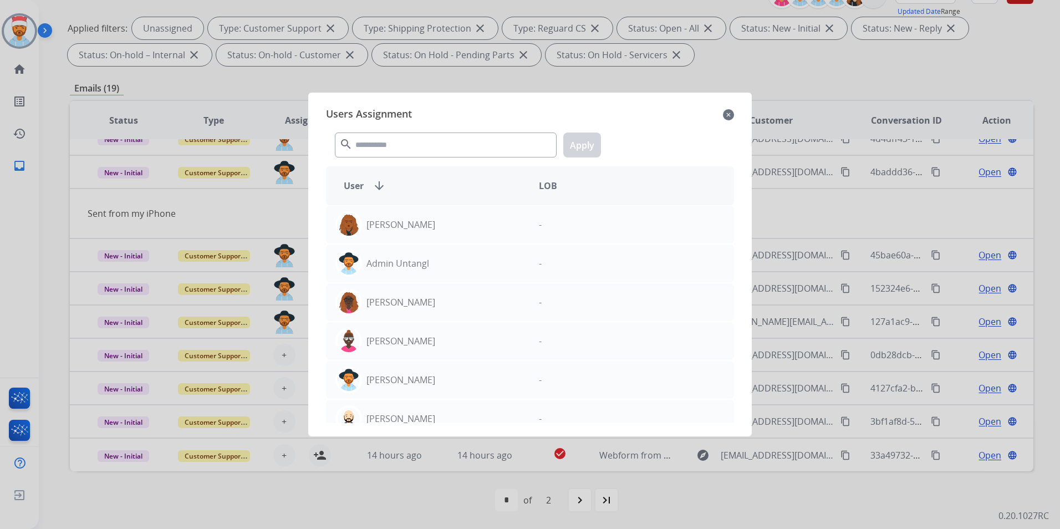
drag, startPoint x: 406, startPoint y: 187, endPoint x: 433, endPoint y: 194, distance: 27.4
click at [433, 194] on div "User arrow_downward LOB" at bounding box center [530, 185] width 408 height 39
copy div "arrow_downward"
click at [524, 149] on input "text" at bounding box center [446, 145] width 222 height 25
click at [276, 322] on div at bounding box center [530, 264] width 1060 height 529
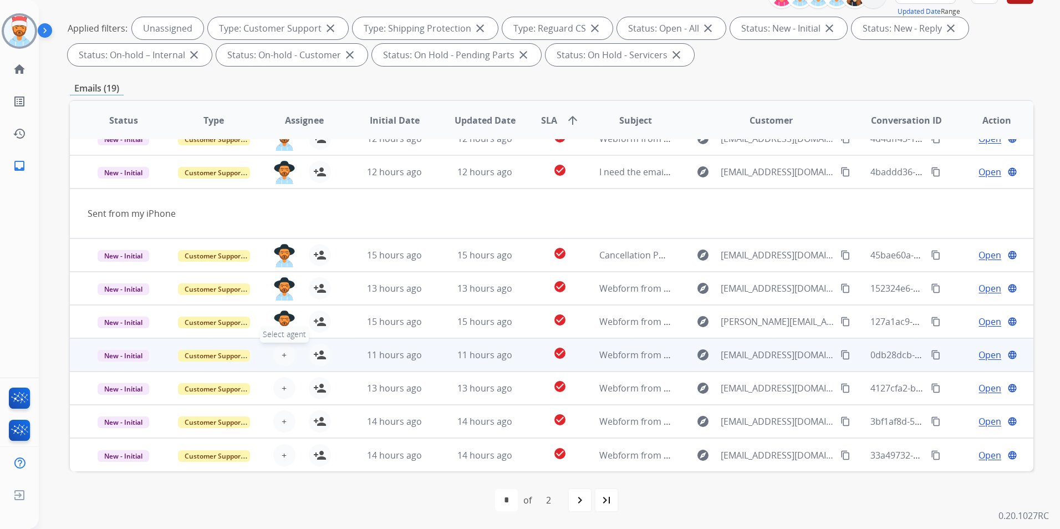
click at [275, 357] on button "+ Select agent" at bounding box center [284, 355] width 22 height 22
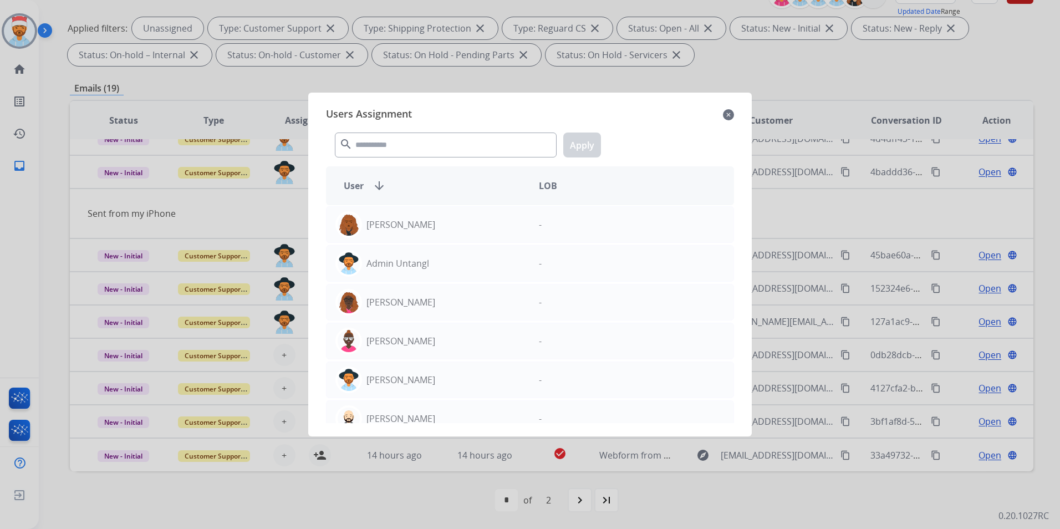
click at [406, 162] on div "Users Assignment close search Apply User arrow_downward LOB [PERSON_NAME] - Adm…" at bounding box center [530, 264] width 426 height 326
drag, startPoint x: 406, startPoint y: 162, endPoint x: 426, endPoint y: 162, distance: 20.0
click at [408, 154] on input "text" at bounding box center [446, 145] width 222 height 25
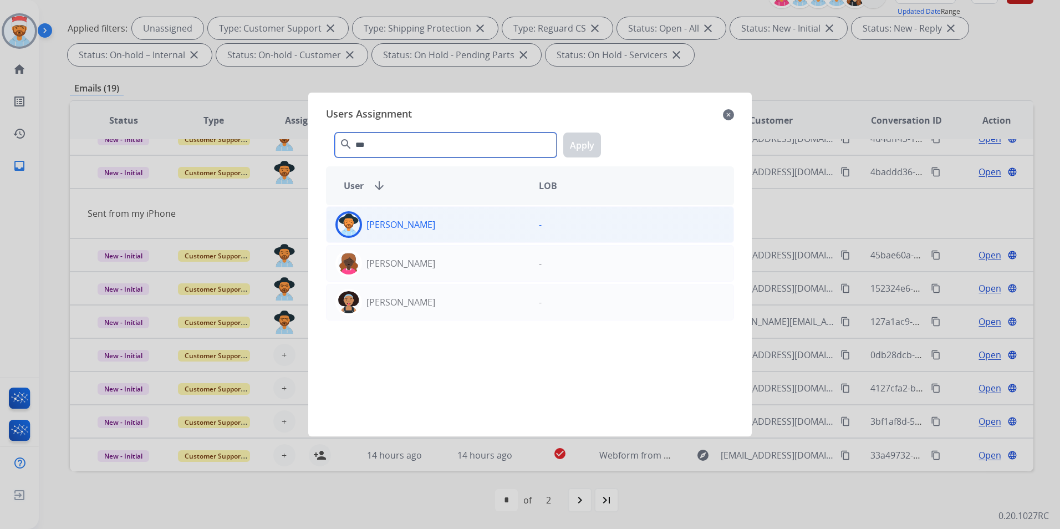
type input "***"
click at [378, 217] on div "[PERSON_NAME]" at bounding box center [429, 224] width 204 height 27
click at [581, 142] on button "Apply" at bounding box center [582, 145] width 38 height 25
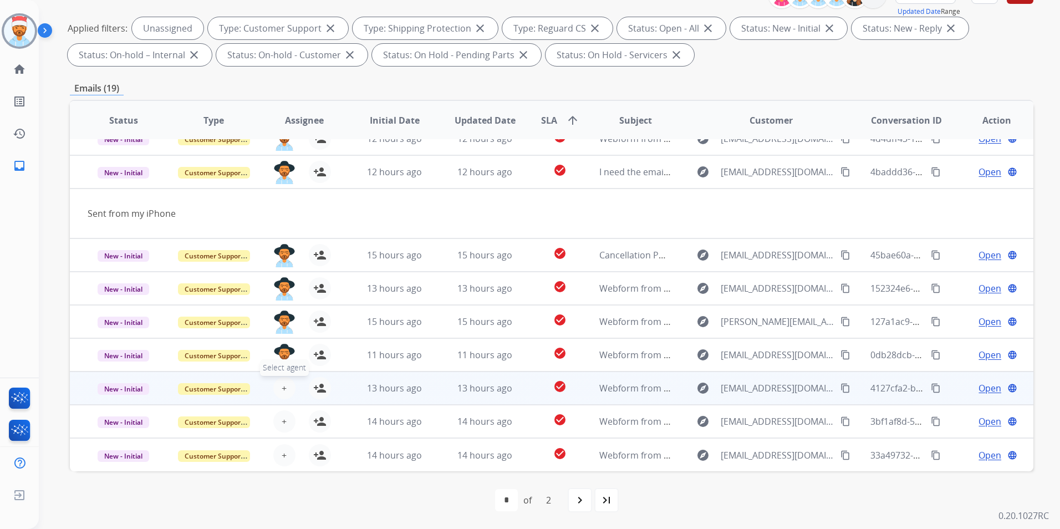
click at [283, 386] on span "+" at bounding box center [284, 387] width 5 height 13
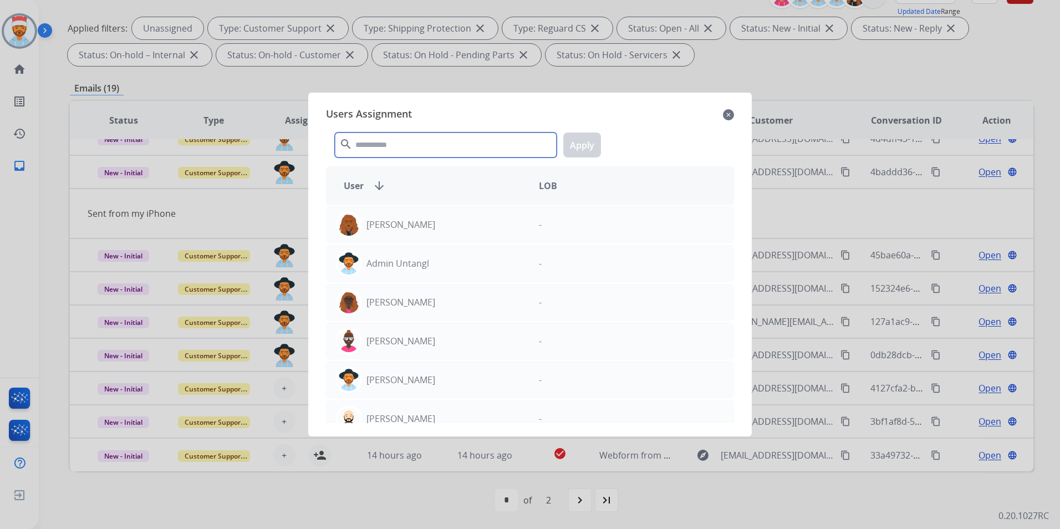
click at [437, 145] on input "text" at bounding box center [446, 145] width 222 height 25
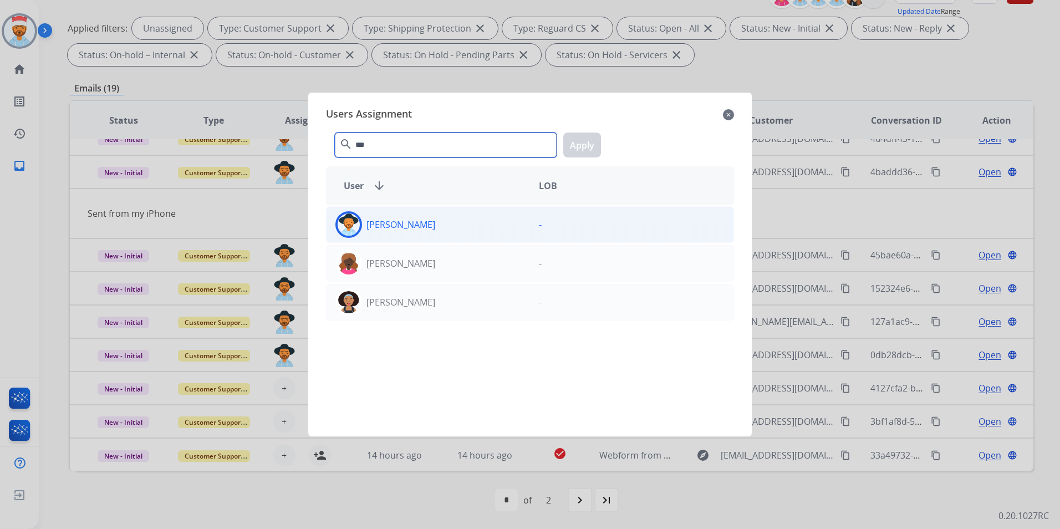
type input "***"
click at [429, 222] on div "[PERSON_NAME]" at bounding box center [429, 224] width 204 height 27
drag, startPoint x: 592, startPoint y: 145, endPoint x: 613, endPoint y: 144, distance: 21.1
click at [592, 144] on button "Apply" at bounding box center [582, 145] width 38 height 25
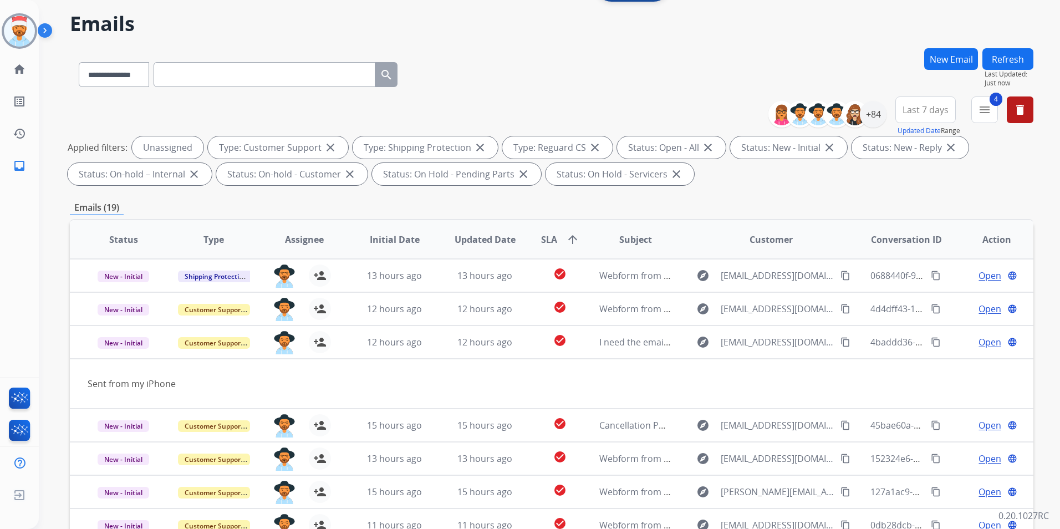
scroll to position [0, 0]
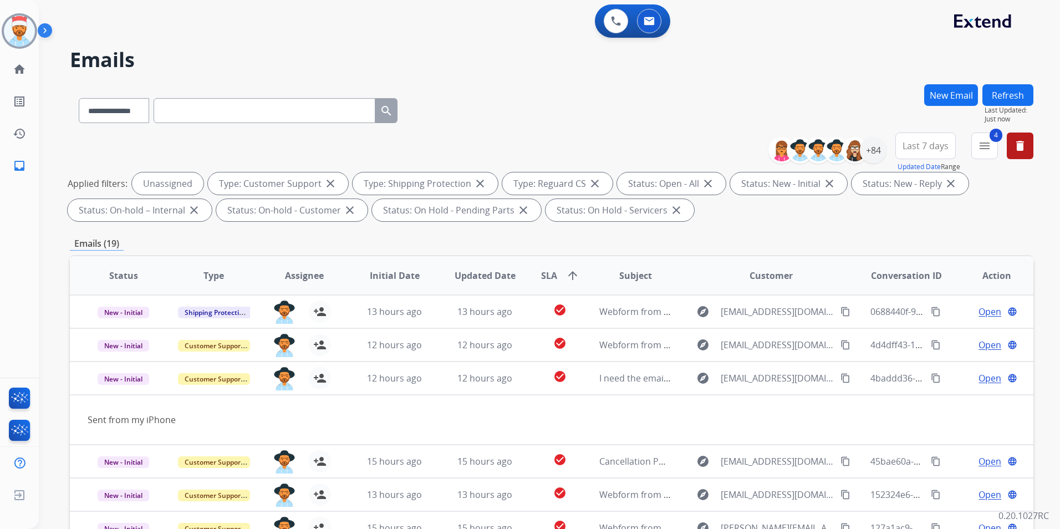
click at [1022, 95] on button "Refresh" at bounding box center [1008, 95] width 51 height 22
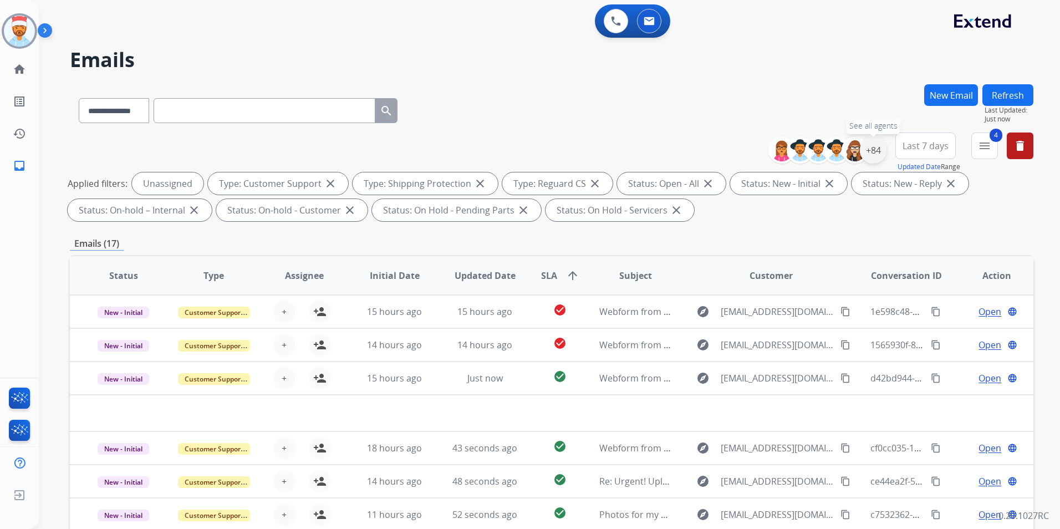
click at [874, 149] on div "+84" at bounding box center [873, 150] width 27 height 27
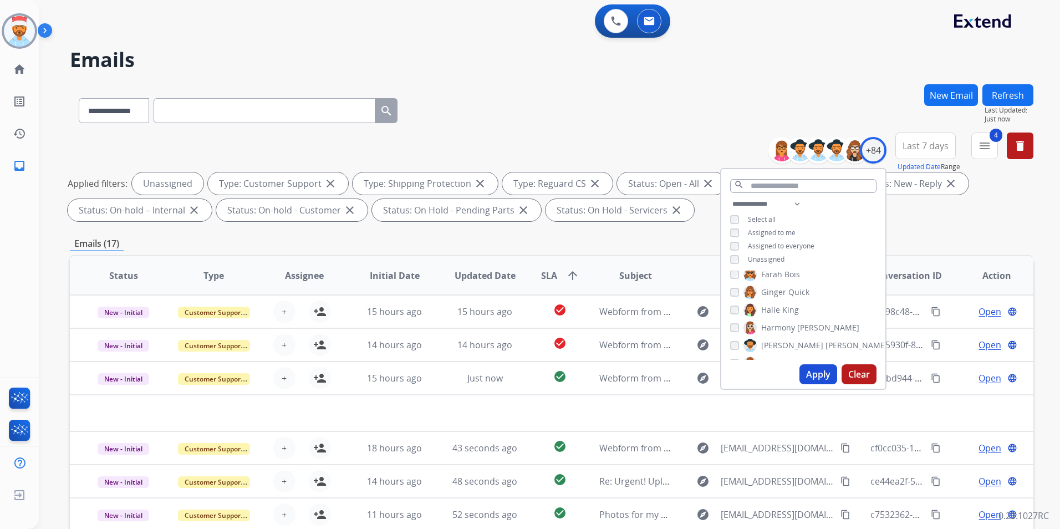
scroll to position [444, 0]
click at [812, 372] on button "Apply" at bounding box center [819, 374] width 38 height 20
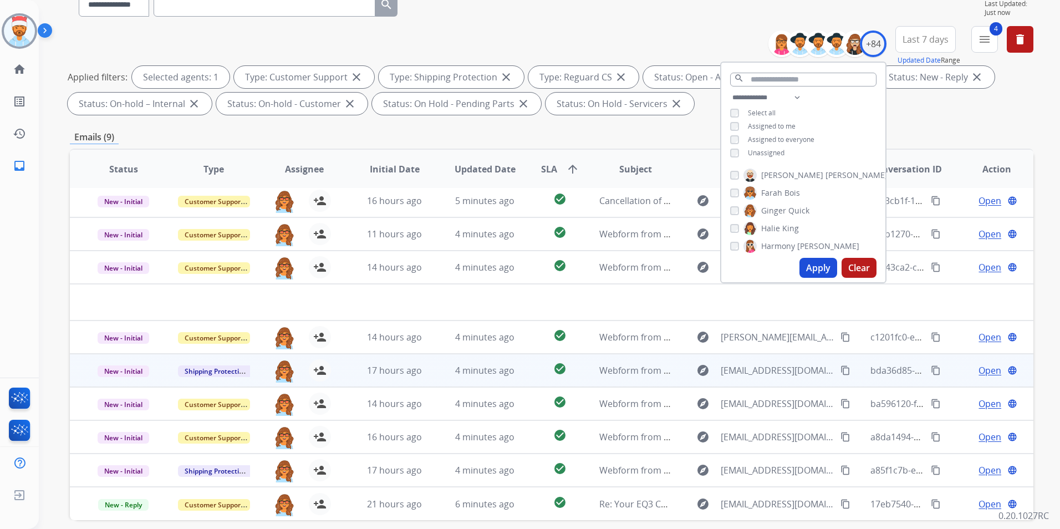
scroll to position [111, 0]
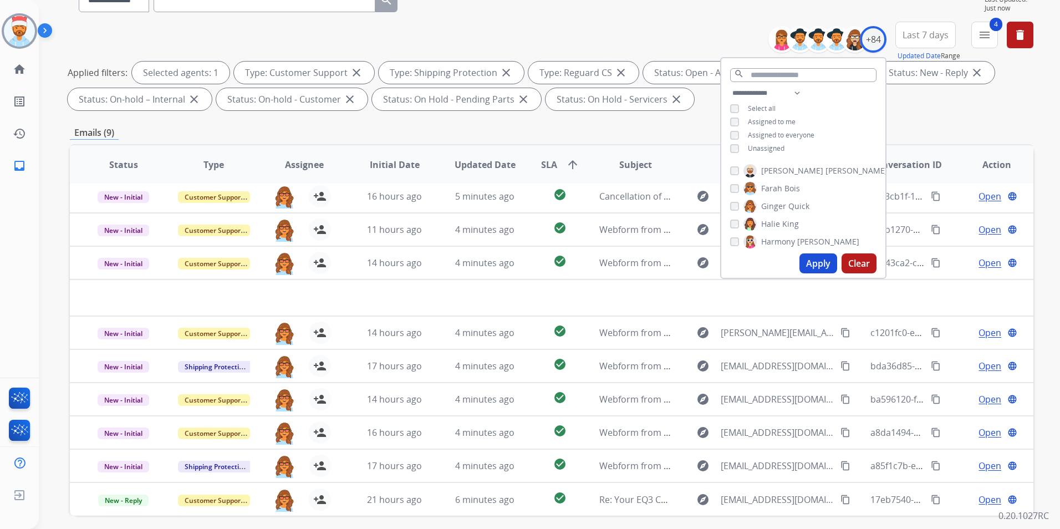
click at [963, 105] on div "Applied filters: Selected agents: 1 Type: Customer Support close Type: Shipping…" at bounding box center [550, 86] width 964 height 49
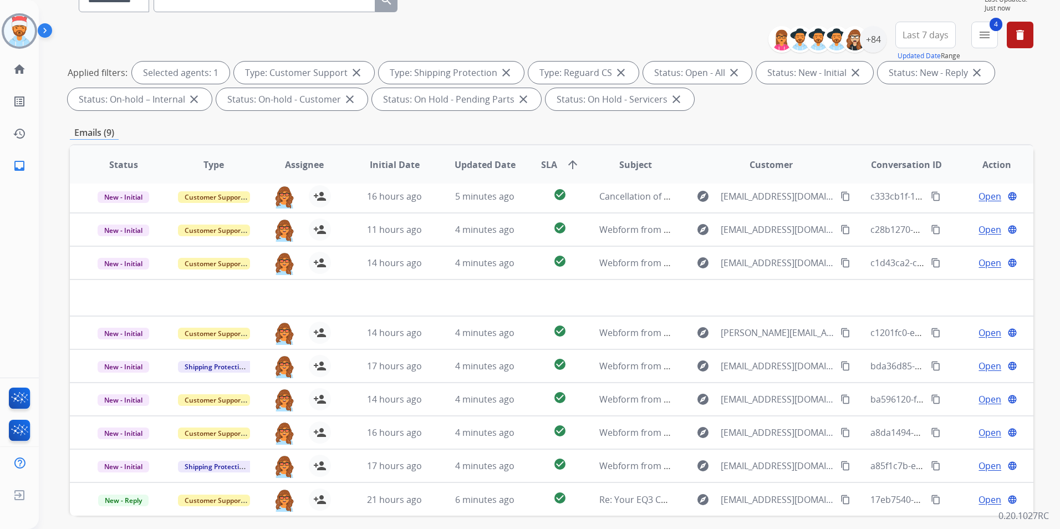
scroll to position [0, 0]
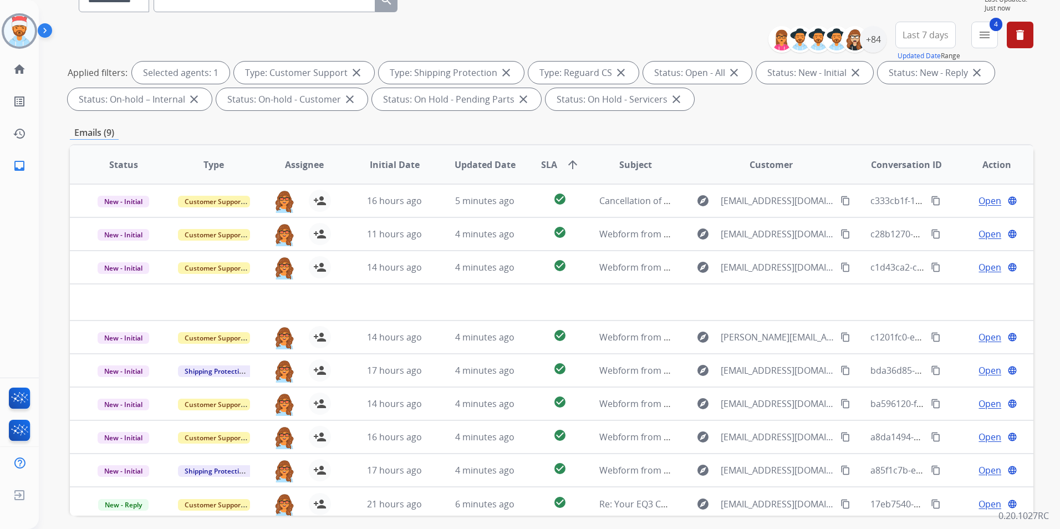
click at [55, 255] on div "**********" at bounding box center [536, 193] width 995 height 529
